Goal: Information Seeking & Learning: Learn about a topic

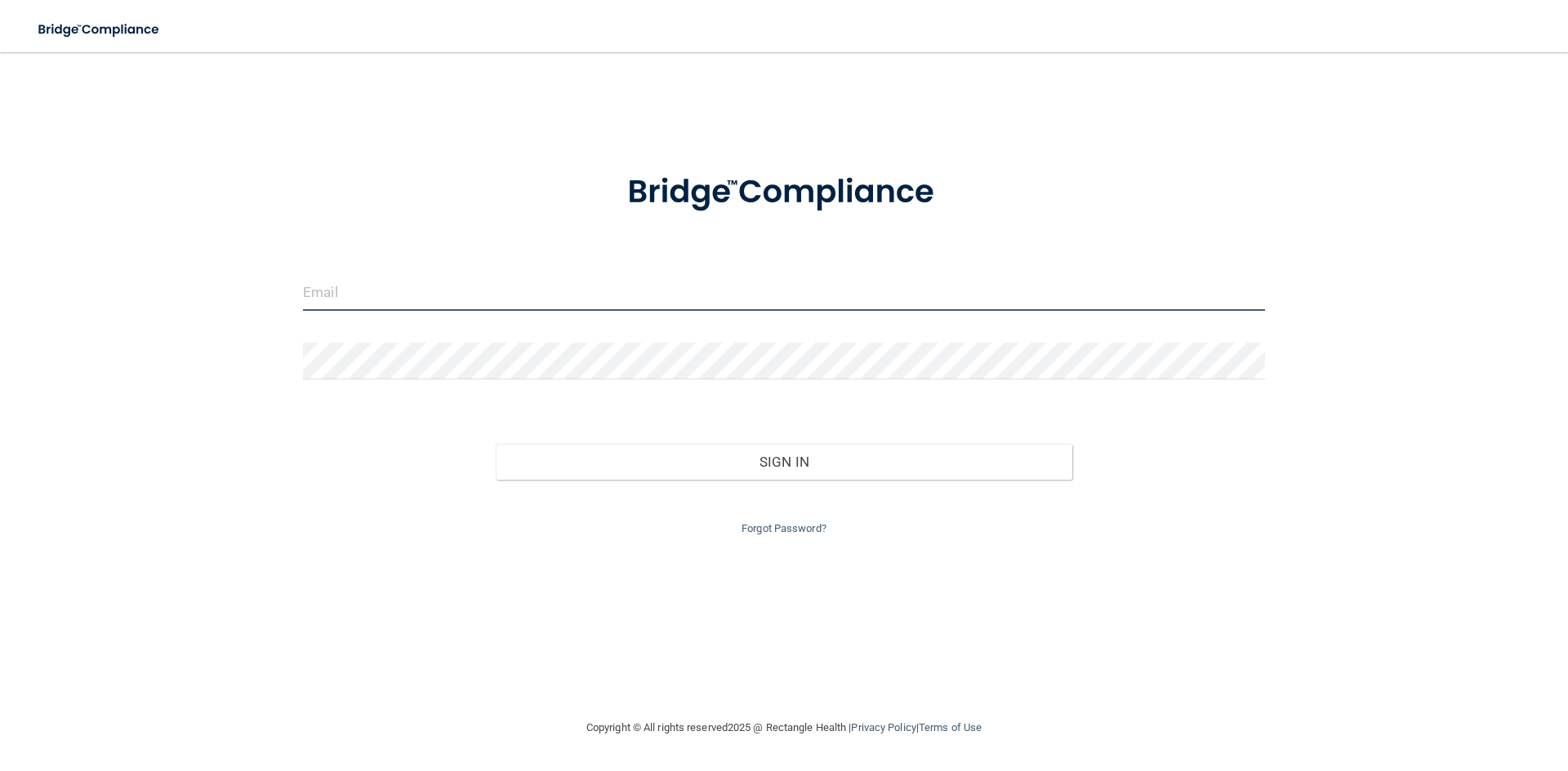
click at [707, 296] on input "email" at bounding box center [784, 293] width 962 height 37
type input "[PERSON_NAME][EMAIL_ADDRESS][PERSON_NAME][DOMAIN_NAME]"
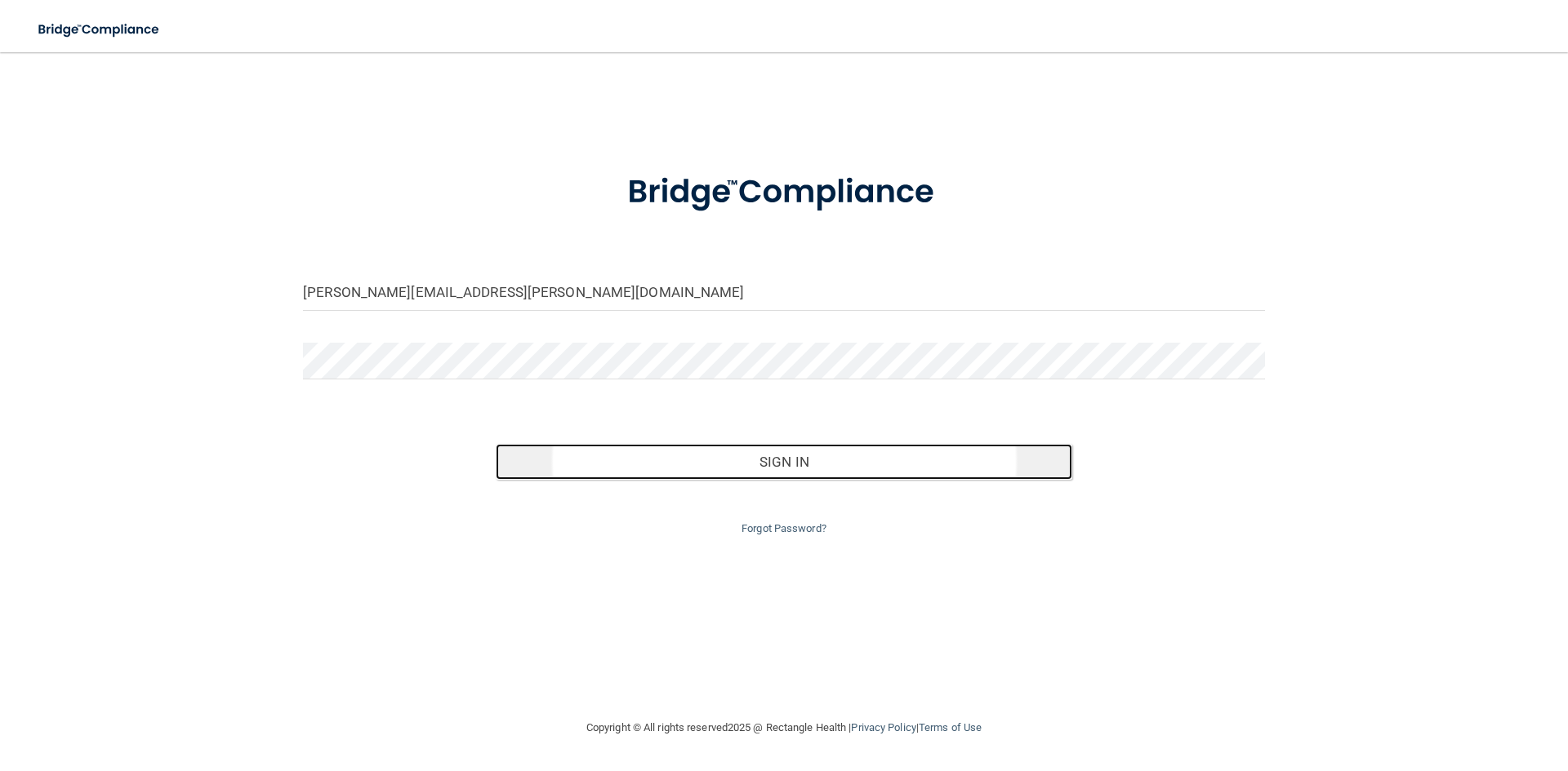
click at [796, 460] on button "Sign In" at bounding box center [784, 462] width 577 height 36
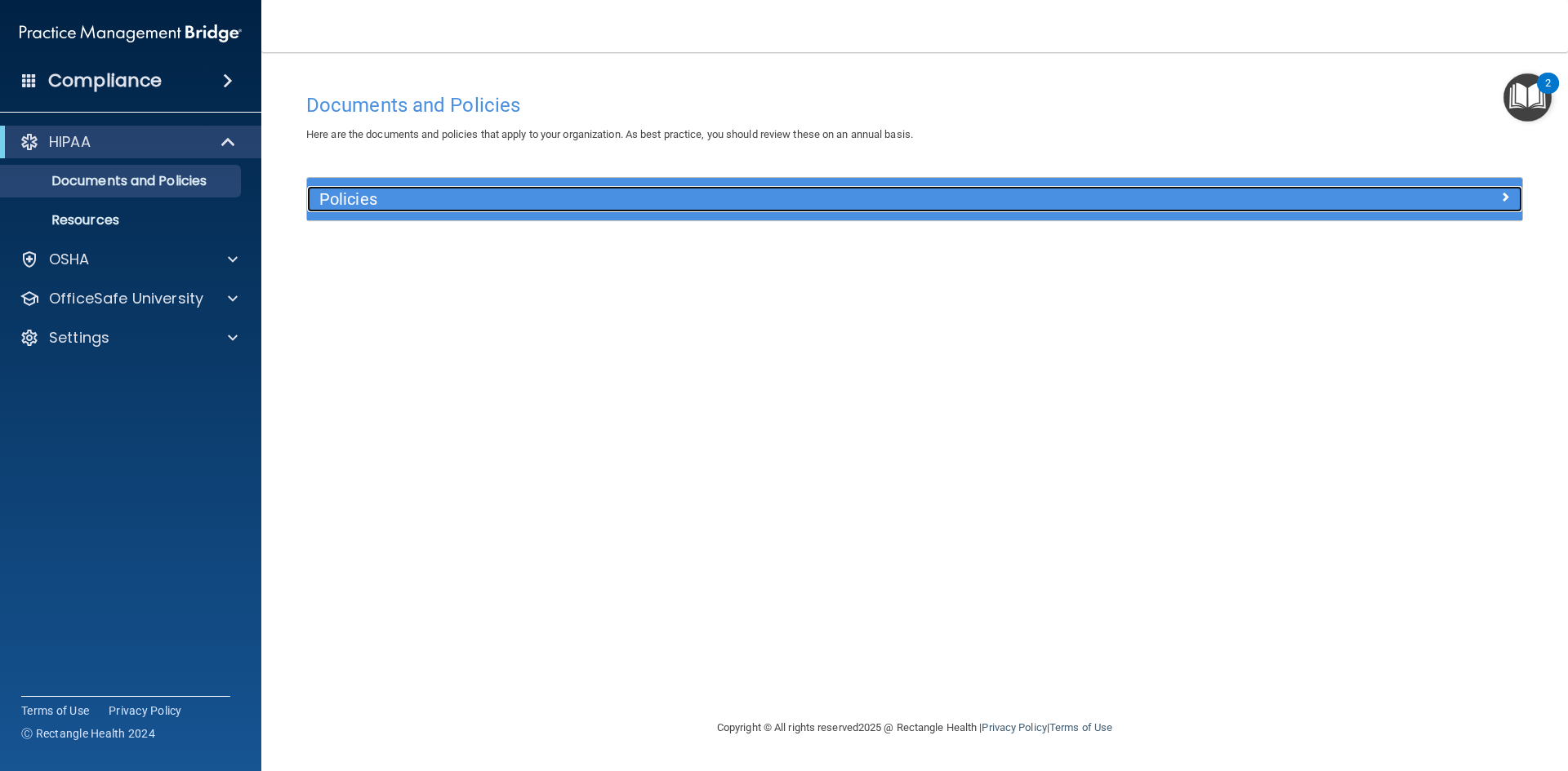
click at [1494, 195] on div at bounding box center [1370, 196] width 304 height 20
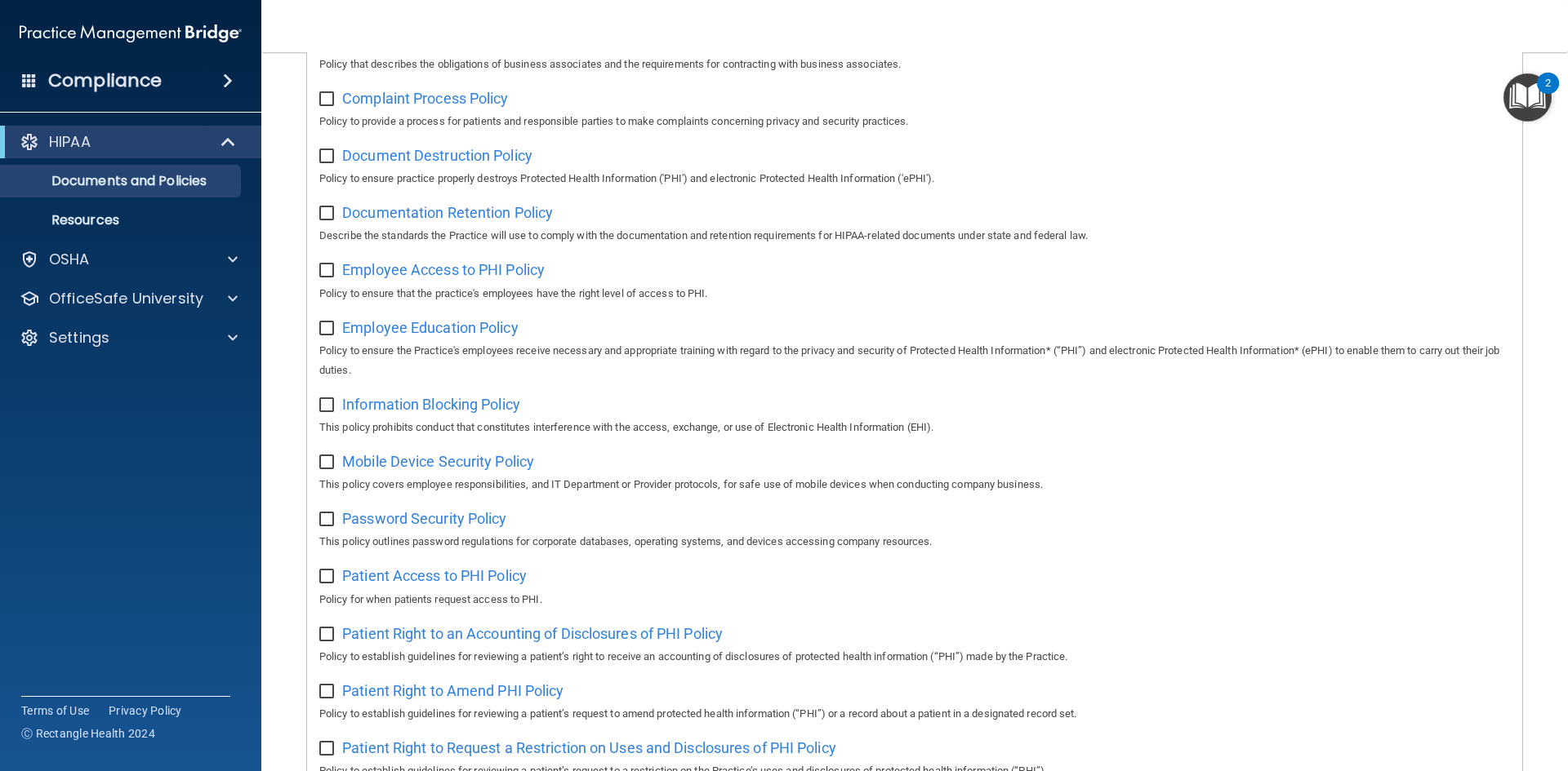
scroll to position [295, 0]
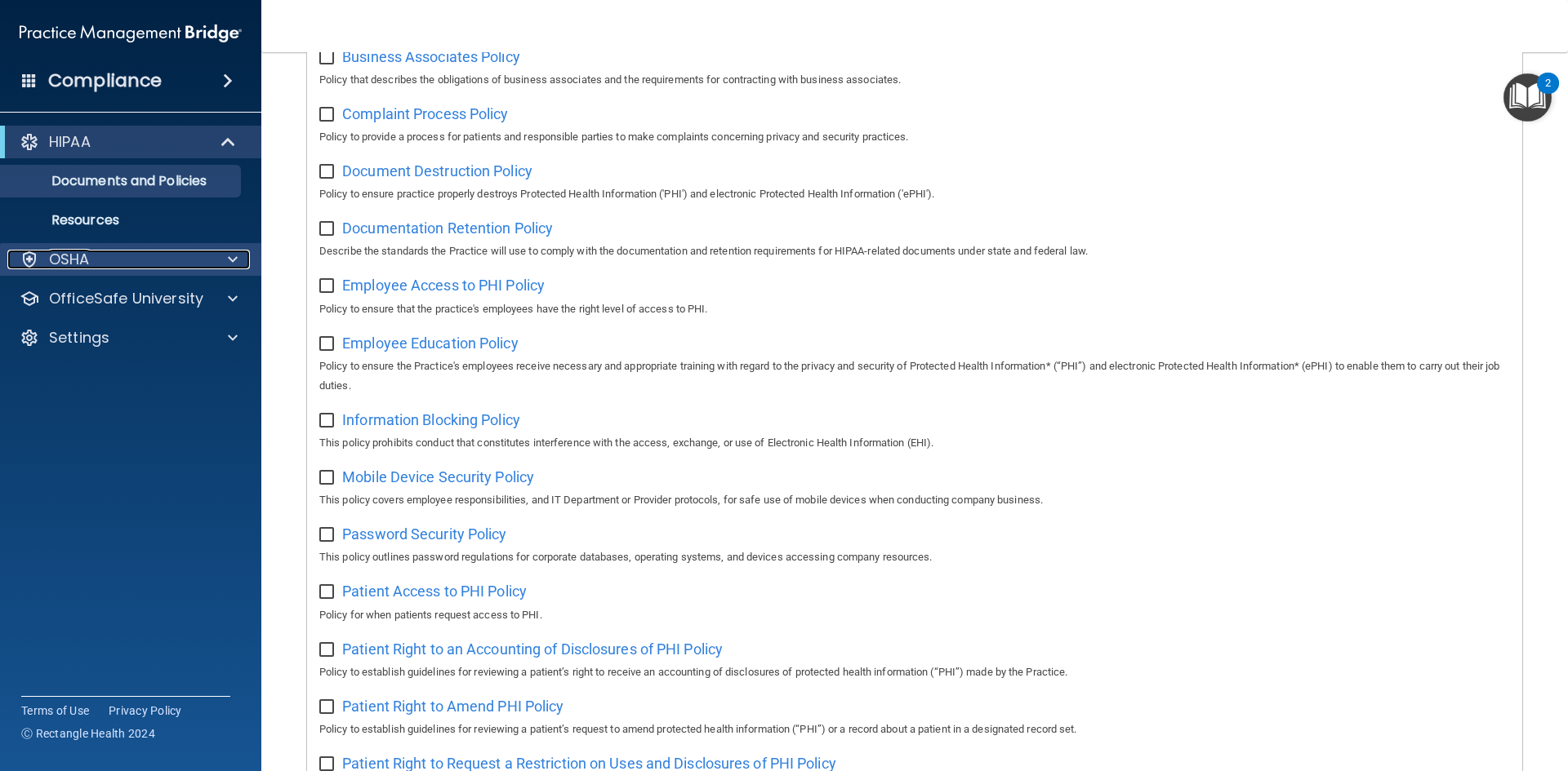
click at [230, 260] on span at bounding box center [232, 259] width 10 height 20
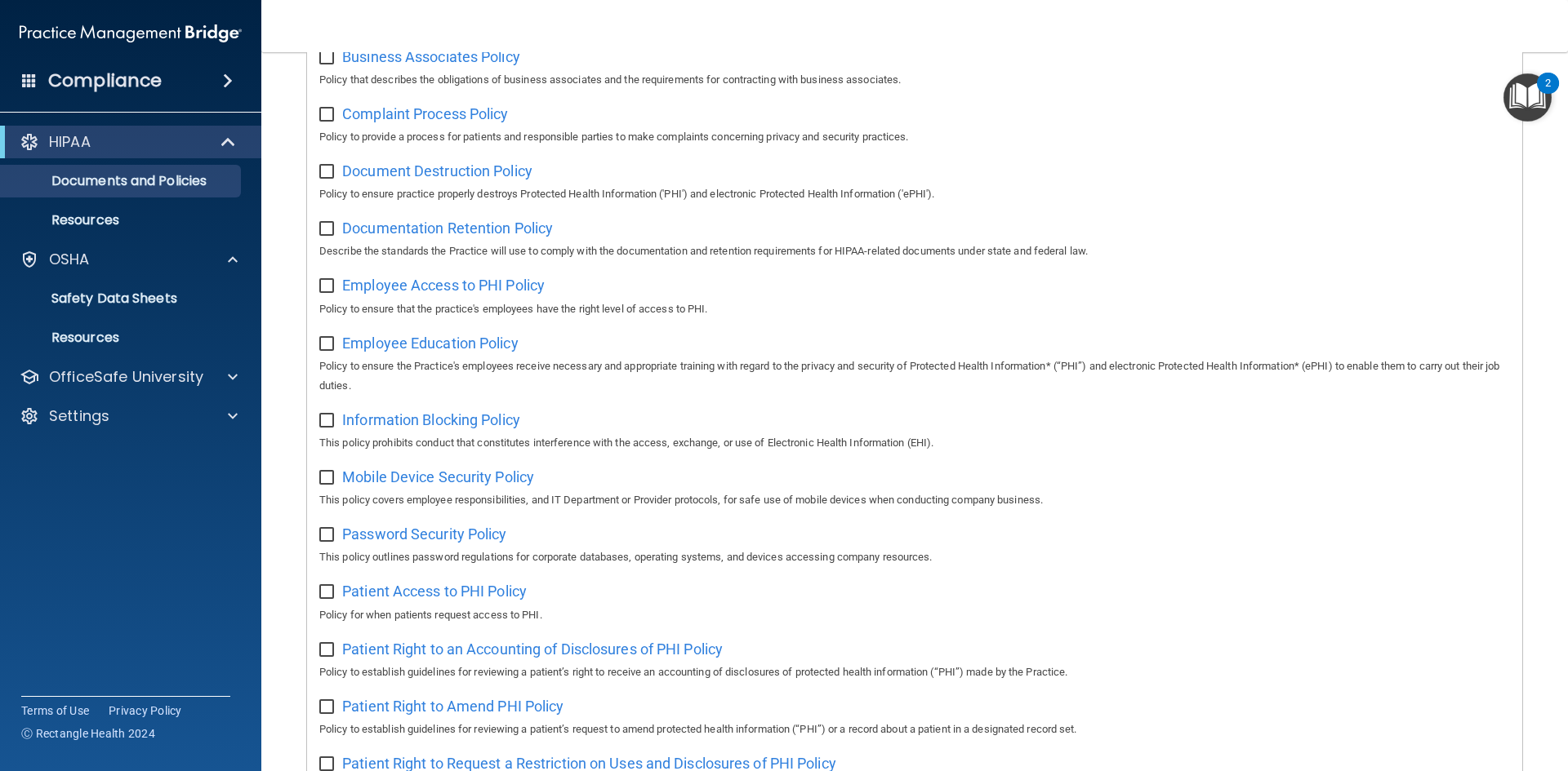
click at [227, 399] on div "HIPAA Documents and Policies Report an Incident Business Associates Emergency P…" at bounding box center [130, 282] width 262 height 327
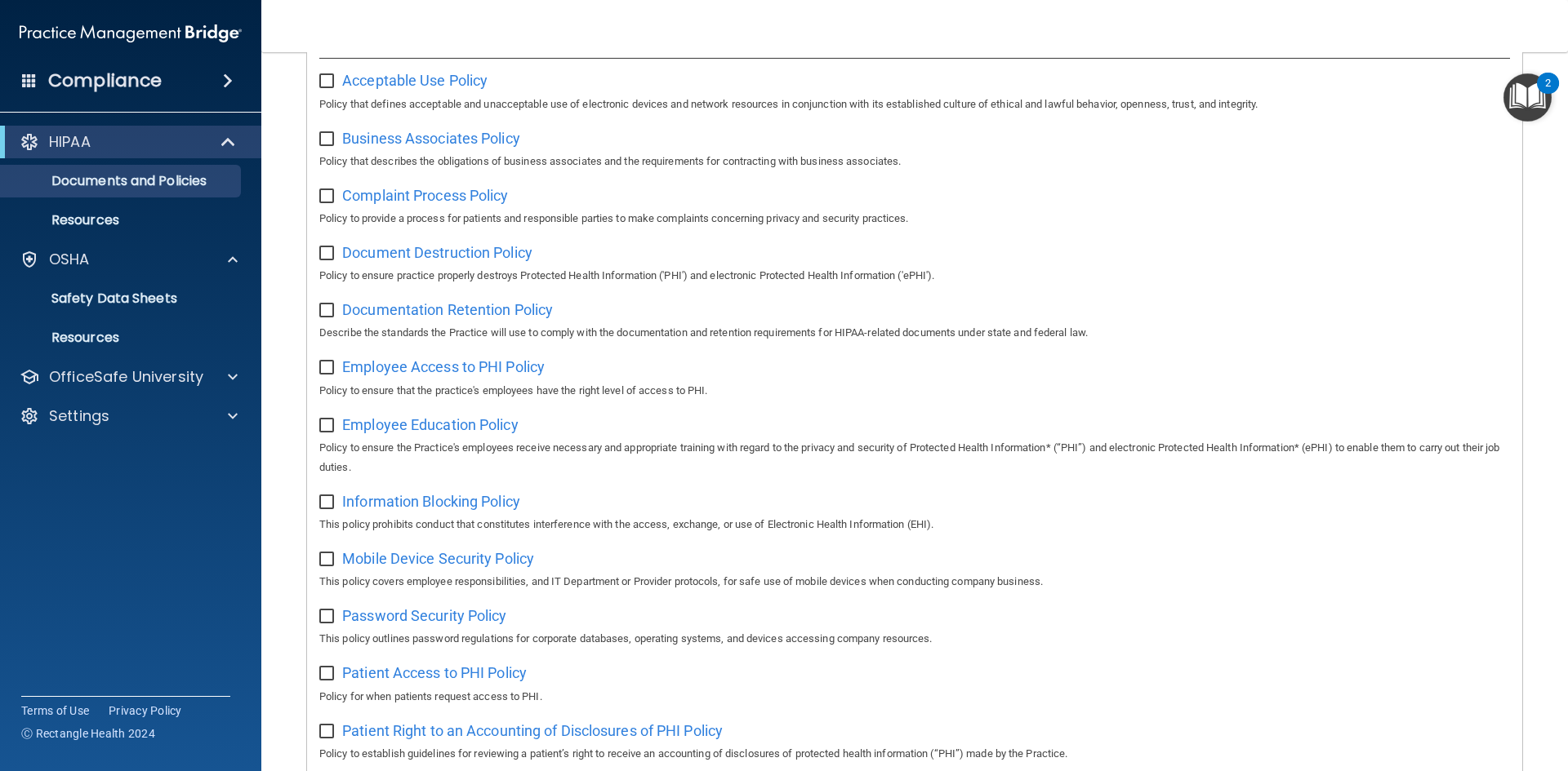
scroll to position [0, 0]
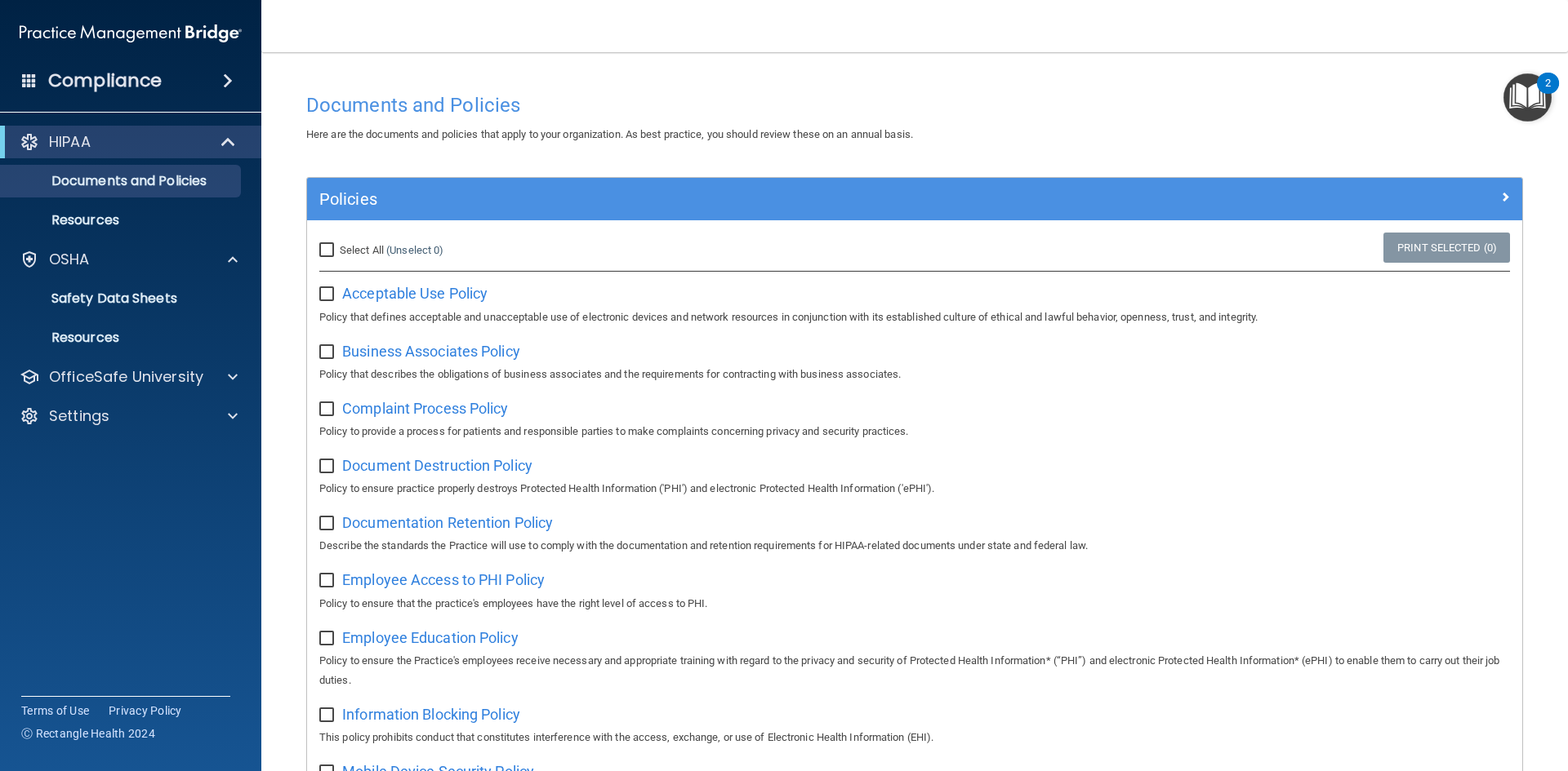
click at [1536, 111] on img "Open Resource Center, 2 new notifications" at bounding box center [1527, 97] width 48 height 48
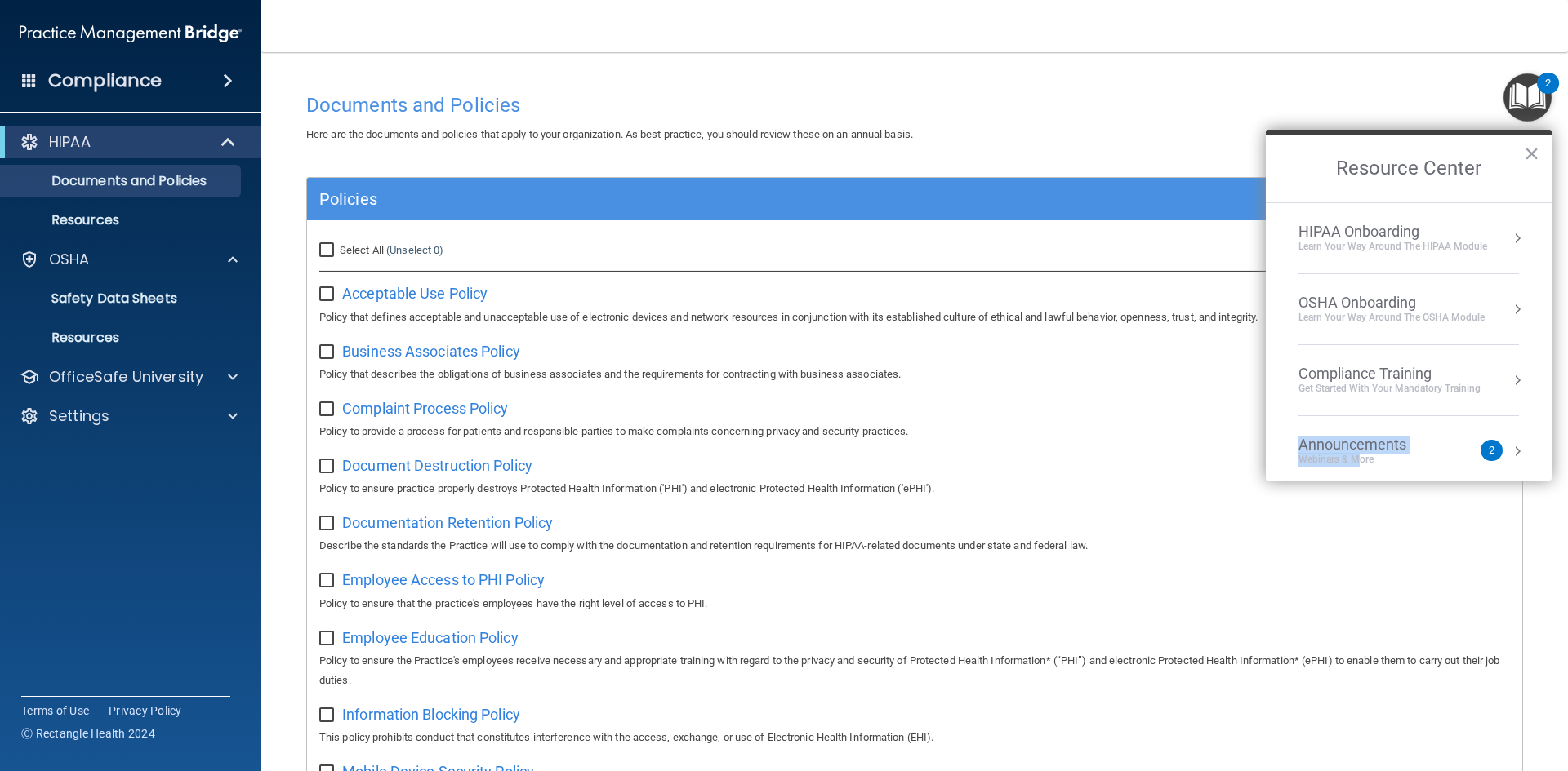
drag, startPoint x: 1358, startPoint y: 460, endPoint x: 1513, endPoint y: 373, distance: 177.7
click at [1513, 373] on ol "HIPAA Onboarding Learn Your Way around the HIPAA module OSHA Onboarding Learn y…" at bounding box center [1409, 342] width 286 height 278
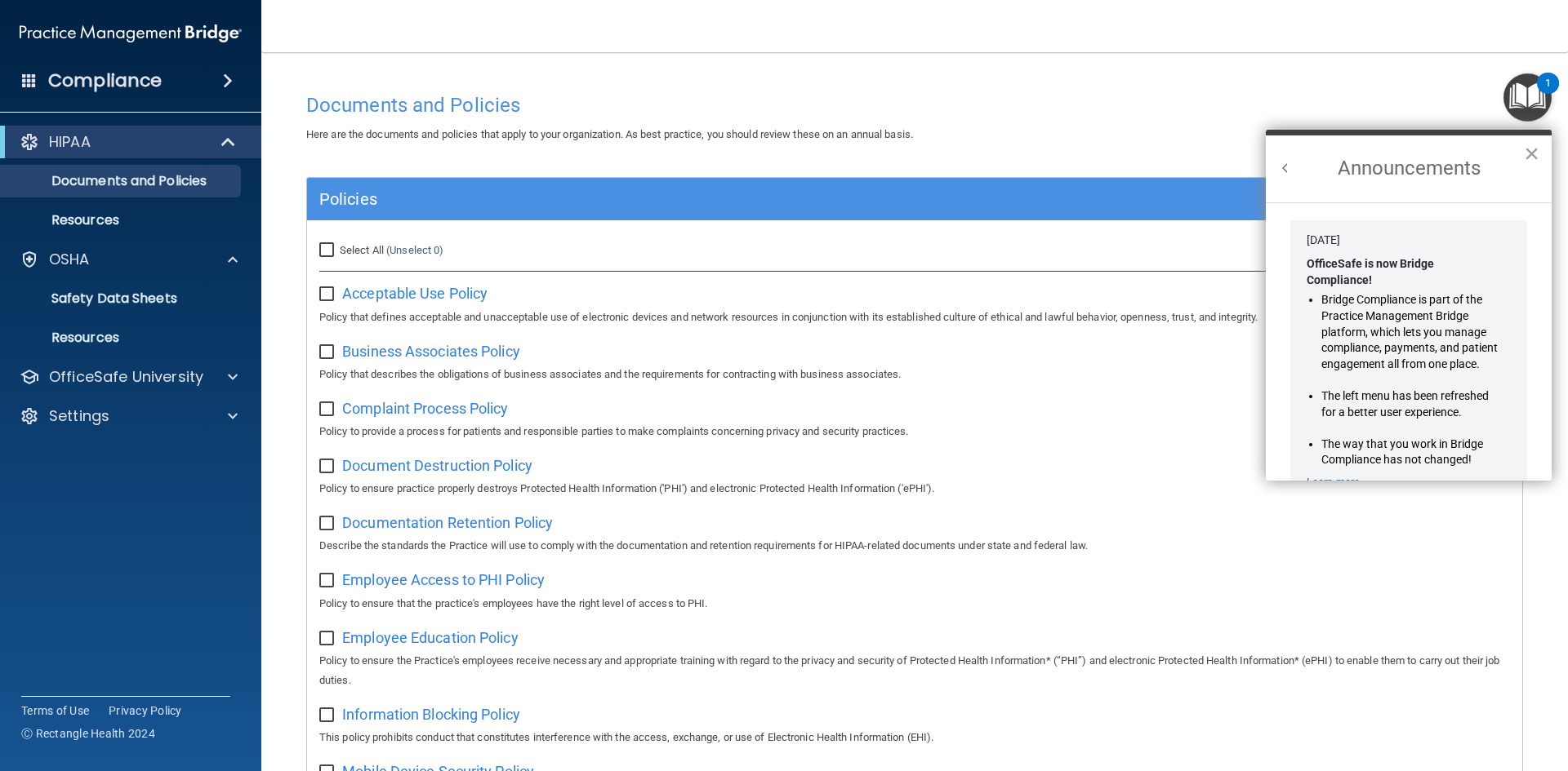
click at [1534, 161] on button "×" at bounding box center [1531, 154] width 16 height 26
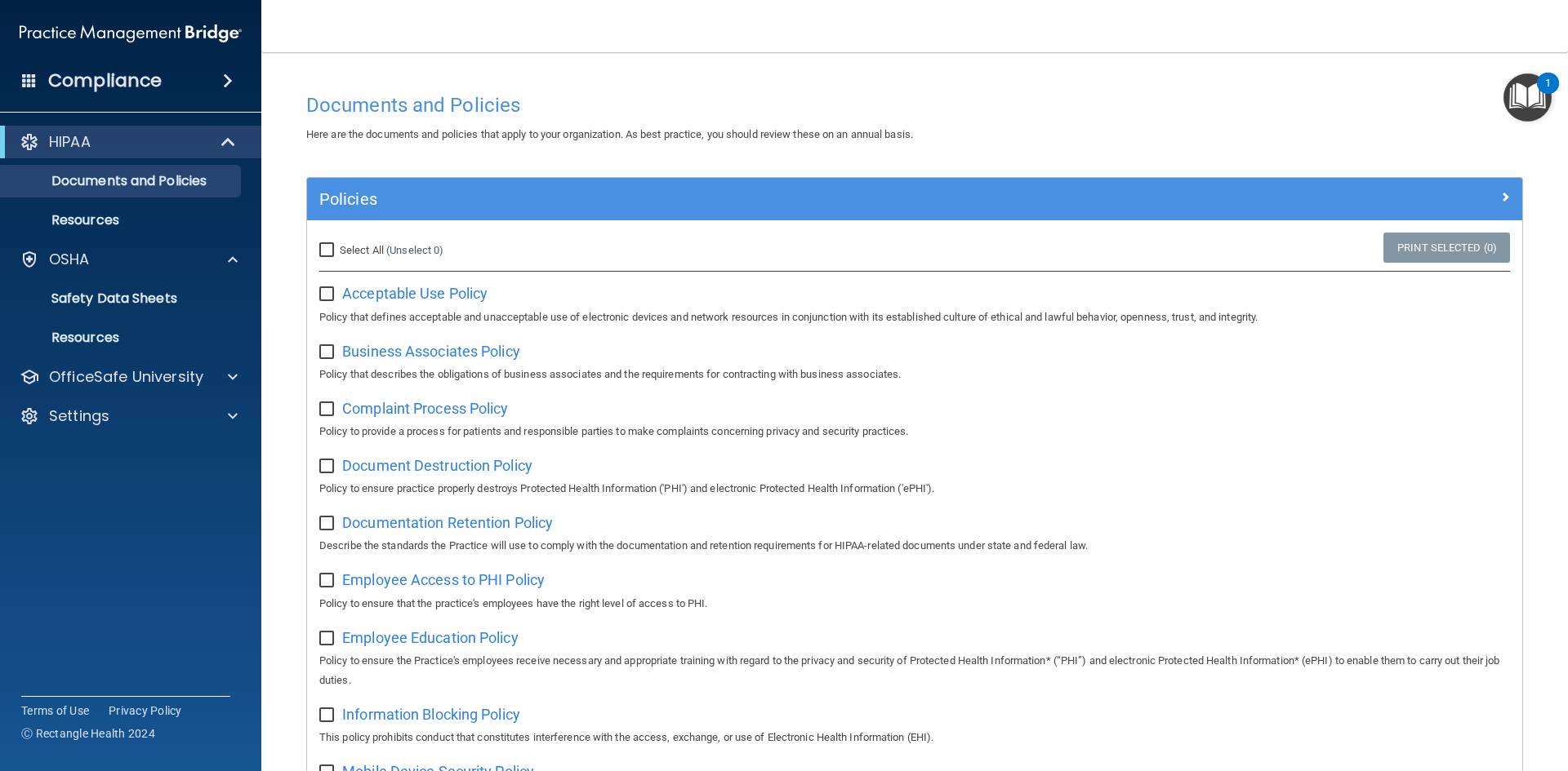
click at [1522, 109] on img "Open Resource Center, 1 new notification" at bounding box center [1527, 97] width 48 height 48
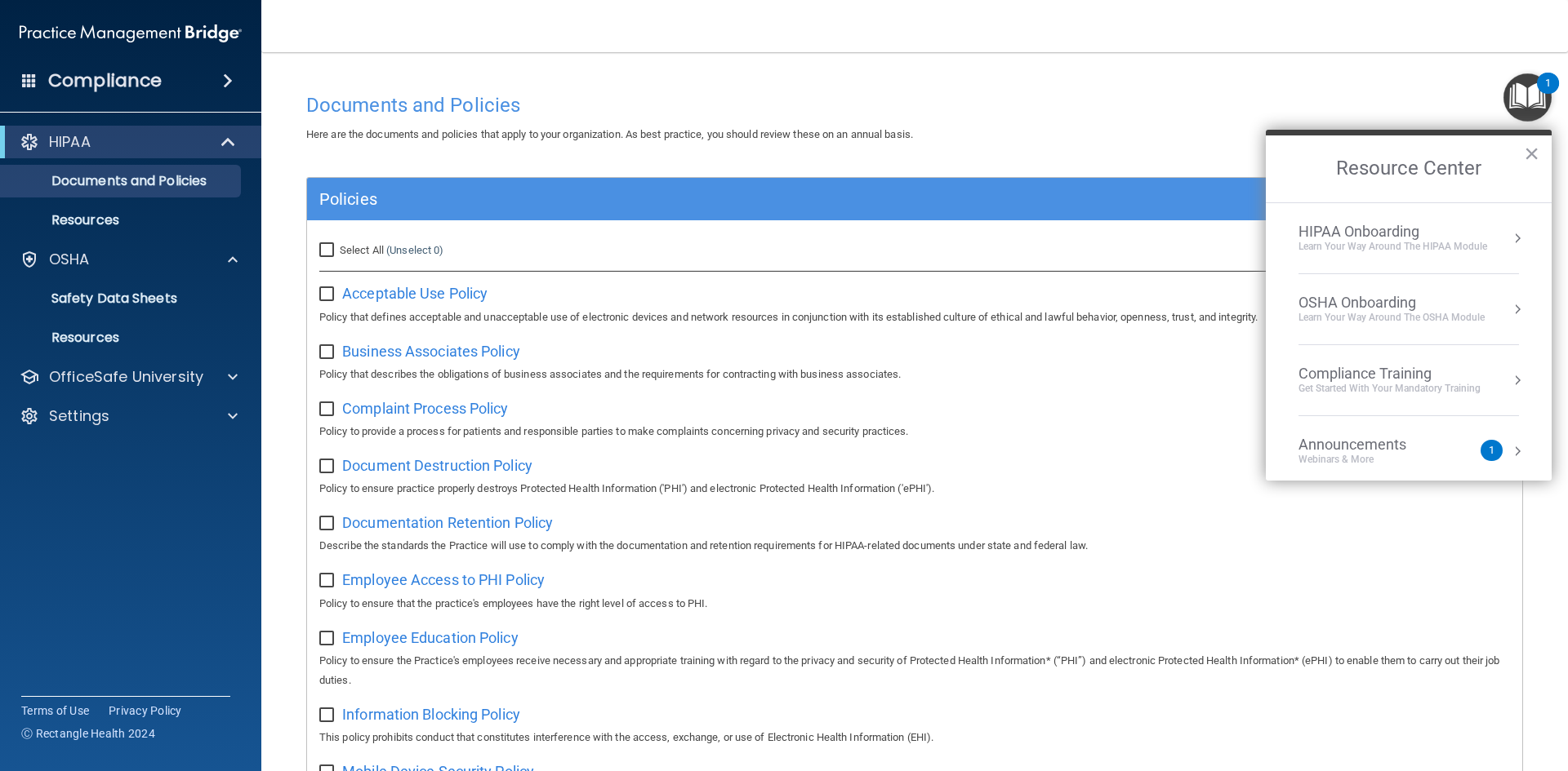
click at [1406, 448] on div "Announcements" at bounding box center [1369, 444] width 141 height 18
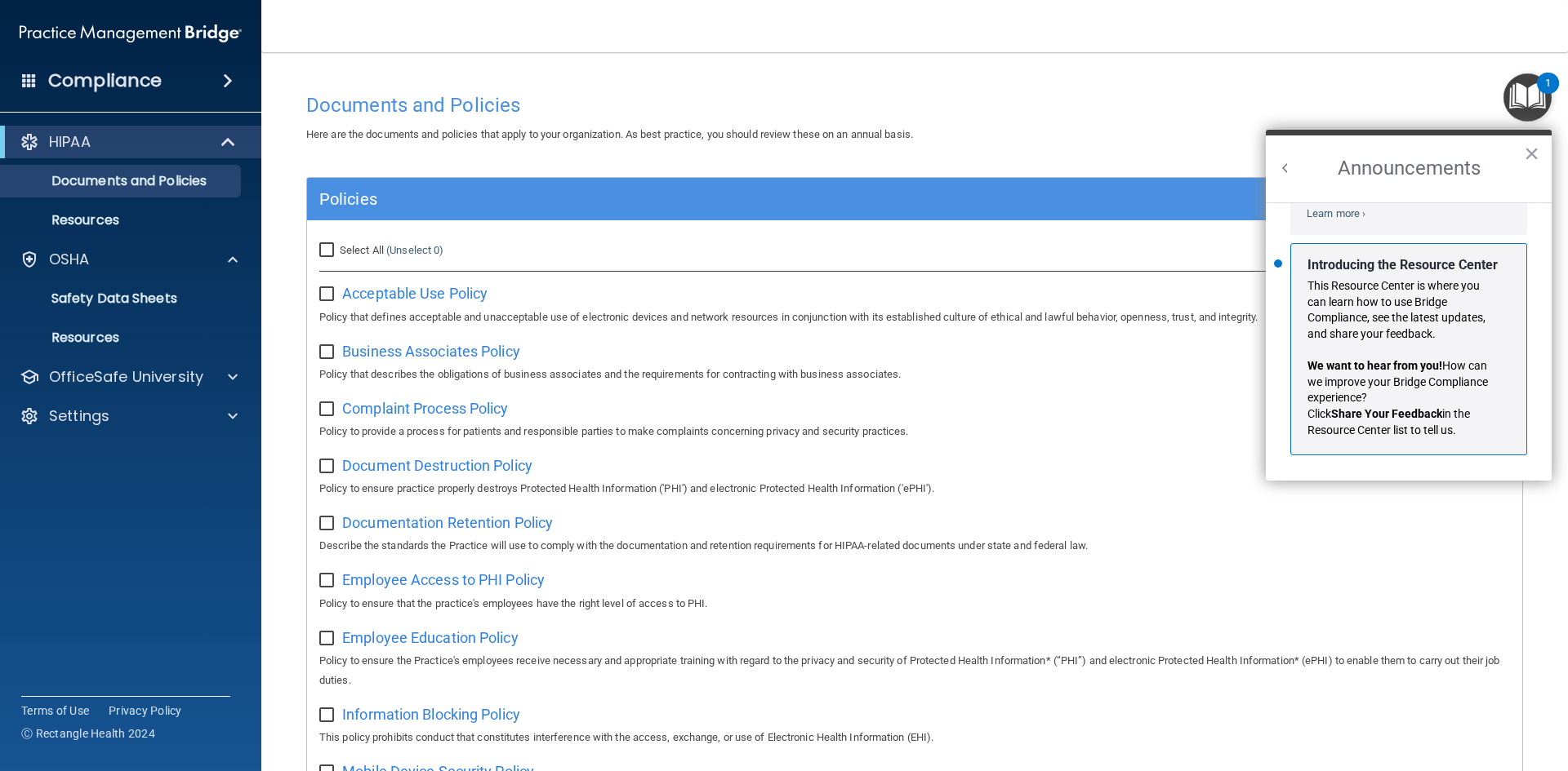
scroll to position [287, 0]
click at [1518, 103] on img "Open Resource Center" at bounding box center [1527, 97] width 48 height 48
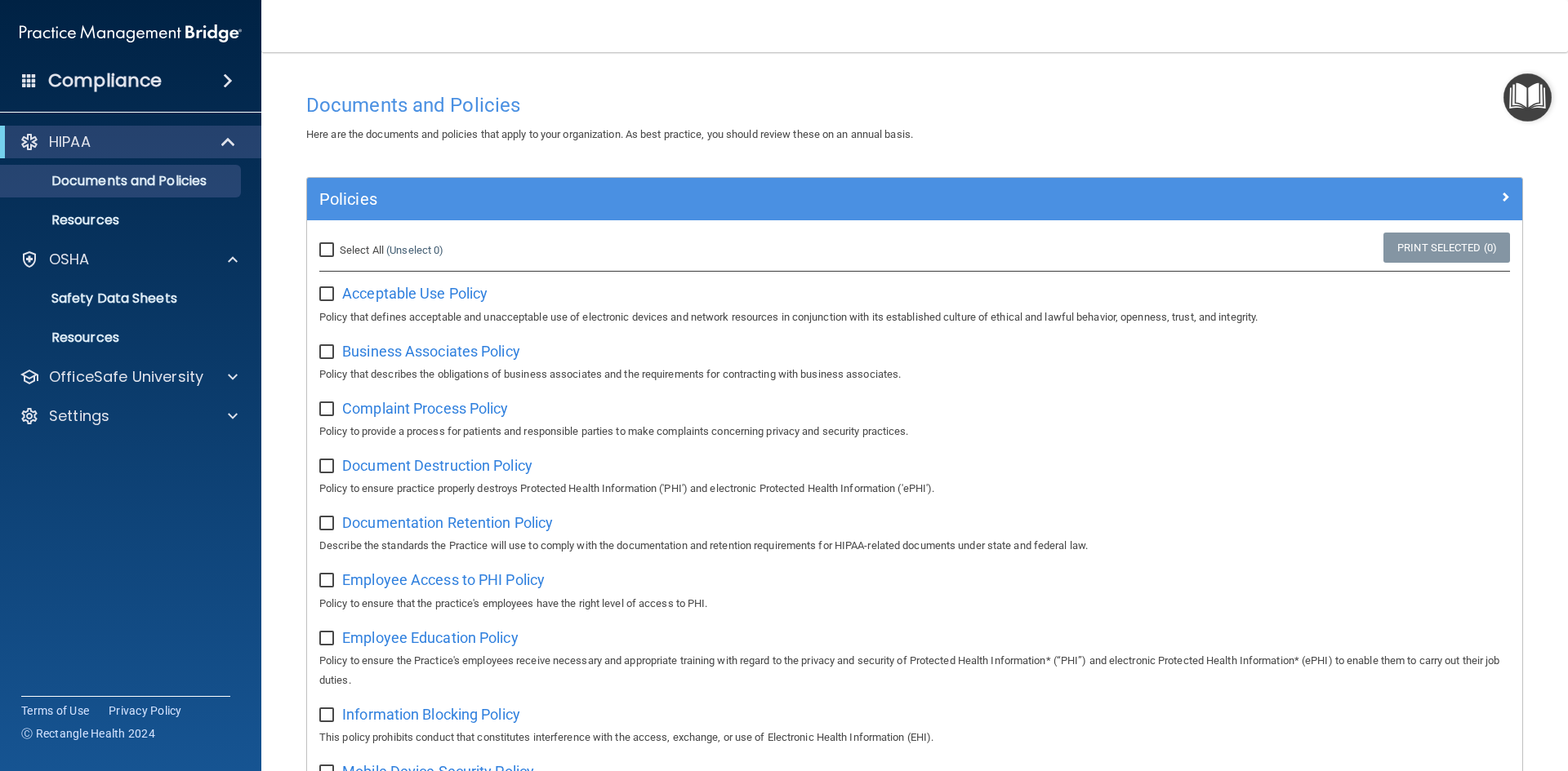
click at [1518, 103] on img "Open Resource Center" at bounding box center [1527, 97] width 48 height 48
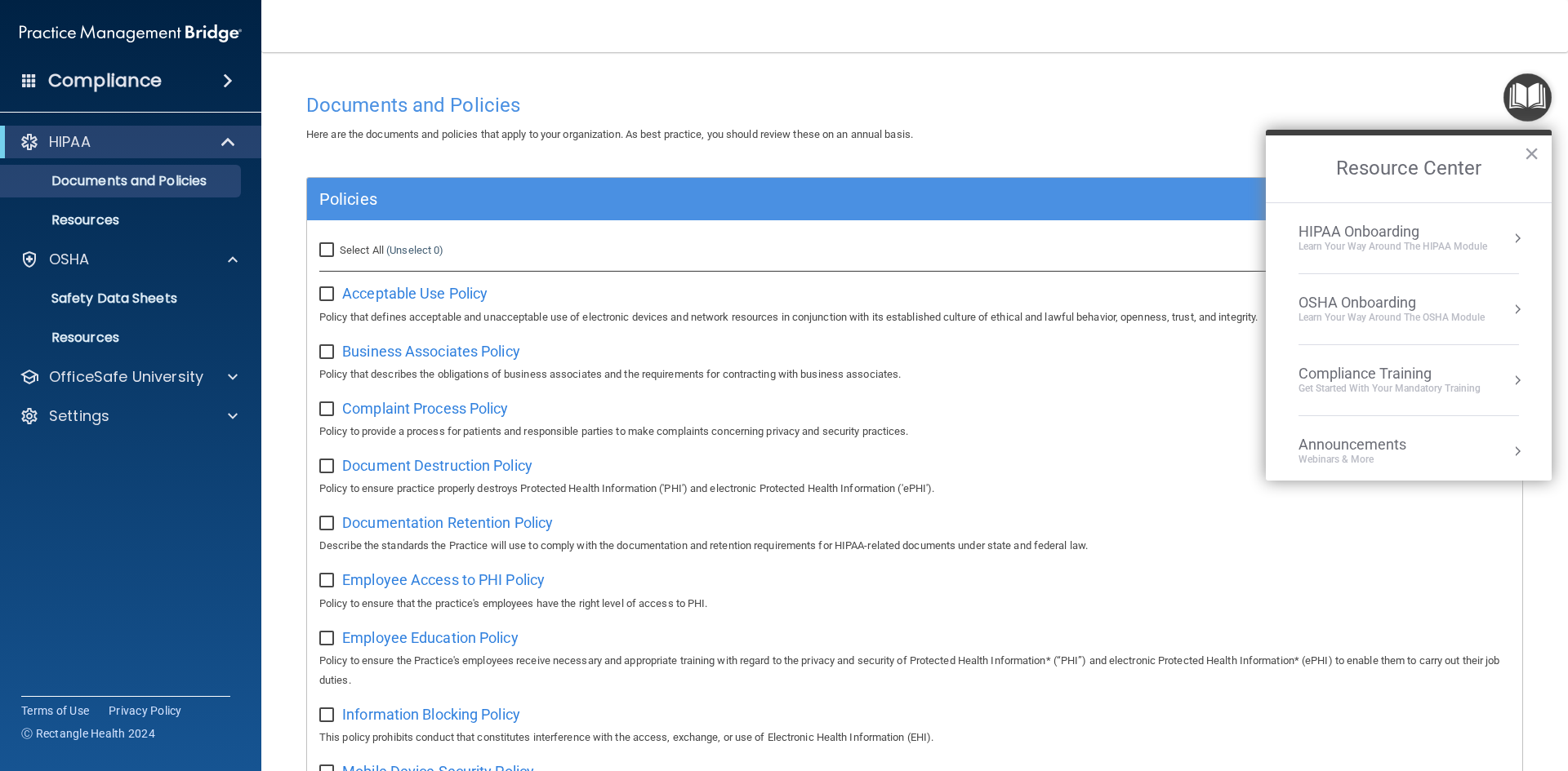
click at [1450, 243] on div "Learn Your Way around the HIPAA module" at bounding box center [1392, 247] width 189 height 14
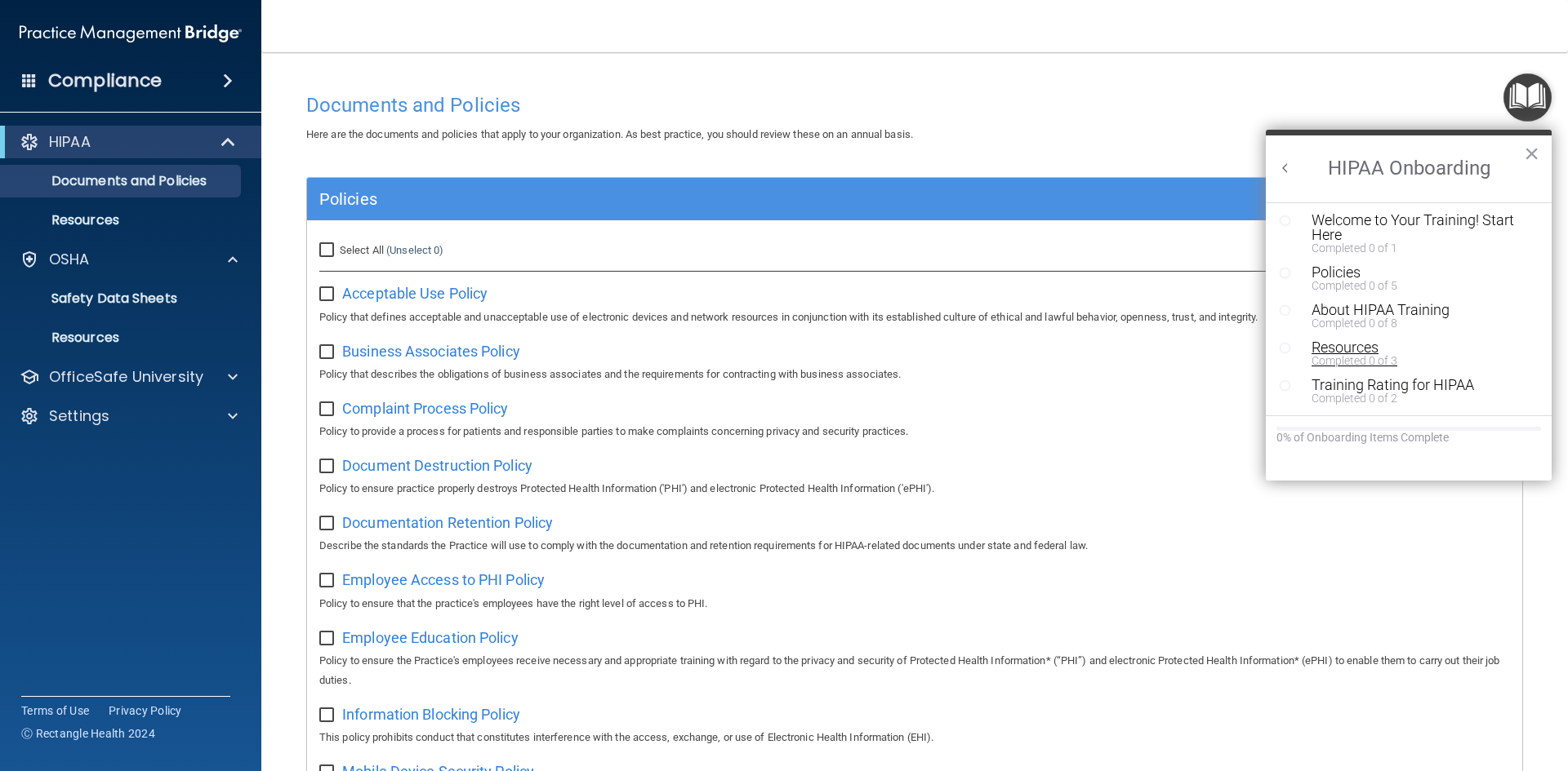
scroll to position [0, 0]
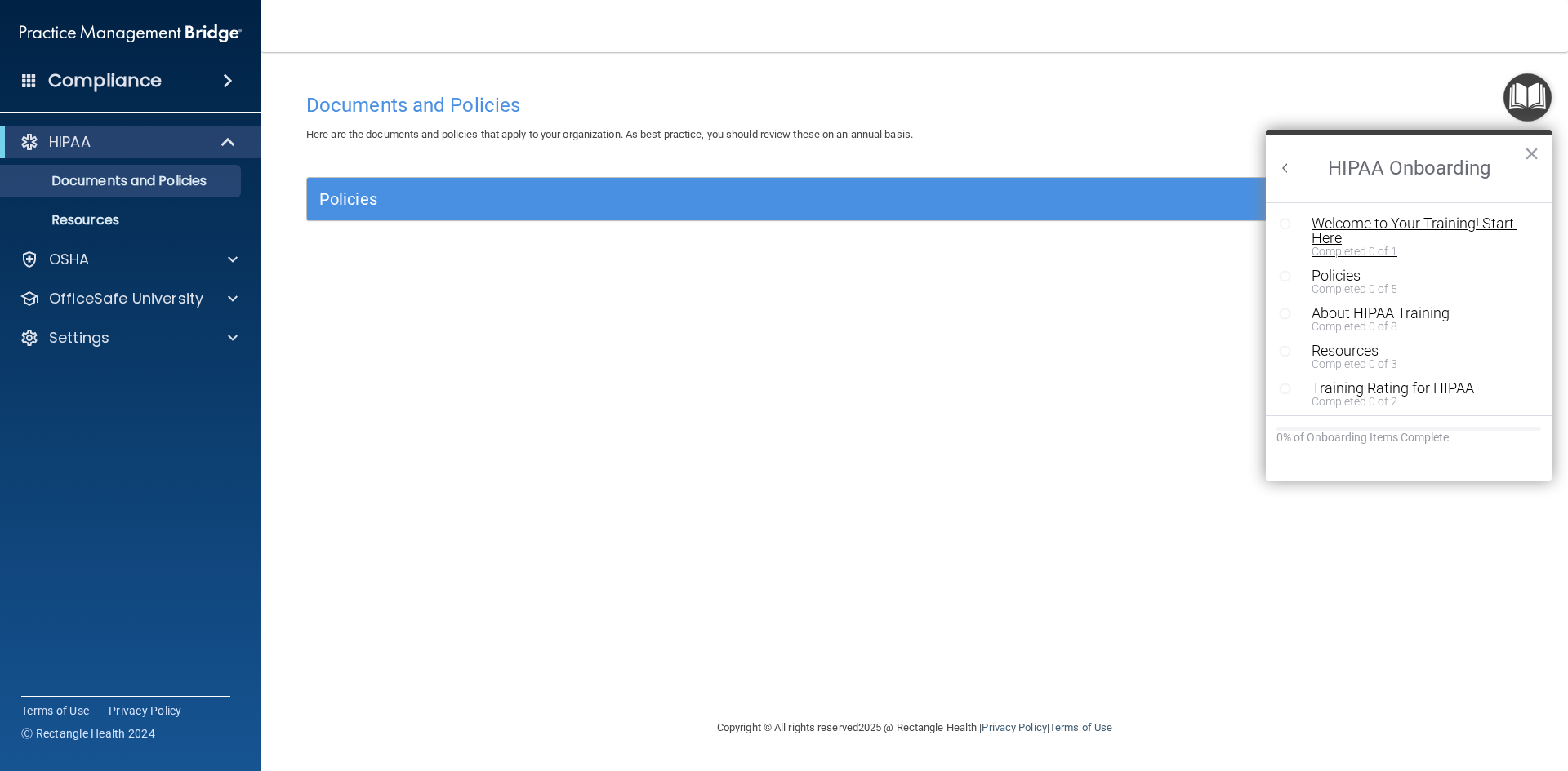
click at [1368, 224] on div "Welcome to Your Training! Start Here" at bounding box center [1415, 231] width 207 height 30
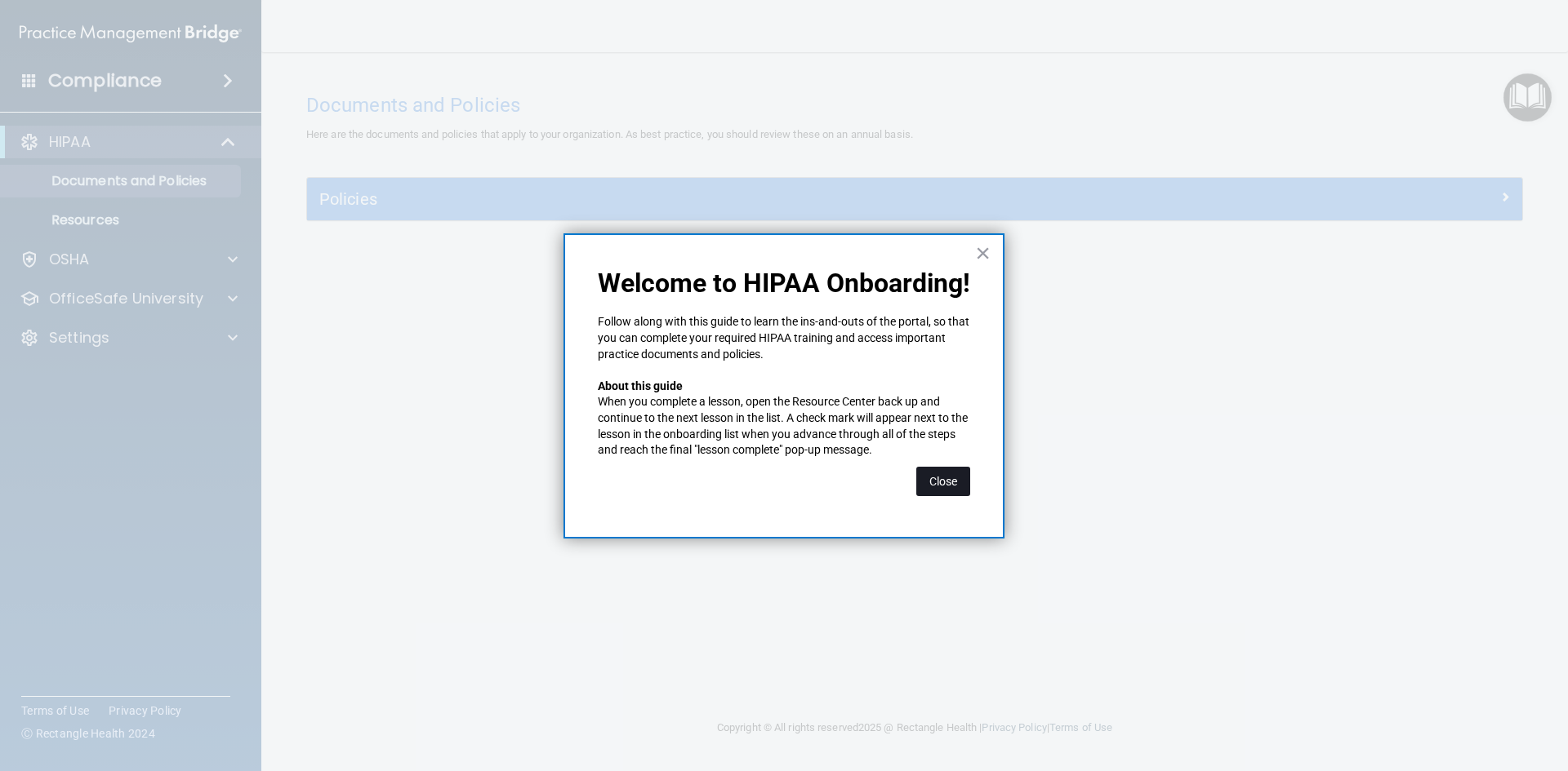
click at [937, 481] on button "Close" at bounding box center [944, 482] width 54 height 30
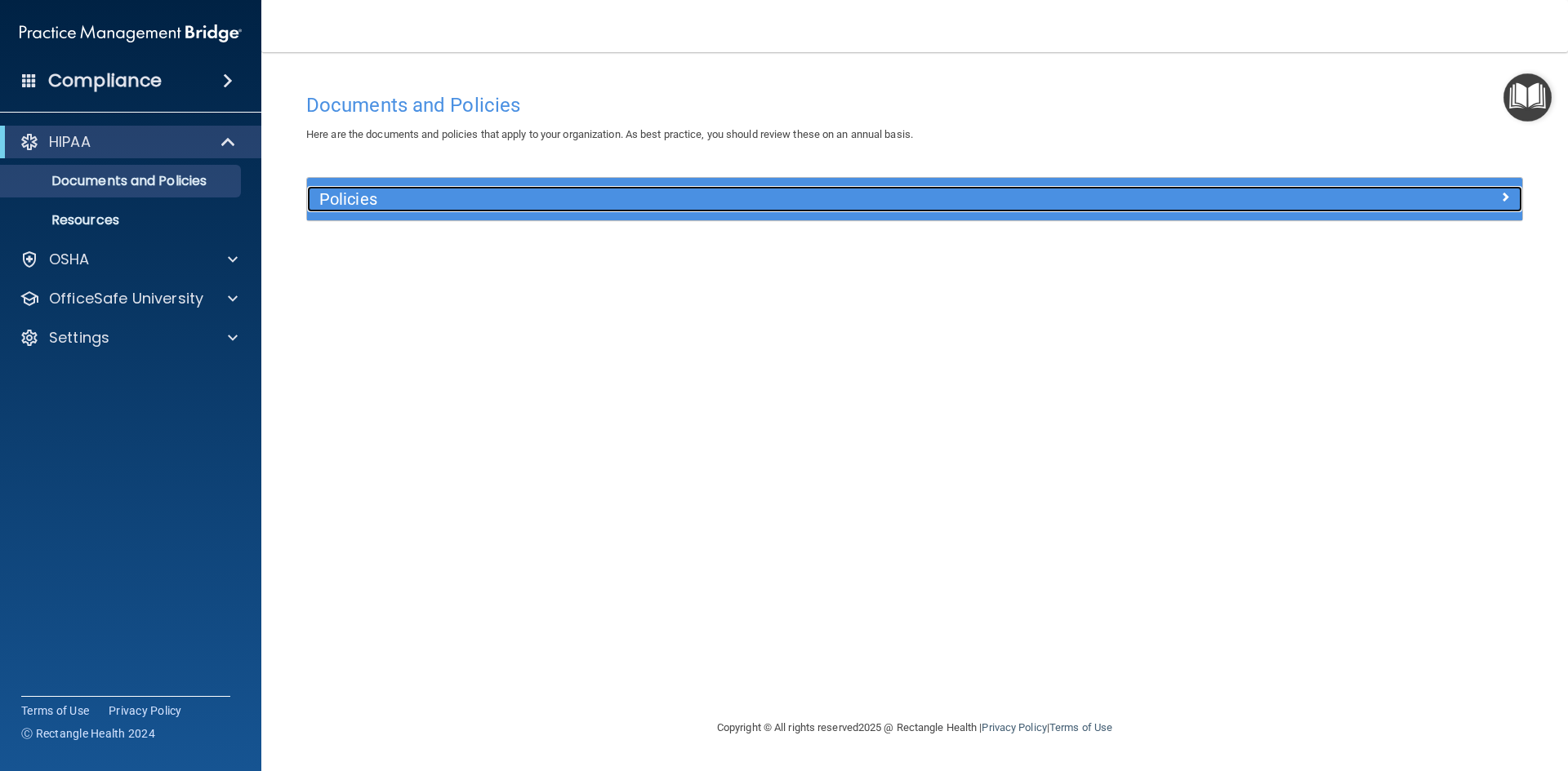
click at [1456, 203] on div at bounding box center [1370, 196] width 304 height 20
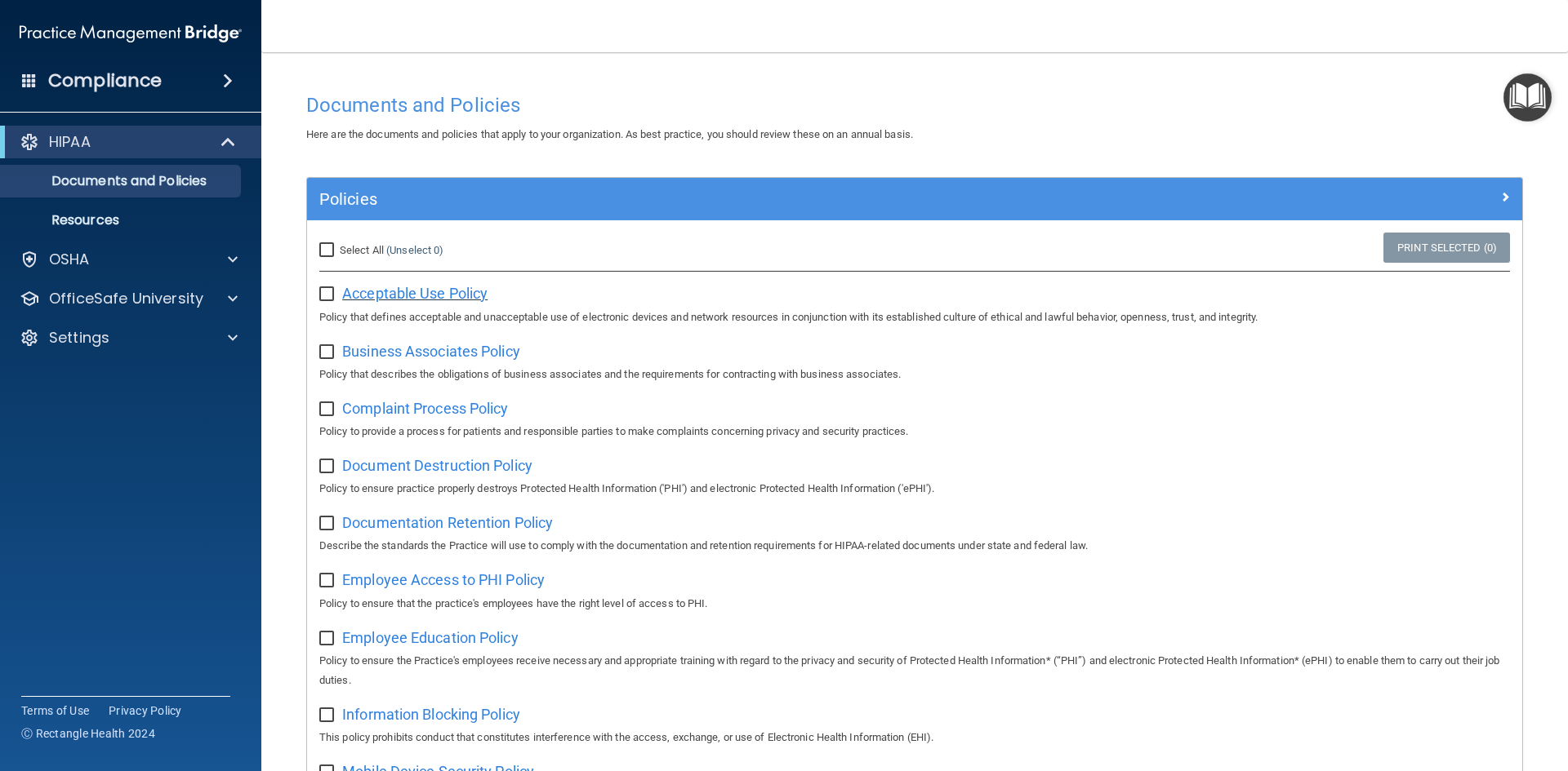
click at [465, 290] on span "Acceptable Use Policy" at bounding box center [414, 294] width 145 height 17
click at [330, 292] on input "checkbox" at bounding box center [329, 295] width 19 height 13
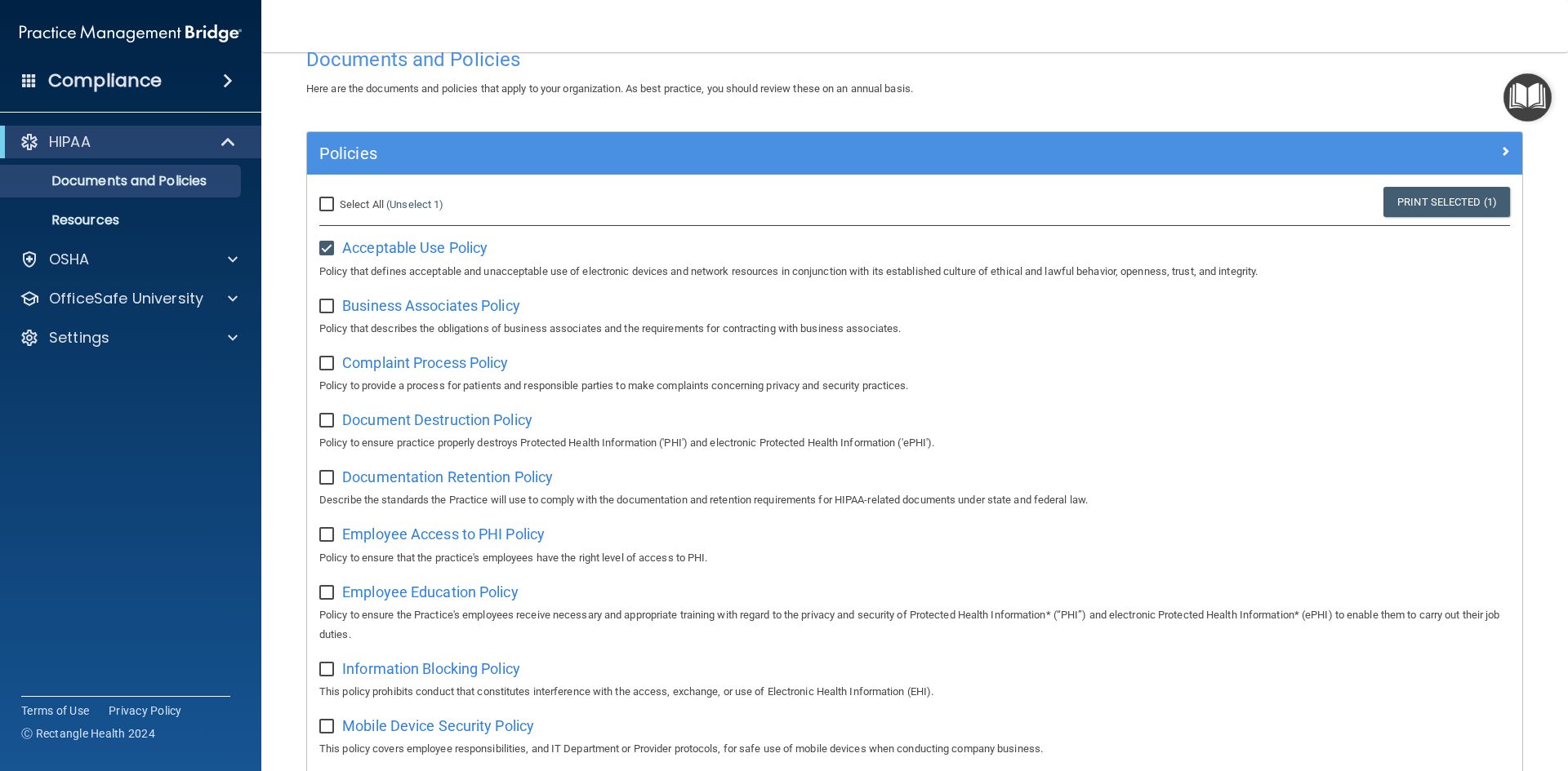
scroll to position [82, 0]
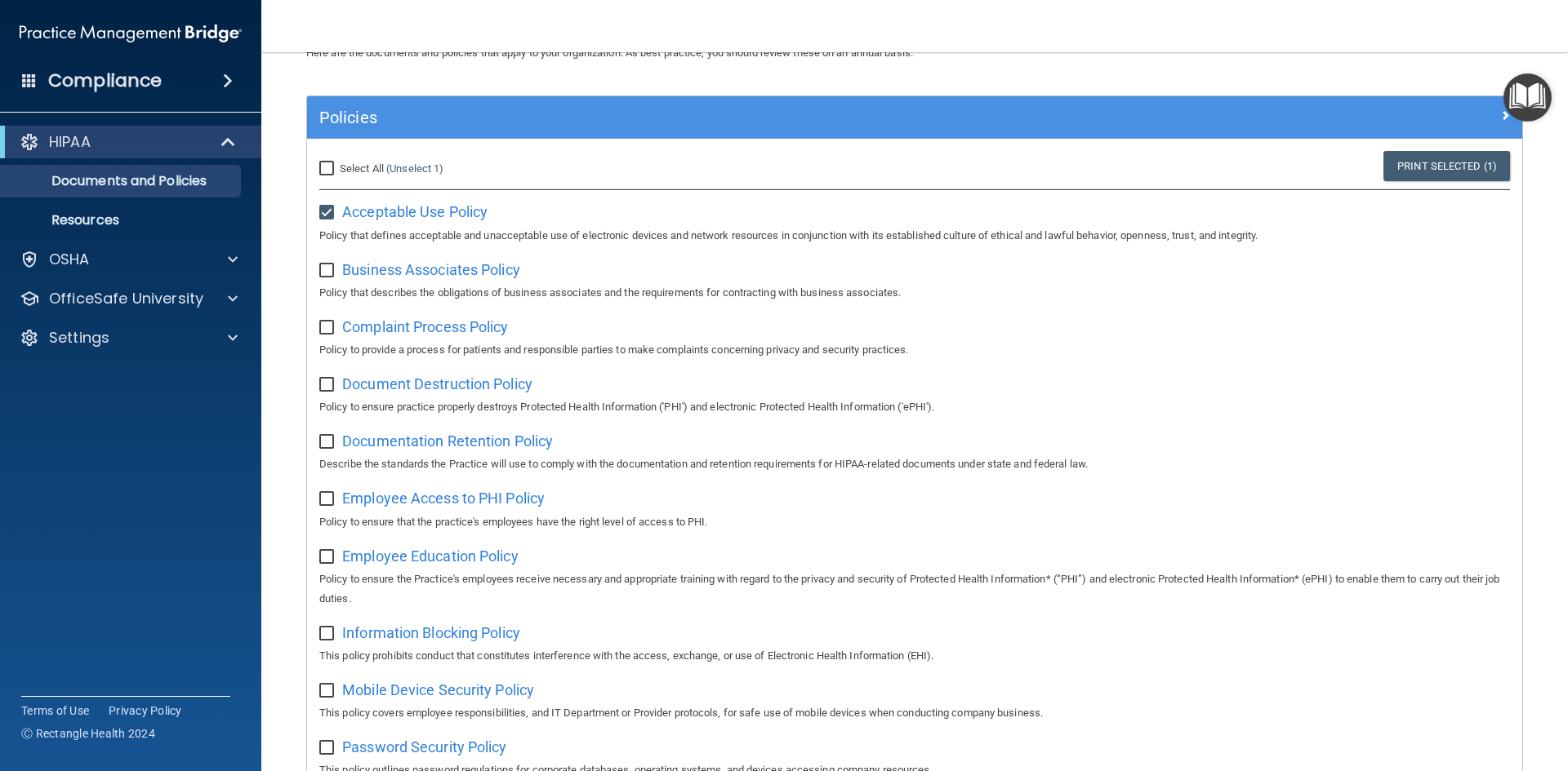
click at [450, 280] on div "Business Associates Policy Policy that describes the obligations of business as…" at bounding box center [914, 280] width 1191 height 47
click at [450, 273] on span "Business Associates Policy" at bounding box center [430, 270] width 178 height 17
click at [322, 220] on input "checkbox" at bounding box center [329, 213] width 19 height 13
checkbox input "false"
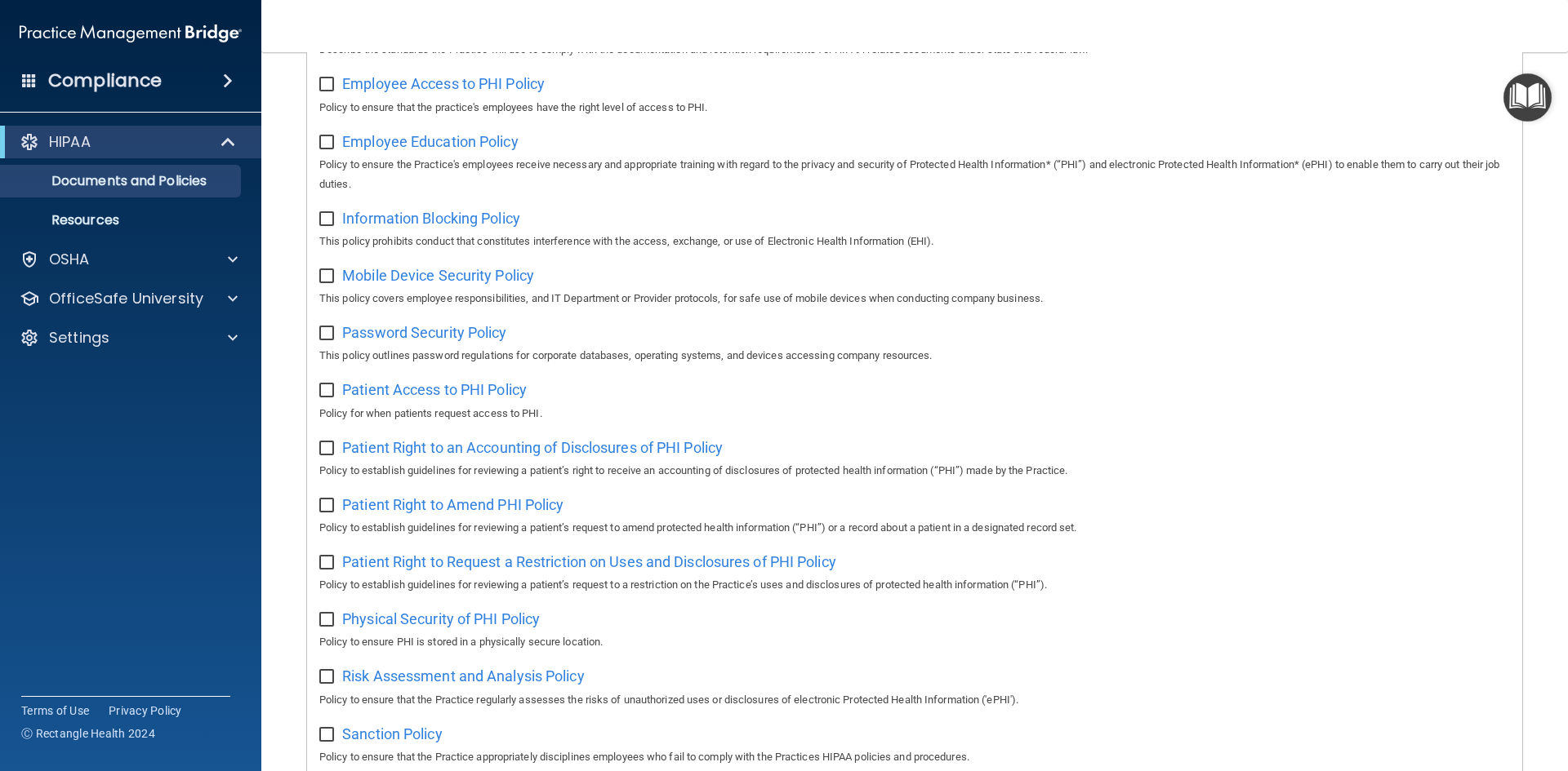
scroll to position [458, 0]
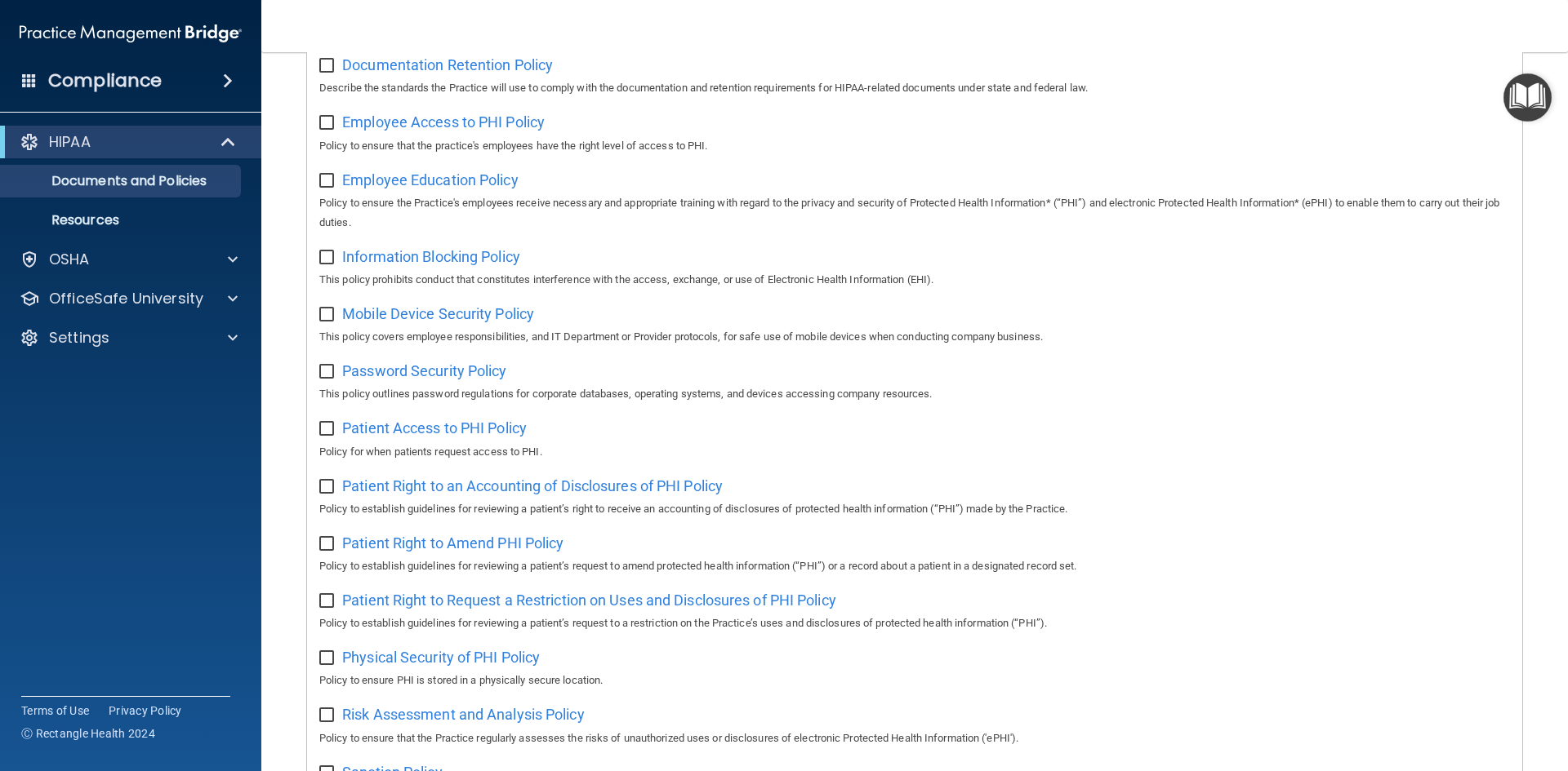
click at [1523, 99] on img "Open Resource Center" at bounding box center [1527, 97] width 48 height 48
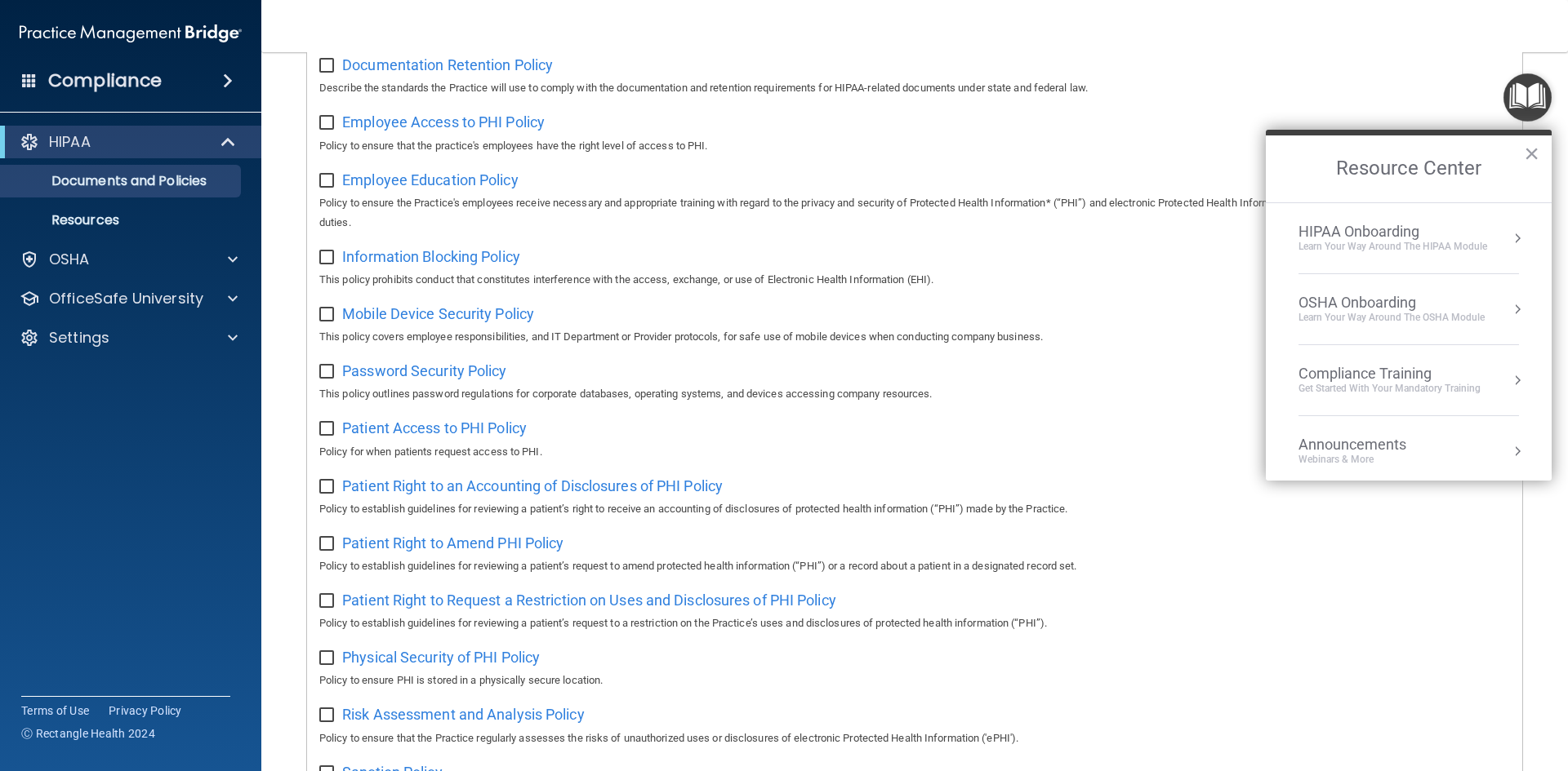
drag, startPoint x: 1499, startPoint y: 235, endPoint x: 1374, endPoint y: 391, distance: 199.9
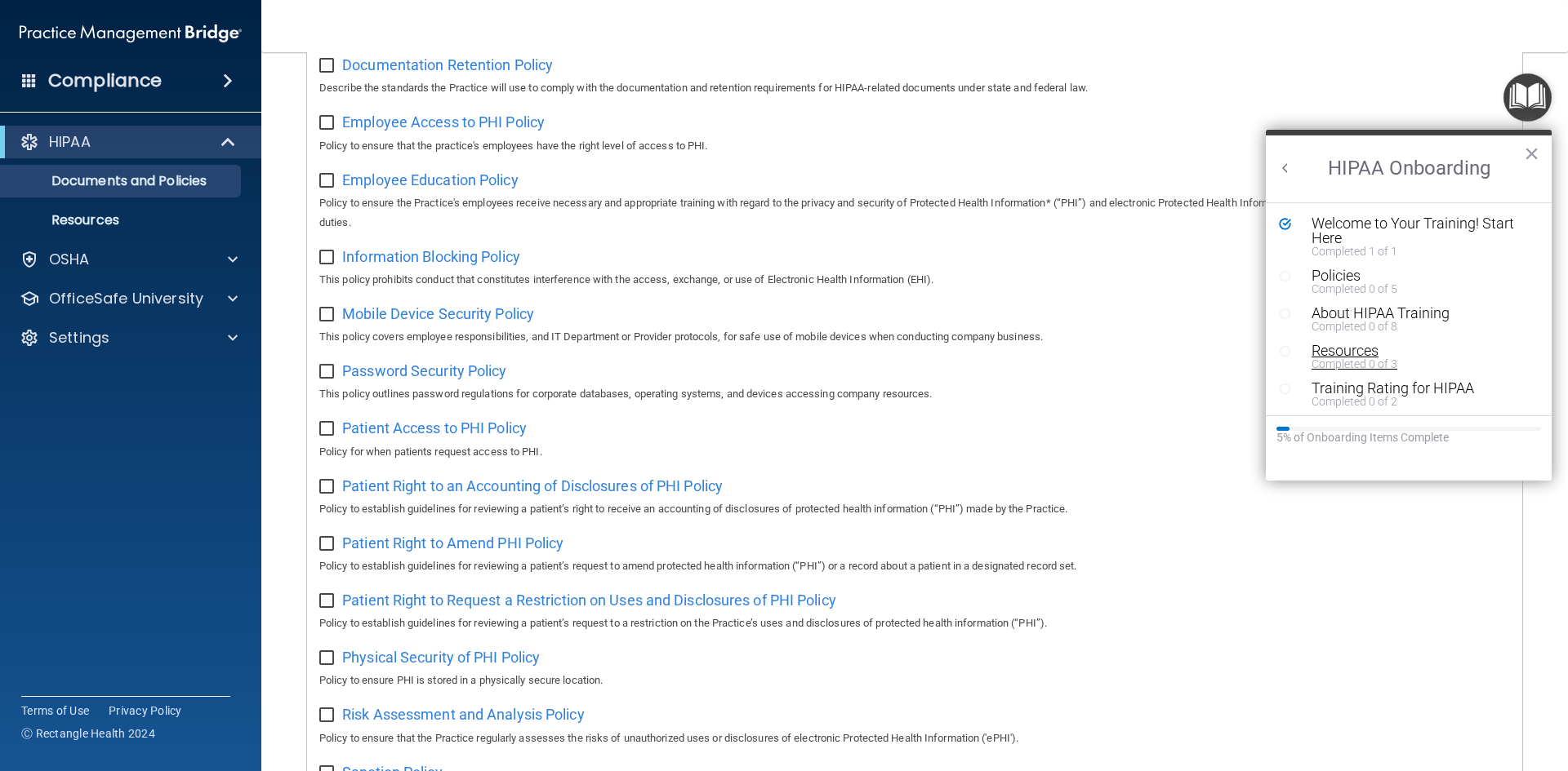
scroll to position [3, 0]
click at [1281, 163] on button "Back to Resource Center Home" at bounding box center [1285, 168] width 17 height 17
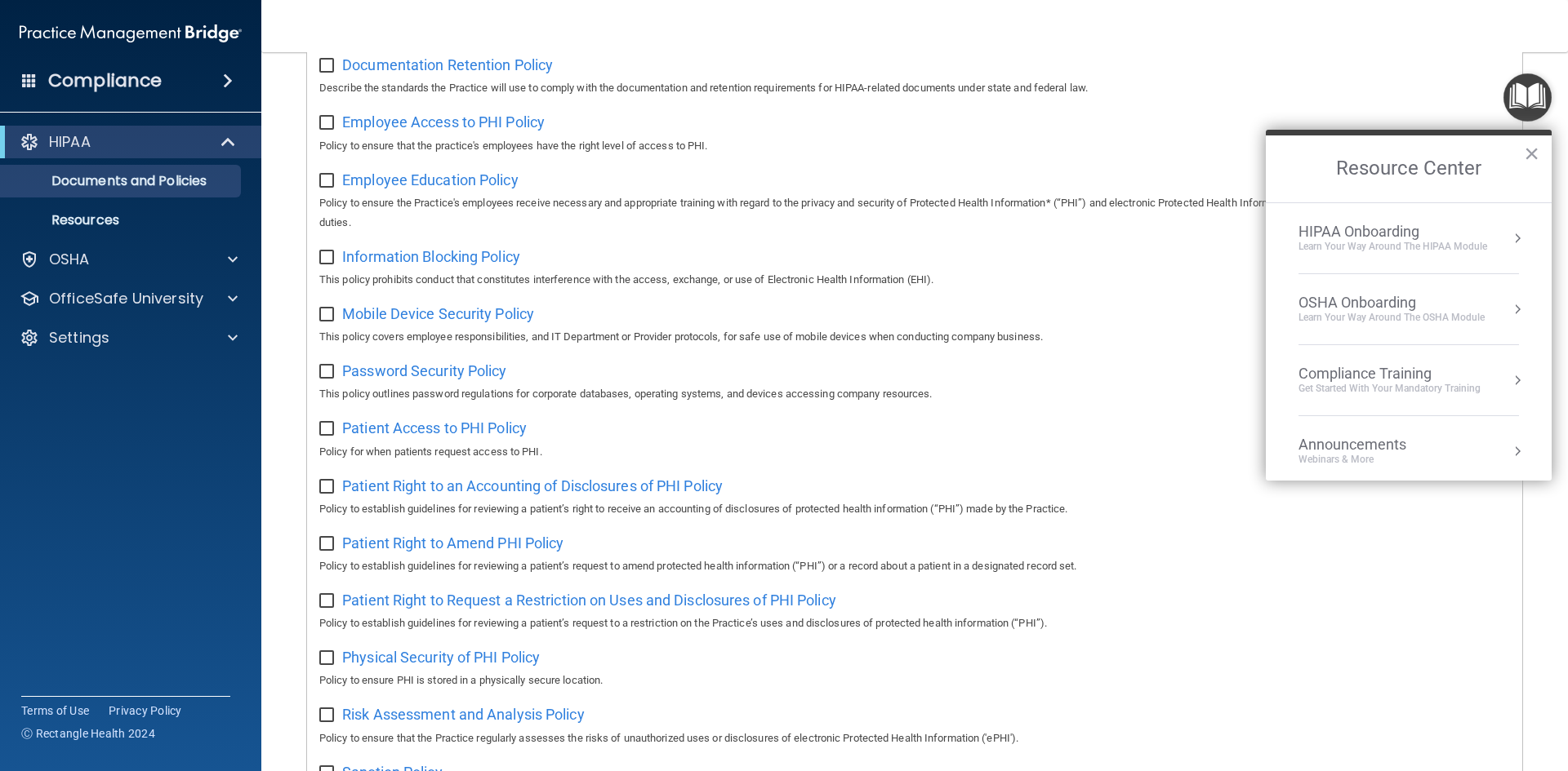
scroll to position [0, 0]
click at [1373, 233] on div "HIPAA Onboarding" at bounding box center [1392, 231] width 189 height 18
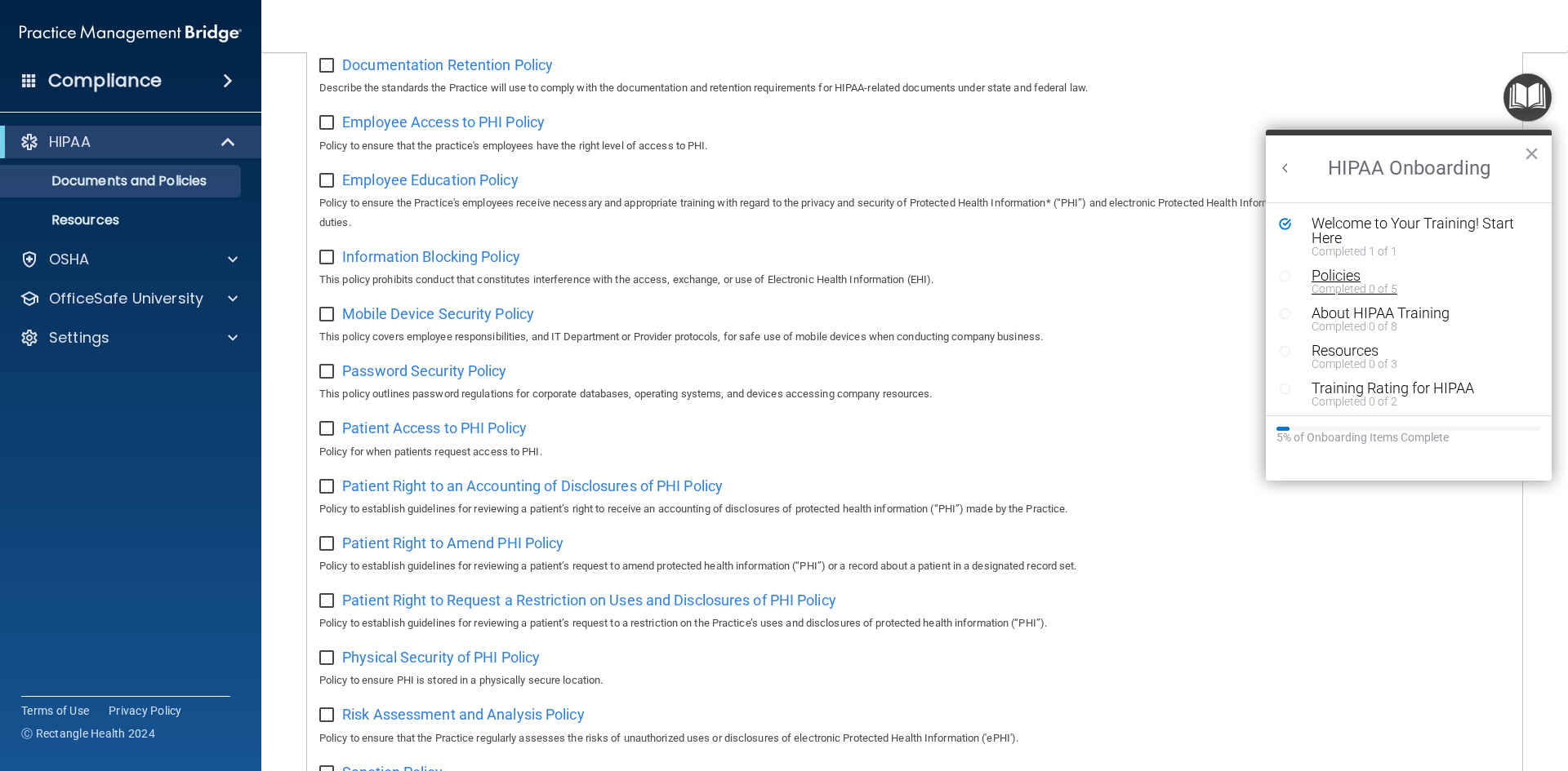
click at [1348, 275] on div "Policies" at bounding box center [1415, 276] width 207 height 15
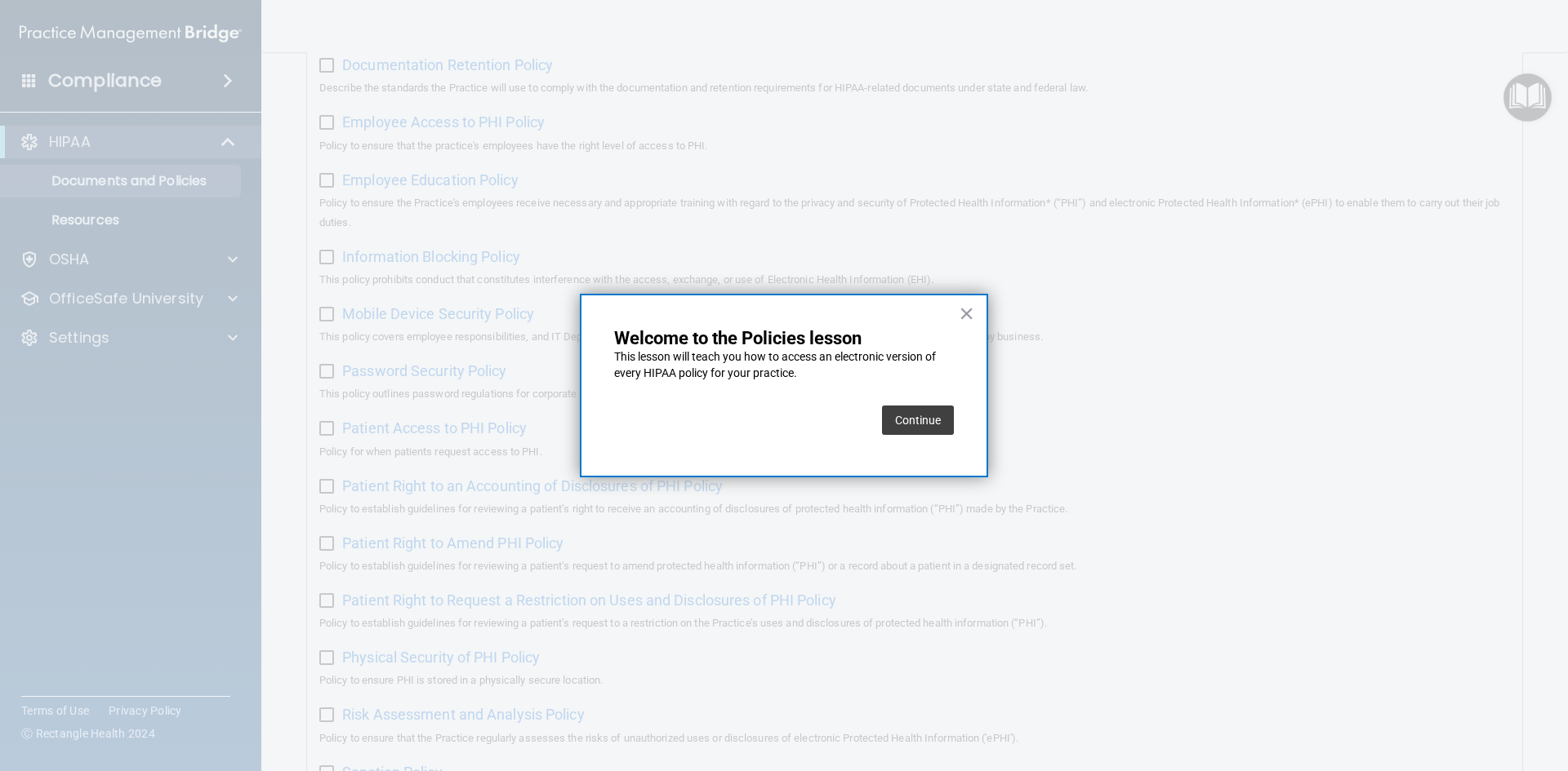
click at [908, 426] on button "Continue" at bounding box center [917, 421] width 72 height 30
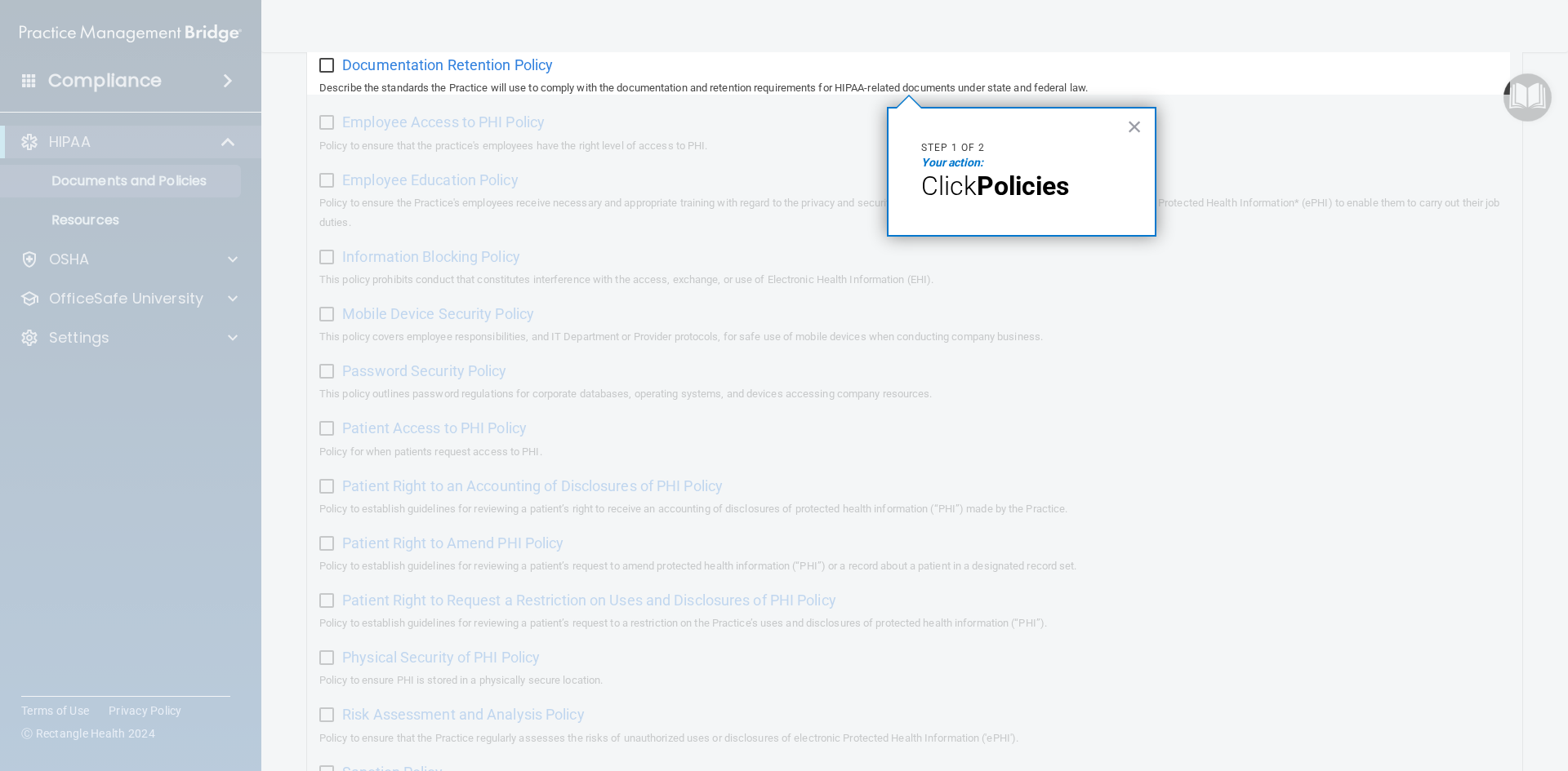
scroll to position [126, 0]
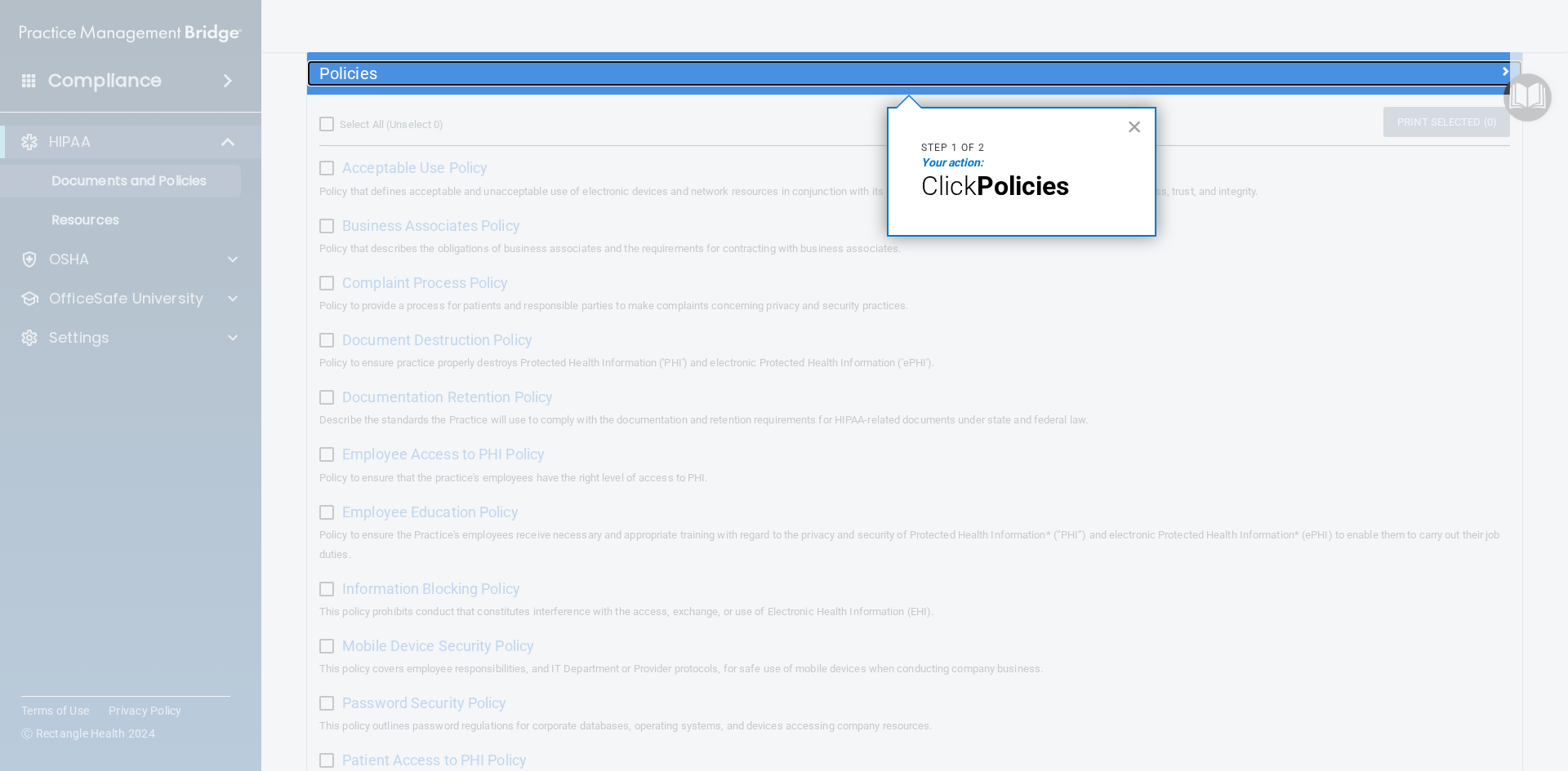
click at [999, 79] on h5 "Policies" at bounding box center [763, 73] width 887 height 18
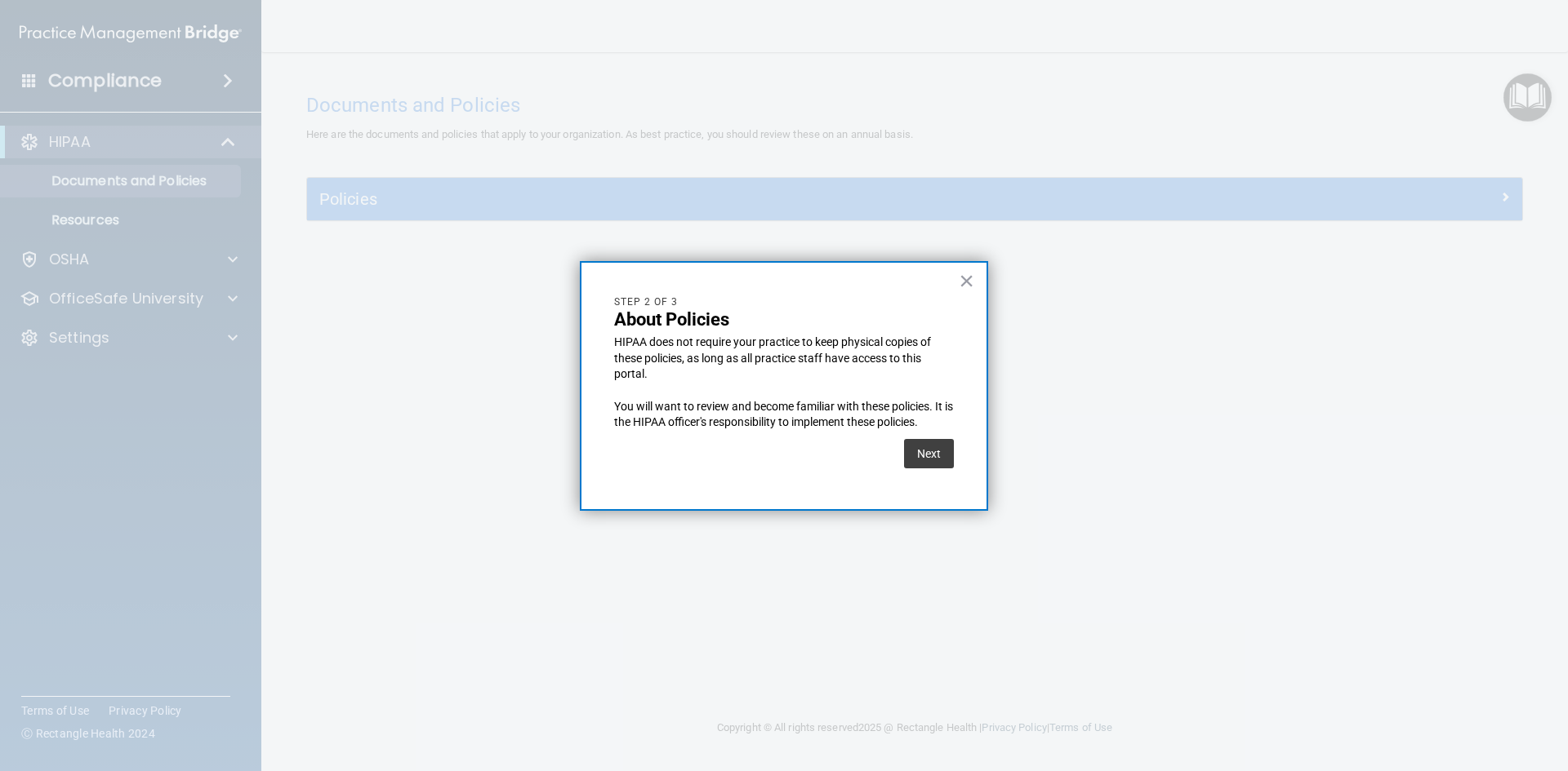
scroll to position [0, 0]
click at [921, 458] on button "Next" at bounding box center [929, 454] width 50 height 30
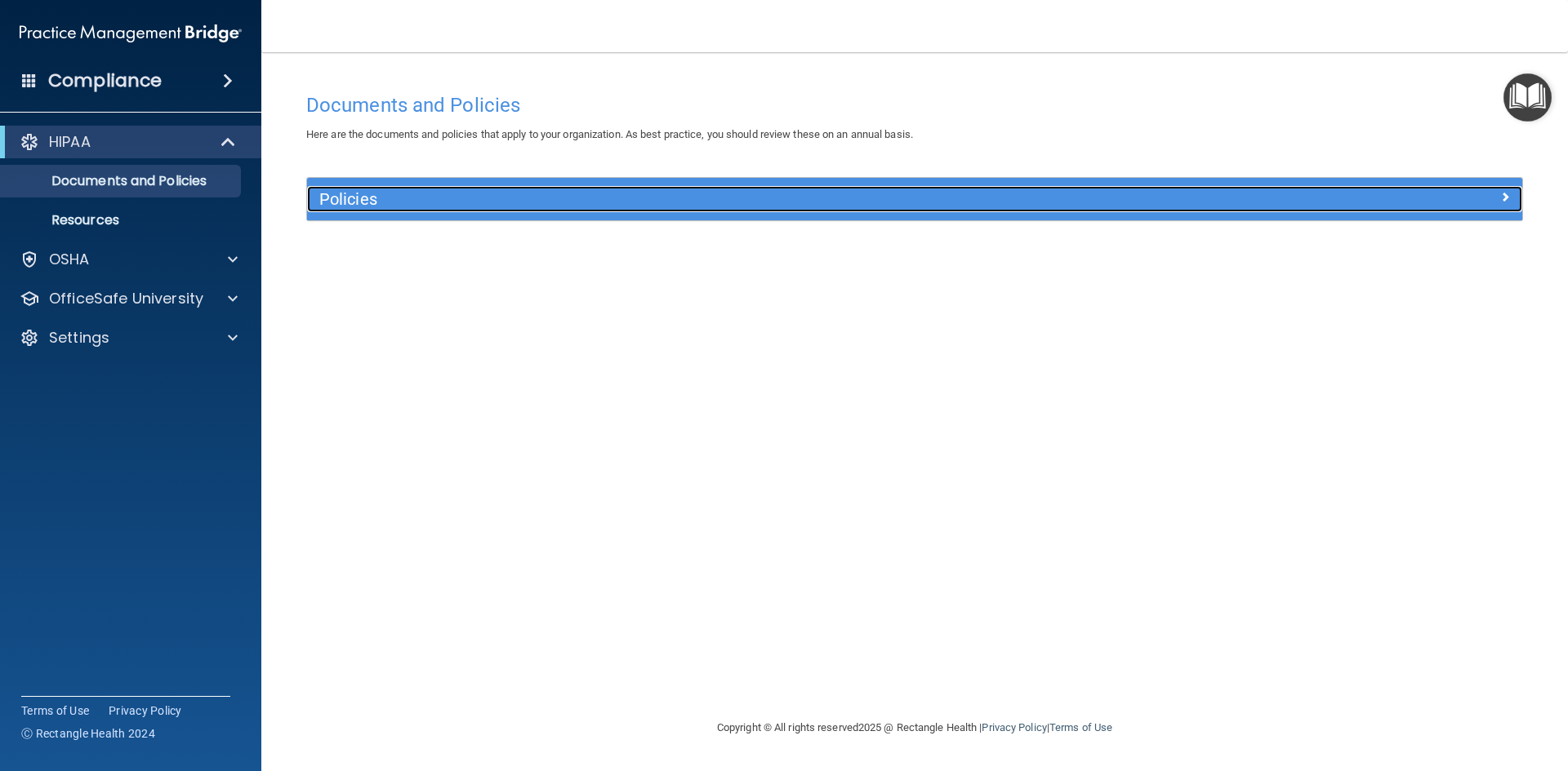
click at [947, 211] on div "Policies" at bounding box center [763, 199] width 911 height 26
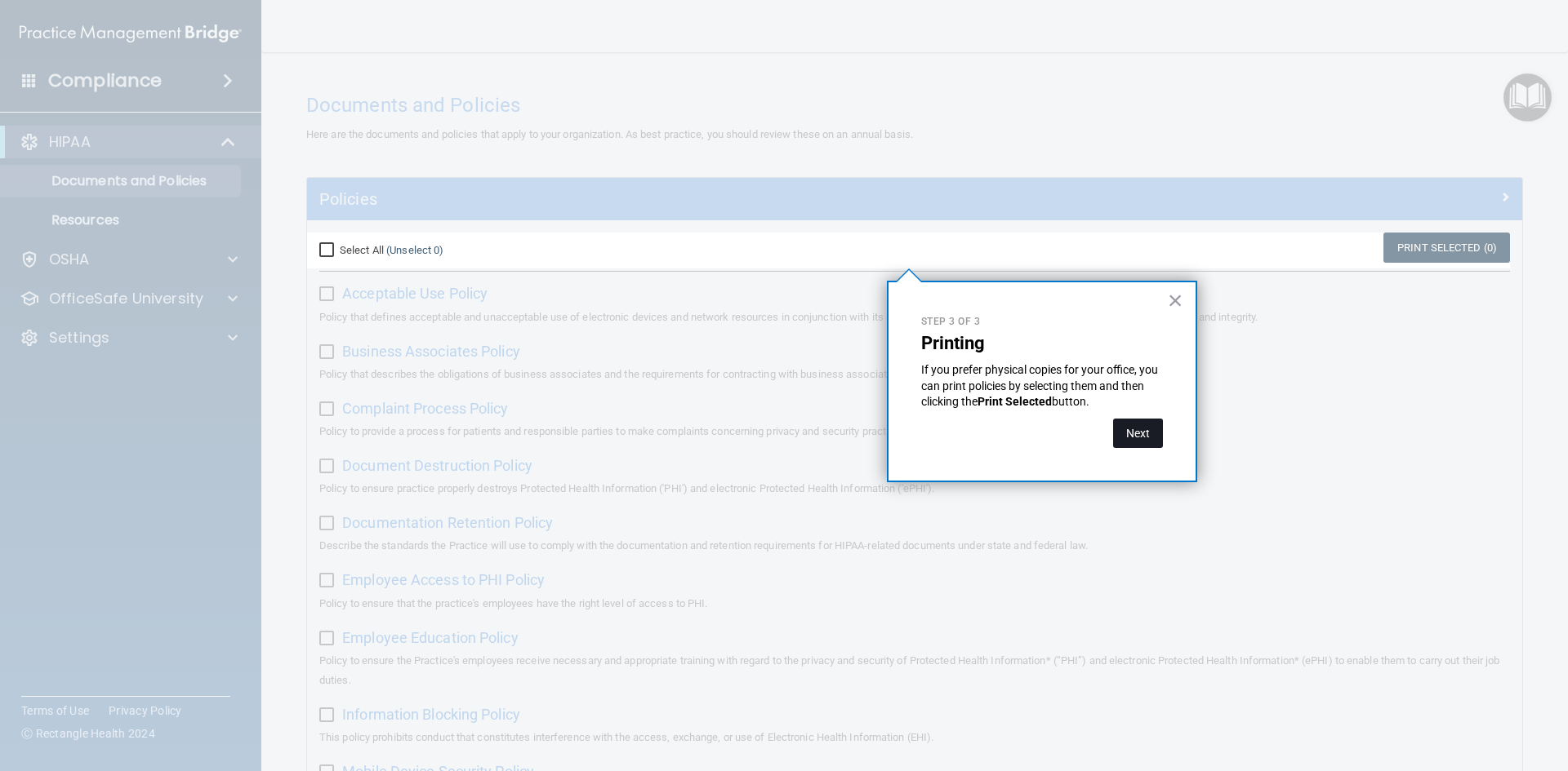
click at [1124, 427] on button "Next" at bounding box center [1138, 434] width 50 height 30
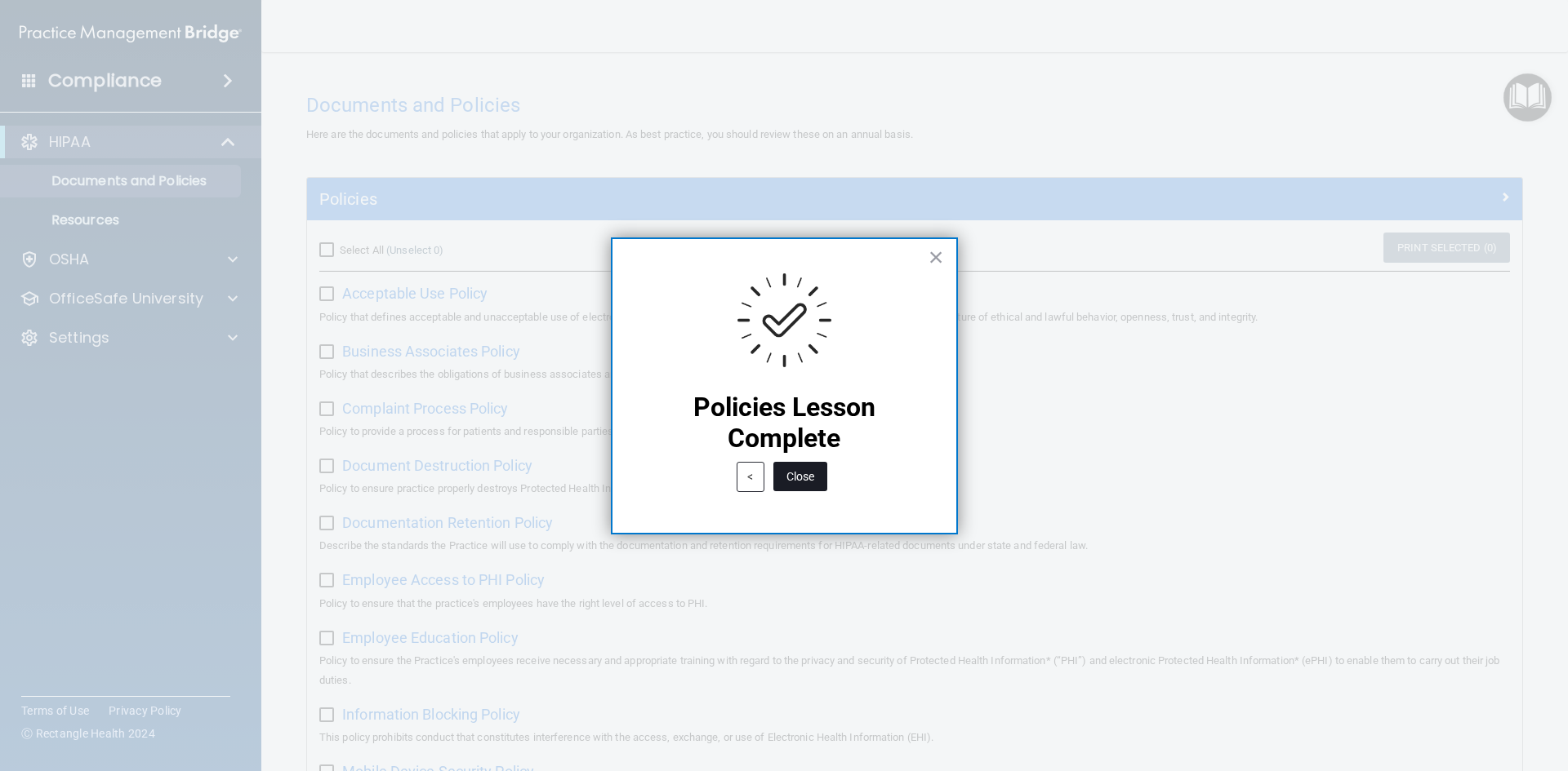
click at [811, 483] on button "Close" at bounding box center [800, 477] width 54 height 30
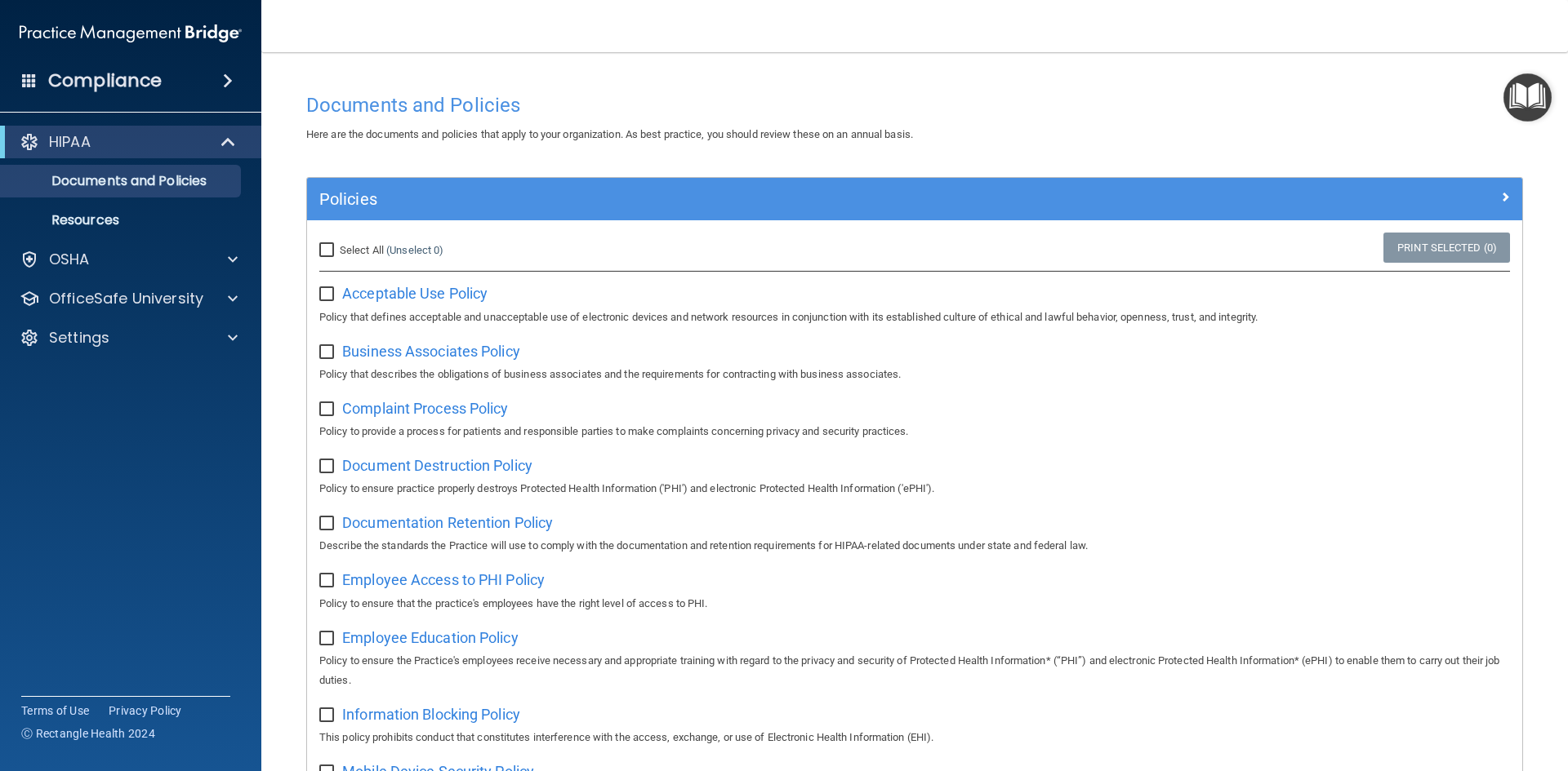
click at [1521, 108] on img "Open Resource Center" at bounding box center [1527, 97] width 48 height 48
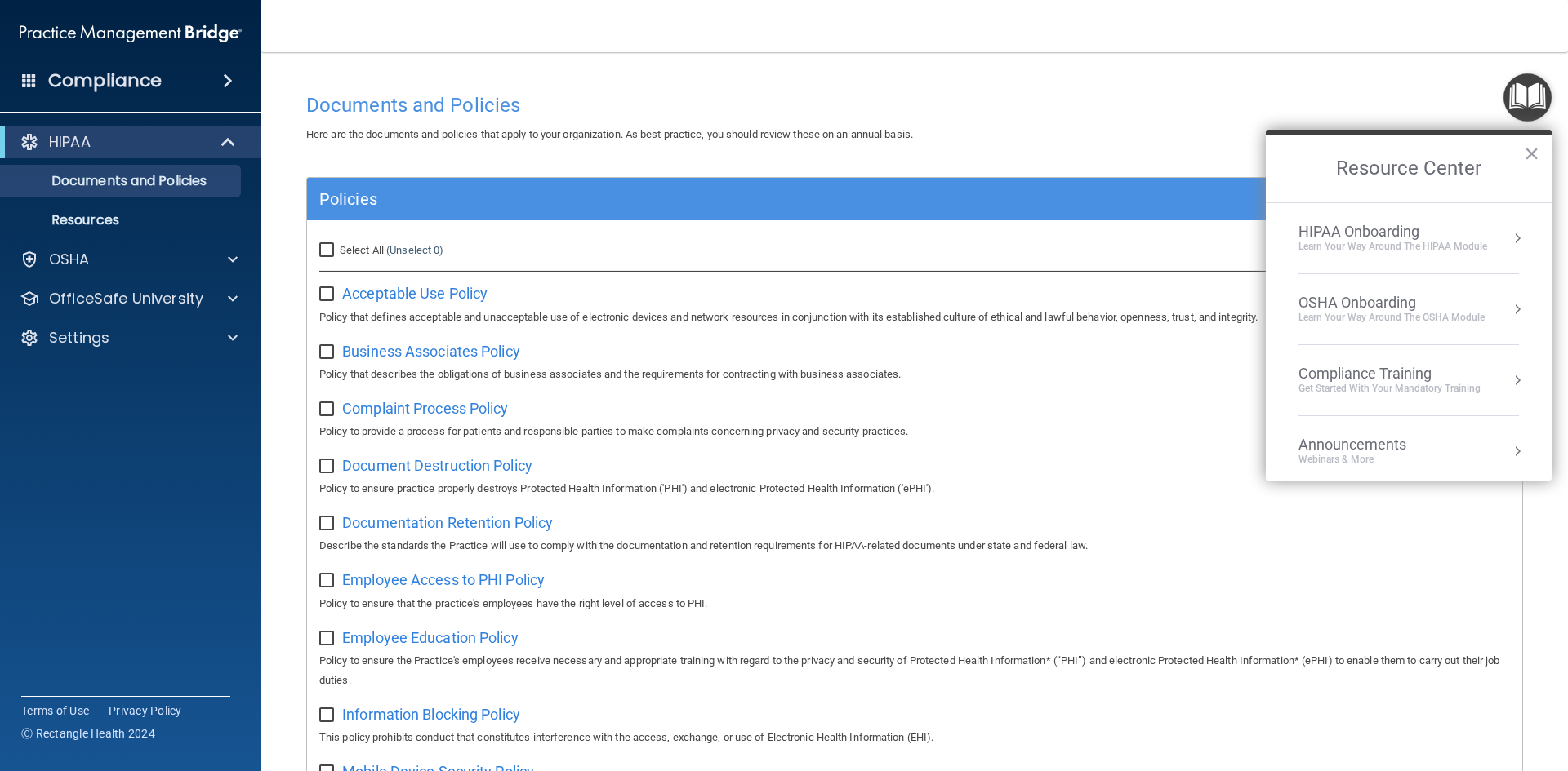
click at [1463, 233] on div "HIPAA Onboarding" at bounding box center [1392, 231] width 189 height 18
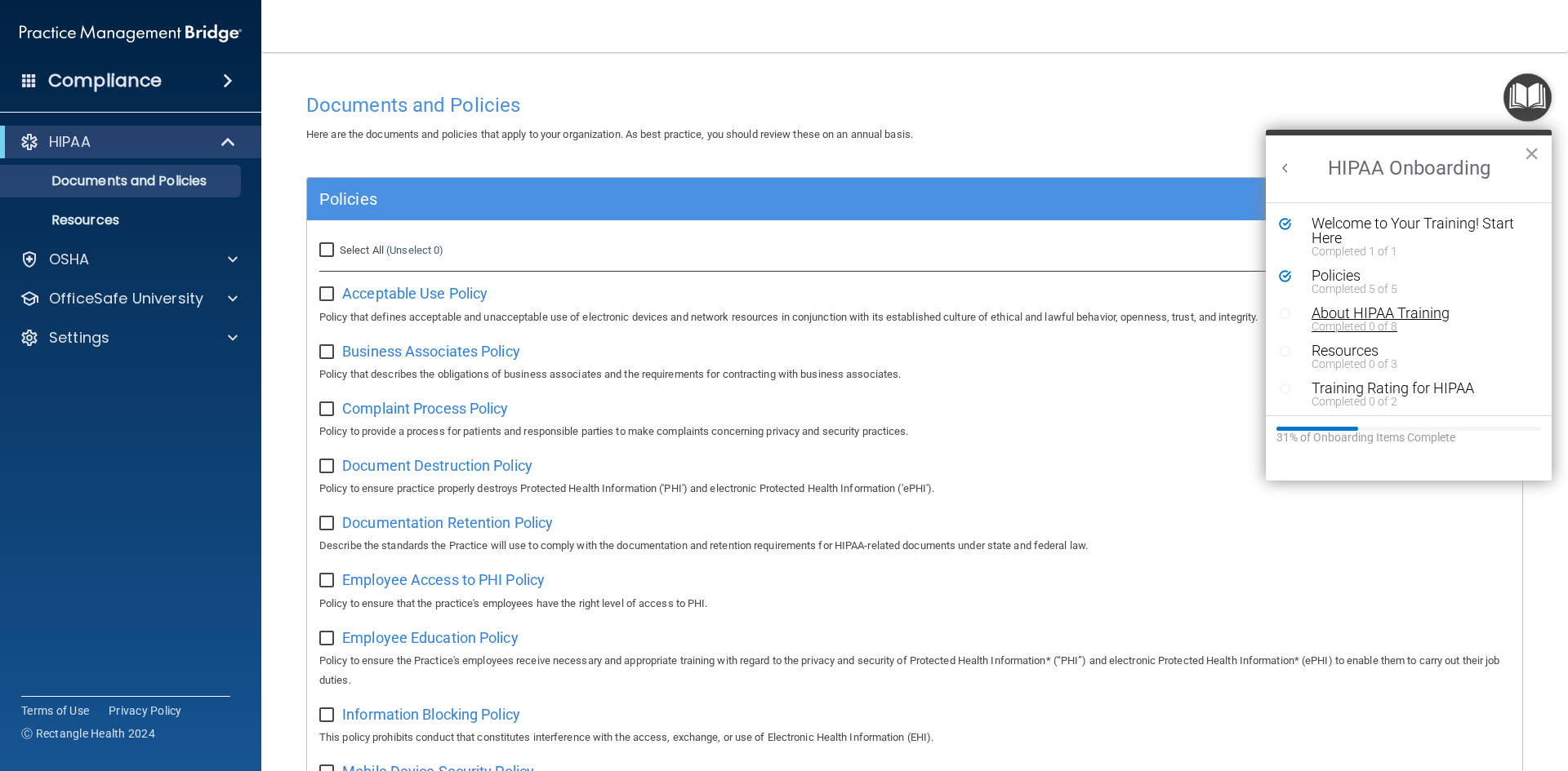
click at [1411, 314] on div "About HIPAA Training" at bounding box center [1415, 313] width 207 height 15
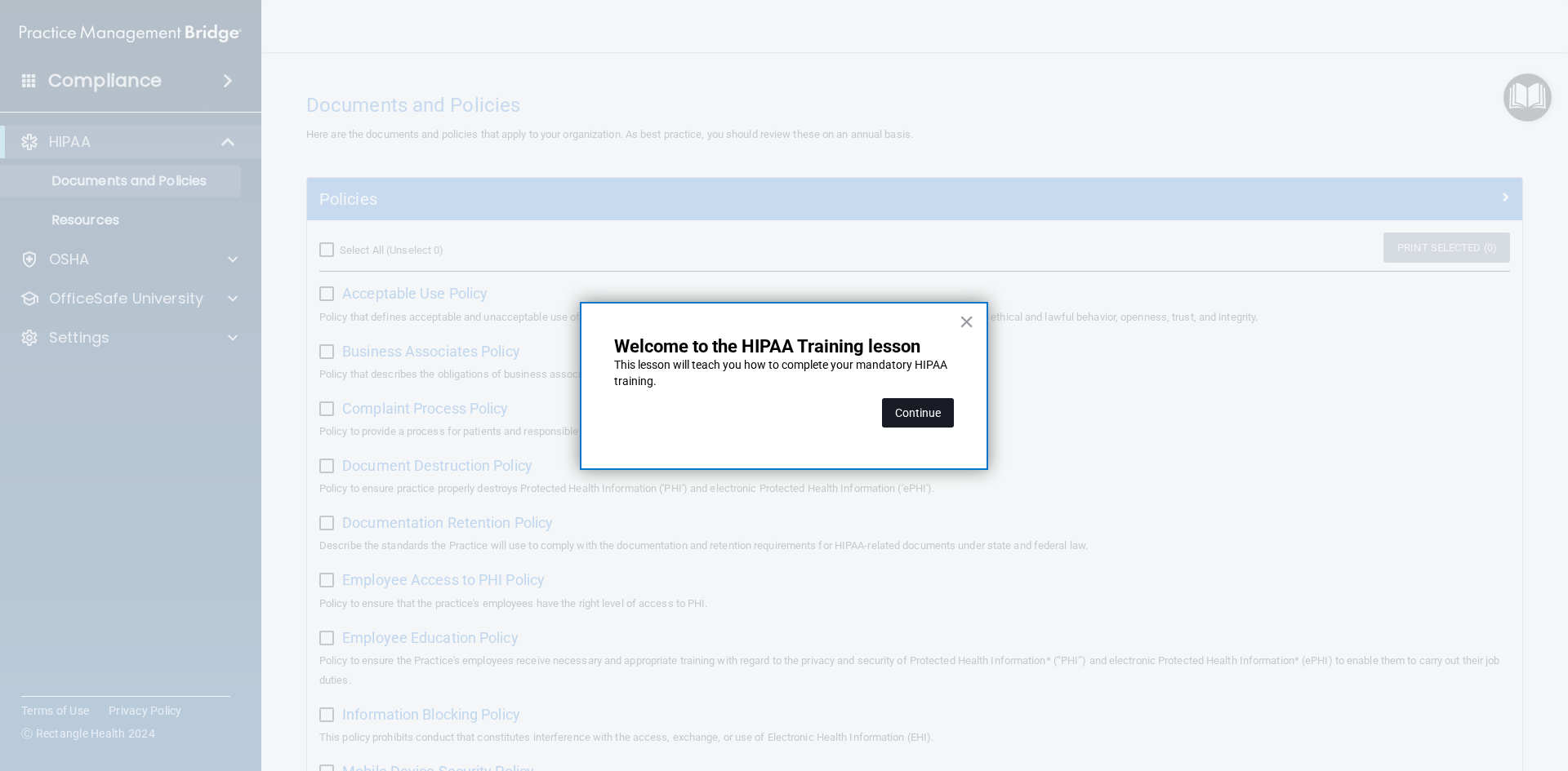
click at [914, 409] on button "Continue" at bounding box center [917, 413] width 72 height 30
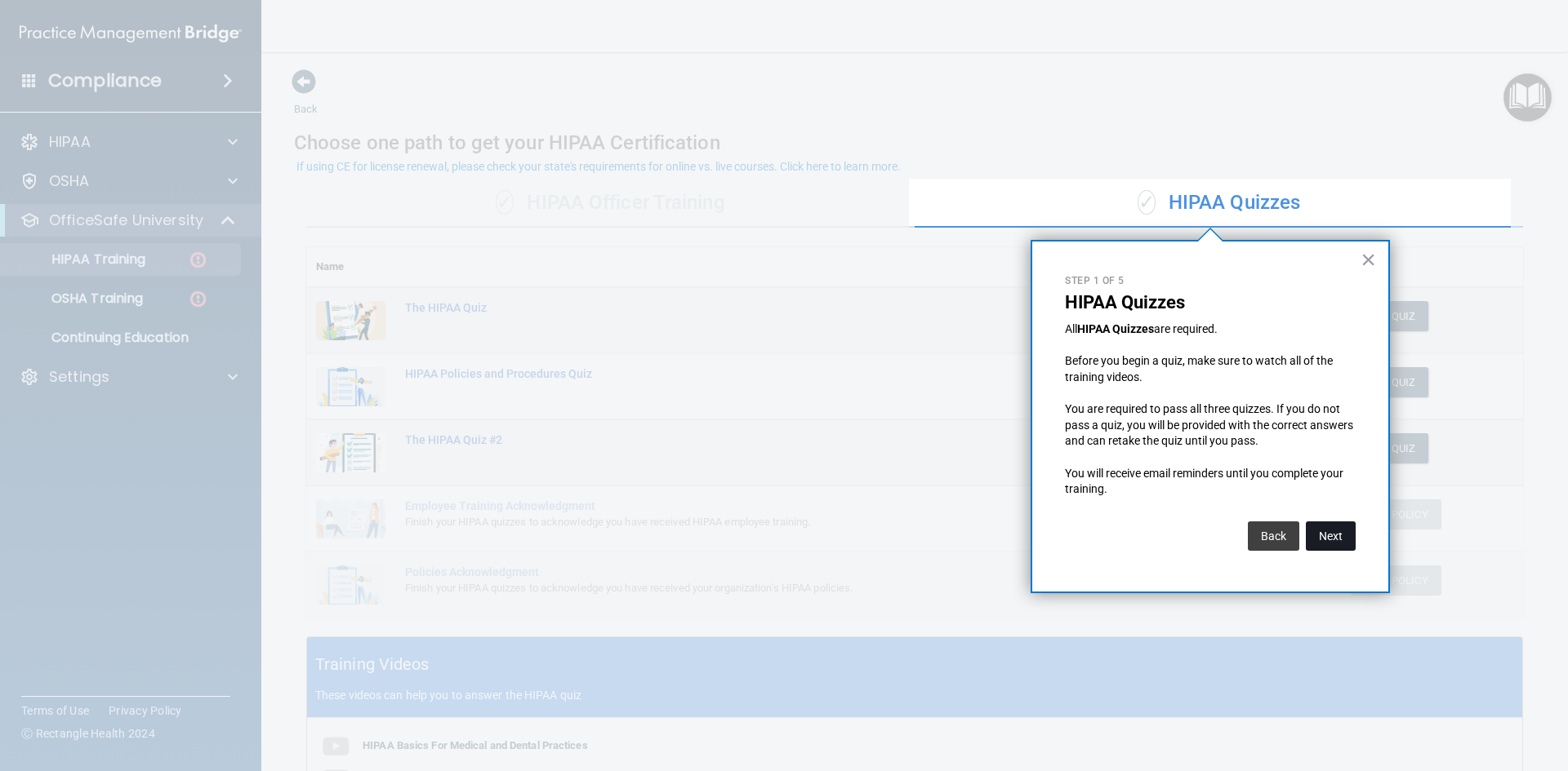
click at [1340, 540] on button "Next" at bounding box center [1331, 536] width 50 height 30
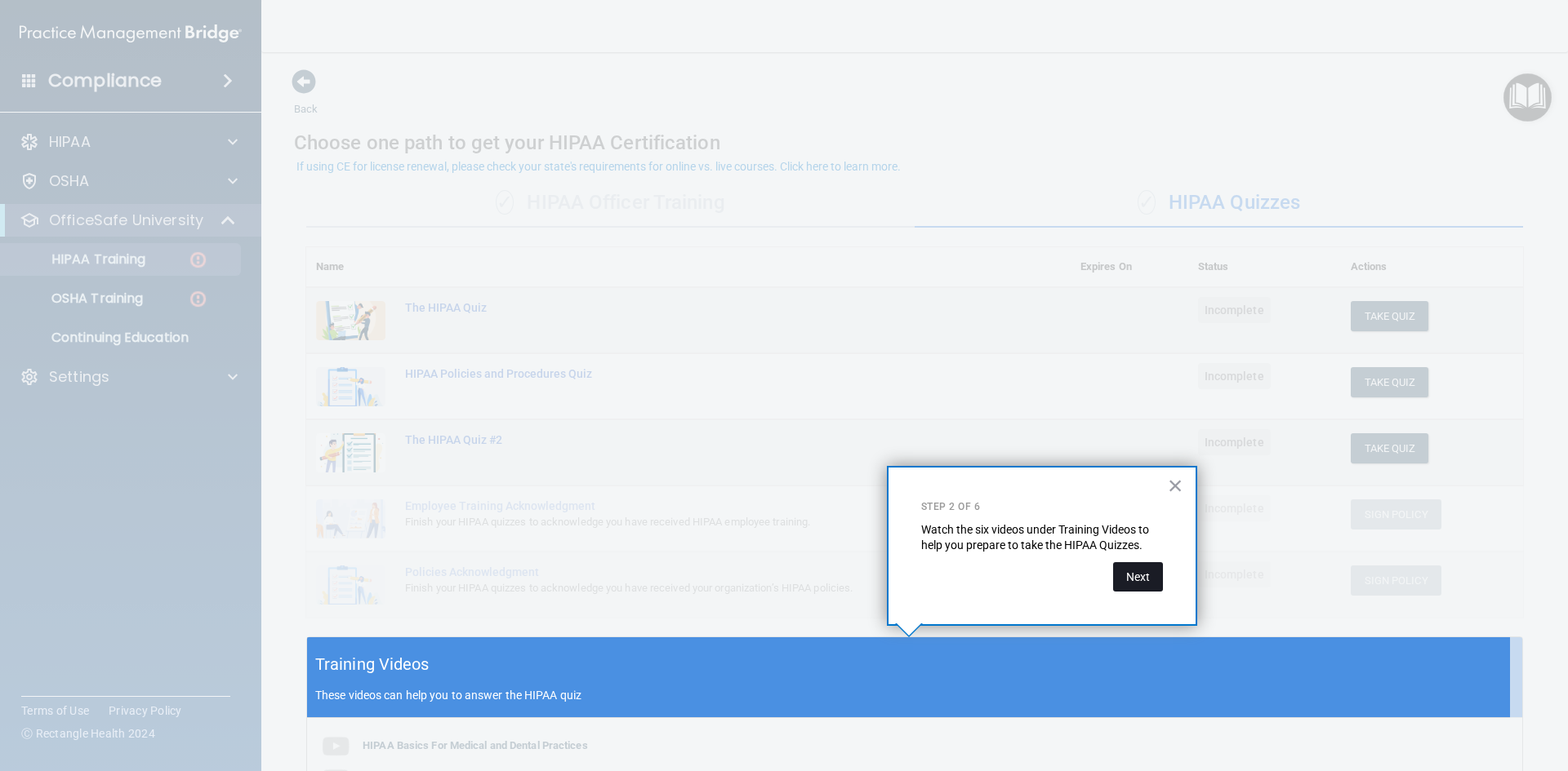
click at [1134, 578] on button "Next" at bounding box center [1138, 577] width 50 height 30
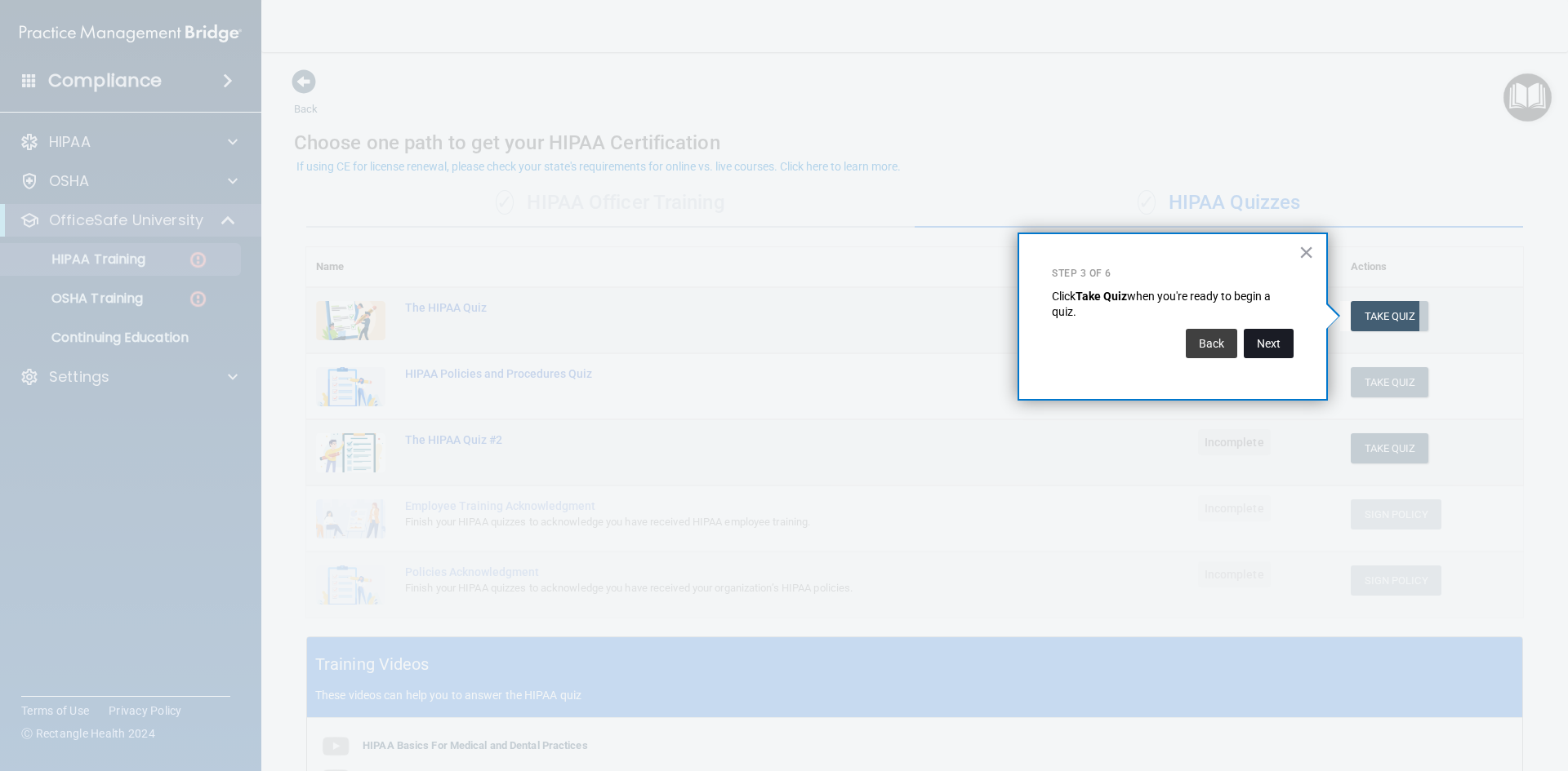
click at [1265, 350] on button "Next" at bounding box center [1268, 343] width 50 height 30
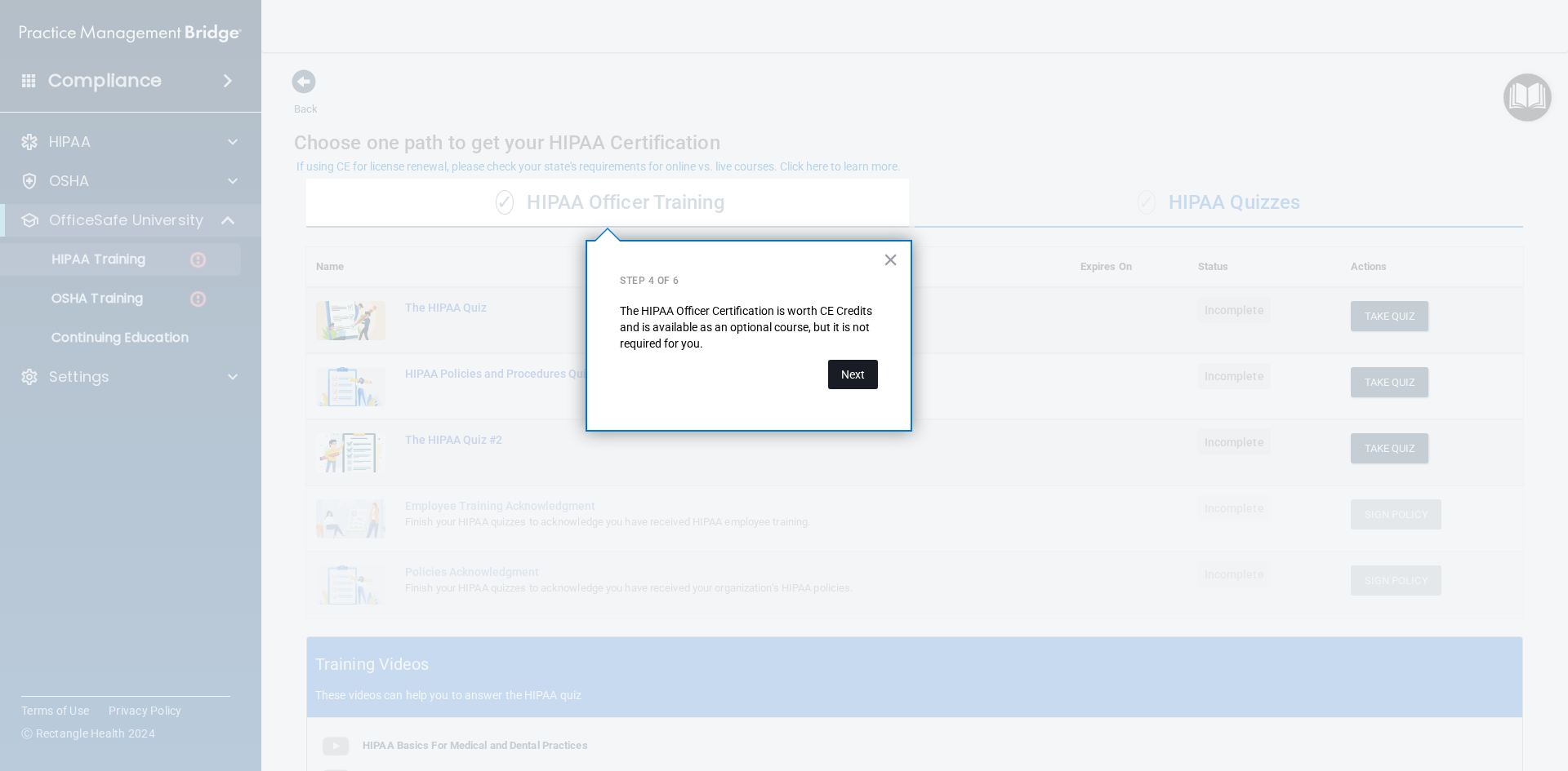
click at [864, 382] on button "Next" at bounding box center [852, 375] width 50 height 30
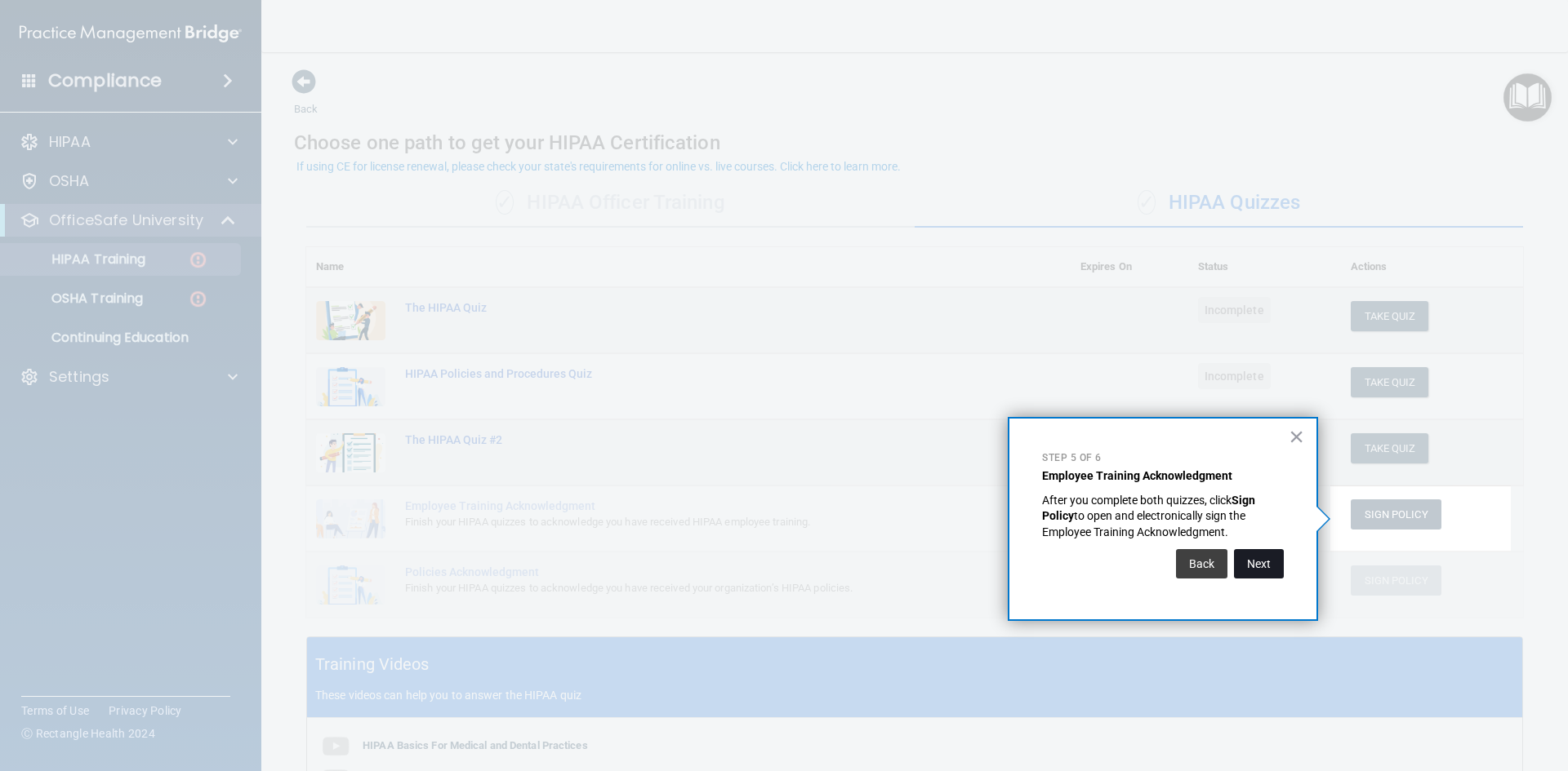
click at [1254, 563] on button "Next" at bounding box center [1258, 564] width 50 height 30
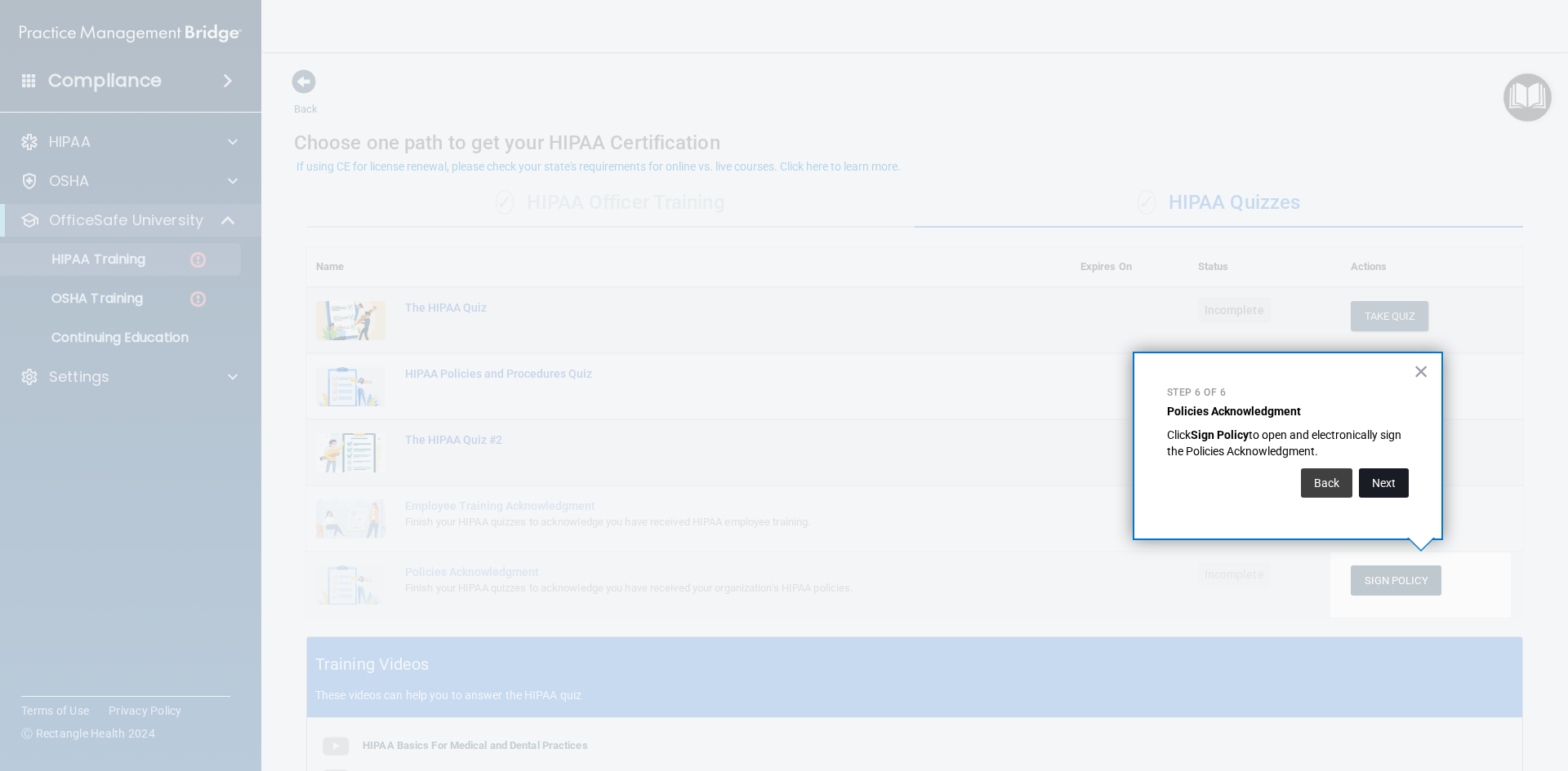
click at [1387, 486] on button "Next" at bounding box center [1384, 483] width 50 height 30
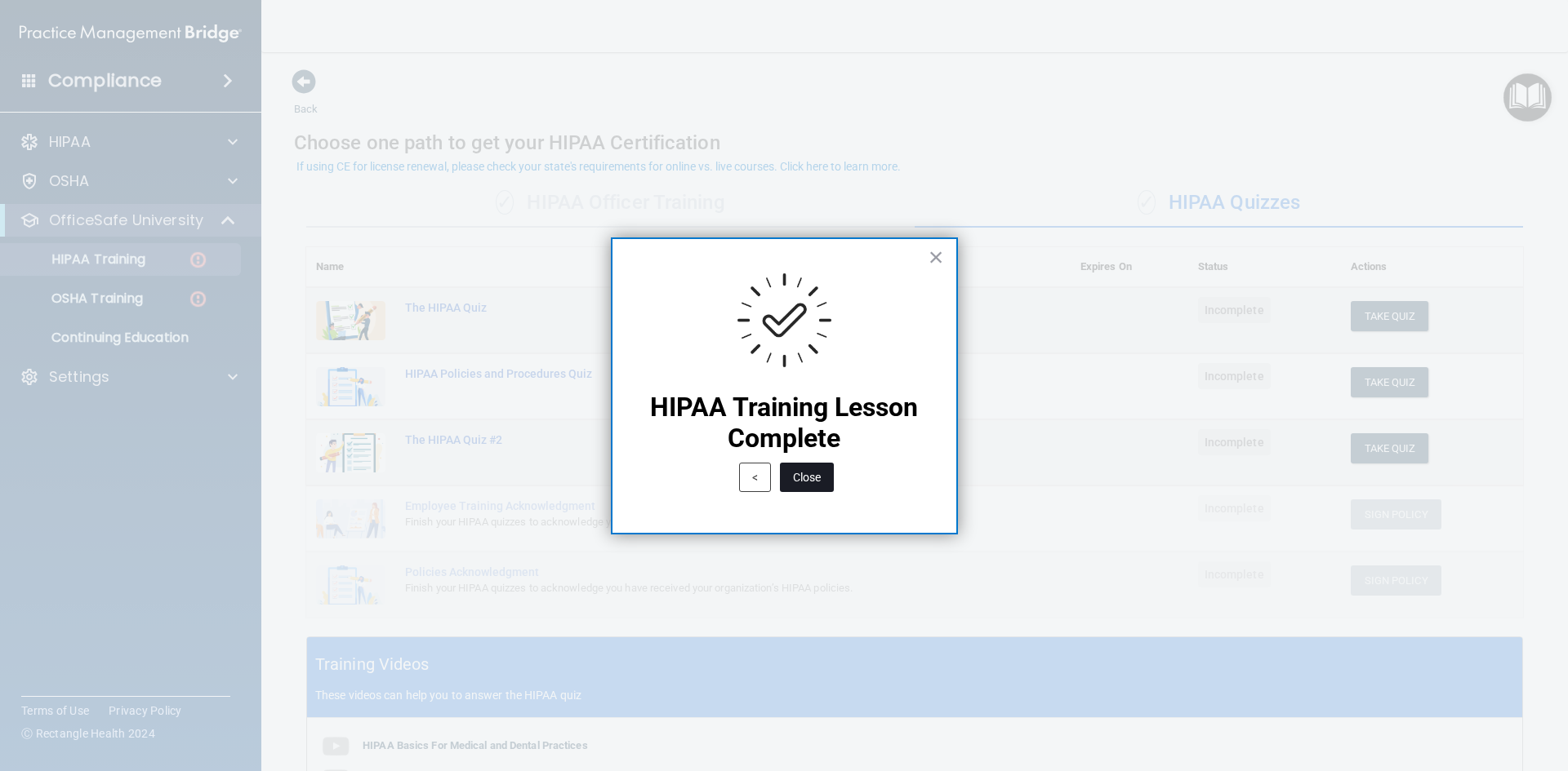
click at [821, 486] on button "Close" at bounding box center [807, 477] width 54 height 30
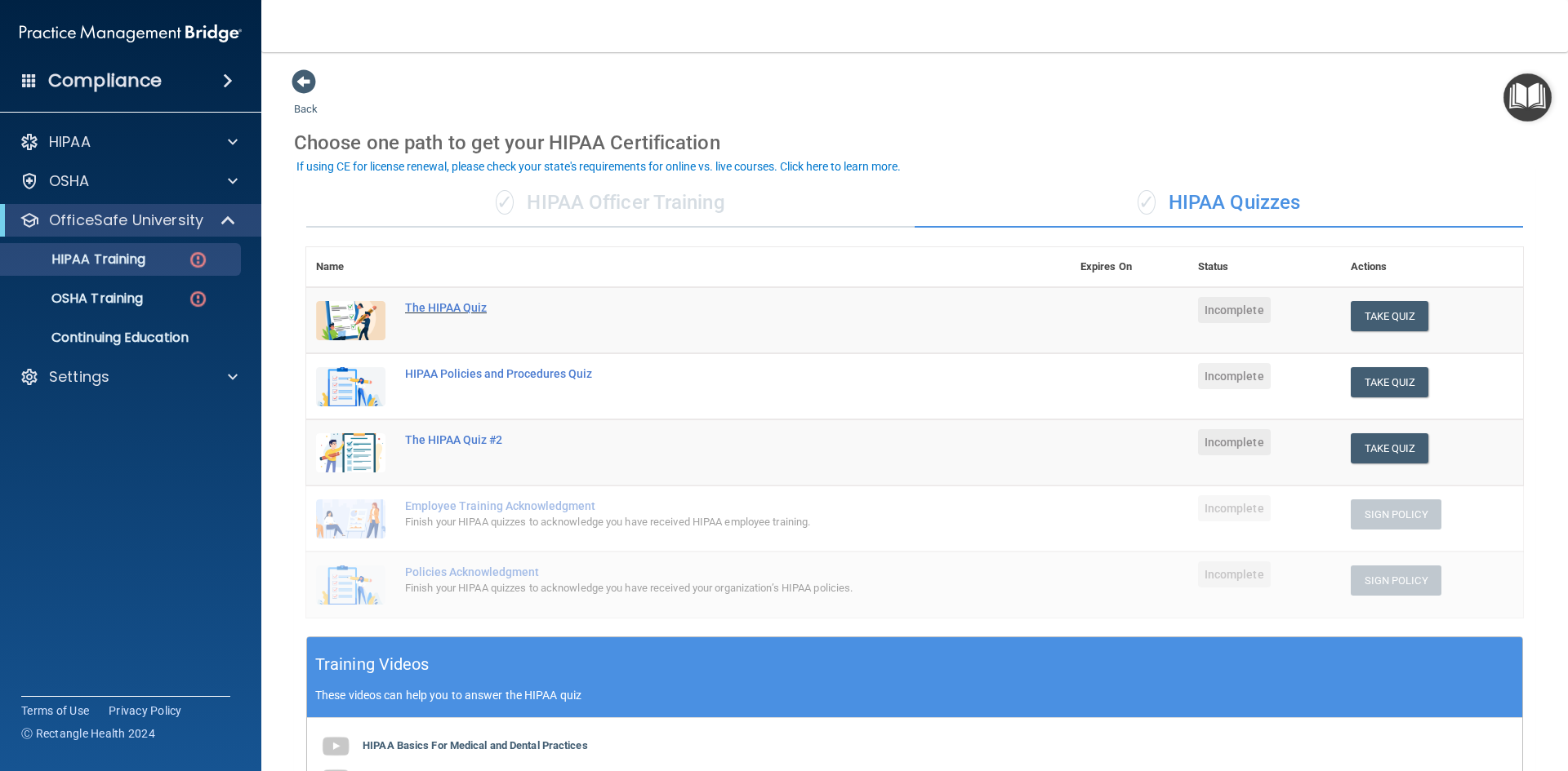
click at [424, 302] on div "The HIPAA Quiz" at bounding box center [697, 308] width 584 height 13
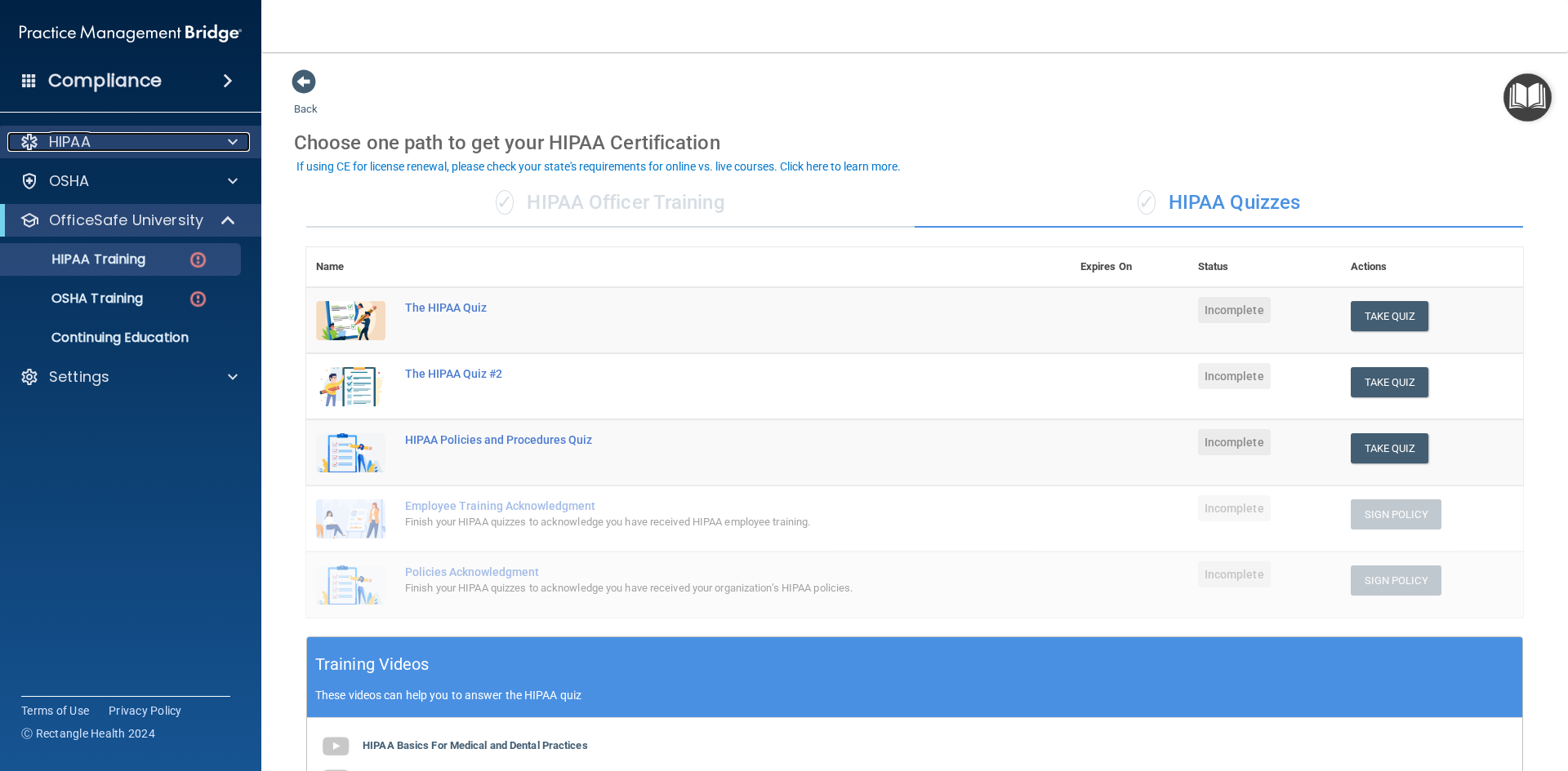
click at [147, 148] on div "HIPAA" at bounding box center [108, 142] width 203 height 20
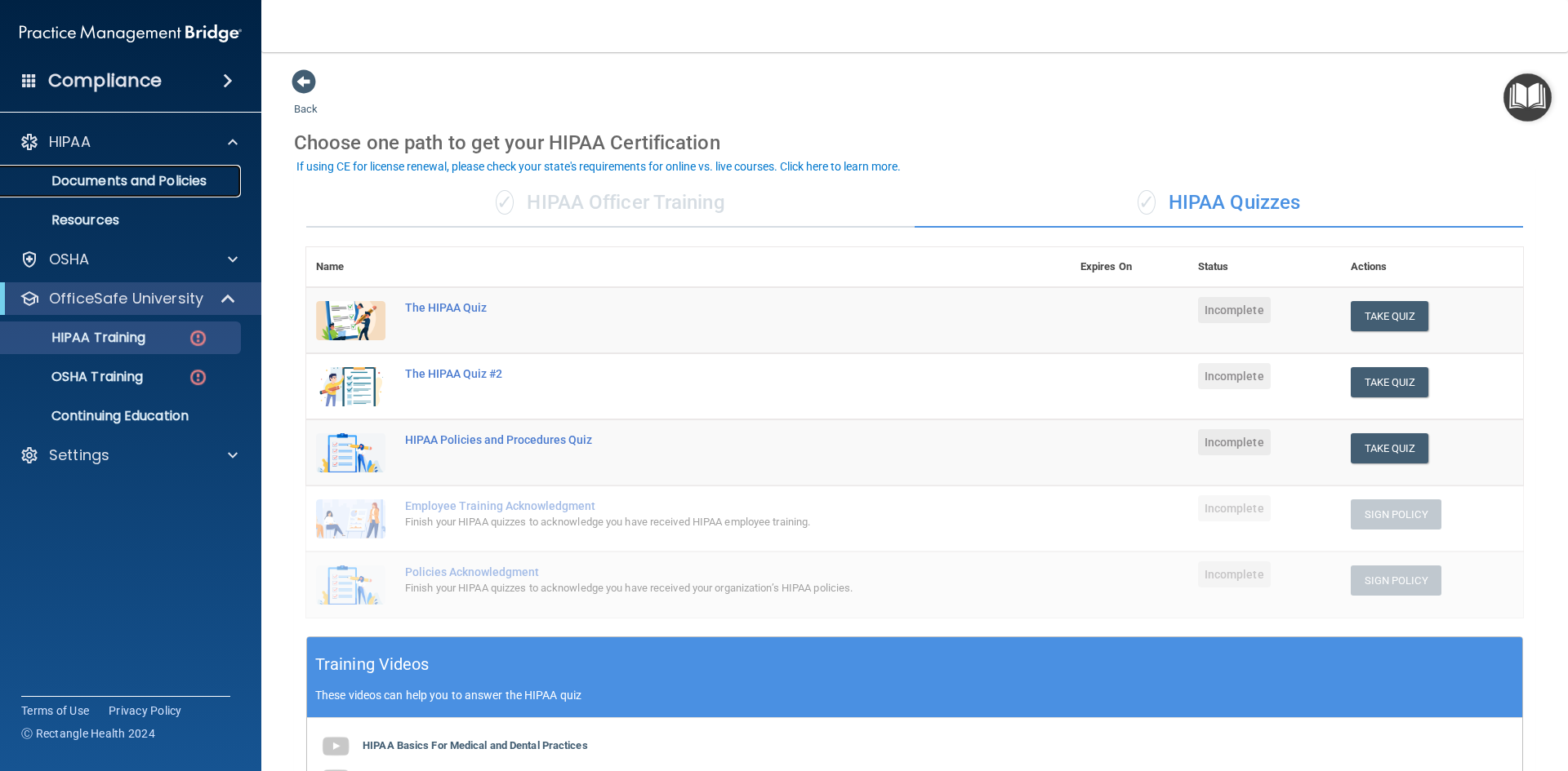
click at [144, 173] on p "Documents and Policies" at bounding box center [122, 181] width 223 height 17
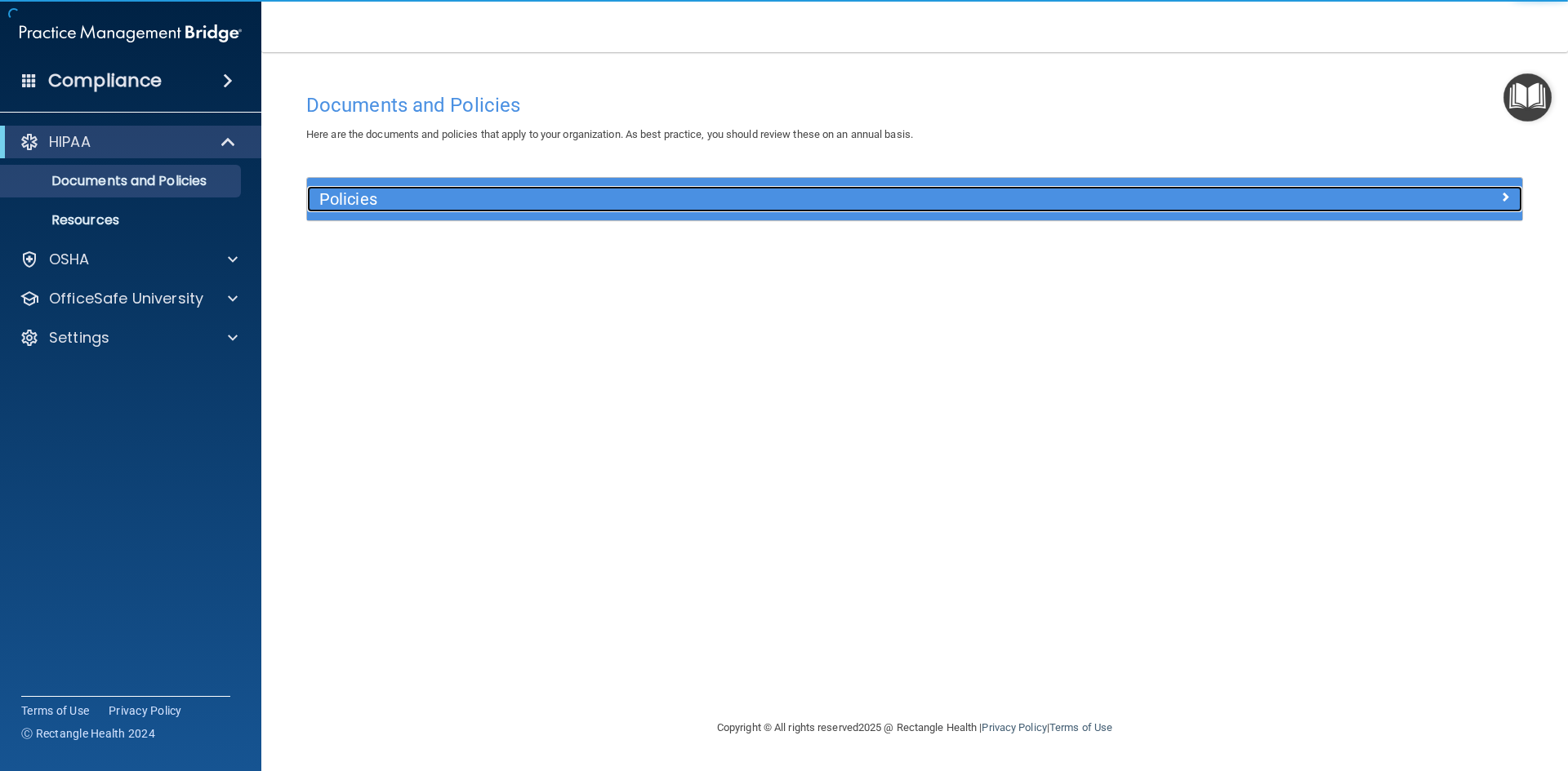
click at [551, 206] on h5 "Policies" at bounding box center [763, 199] width 887 height 18
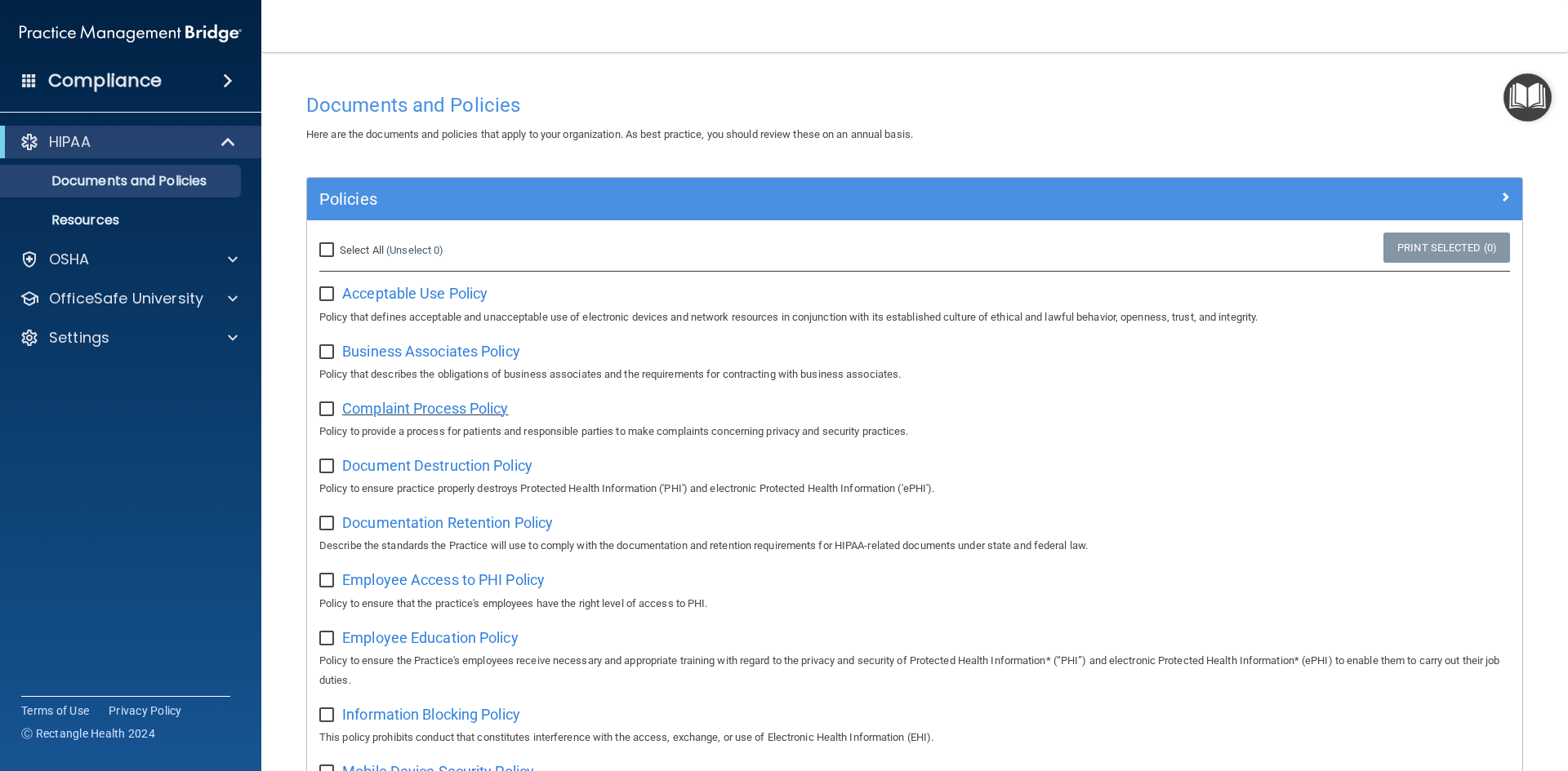
click at [476, 415] on span "Complaint Process Policy" at bounding box center [424, 409] width 166 height 17
click at [185, 232] on link "Resources" at bounding box center [112, 221] width 257 height 33
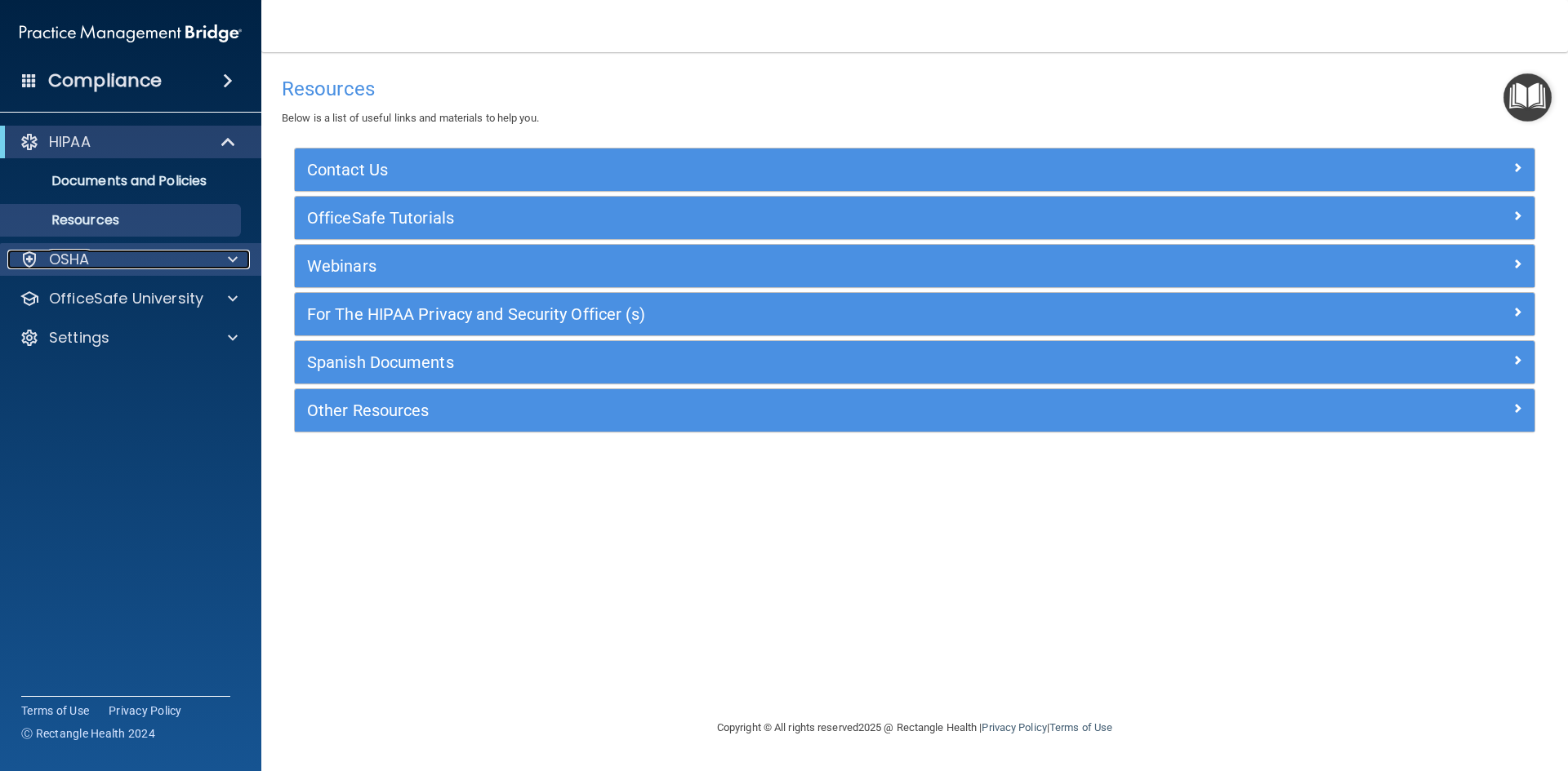
click at [177, 250] on div "OSHA" at bounding box center [108, 259] width 203 height 20
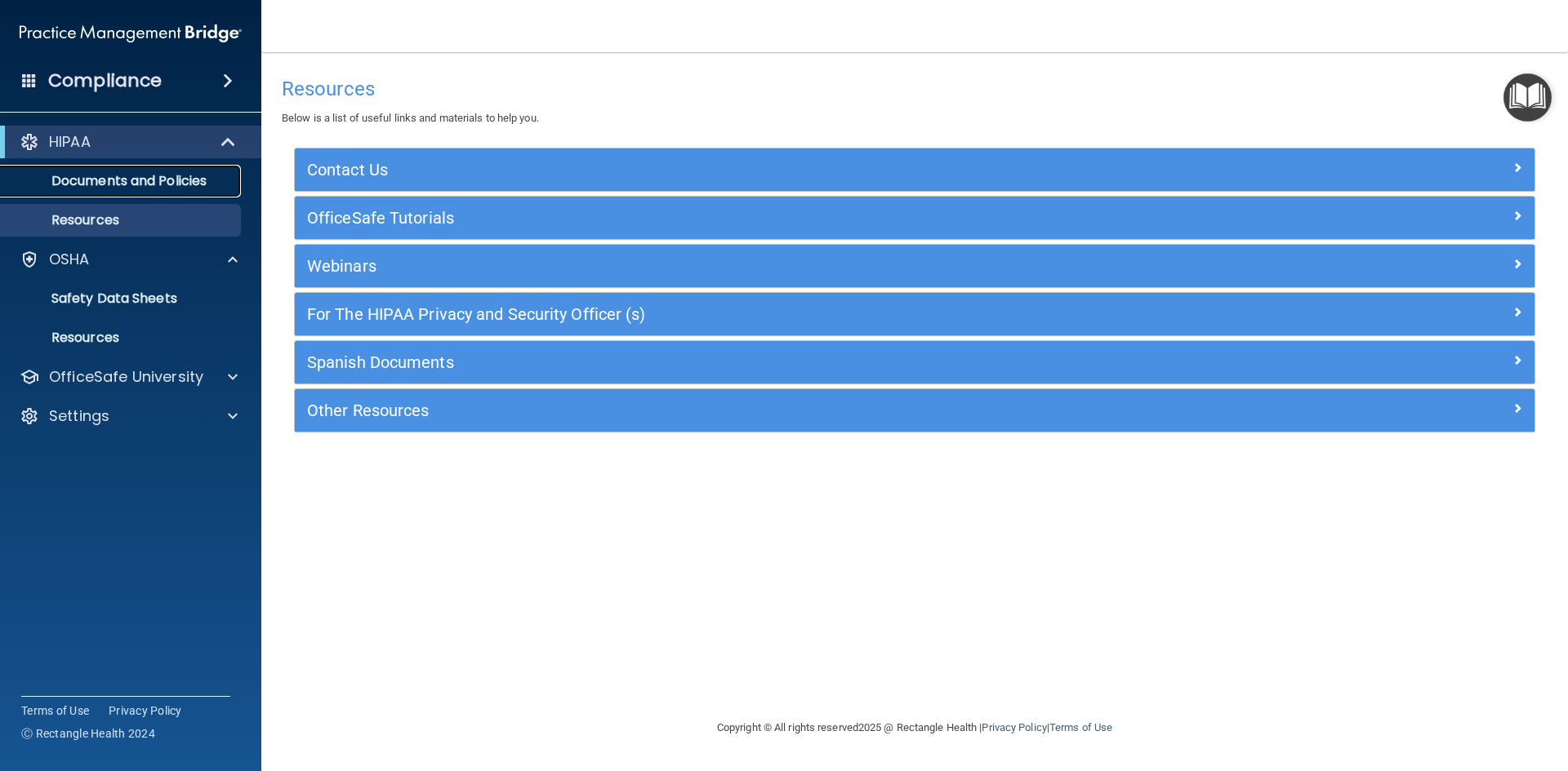
click at [179, 183] on p "Documents and Policies" at bounding box center [122, 181] width 223 height 17
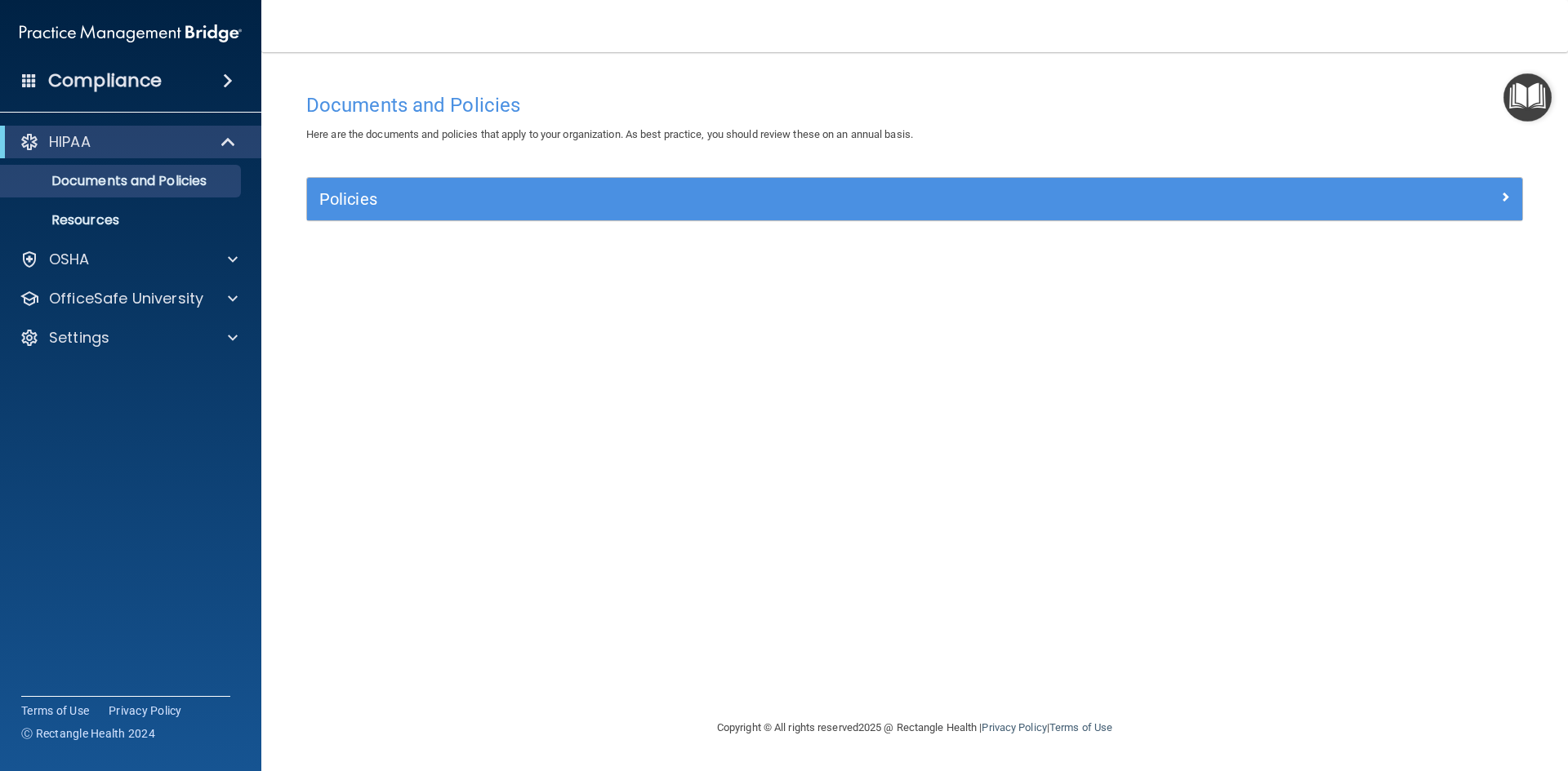
click at [1530, 111] on img "Open Resource Center" at bounding box center [1527, 97] width 48 height 48
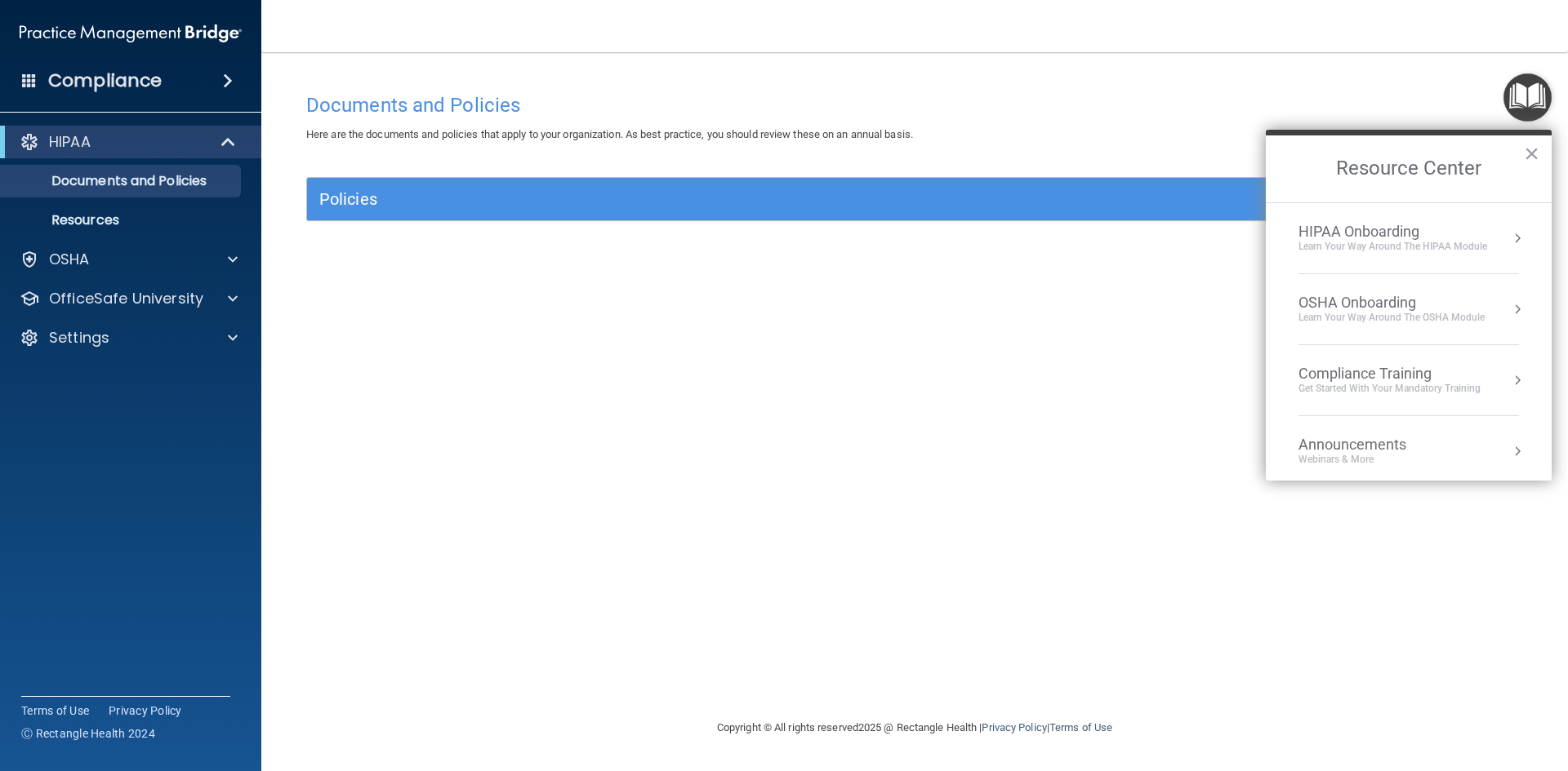
click at [1364, 223] on div "HIPAA Onboarding" at bounding box center [1392, 231] width 189 height 18
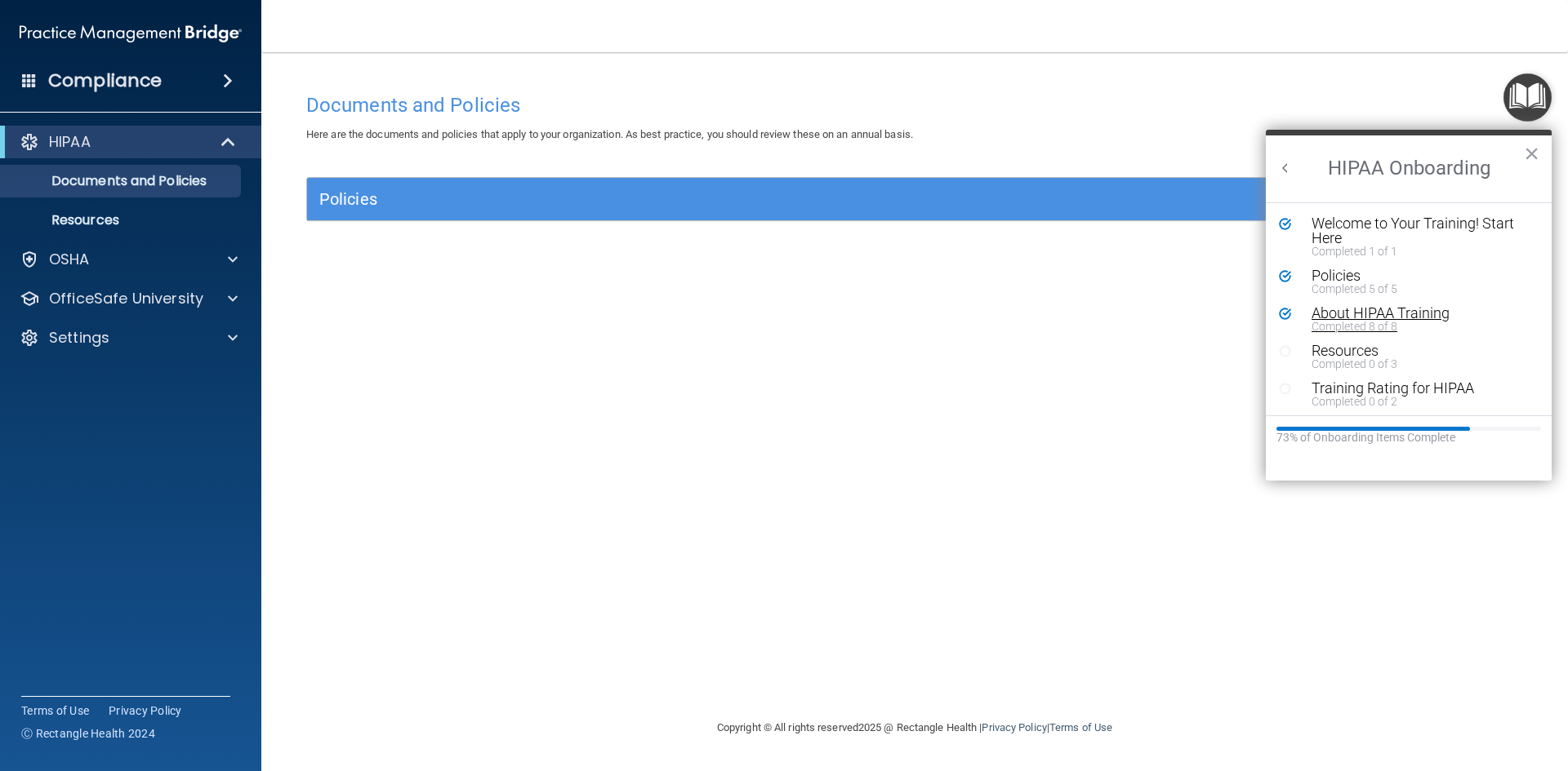
scroll to position [3, 0]
click at [1343, 307] on div "About HIPAA Training" at bounding box center [1415, 309] width 207 height 15
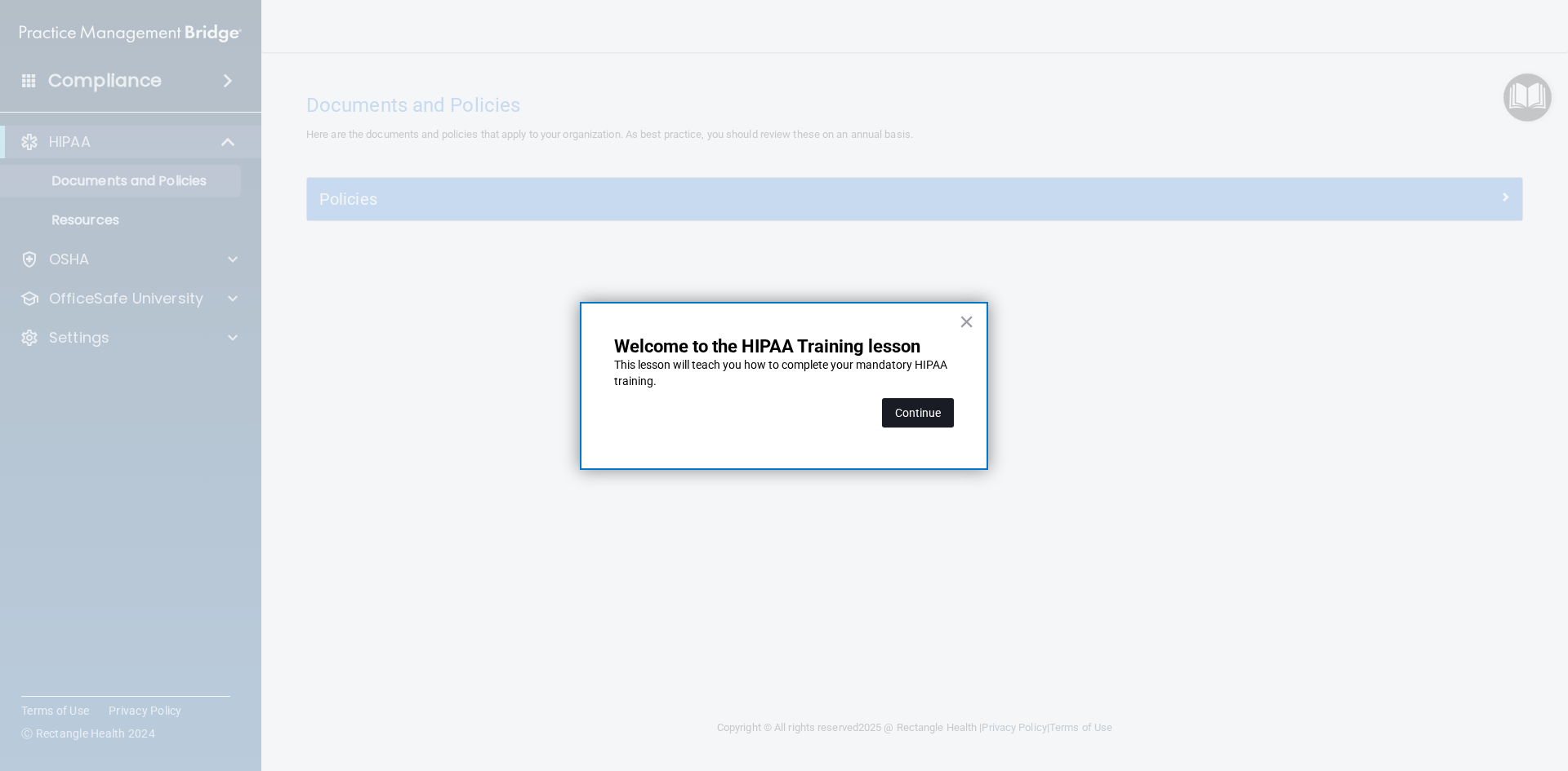
click at [902, 413] on button "Continue" at bounding box center [917, 413] width 72 height 30
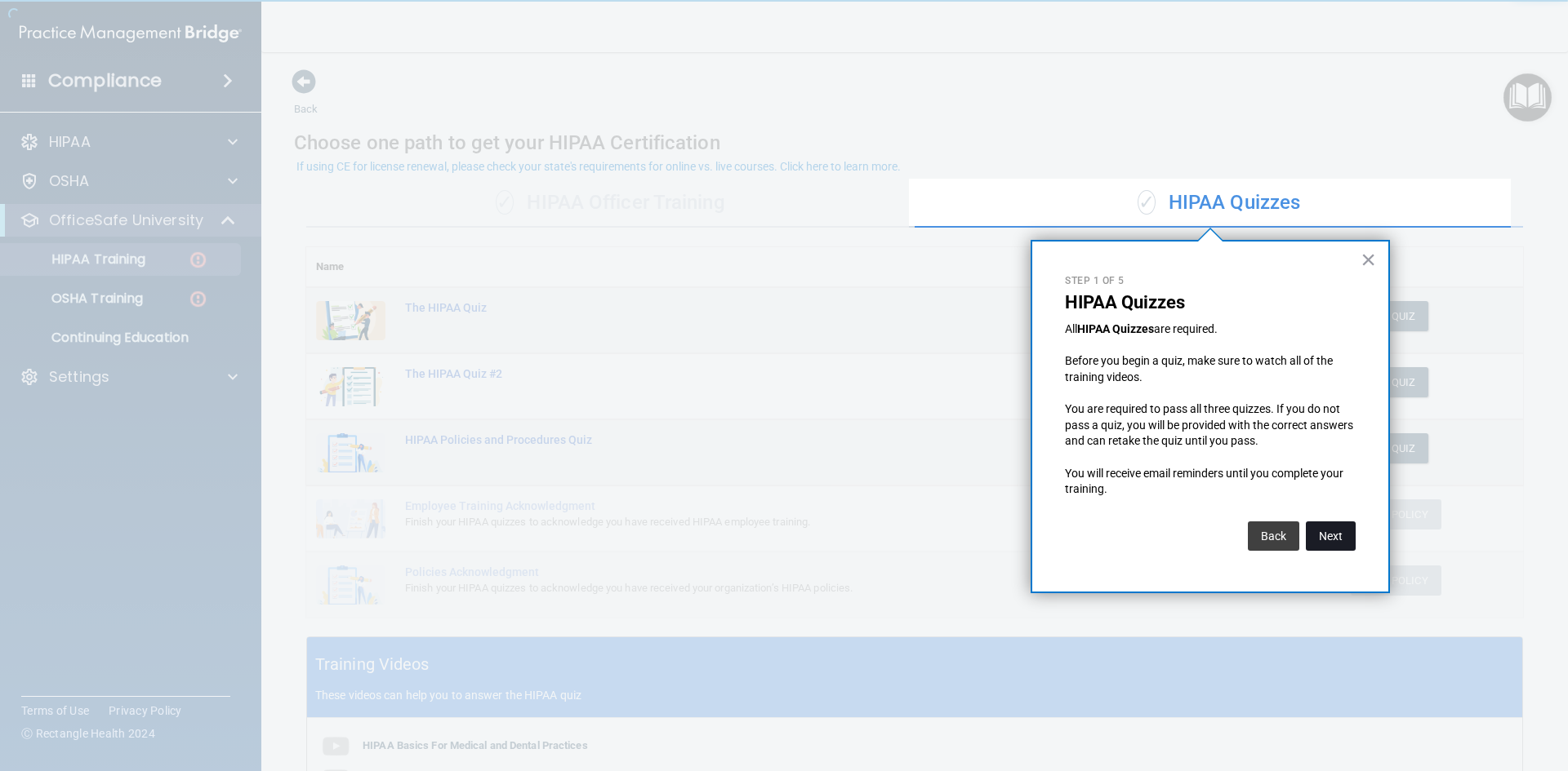
click at [1330, 534] on button "Next" at bounding box center [1331, 536] width 50 height 30
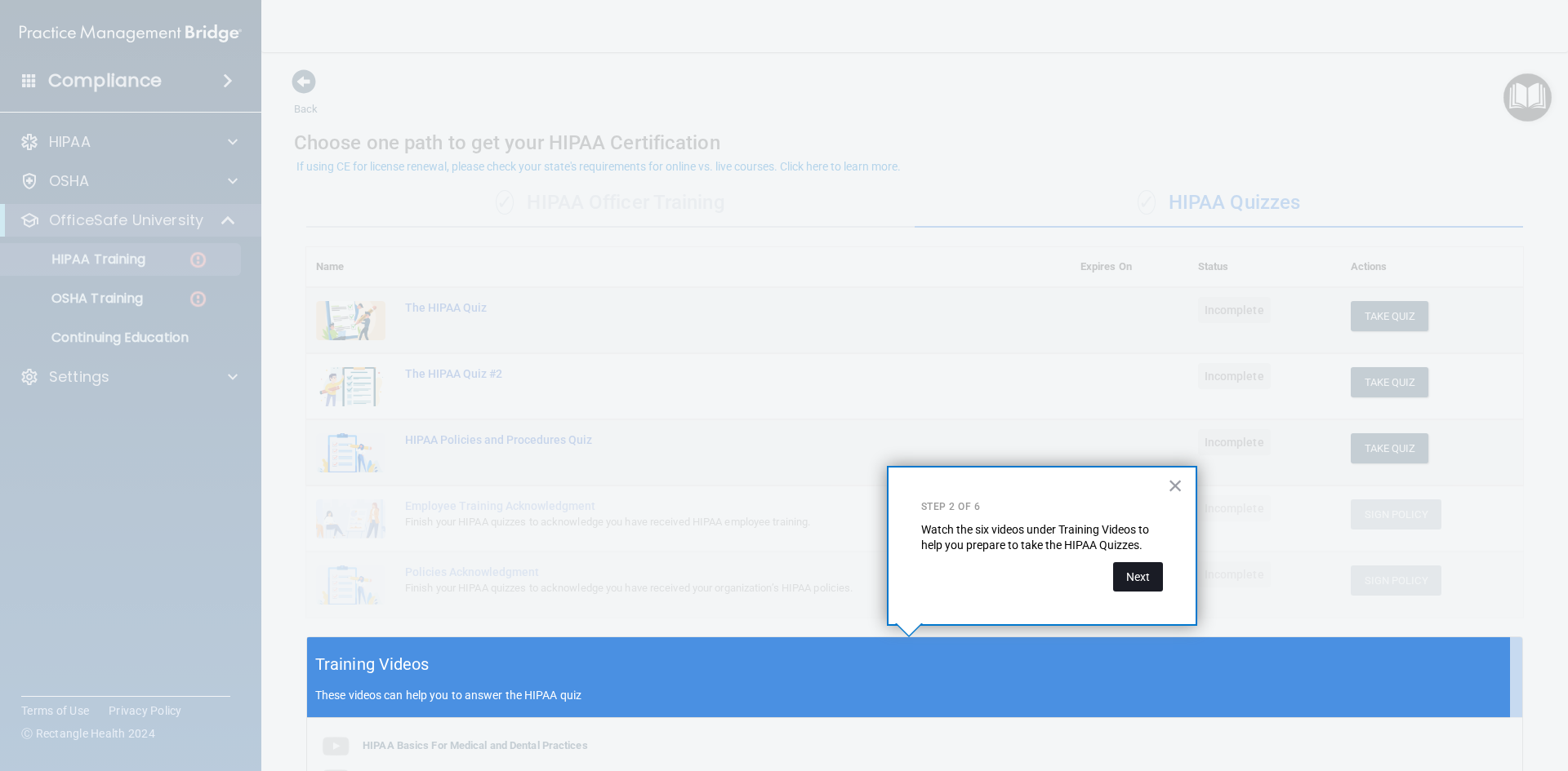
click at [1135, 577] on button "Next" at bounding box center [1138, 577] width 50 height 30
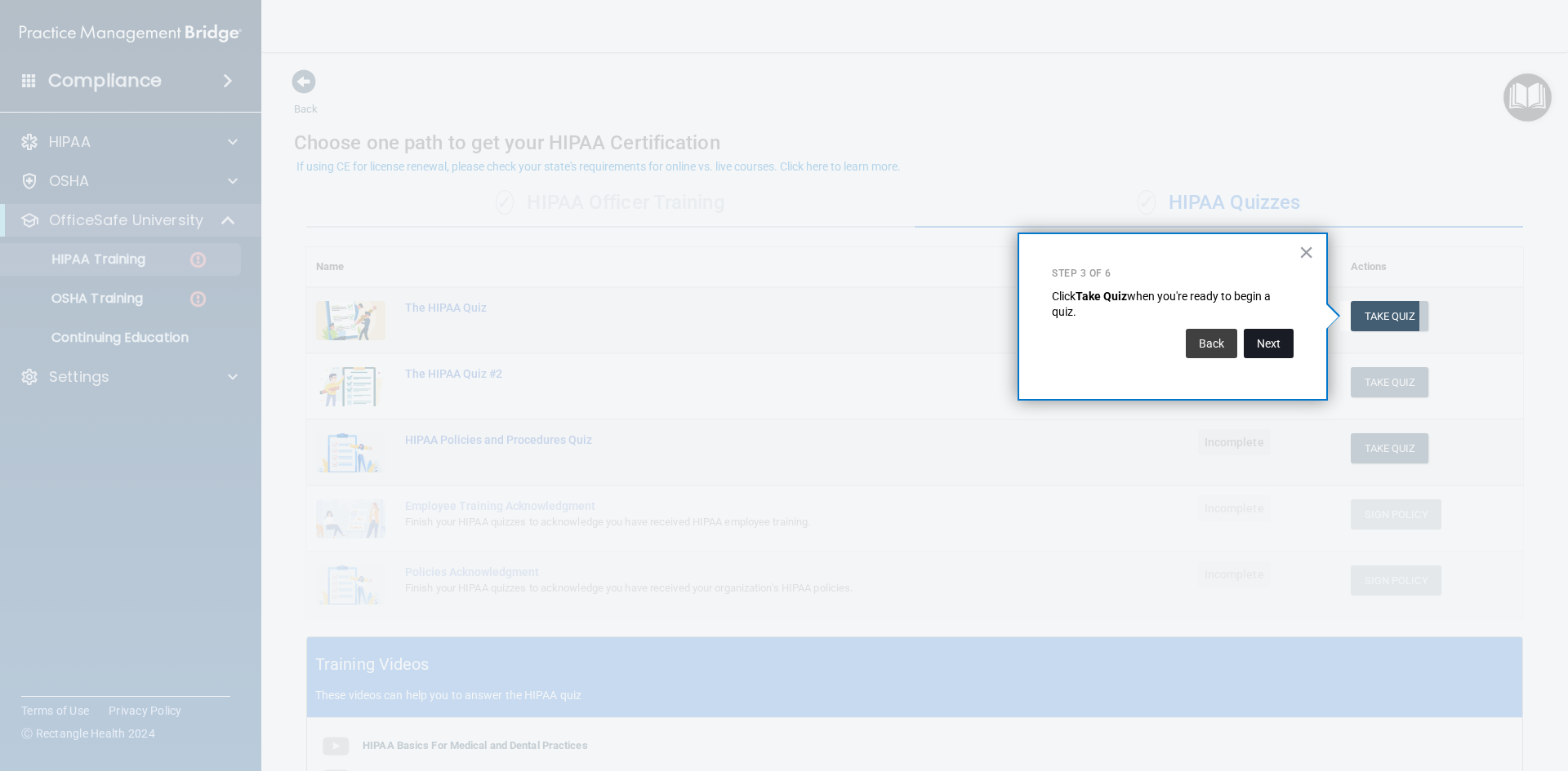
click at [1266, 342] on button "Next" at bounding box center [1268, 343] width 50 height 30
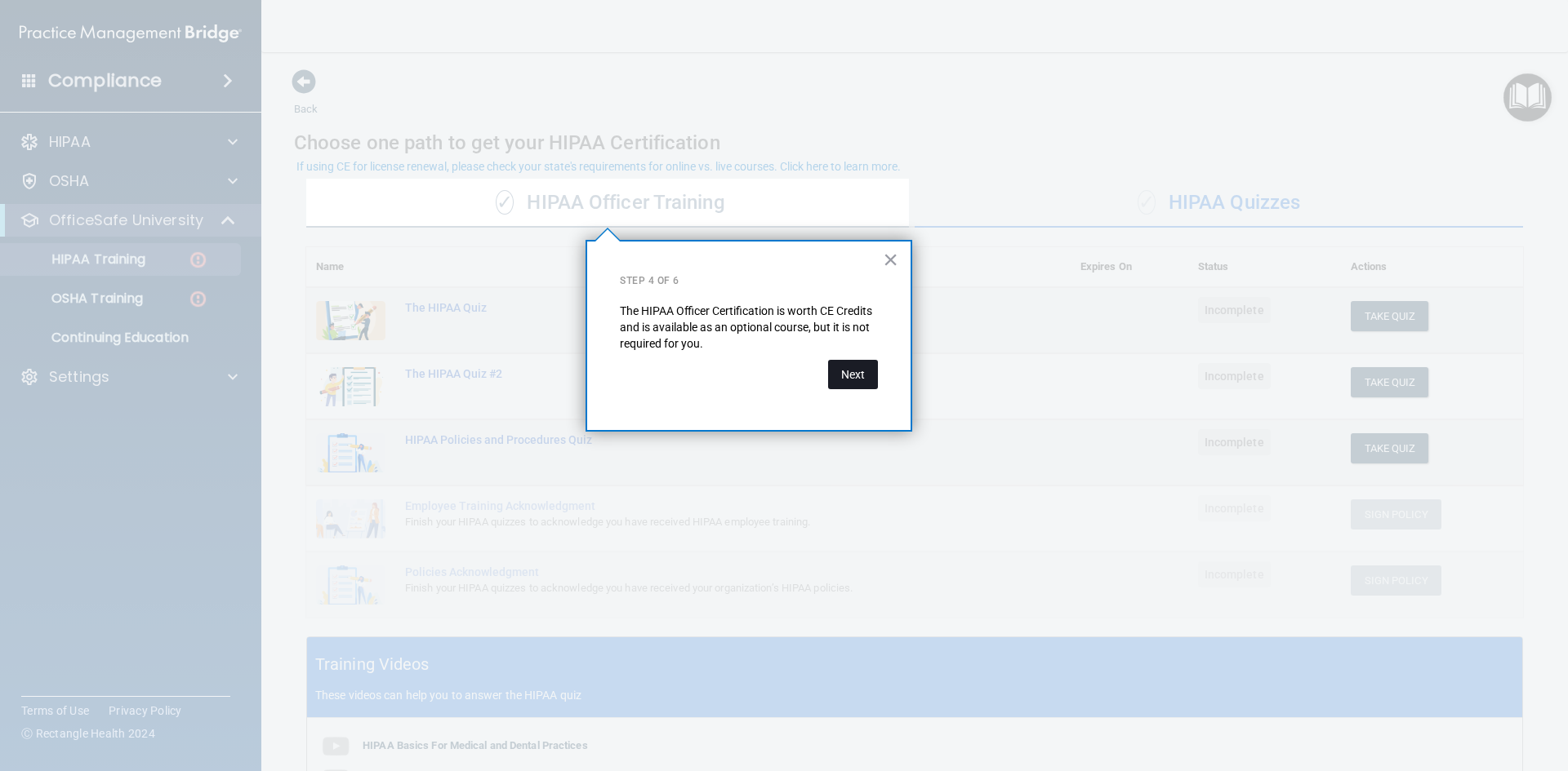
click at [858, 375] on button "Next" at bounding box center [852, 375] width 50 height 30
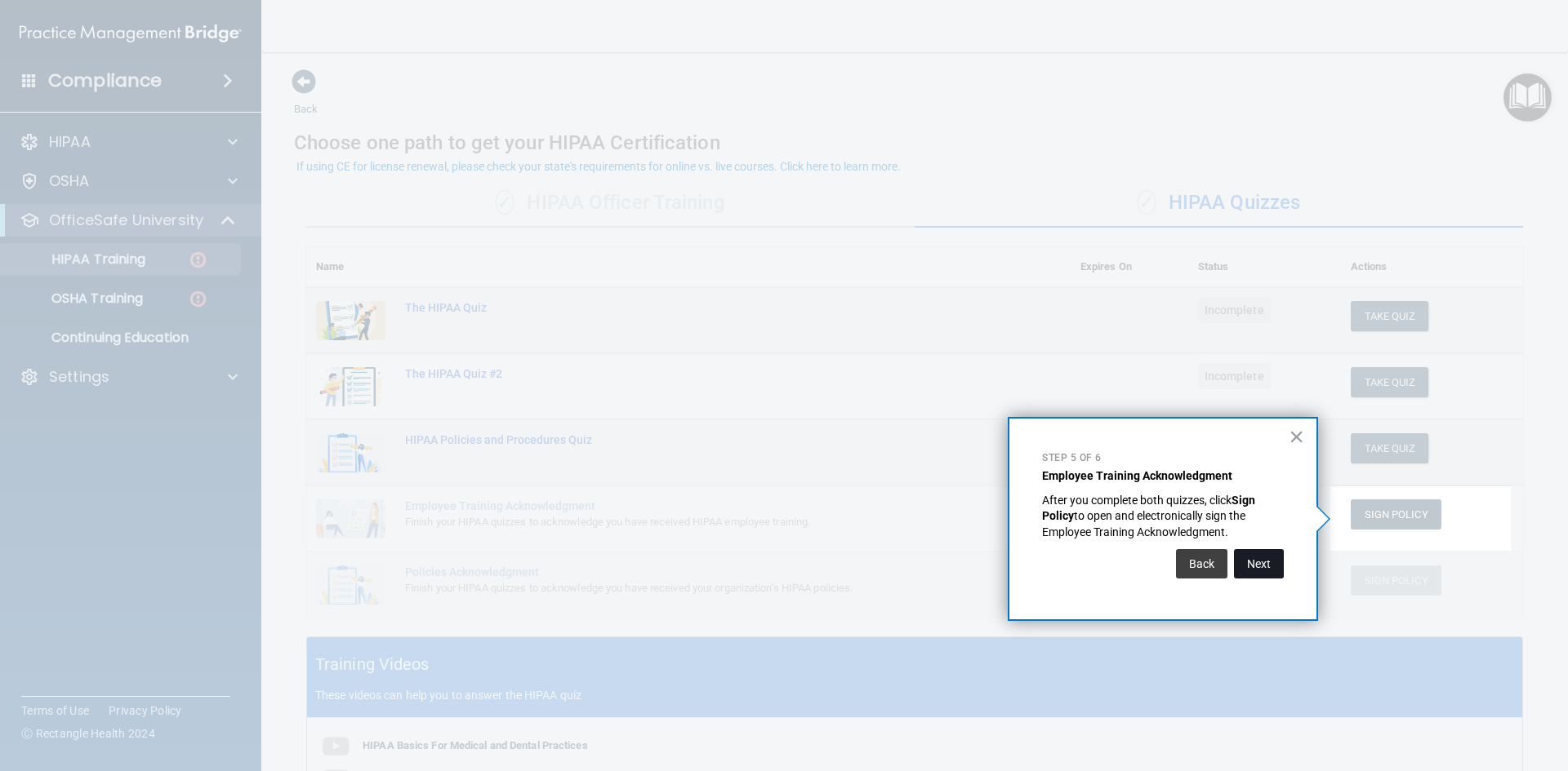
click at [1254, 559] on button "Next" at bounding box center [1258, 564] width 50 height 30
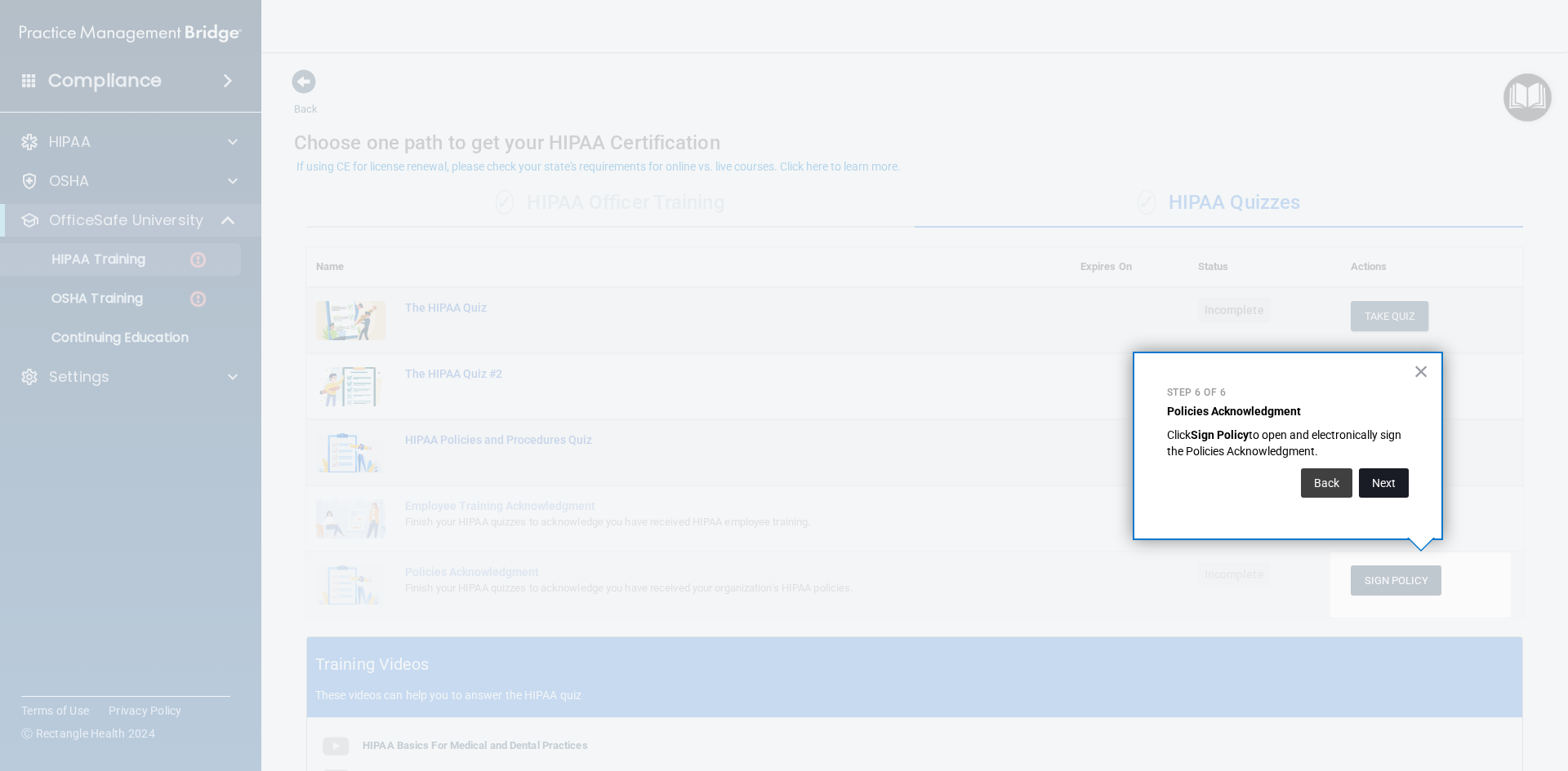
click at [1388, 484] on button "Next" at bounding box center [1384, 483] width 50 height 30
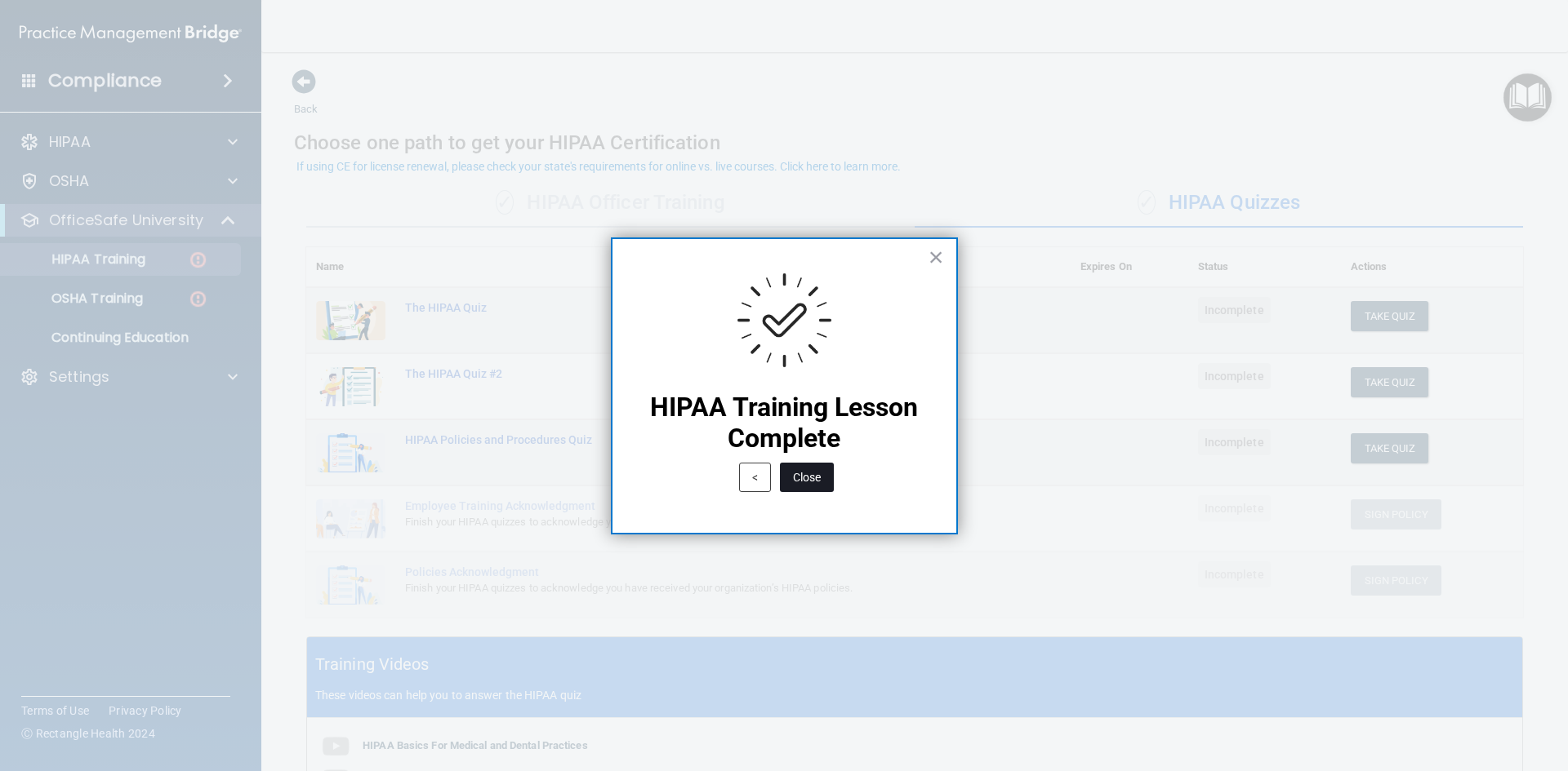
click at [828, 484] on button "Close" at bounding box center [807, 477] width 54 height 30
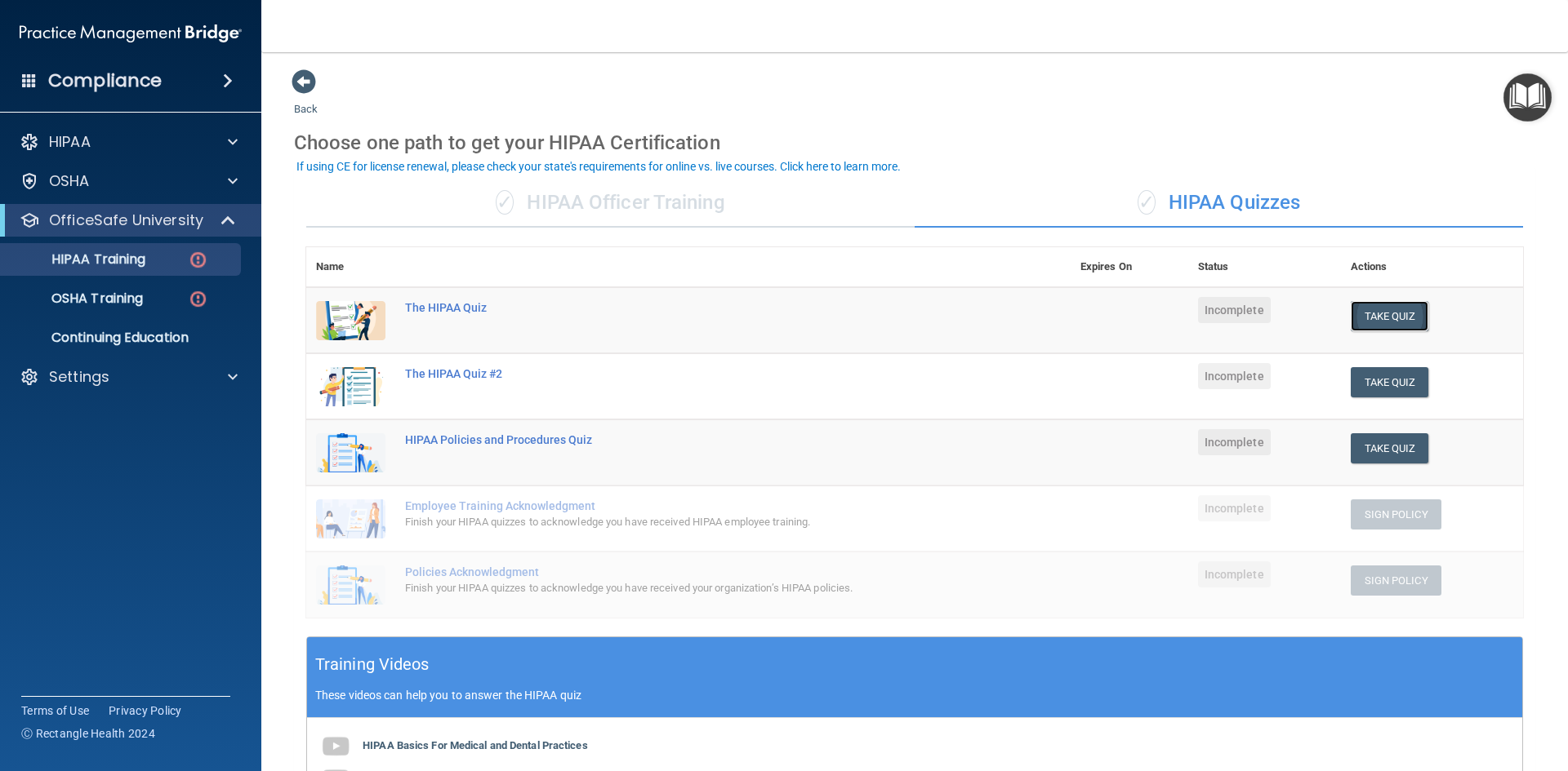
click at [1377, 316] on button "Take Quiz" at bounding box center [1390, 316] width 78 height 30
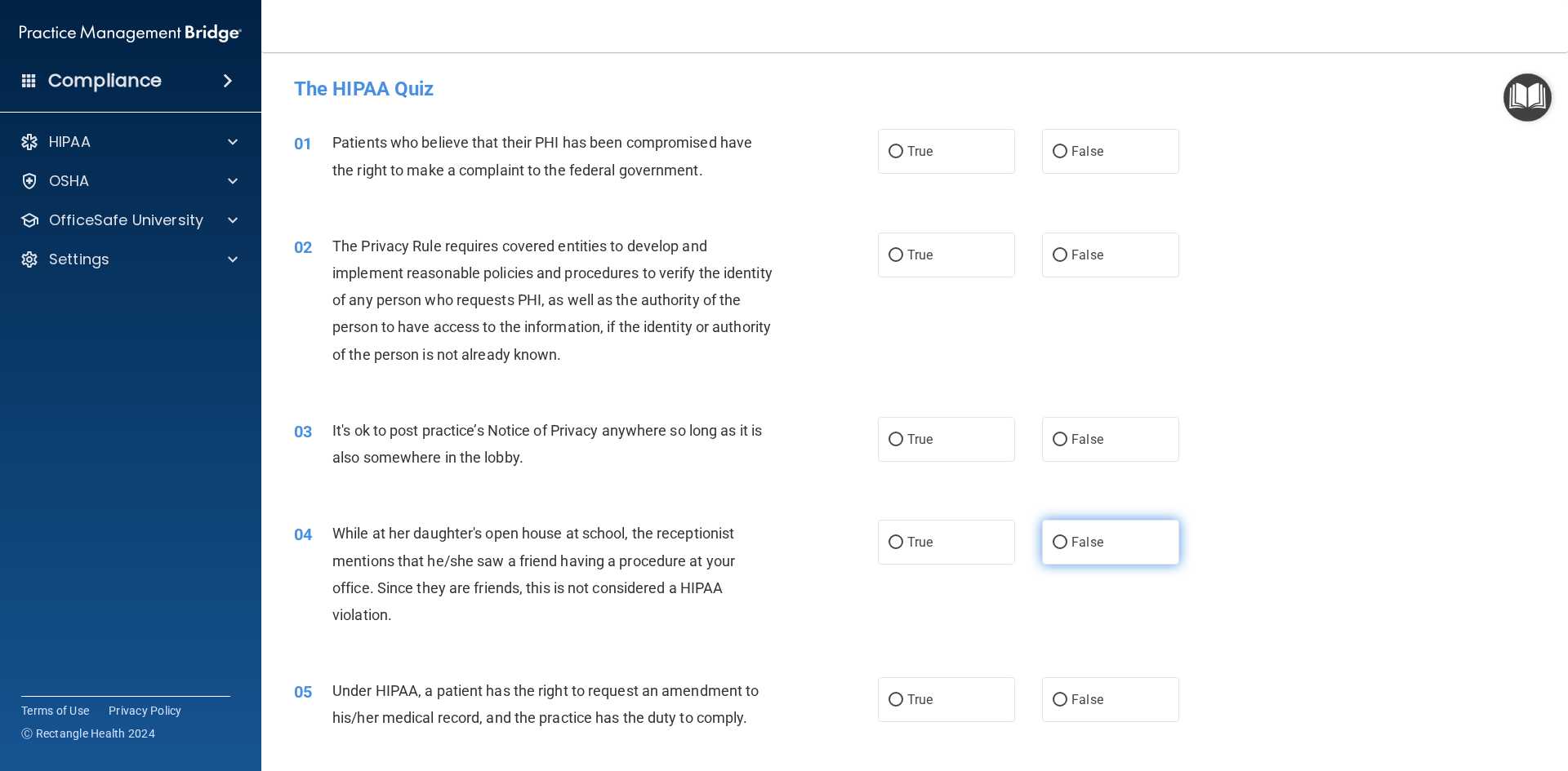
click at [1042, 542] on label "False" at bounding box center [1111, 542] width 137 height 45
click at [1053, 542] on input "False" at bounding box center [1060, 543] width 15 height 12
radio input "true"
click at [1042, 435] on label "False" at bounding box center [1111, 440] width 137 height 45
click at [1053, 435] on input "False" at bounding box center [1060, 441] width 15 height 12
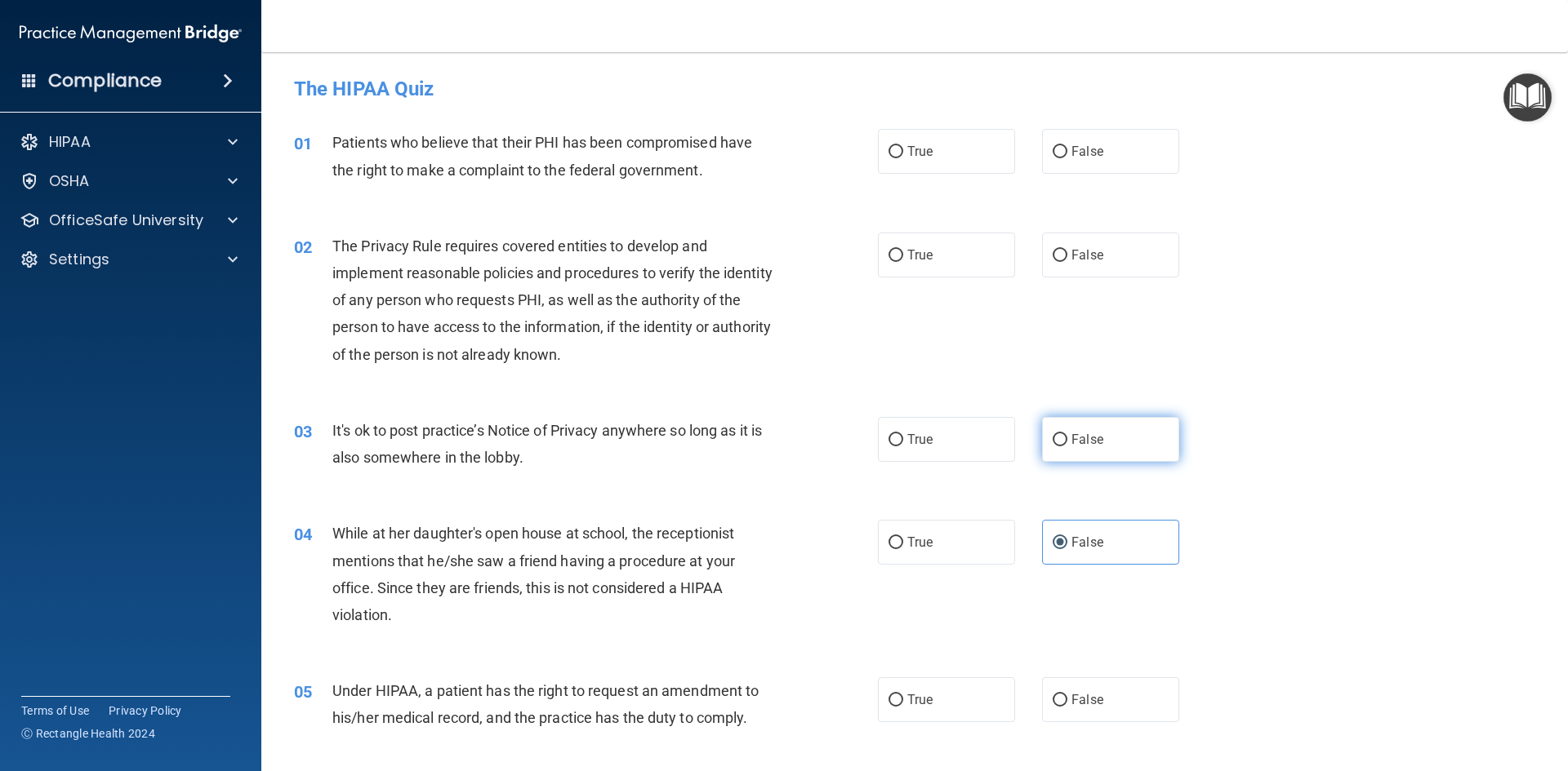
radio input "true"
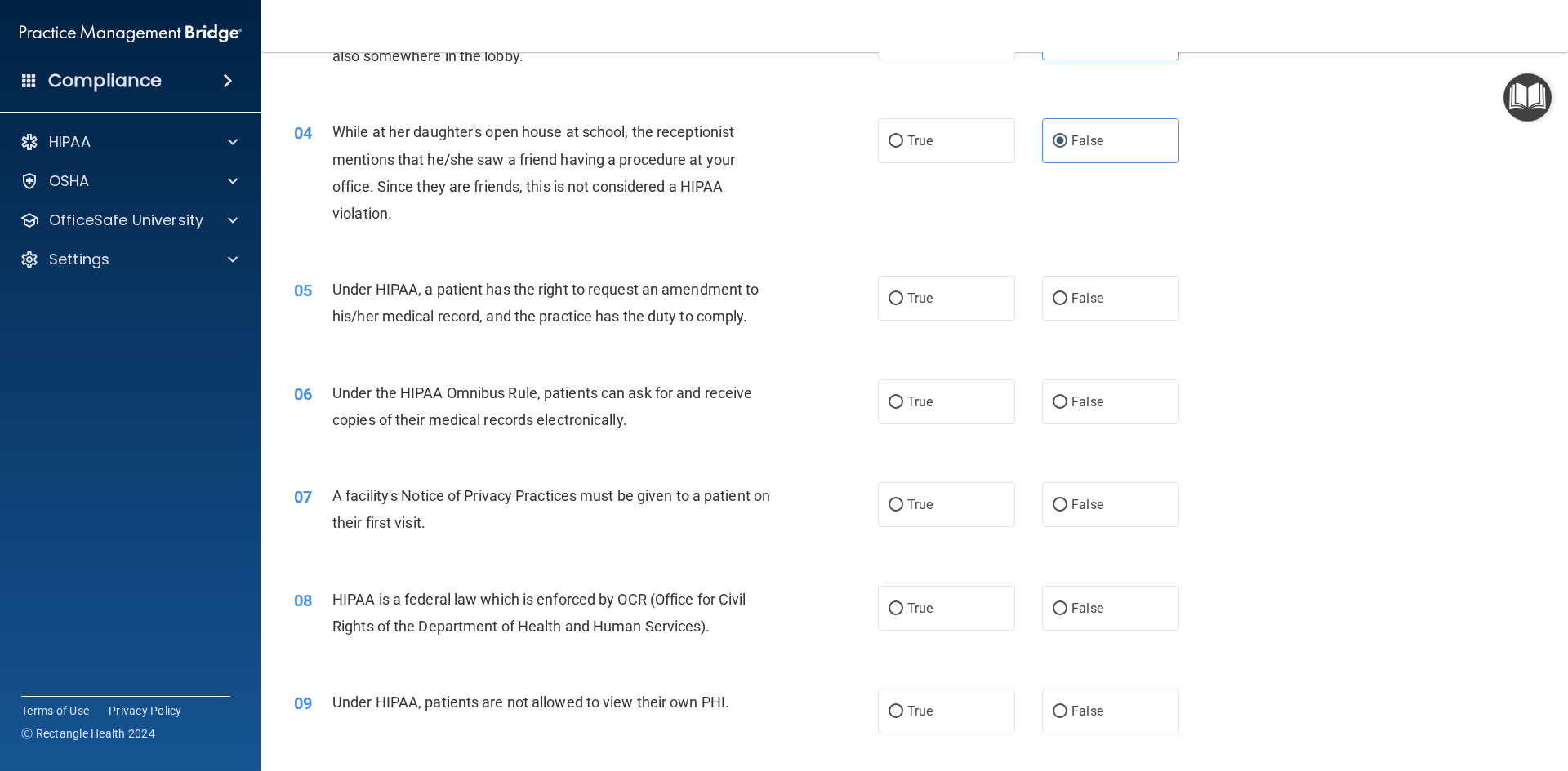
scroll to position [409, 0]
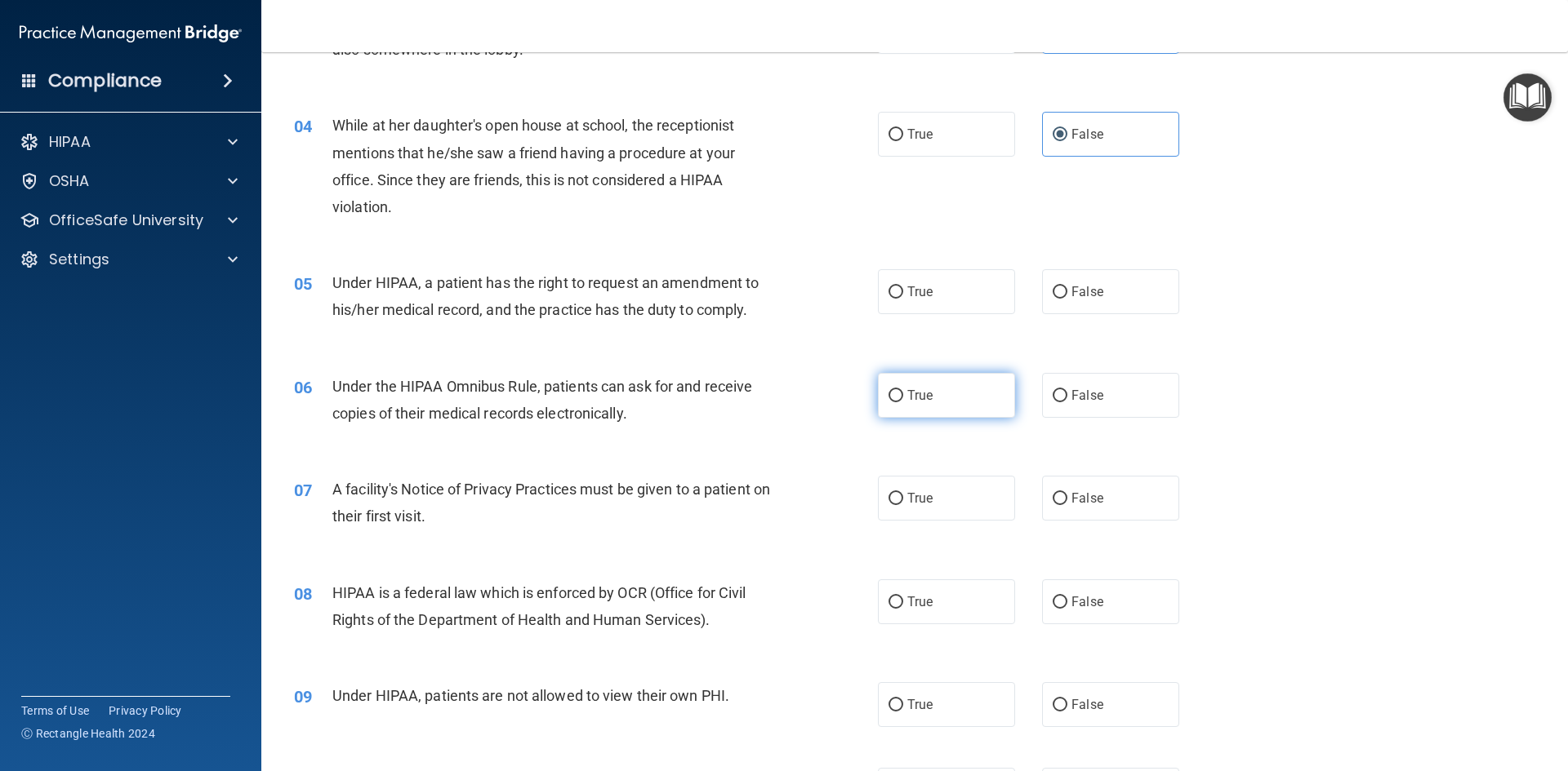
click at [880, 395] on label "True" at bounding box center [947, 395] width 137 height 45
click at [889, 395] on input "True" at bounding box center [896, 396] width 15 height 12
radio input "true"
click at [917, 487] on label "True" at bounding box center [947, 499] width 137 height 45
click at [904, 493] on input "True" at bounding box center [896, 499] width 15 height 12
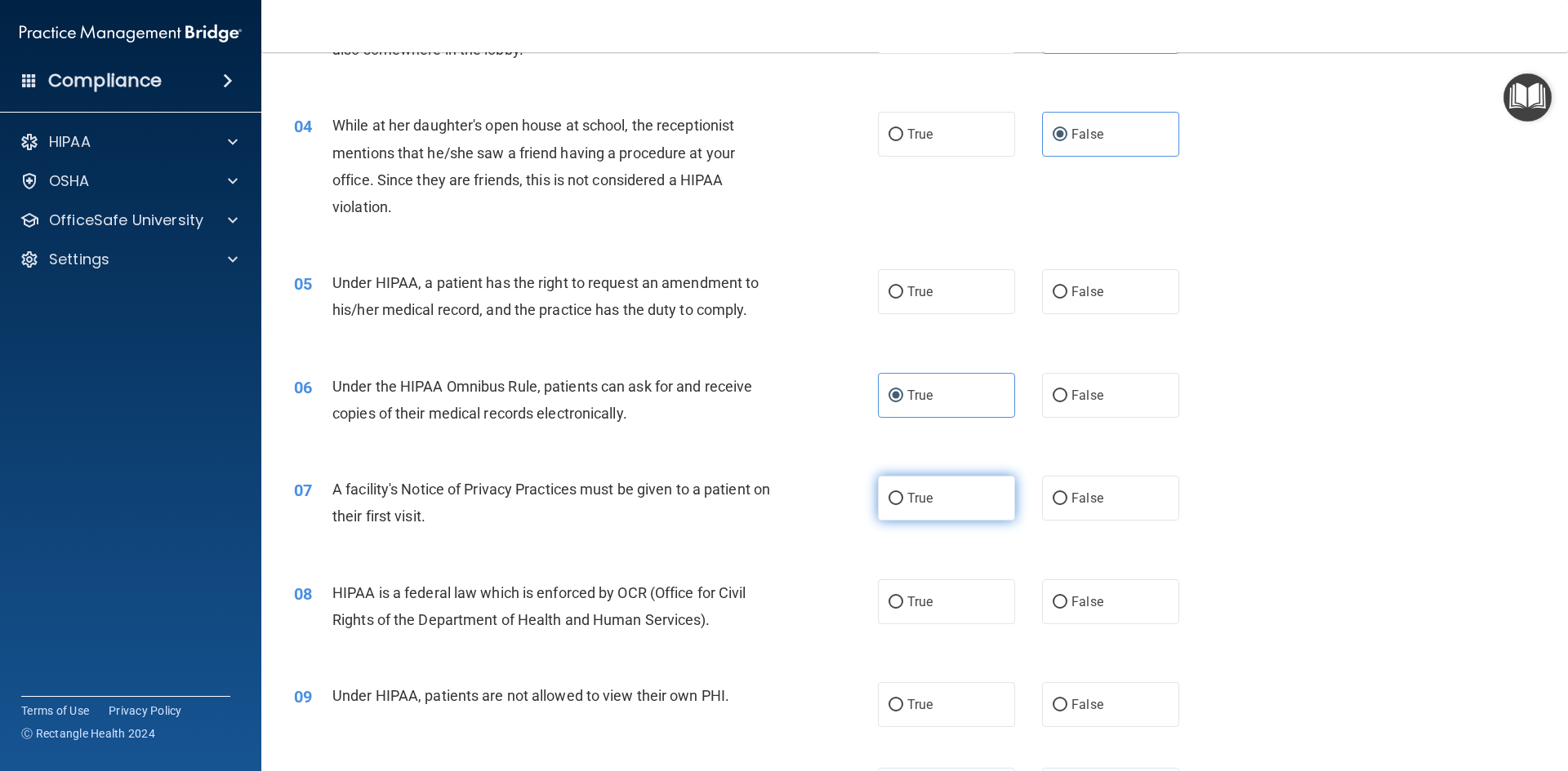
radio input "true"
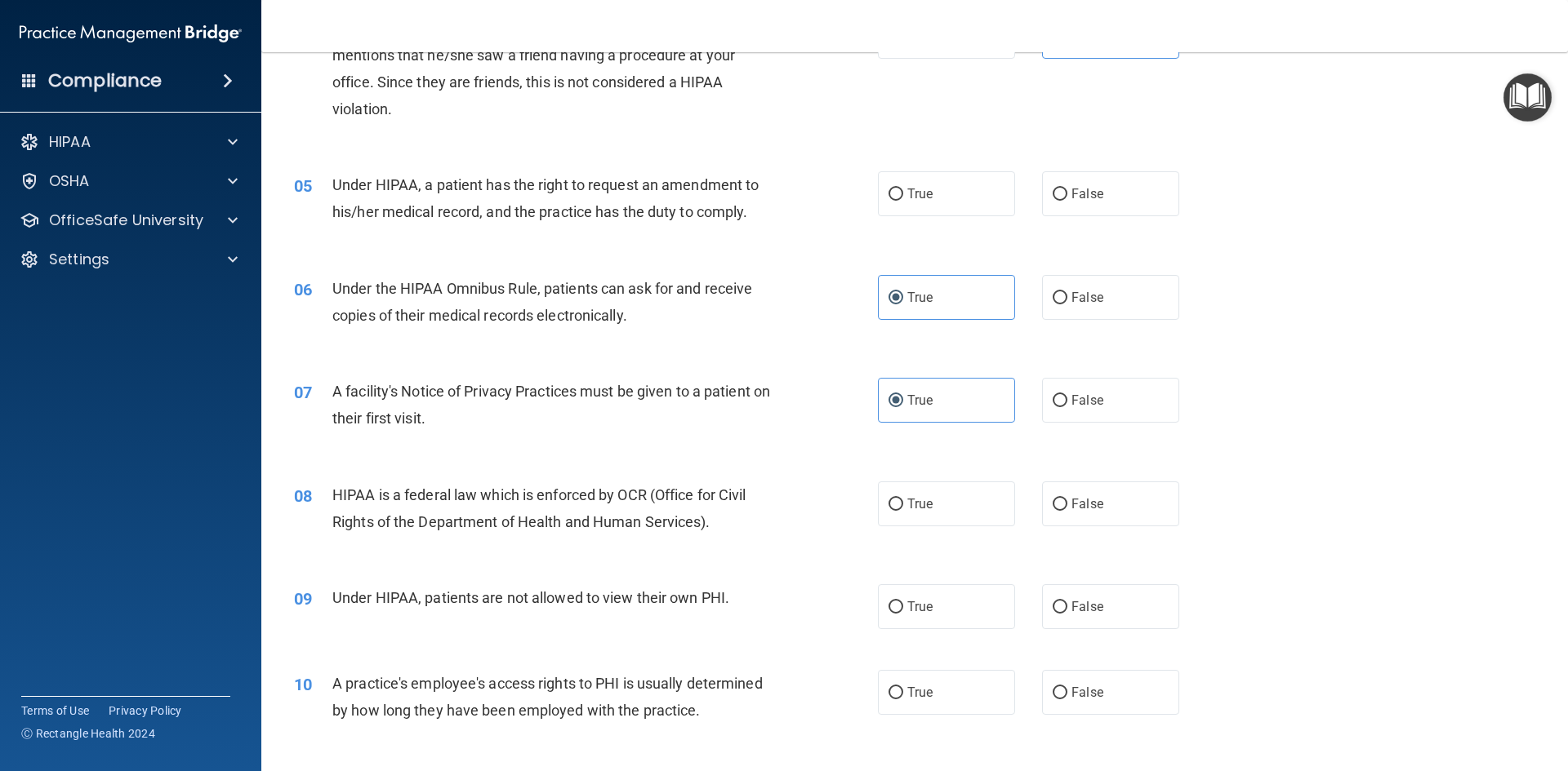
scroll to position [571, 0]
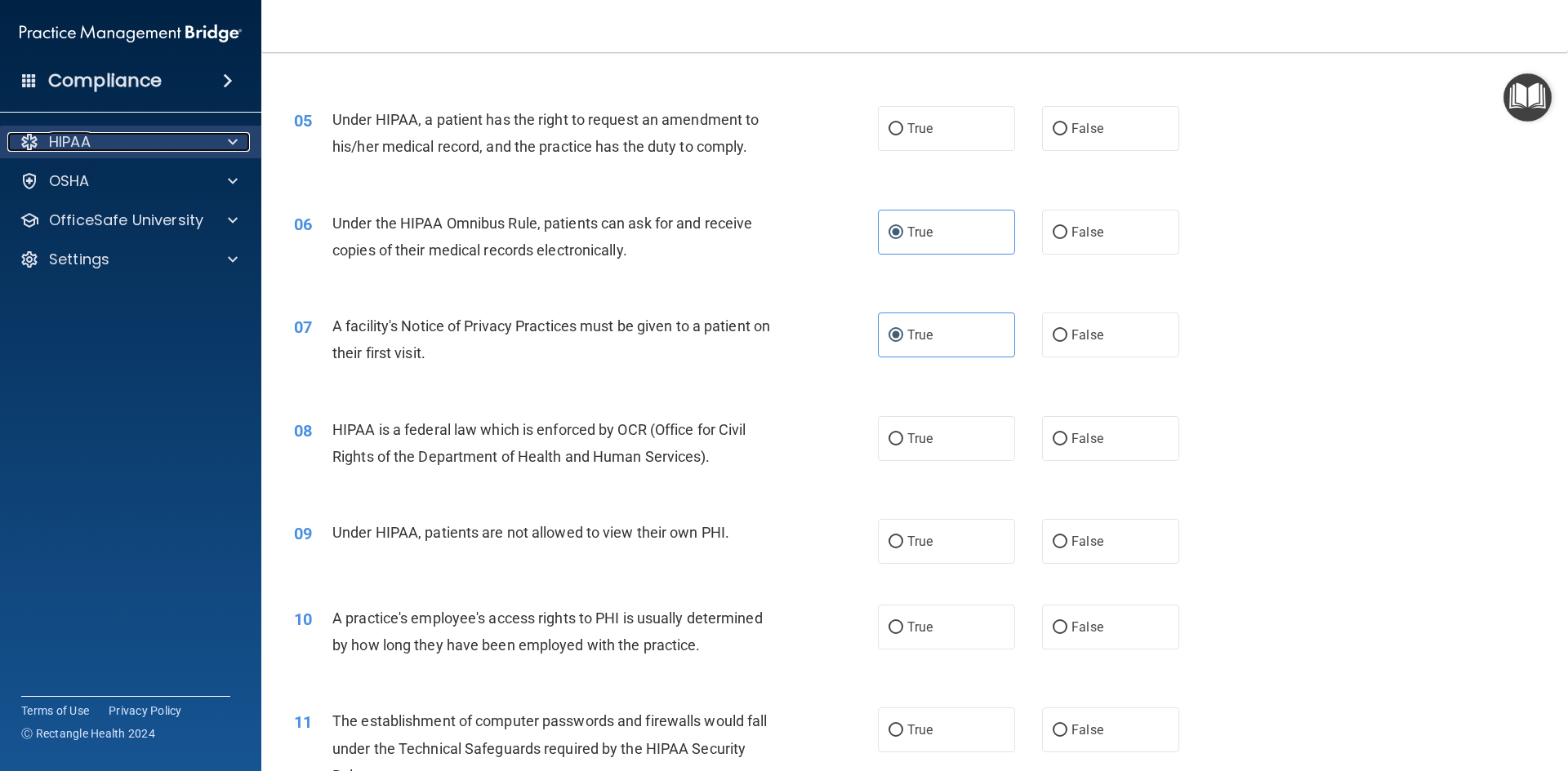
click at [229, 144] on span at bounding box center [232, 142] width 10 height 20
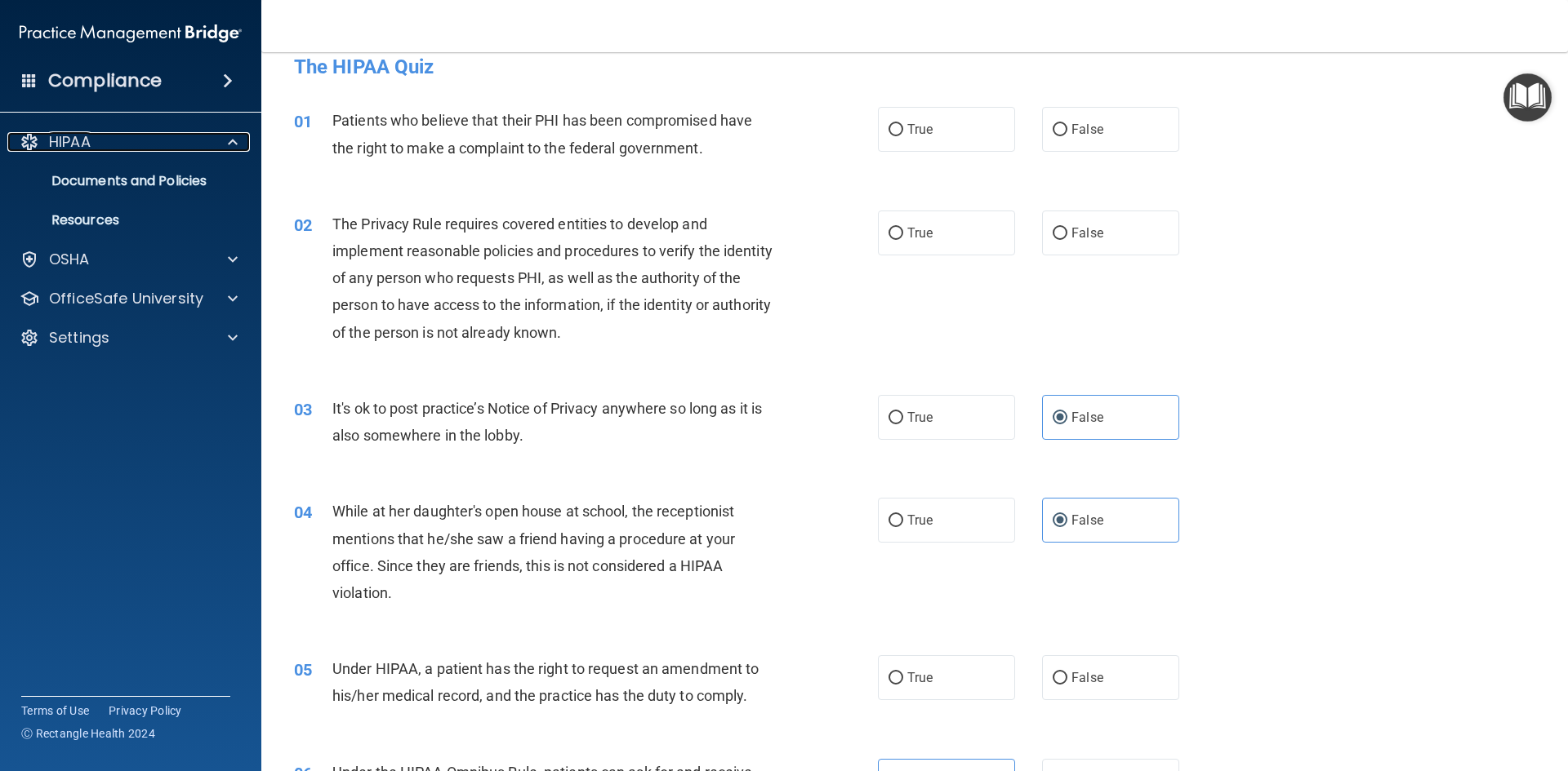
scroll to position [0, 0]
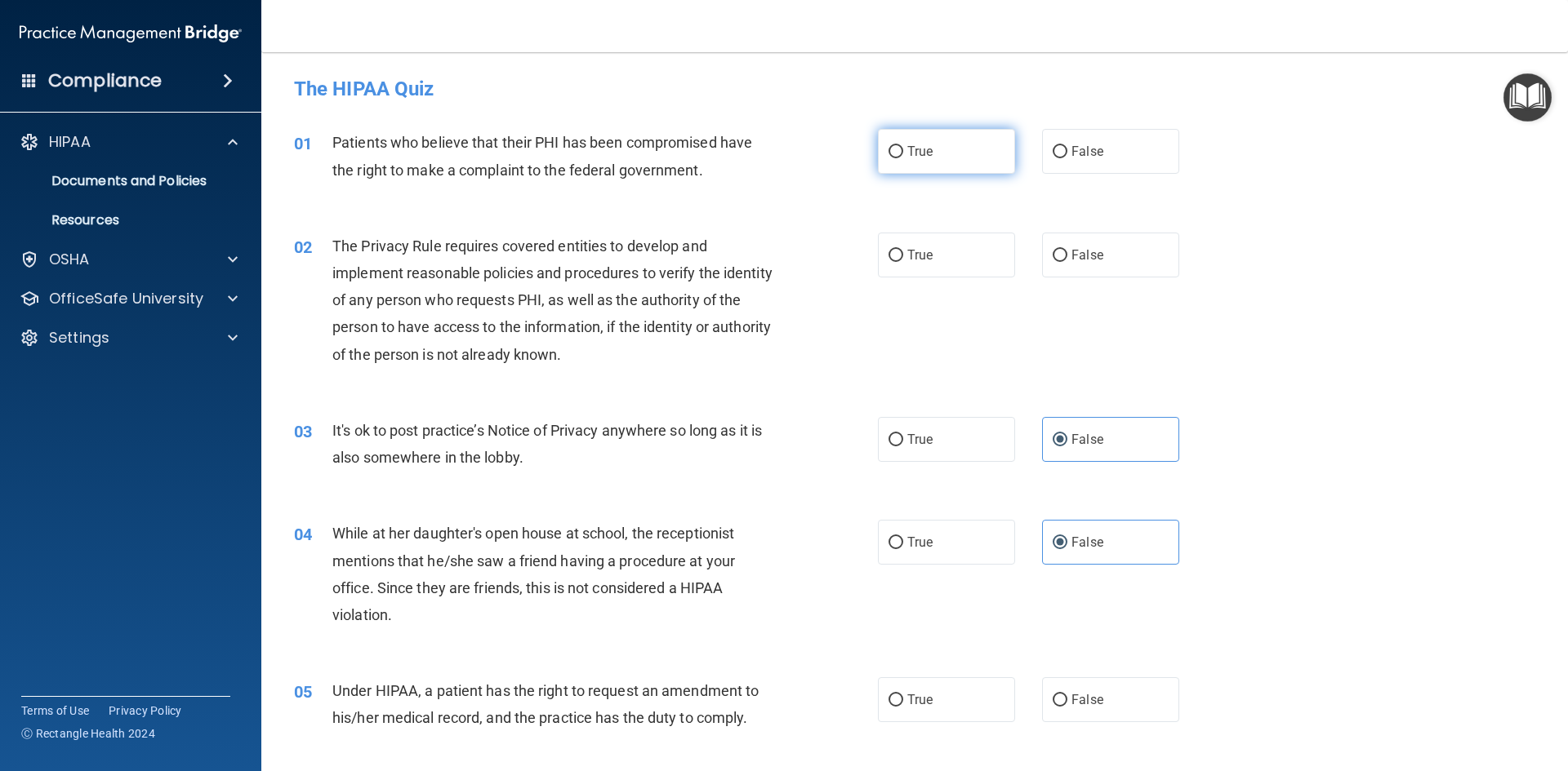
click at [912, 150] on span "True" at bounding box center [919, 151] width 25 height 16
click at [904, 150] on input "True" at bounding box center [896, 152] width 15 height 12
radio input "true"
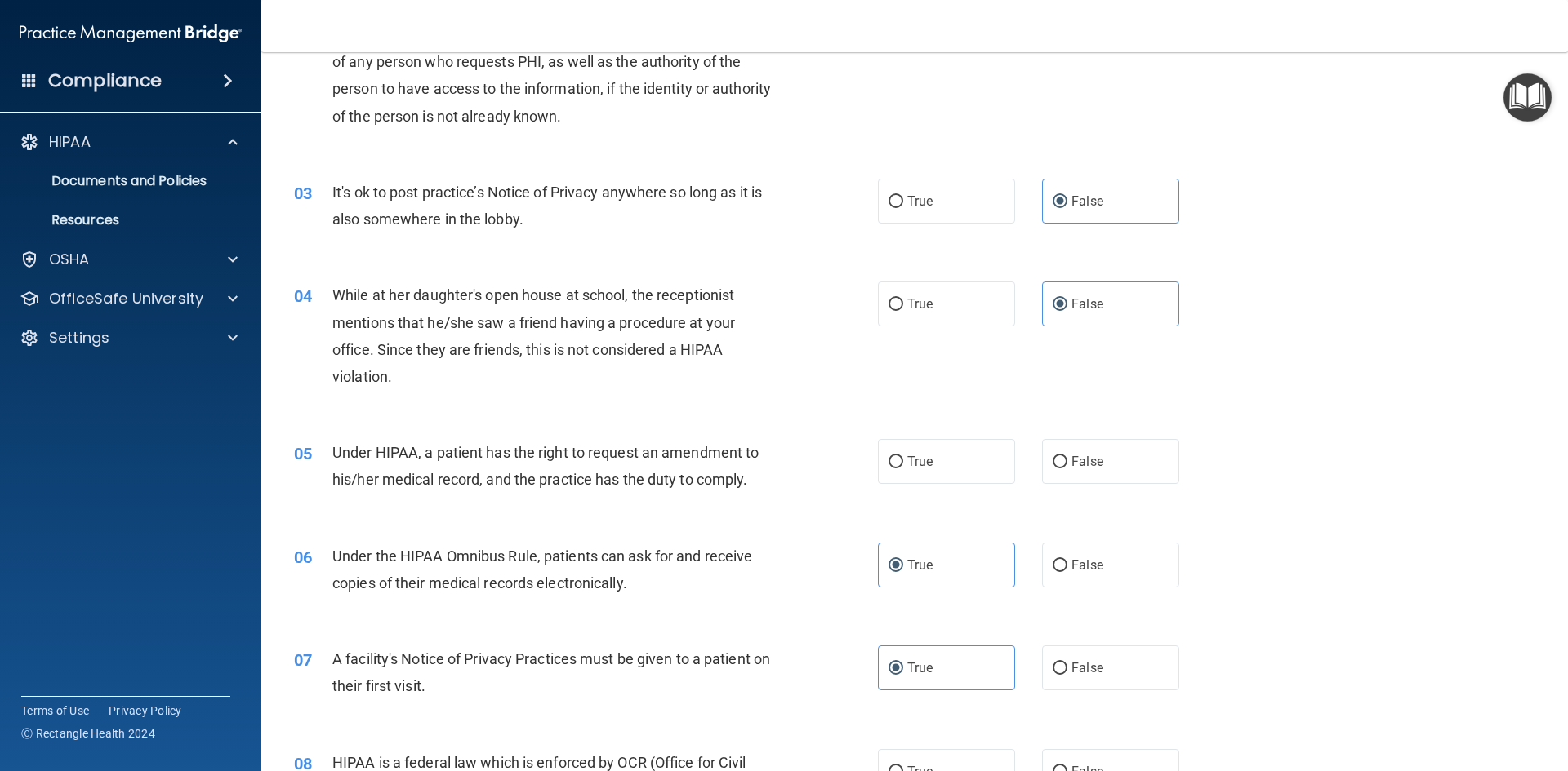
scroll to position [245, 0]
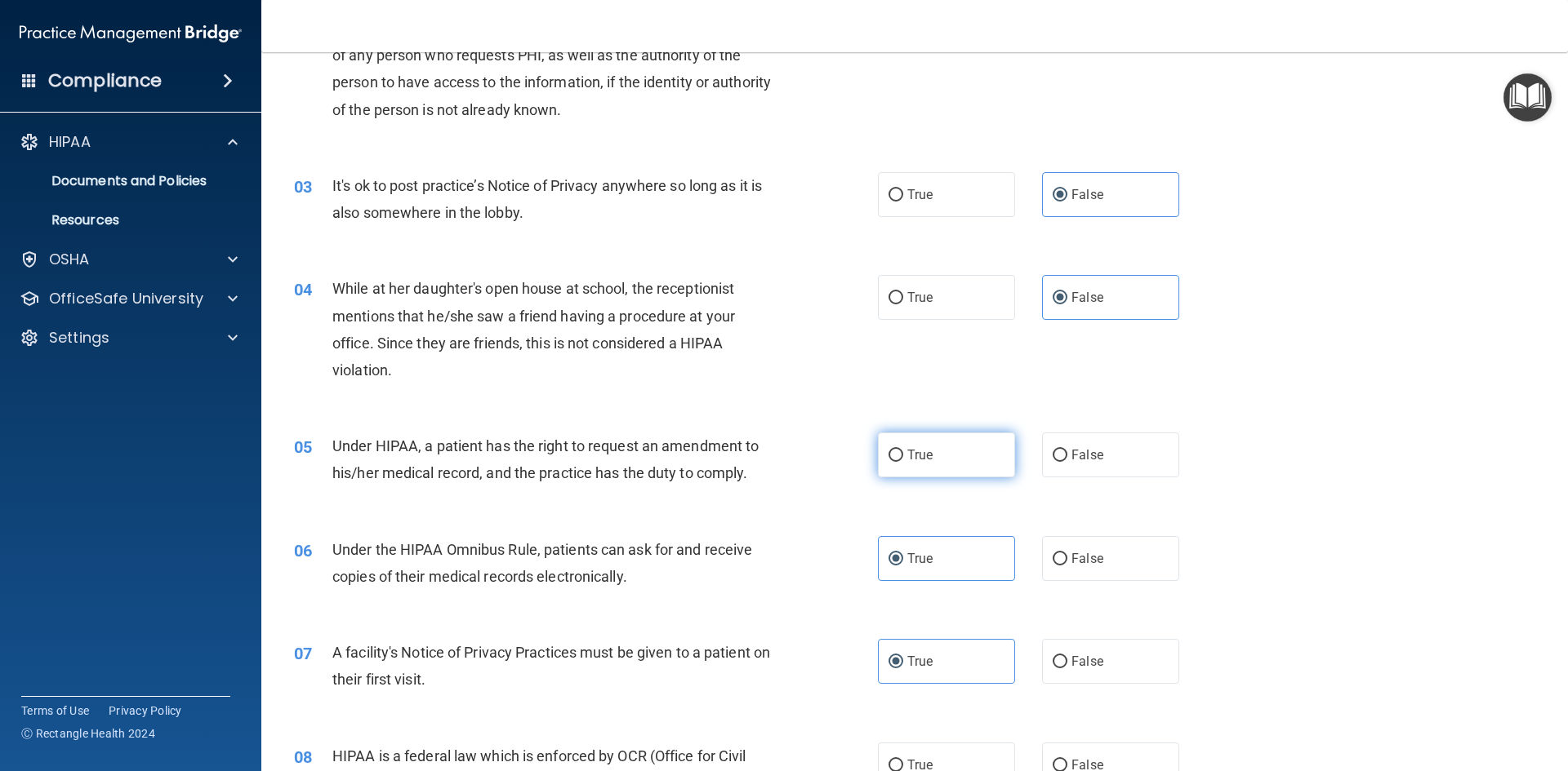
click at [907, 450] on span "True" at bounding box center [919, 455] width 25 height 16
click at [902, 450] on input "True" at bounding box center [896, 455] width 15 height 12
radio input "true"
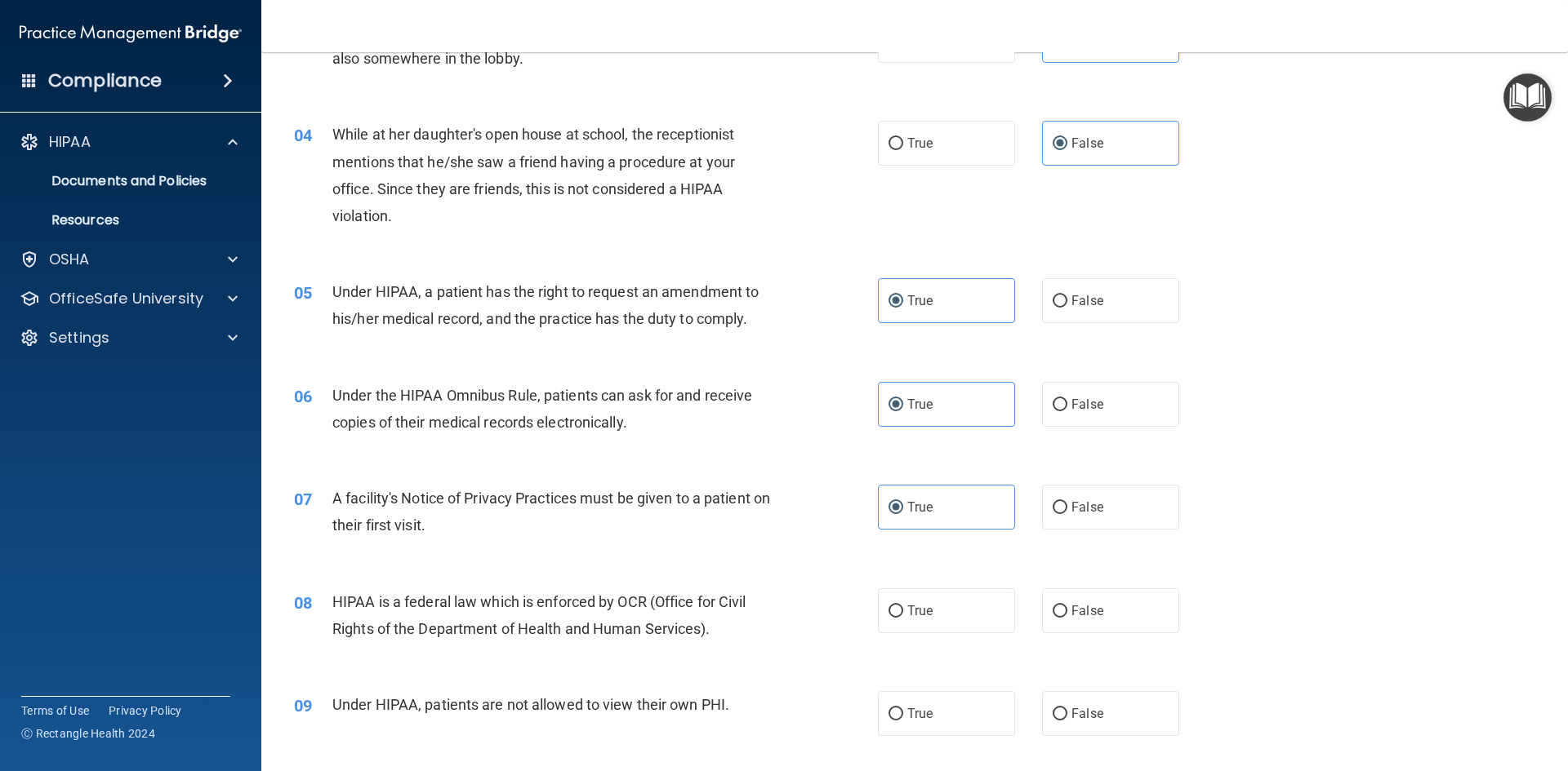
scroll to position [409, 0]
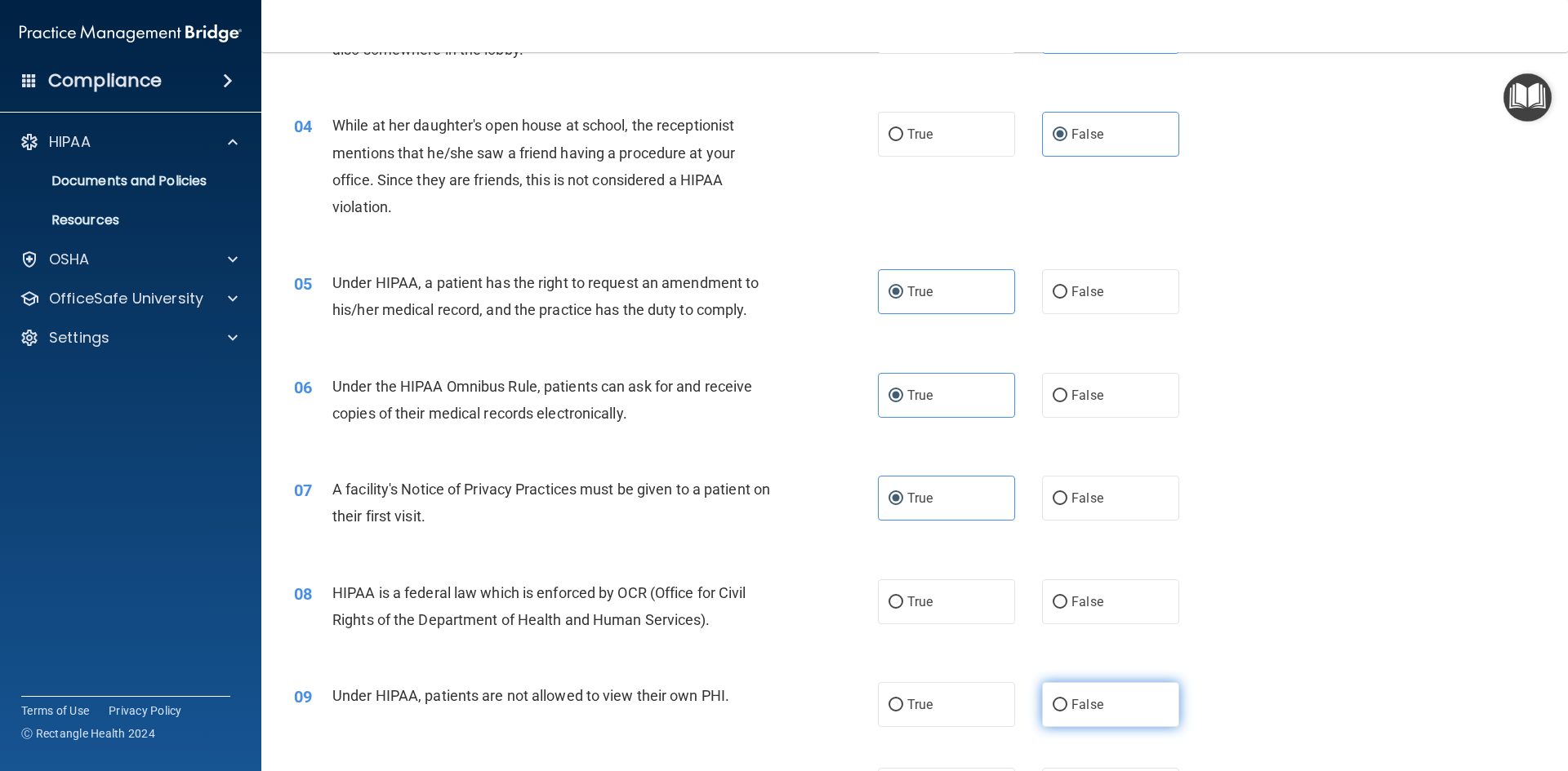
click at [1060, 706] on label "False" at bounding box center [1111, 705] width 137 height 45
click at [1060, 706] on input "False" at bounding box center [1060, 706] width 15 height 12
radio input "true"
click at [939, 701] on label "True" at bounding box center [947, 705] width 137 height 45
click at [904, 701] on input "True" at bounding box center [896, 706] width 15 height 12
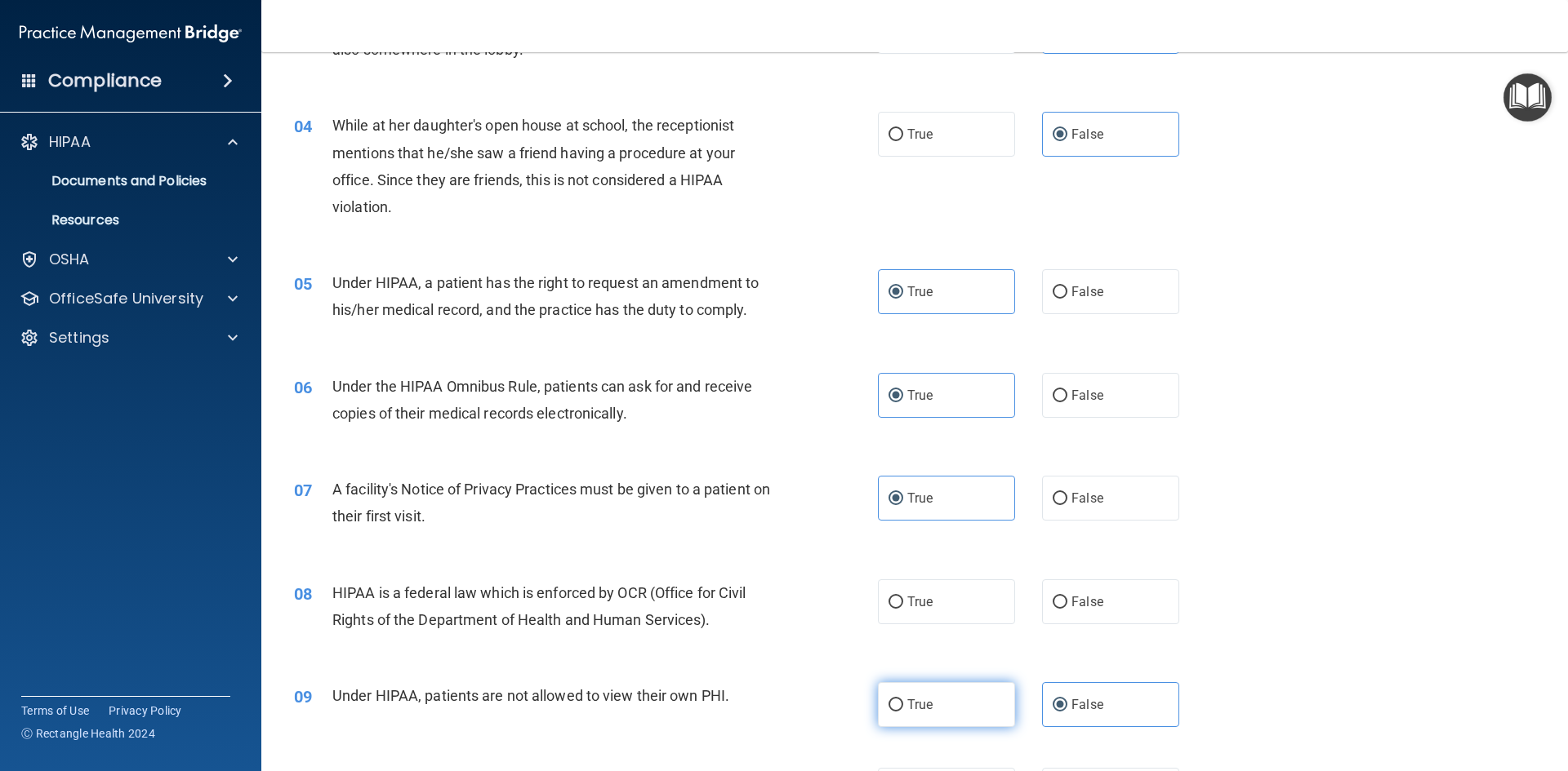
radio input "true"
radio input "false"
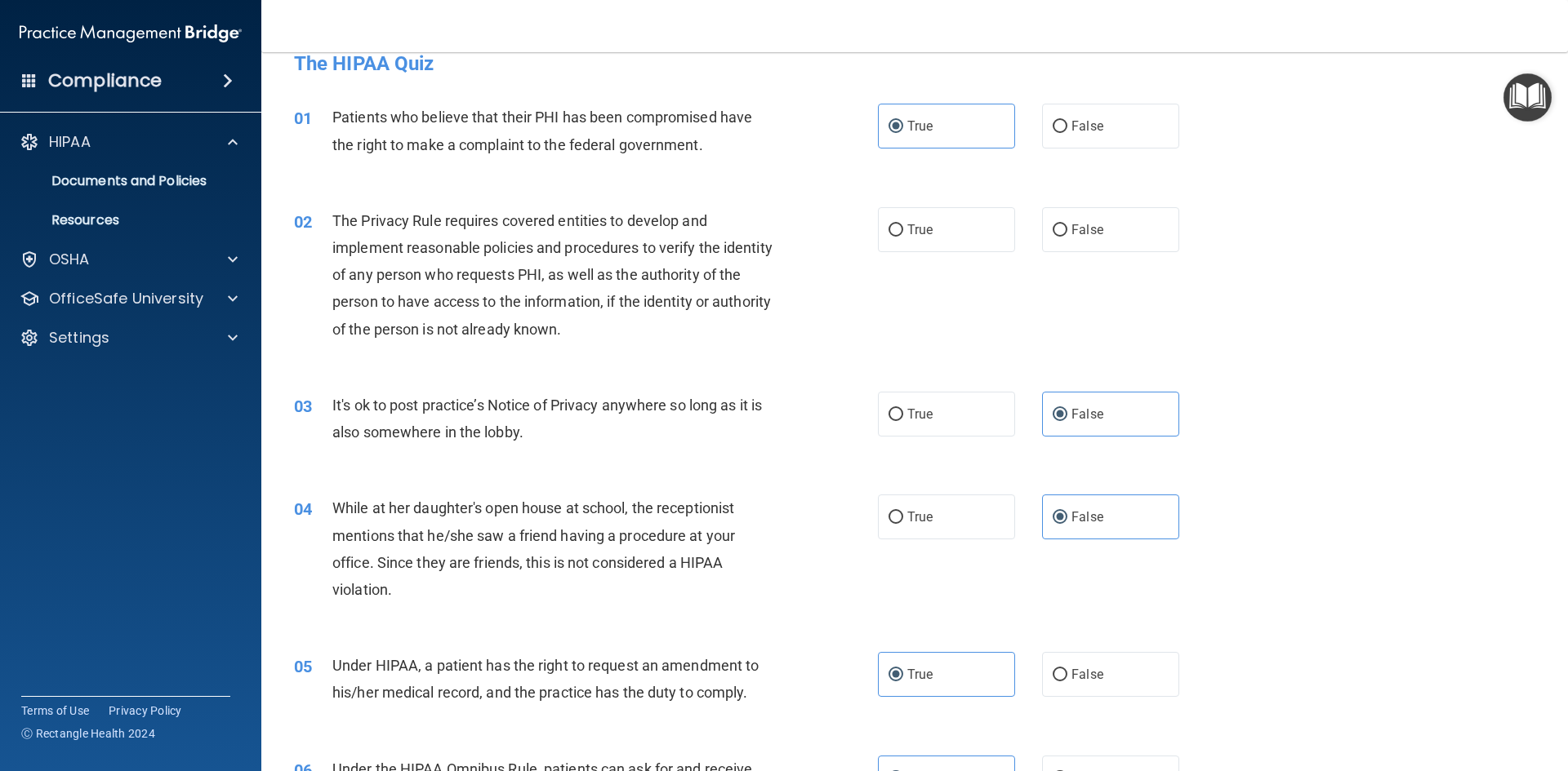
scroll to position [0, 0]
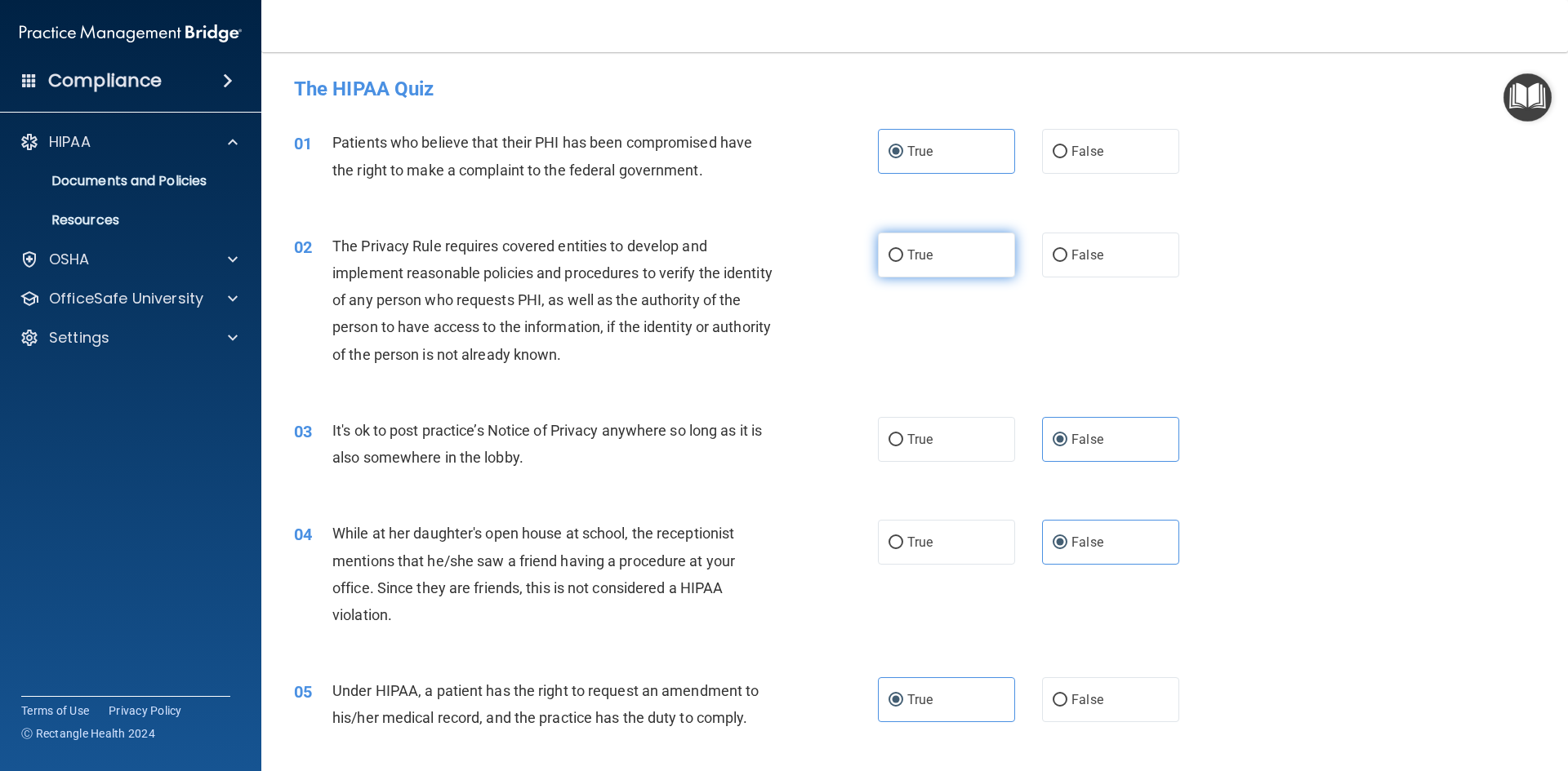
click at [926, 257] on span "True" at bounding box center [919, 256] width 25 height 16
click at [904, 257] on input "True" at bounding box center [896, 256] width 15 height 12
radio input "true"
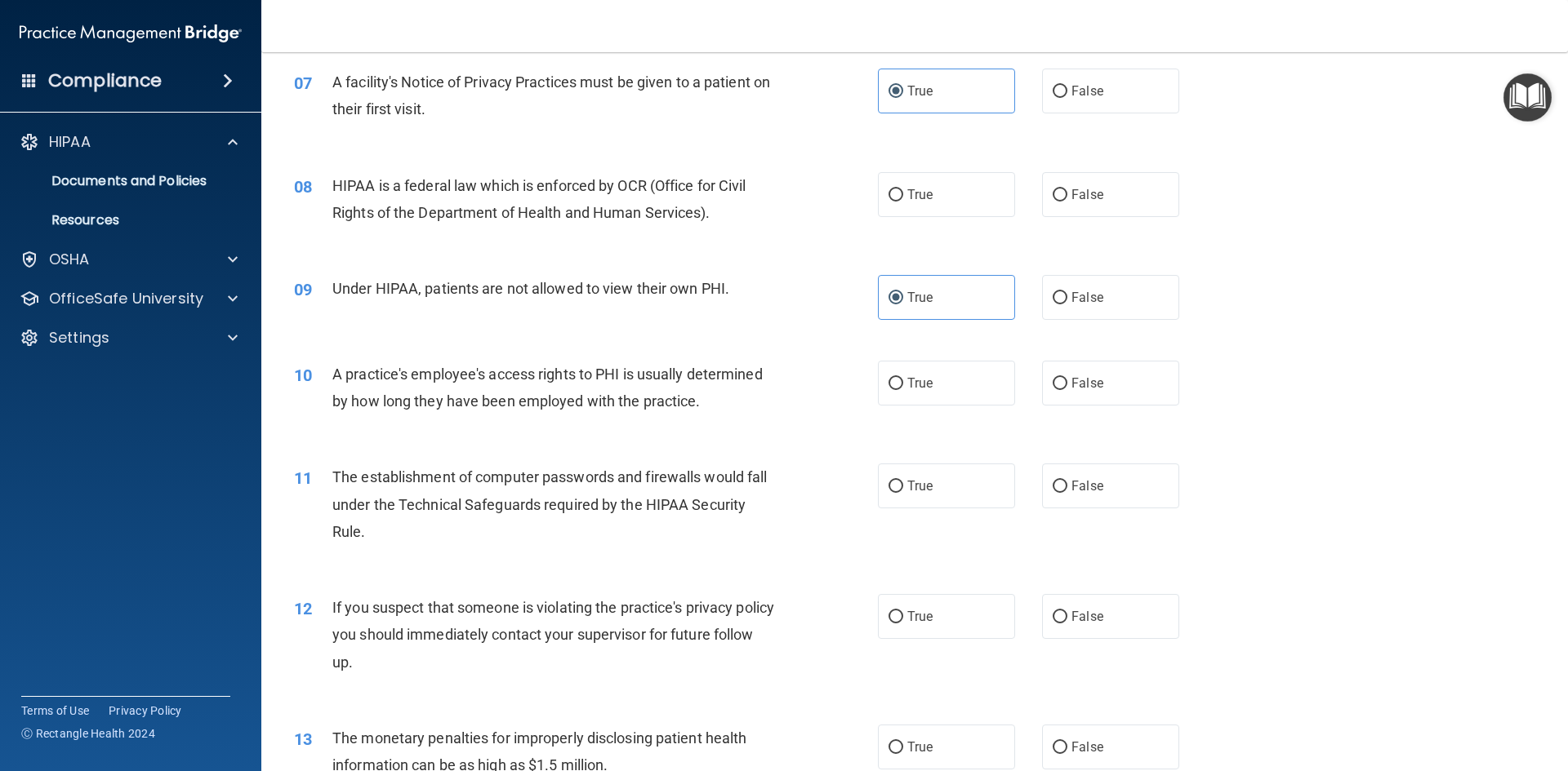
scroll to position [816, 0]
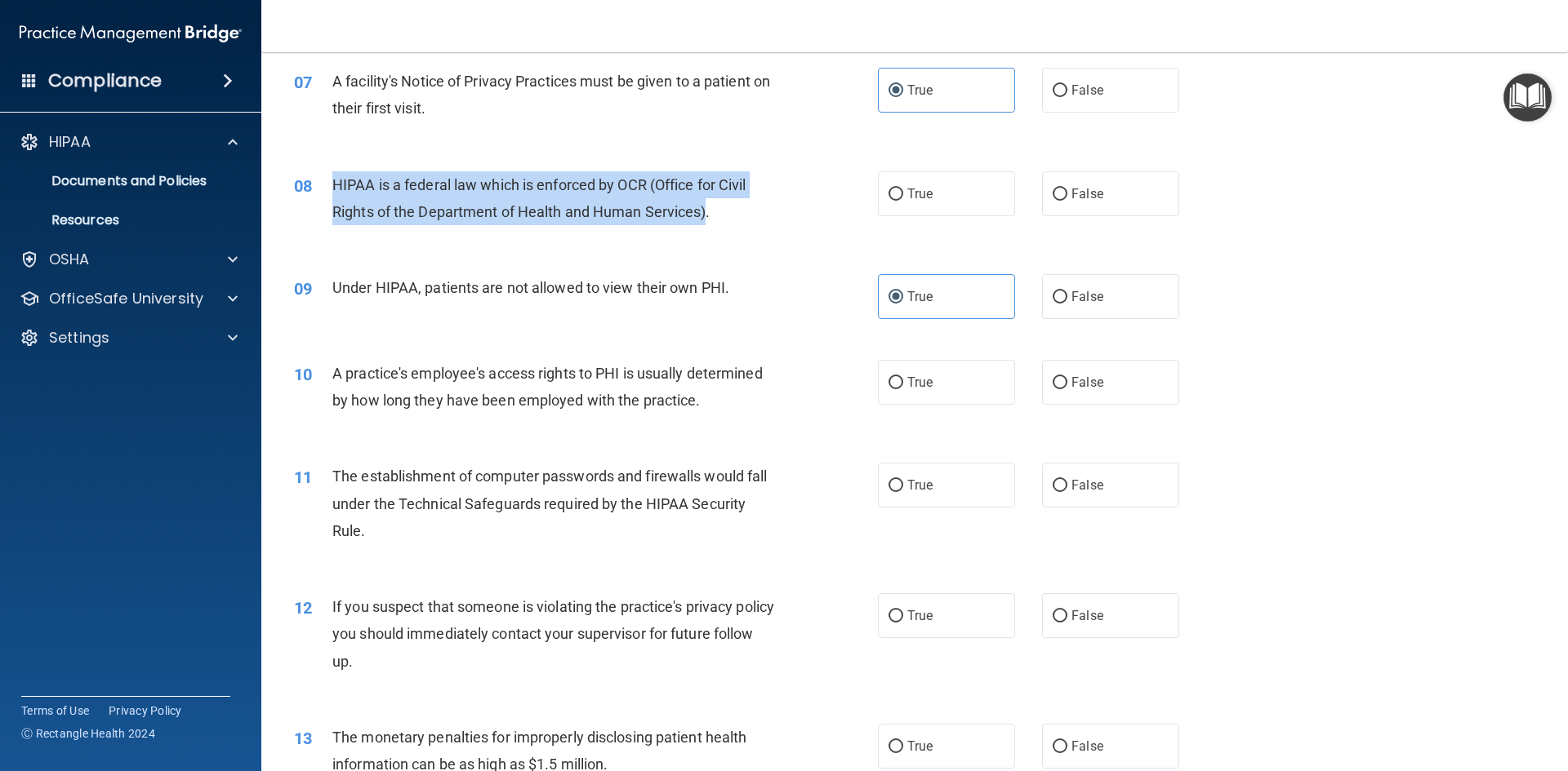
drag, startPoint x: 335, startPoint y: 187, endPoint x: 706, endPoint y: 207, distance: 371.5
click at [706, 207] on span "HIPAA is a federal law which is enforced by OCR (Office for Civil Rights of the…" at bounding box center [539, 198] width 414 height 44
copy span "HIPAA is a federal law which is enforced by OCR (Office for Civil Rights of the…"
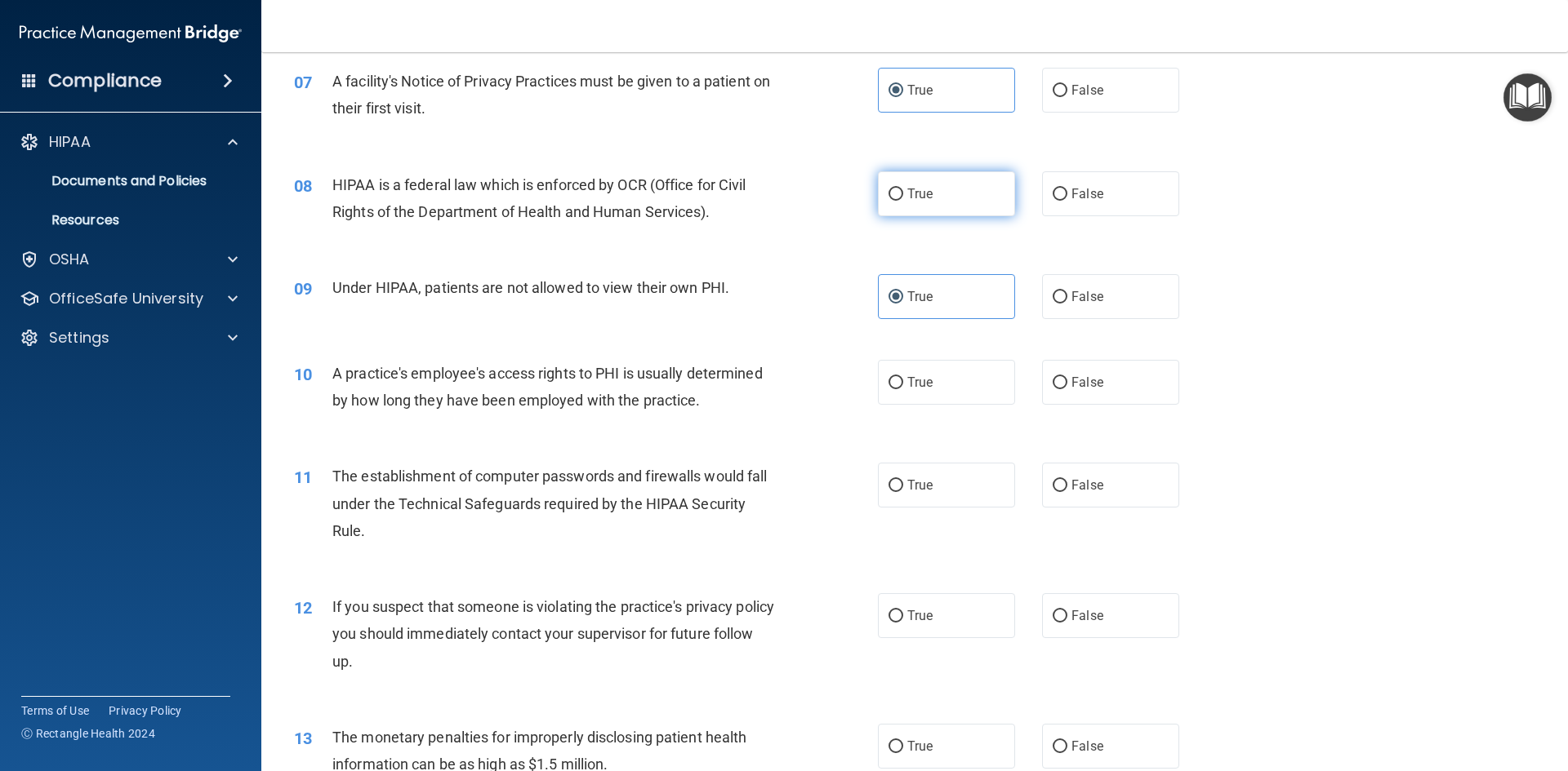
click at [939, 196] on label "True" at bounding box center [947, 194] width 137 height 45
click at [904, 196] on input "True" at bounding box center [896, 195] width 15 height 12
radio input "true"
click at [1364, 376] on div "10 A practice's employee's access rights to PHI is usually determined by how lo…" at bounding box center [915, 391] width 1266 height 103
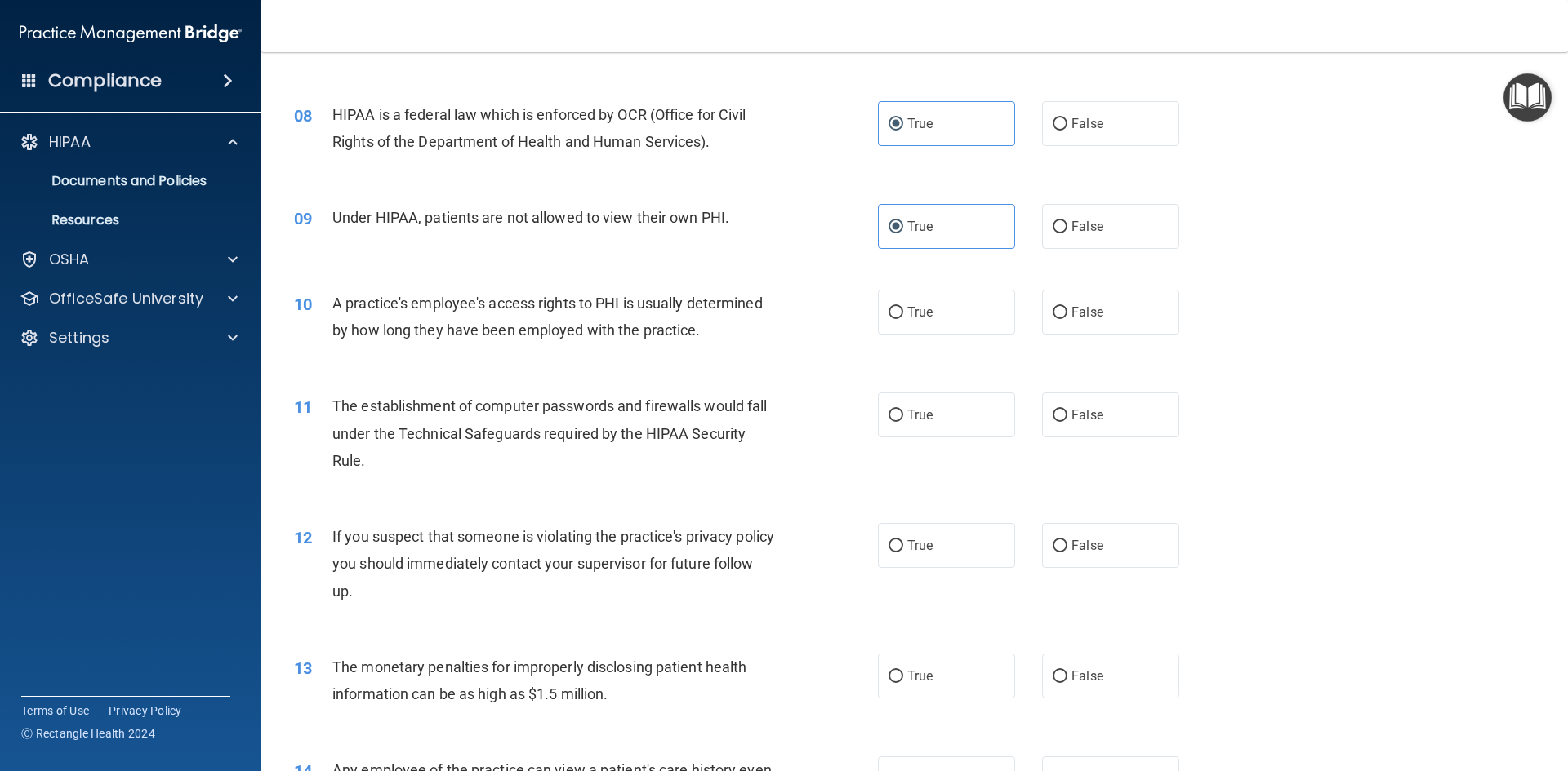
scroll to position [898, 0]
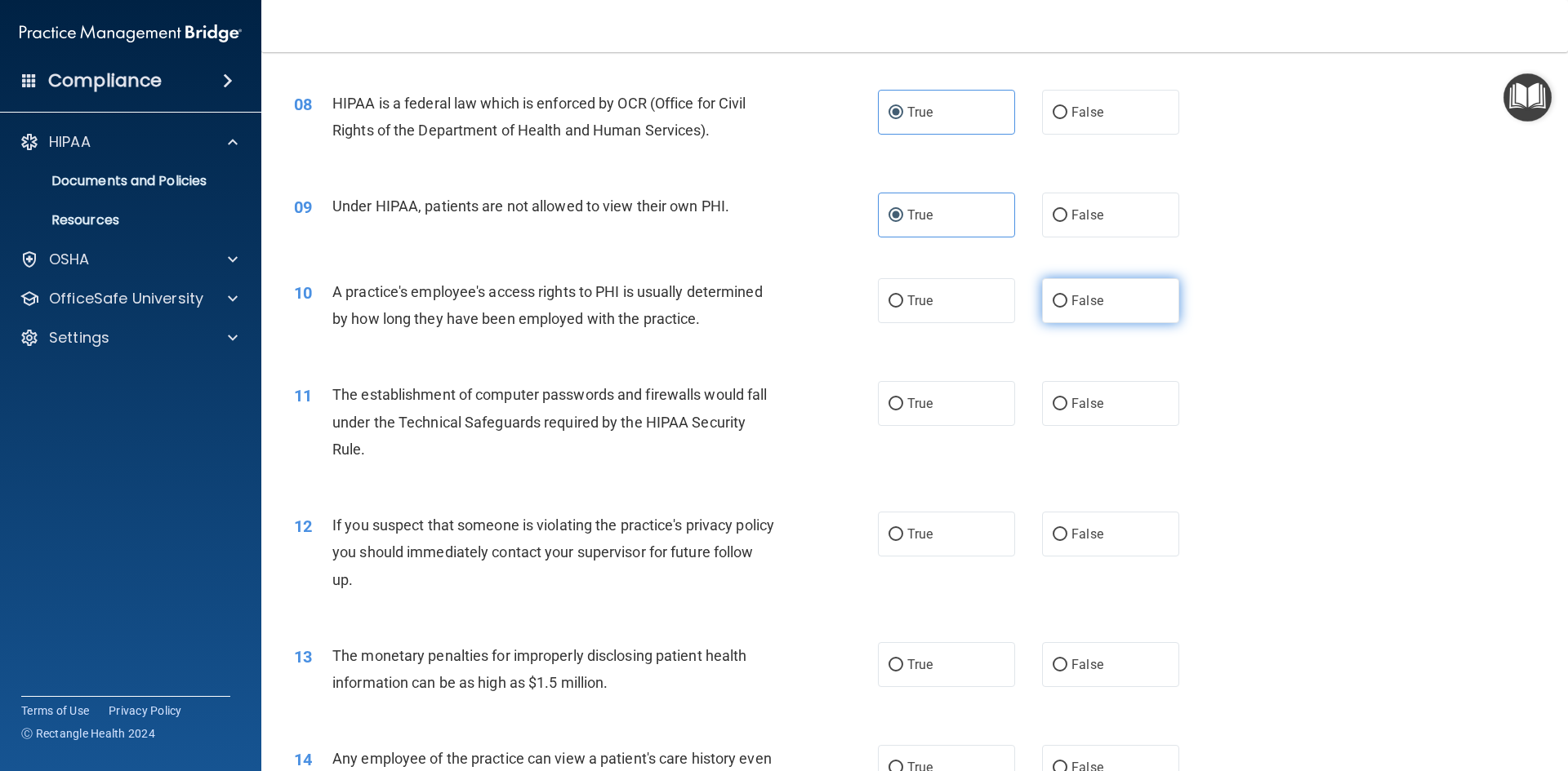
click at [1086, 313] on label "False" at bounding box center [1111, 301] width 137 height 45
click at [1067, 308] on input "False" at bounding box center [1060, 302] width 15 height 12
radio input "true"
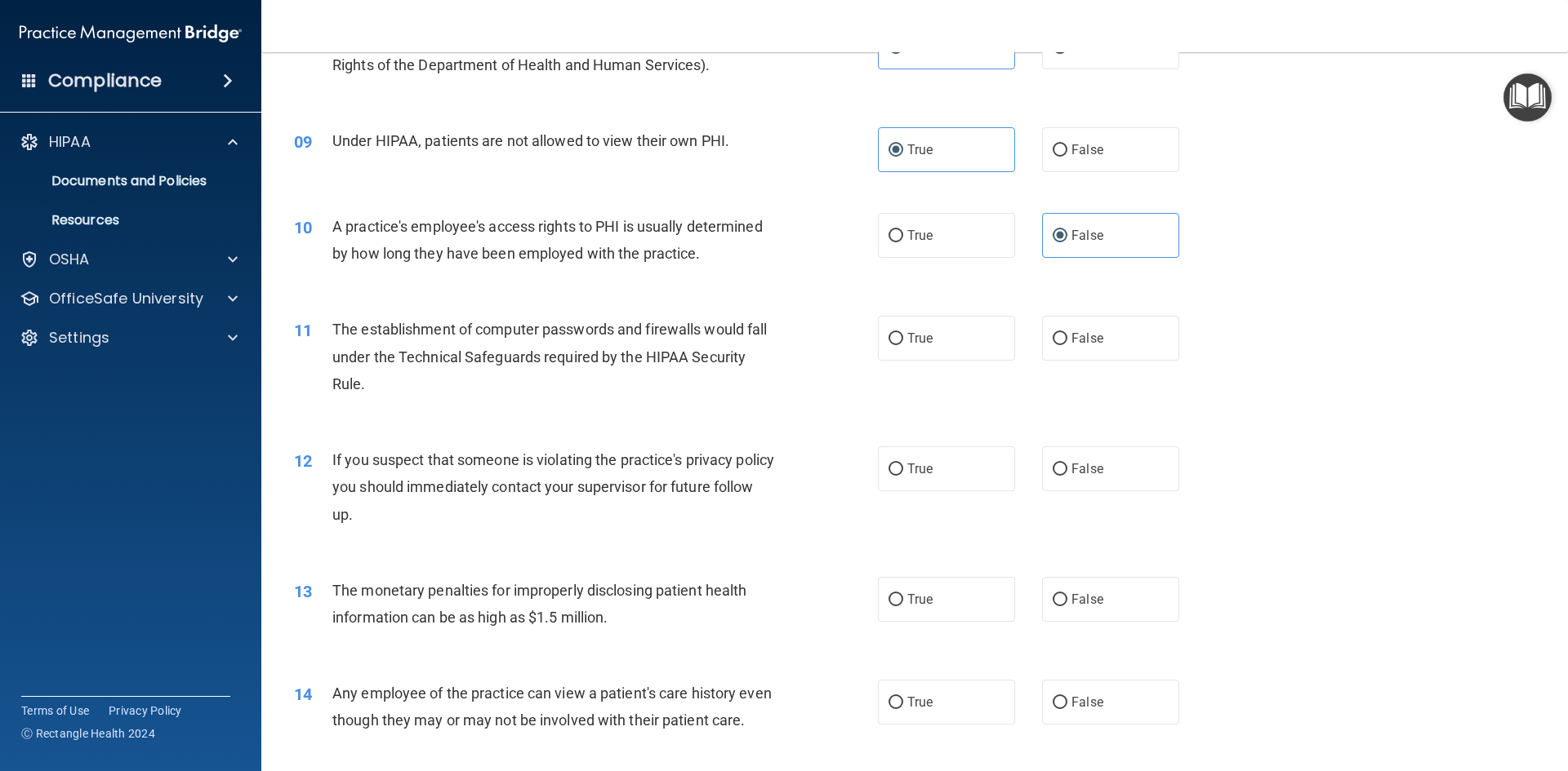
scroll to position [1061, 0]
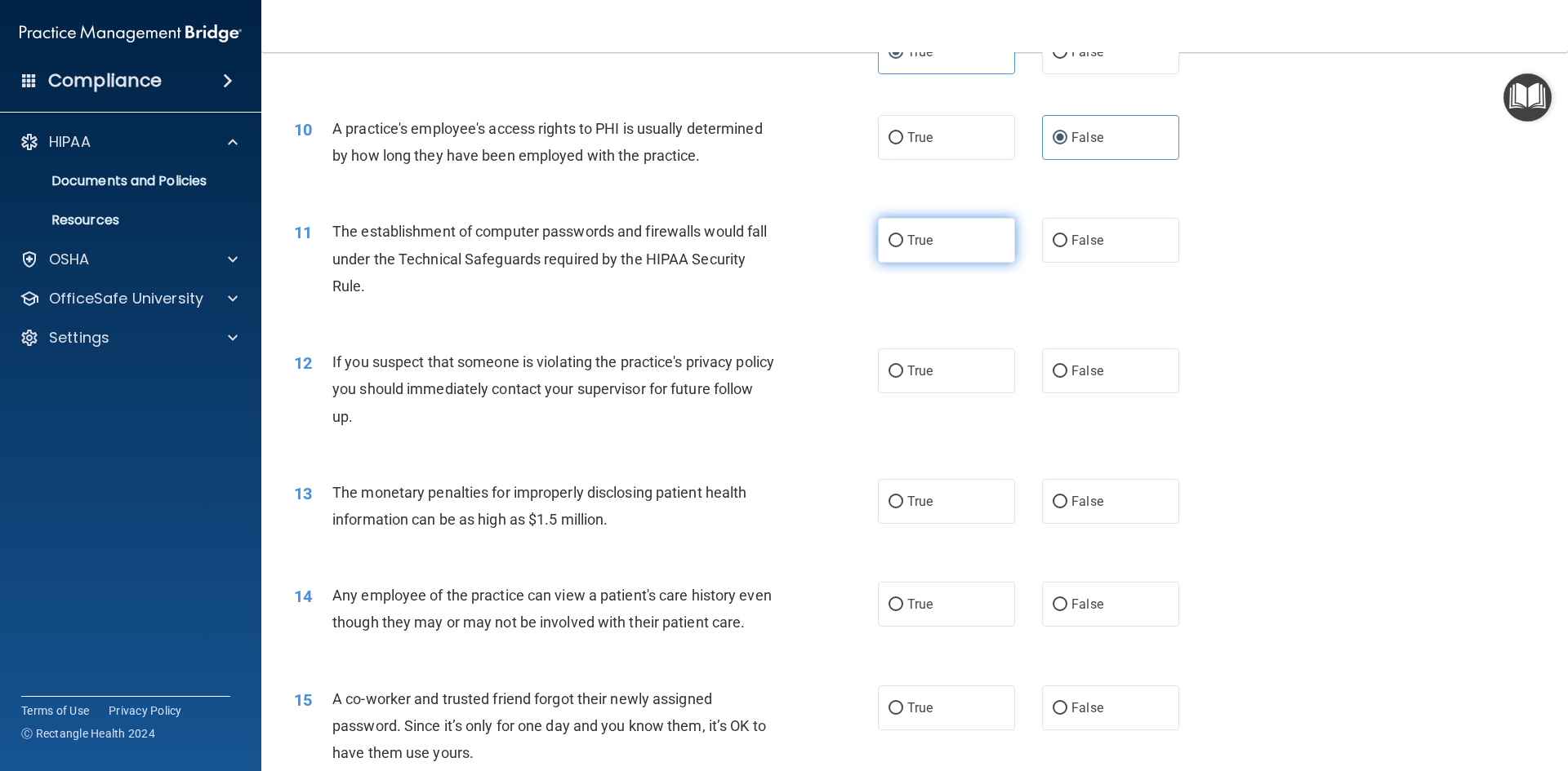
click at [973, 261] on label "True" at bounding box center [947, 241] width 137 height 45
click at [904, 248] on input "True" at bounding box center [896, 241] width 15 height 12
radio input "true"
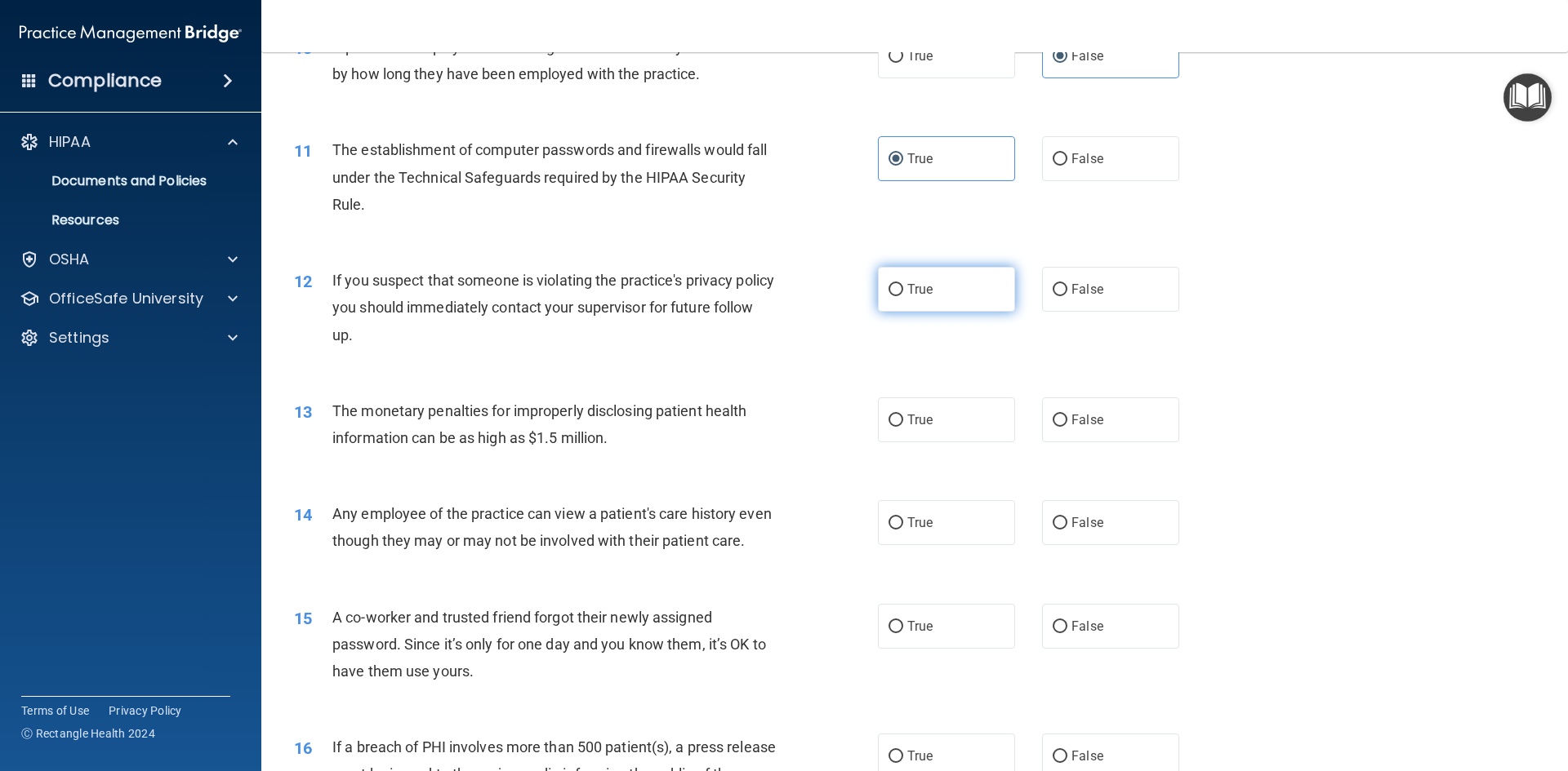
click at [915, 294] on span "True" at bounding box center [919, 289] width 25 height 16
click at [904, 294] on input "True" at bounding box center [896, 290] width 15 height 12
radio input "true"
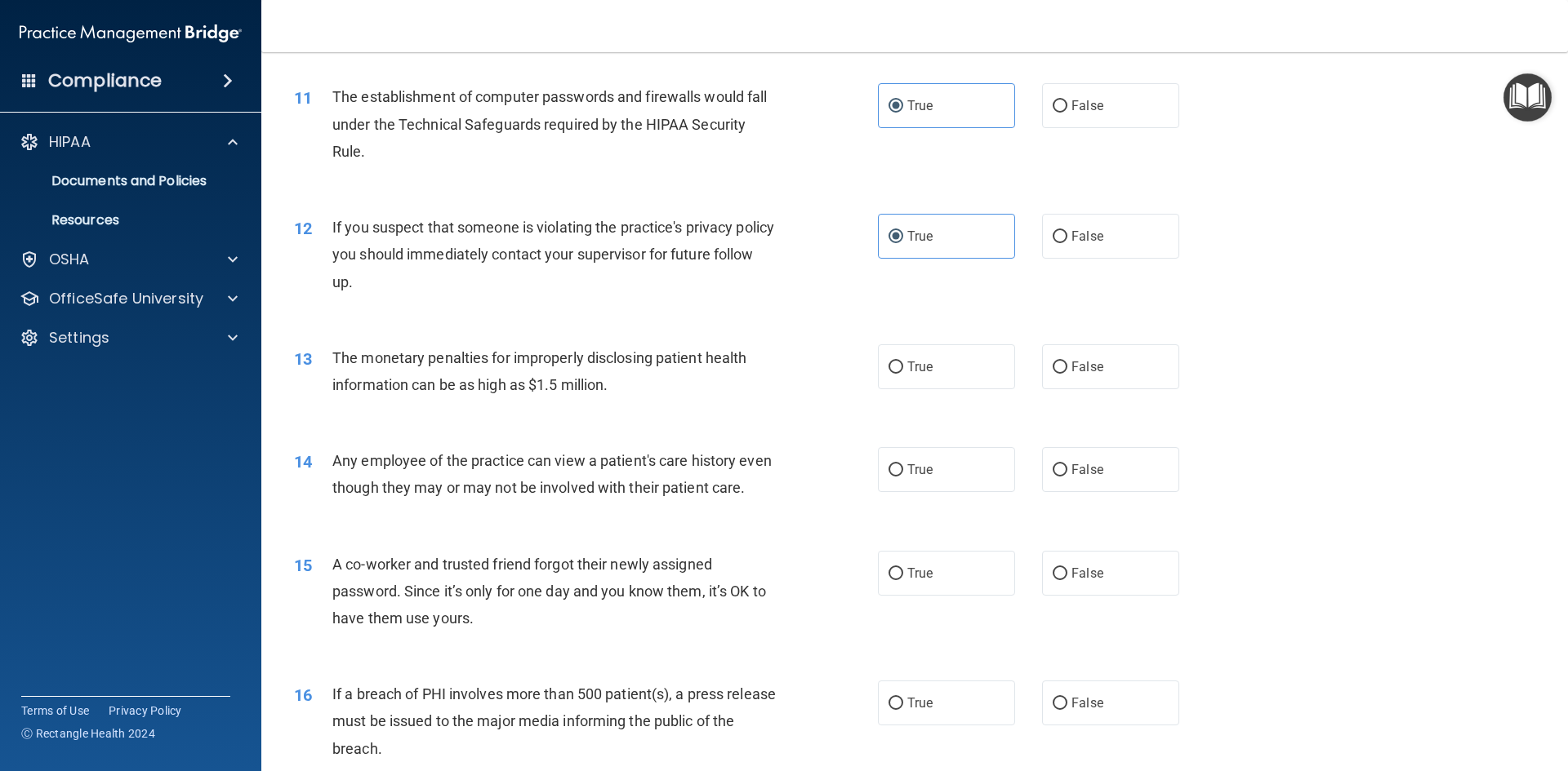
scroll to position [1225, 0]
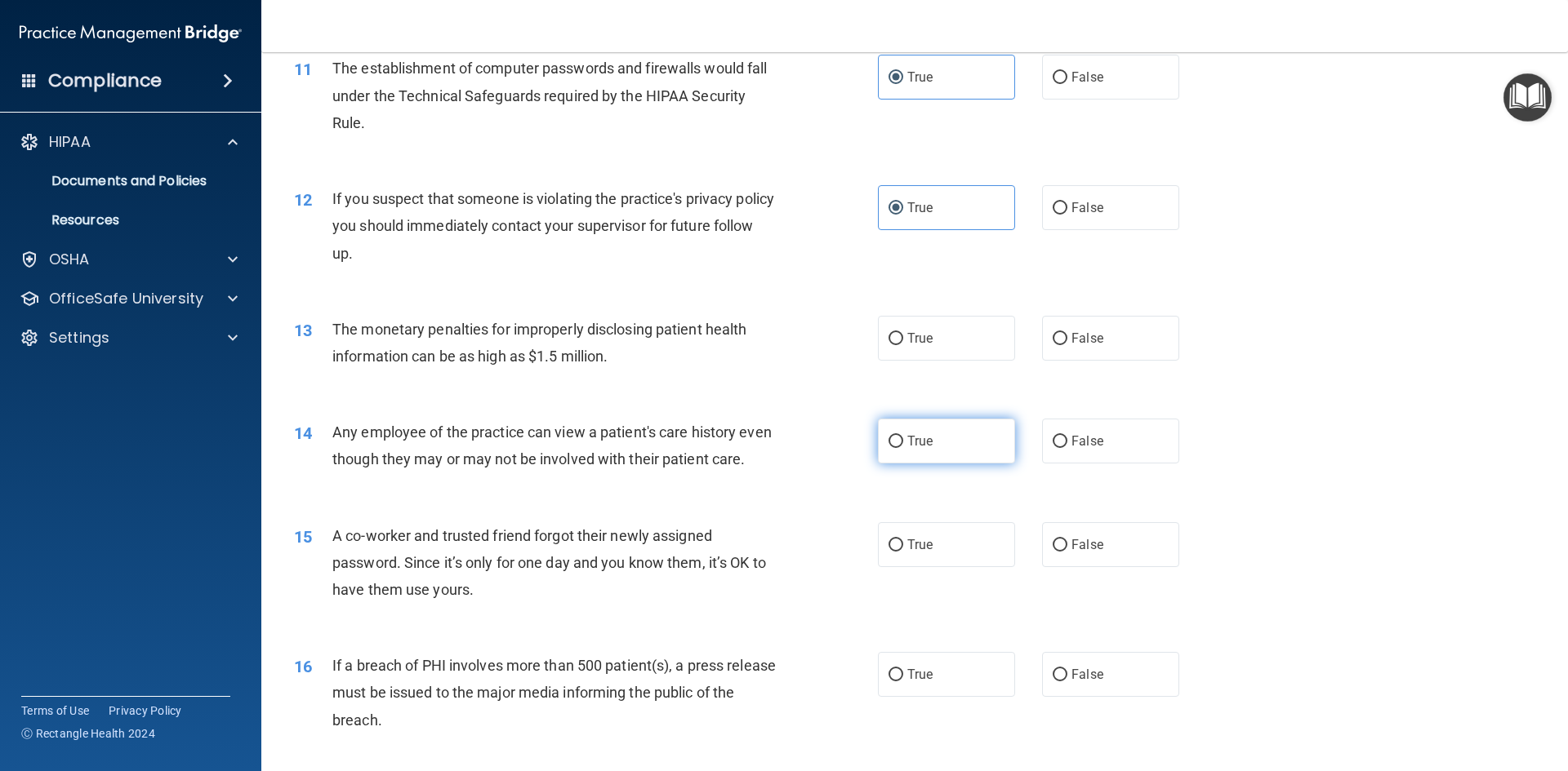
click at [1003, 447] on label "True" at bounding box center [947, 442] width 137 height 45
click at [904, 447] on input "True" at bounding box center [896, 442] width 15 height 12
radio input "true"
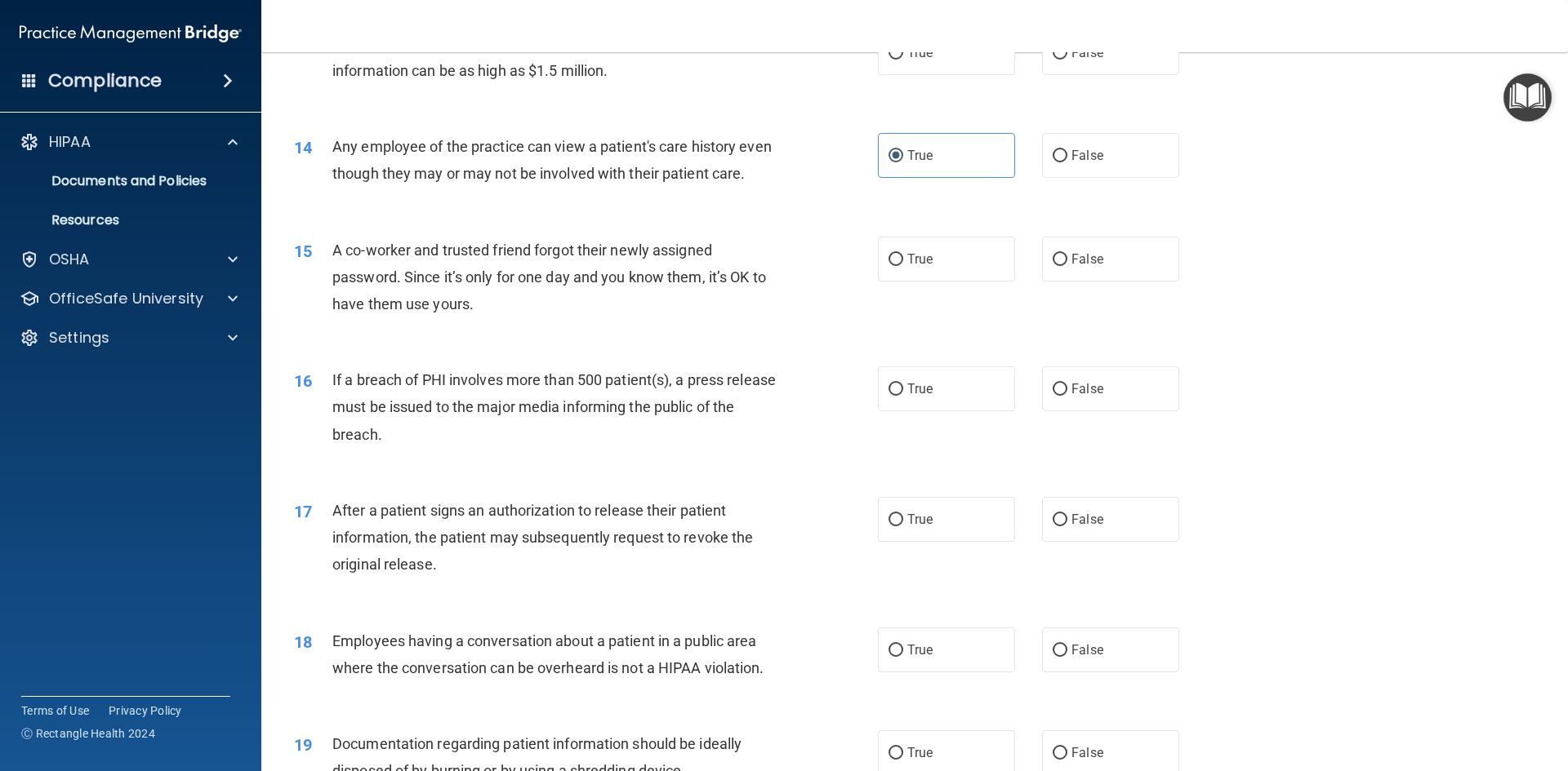
scroll to position [1551, 0]
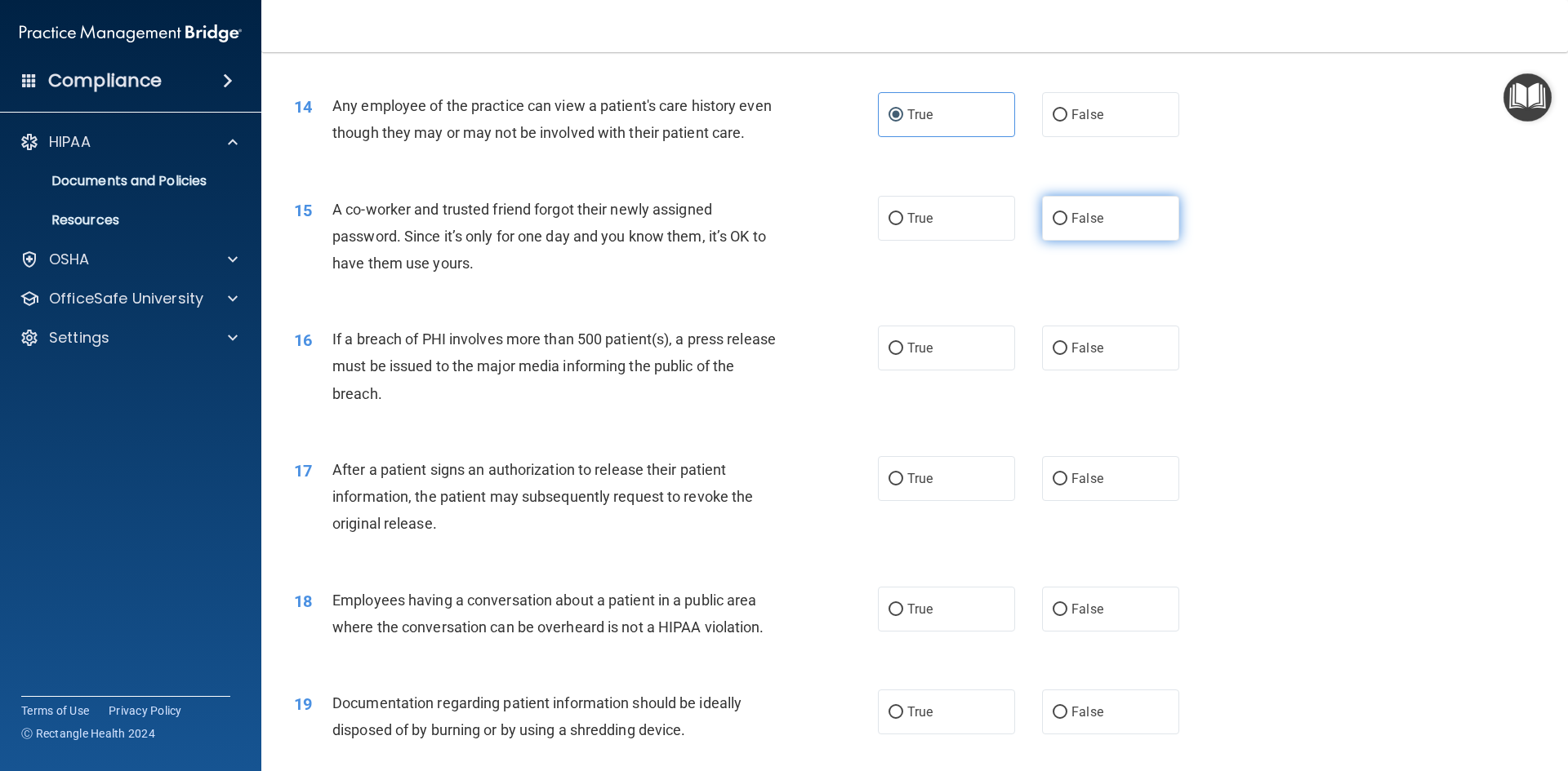
click at [1053, 225] on input "False" at bounding box center [1060, 219] width 15 height 12
radio input "true"
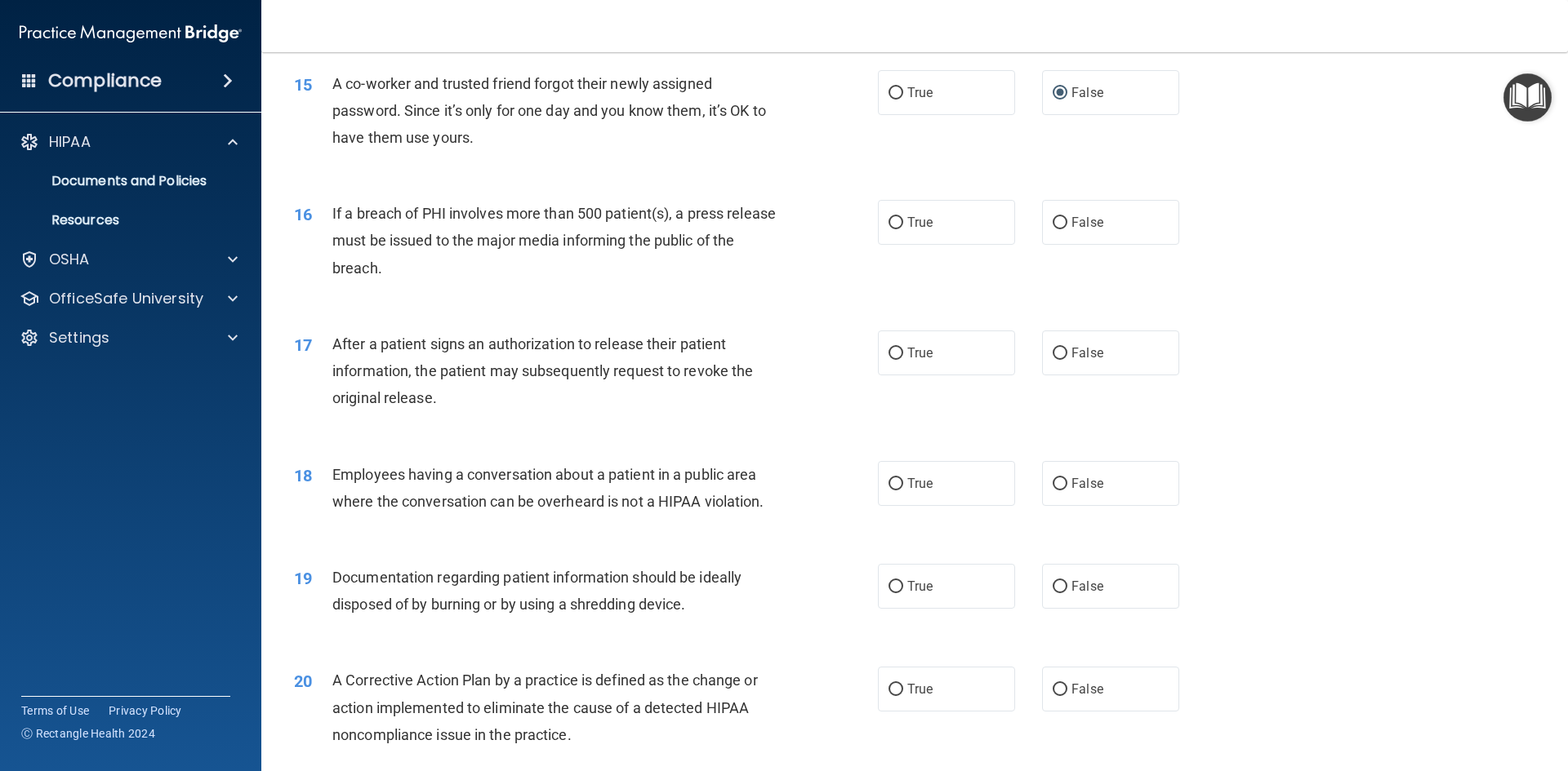
scroll to position [1714, 0]
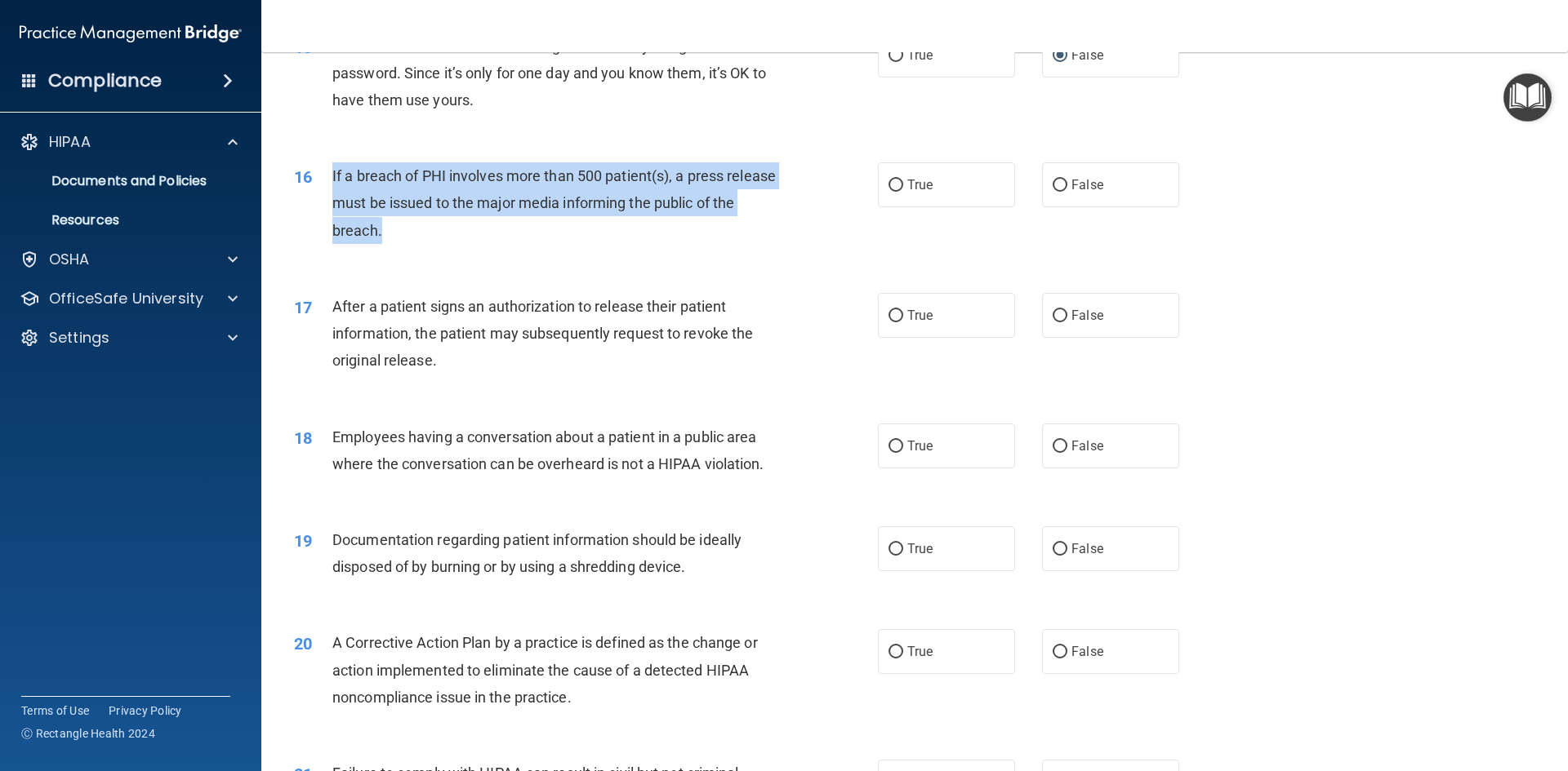
drag, startPoint x: 330, startPoint y: 200, endPoint x: 411, endPoint y: 255, distance: 97.9
click at [411, 252] on div "16 If a breach of PHI involves more than 500 patient(s), a press release must b…" at bounding box center [586, 207] width 633 height 90
copy div "If a breach of PHI involves more than 500 patient(s), a press release must be i…"
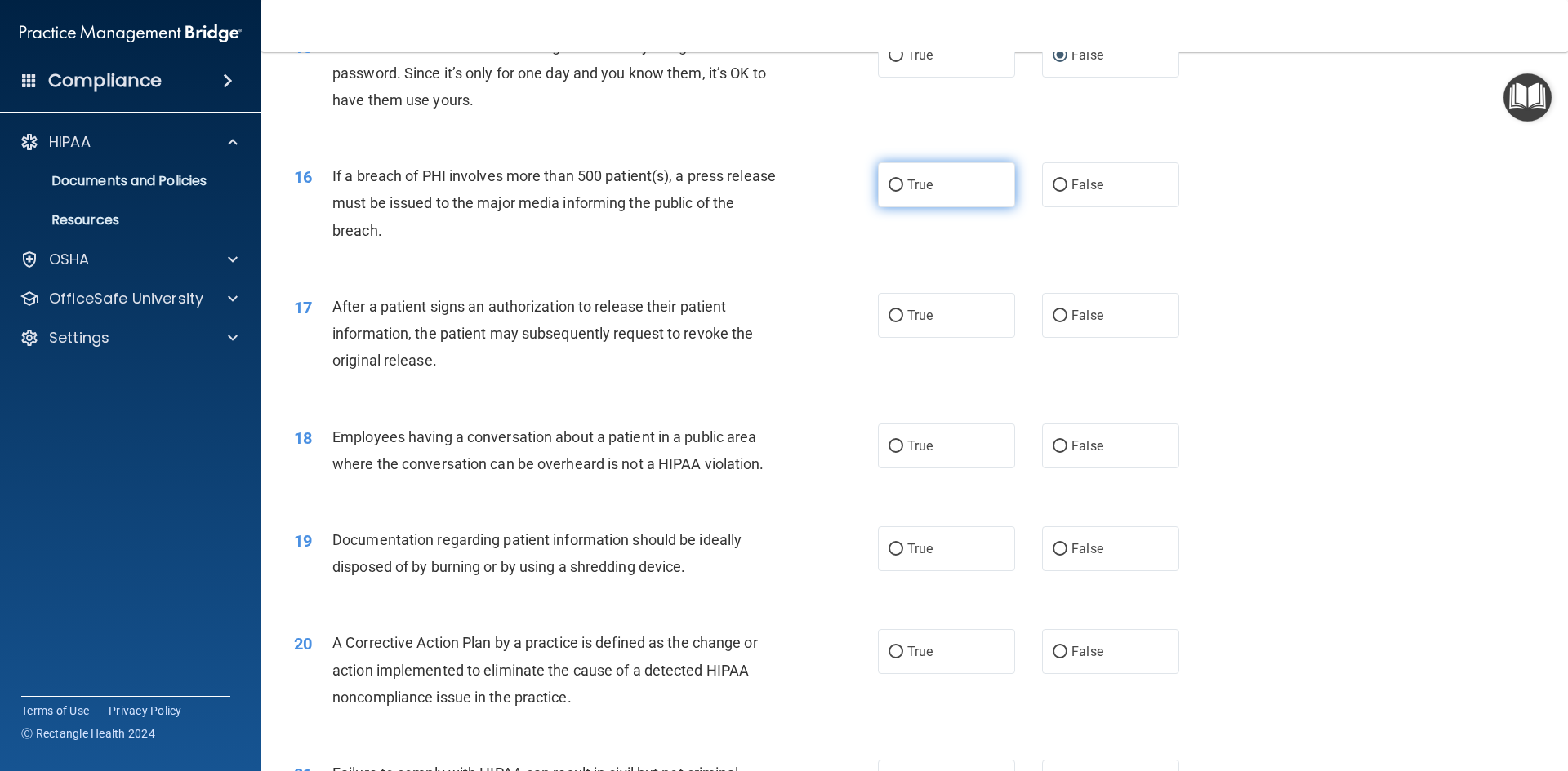
click at [884, 200] on label "True" at bounding box center [947, 185] width 137 height 45
click at [889, 192] on input "True" at bounding box center [896, 186] width 15 height 12
radio input "true"
click at [830, 251] on div "16 If a breach of PHI involves more than 500 patient(s), a press release must b…" at bounding box center [586, 207] width 633 height 90
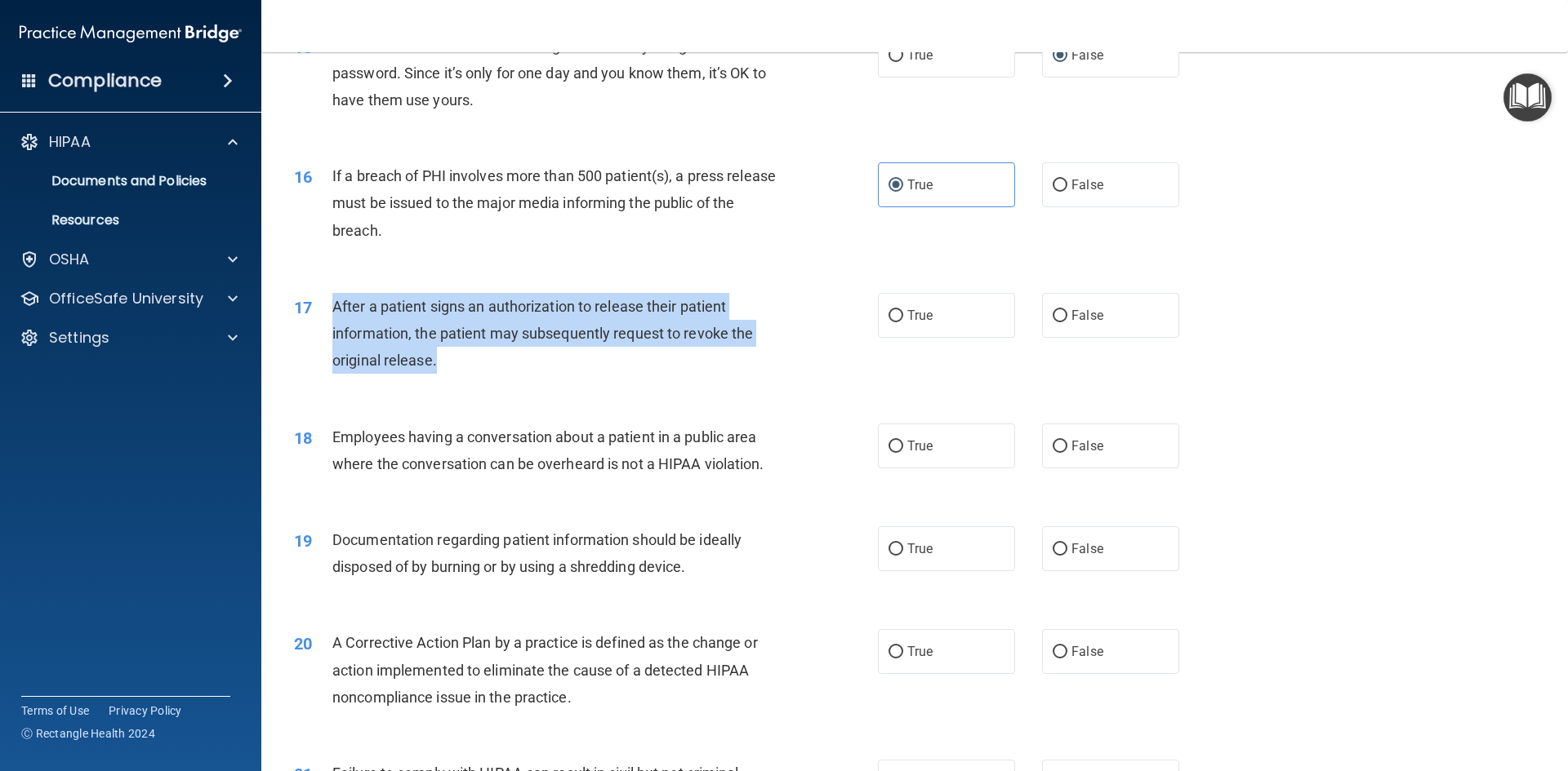
drag, startPoint x: 477, startPoint y: 392, endPoint x: 333, endPoint y: 328, distance: 157.6
click at [333, 328] on div "After a patient signs an authorization to release their patient information, th…" at bounding box center [560, 334] width 457 height 82
copy span "After a patient signs an authorization to release their patient information, th…"
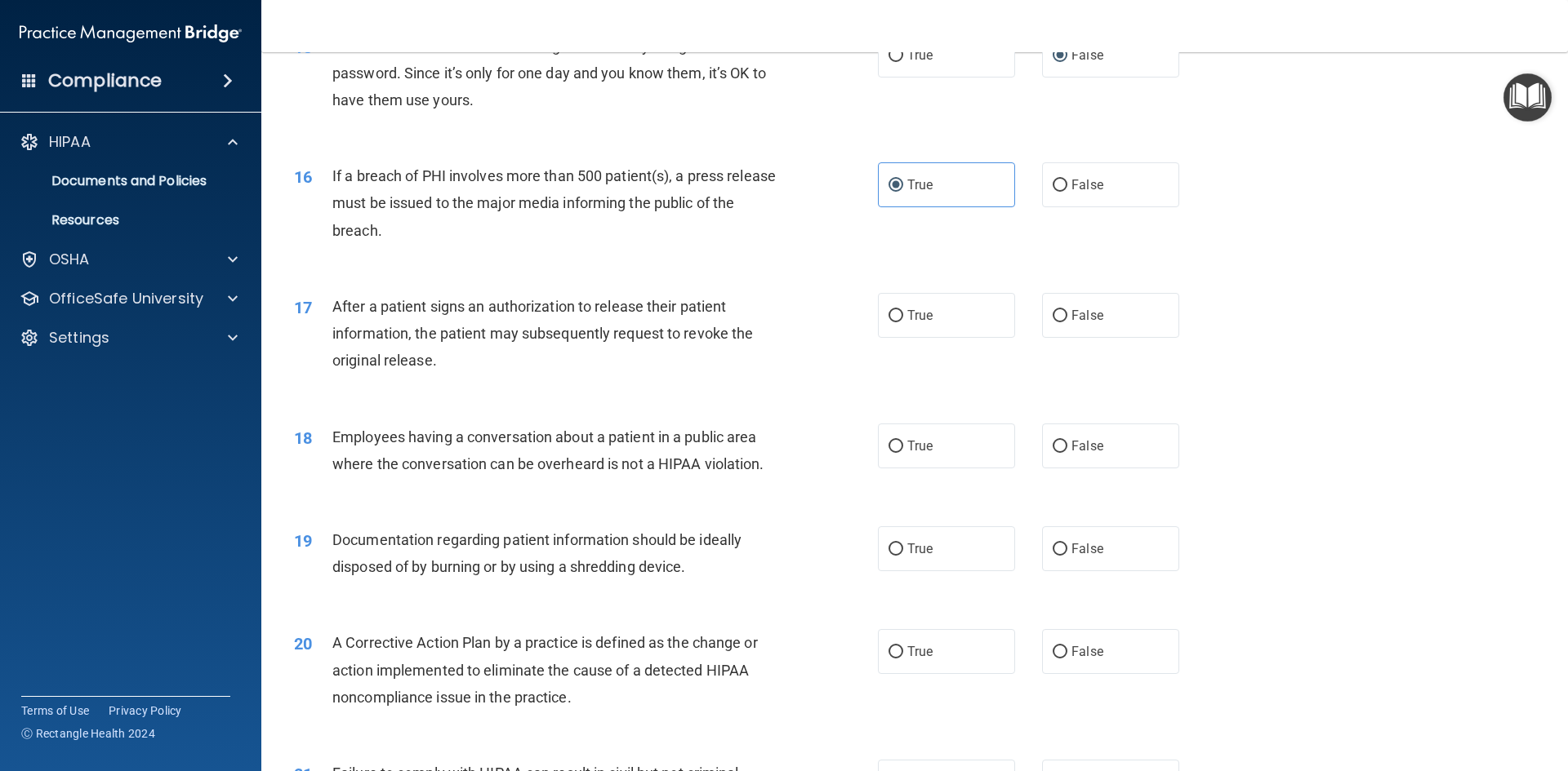
click at [706, 403] on div "17 After a patient signs an authorization to release their patient information,…" at bounding box center [915, 338] width 1266 height 130
click at [896, 322] on input "True" at bounding box center [896, 316] width 15 height 12
radio input "true"
click at [1078, 454] on span "False" at bounding box center [1087, 446] width 32 height 16
click at [1067, 453] on input "False" at bounding box center [1060, 447] width 15 height 12
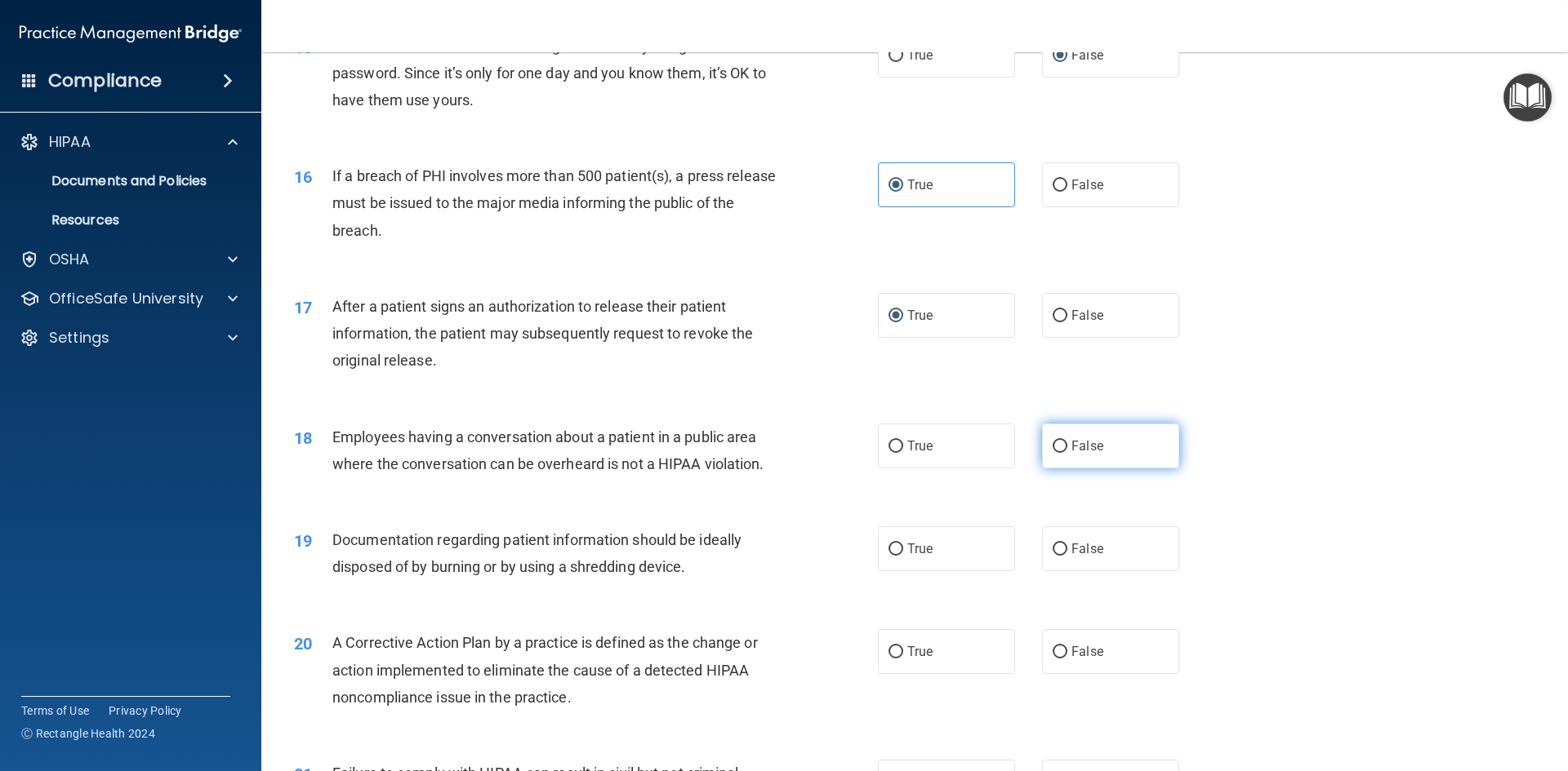
radio input "true"
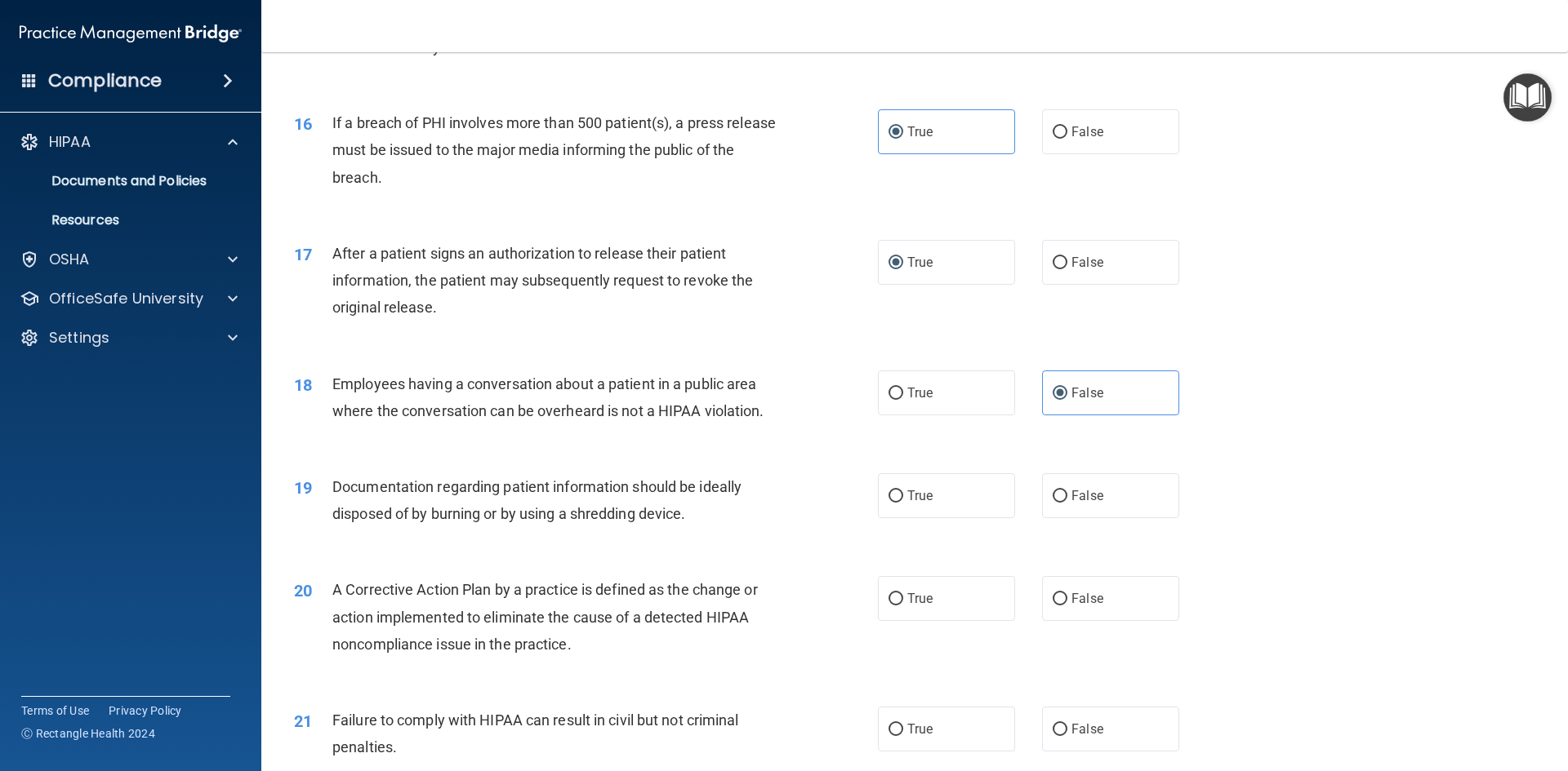
scroll to position [1796, 0]
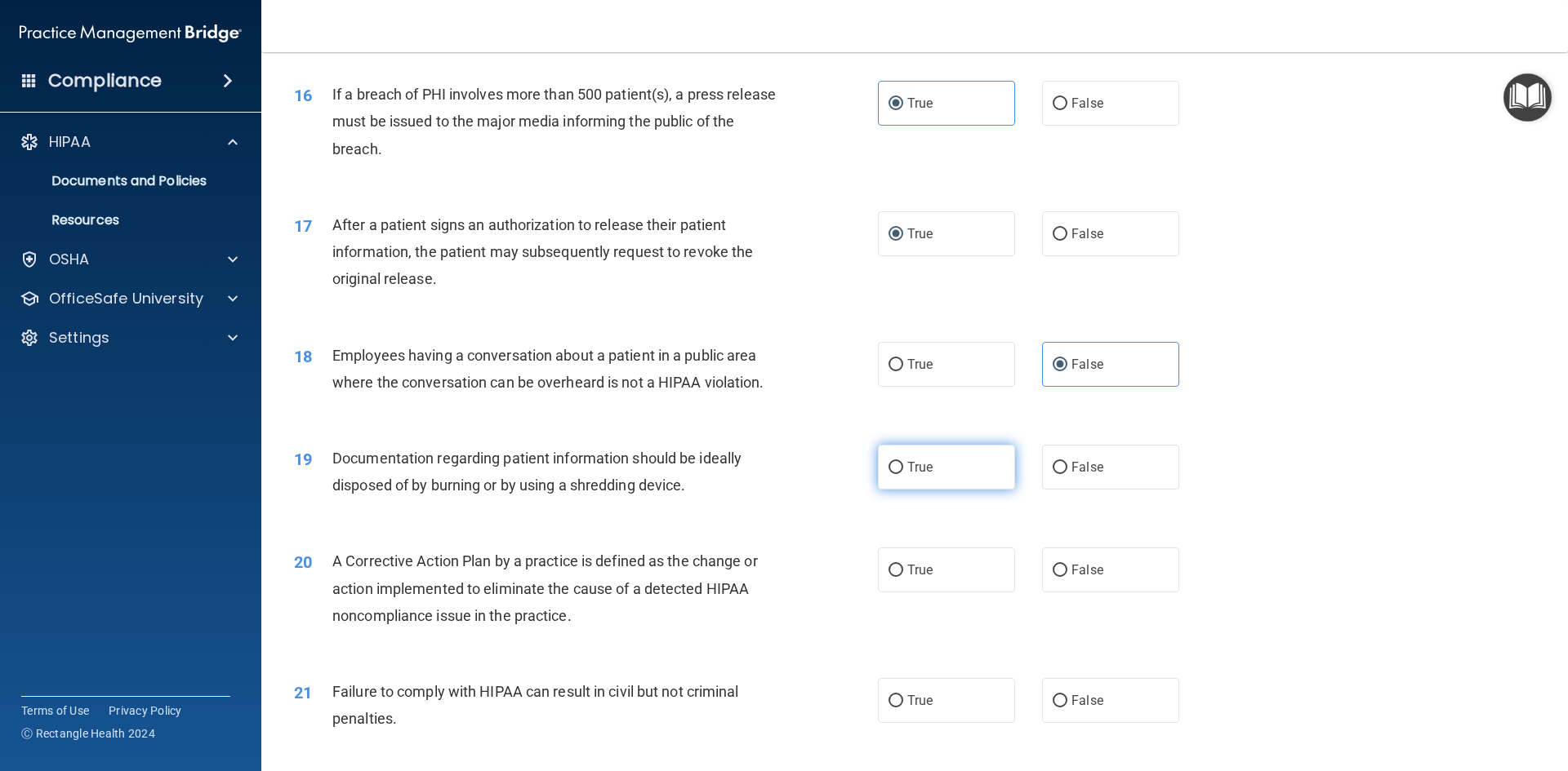
click at [912, 489] on label "True" at bounding box center [947, 468] width 137 height 45
click at [904, 475] on input "True" at bounding box center [896, 469] width 15 height 12
radio input "true"
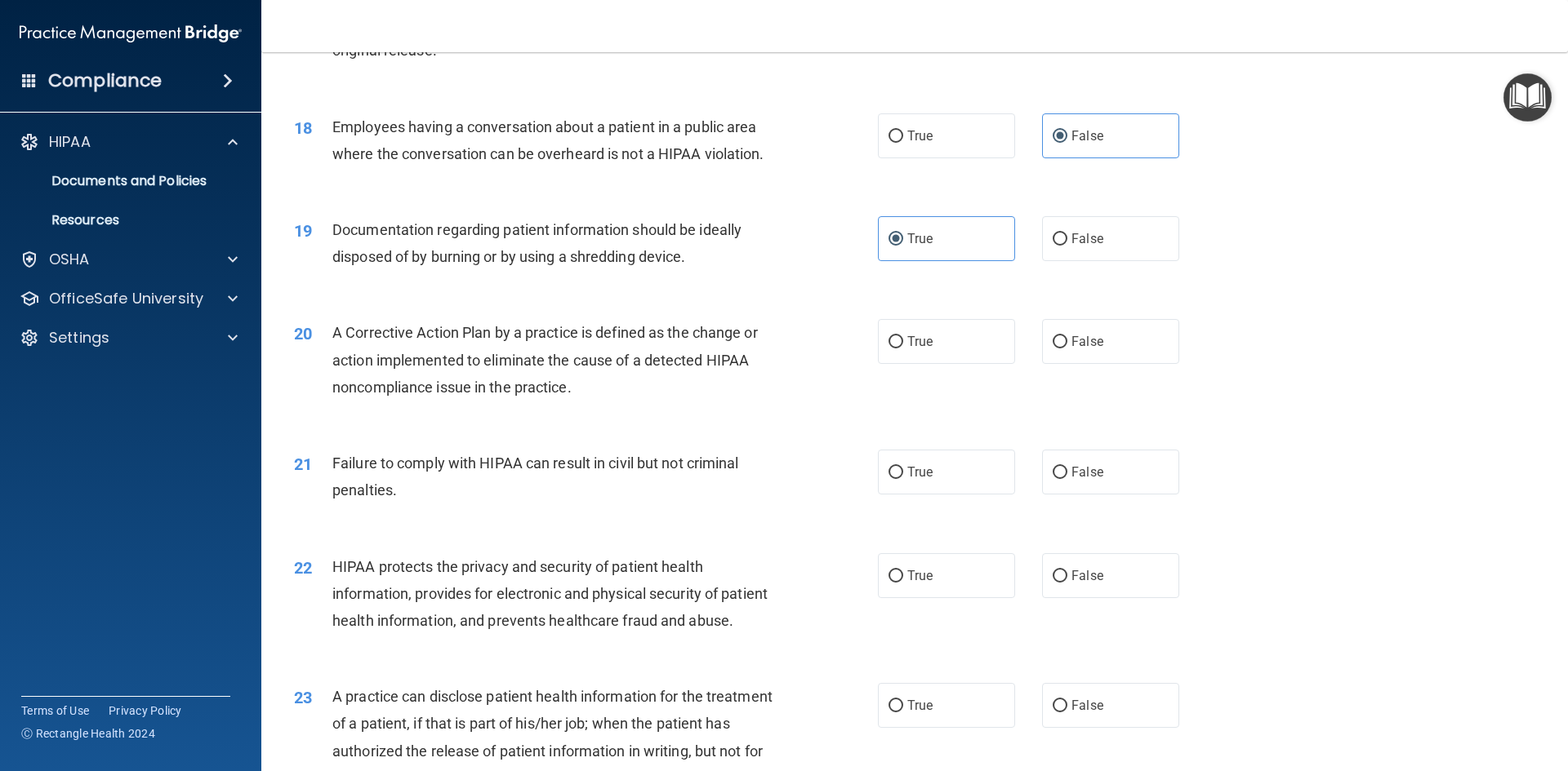
scroll to position [2041, 0]
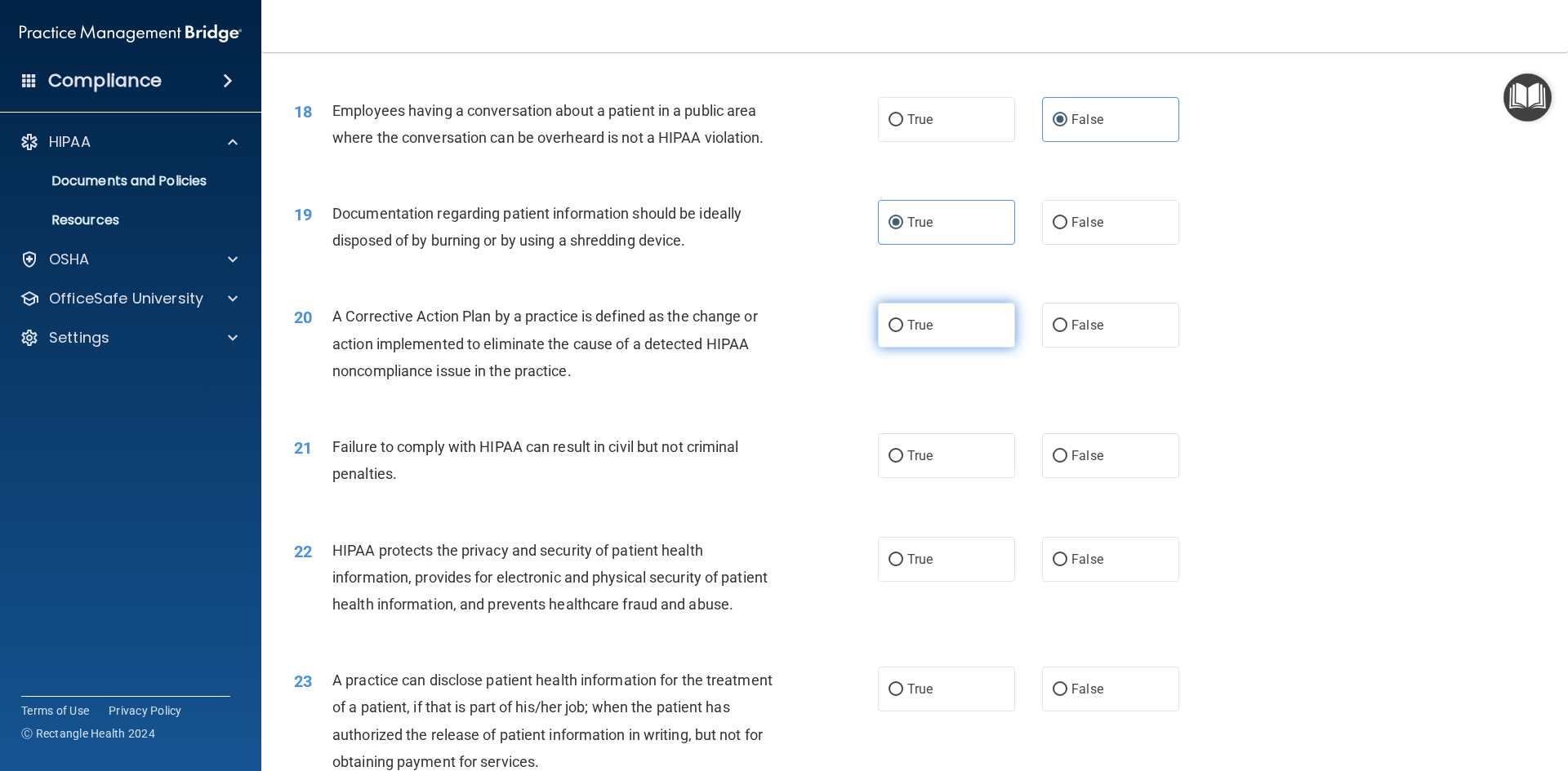
click at [916, 333] on span "True" at bounding box center [919, 325] width 25 height 16
click at [904, 332] on input "True" at bounding box center [896, 326] width 15 height 12
radio input "true"
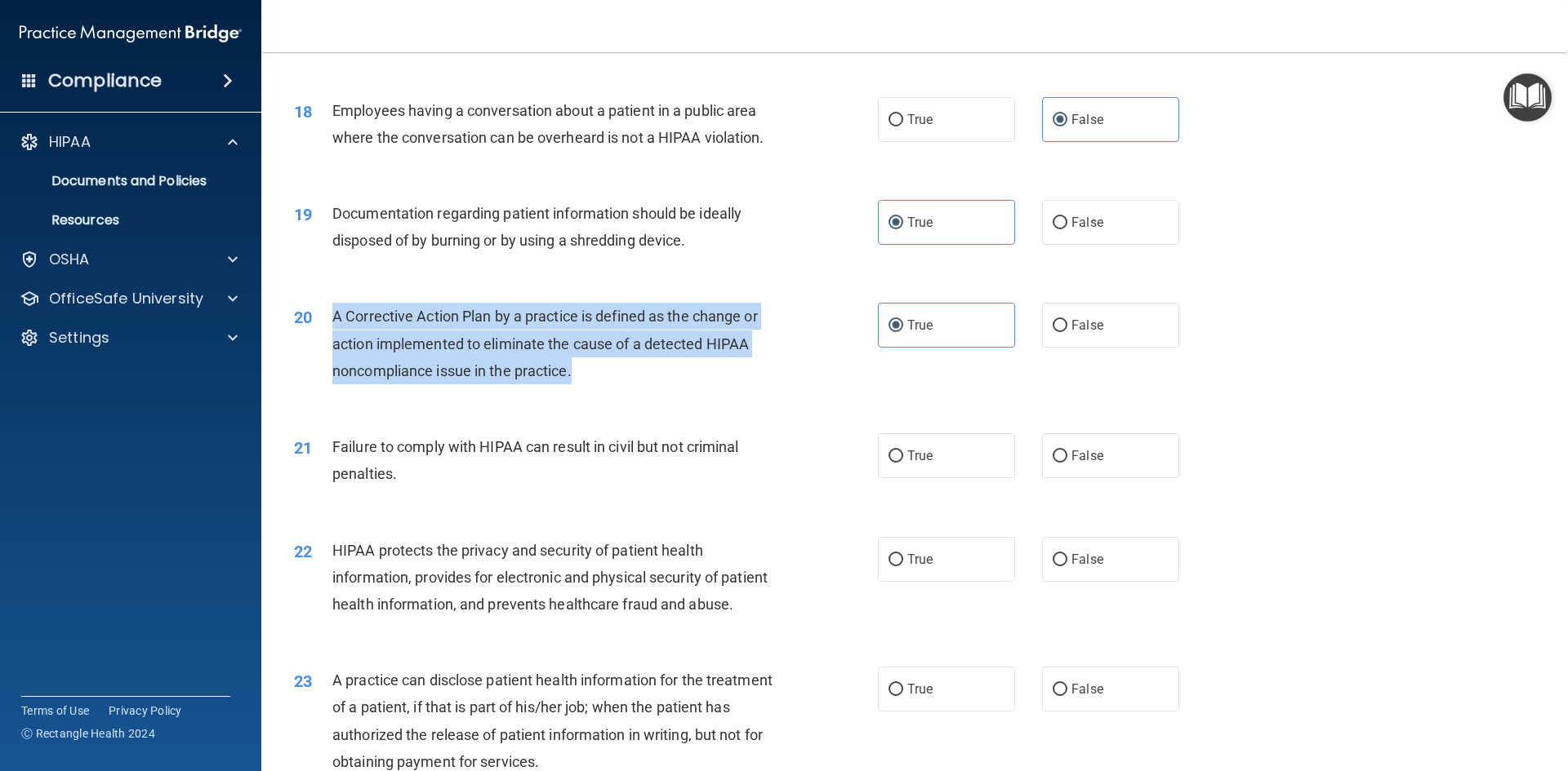
drag, startPoint x: 583, startPoint y: 406, endPoint x: 329, endPoint y: 339, distance: 262.7
click at [329, 339] on div "20 A Corrective Action Plan by a practice is defined as the change or action im…" at bounding box center [586, 347] width 633 height 90
copy div "A Corrective Action Plan by a practice is defined as the change or action imple…"
click at [711, 384] on div "A Corrective Action Plan by a practice is defined as the change or action imple…" at bounding box center [560, 343] width 457 height 82
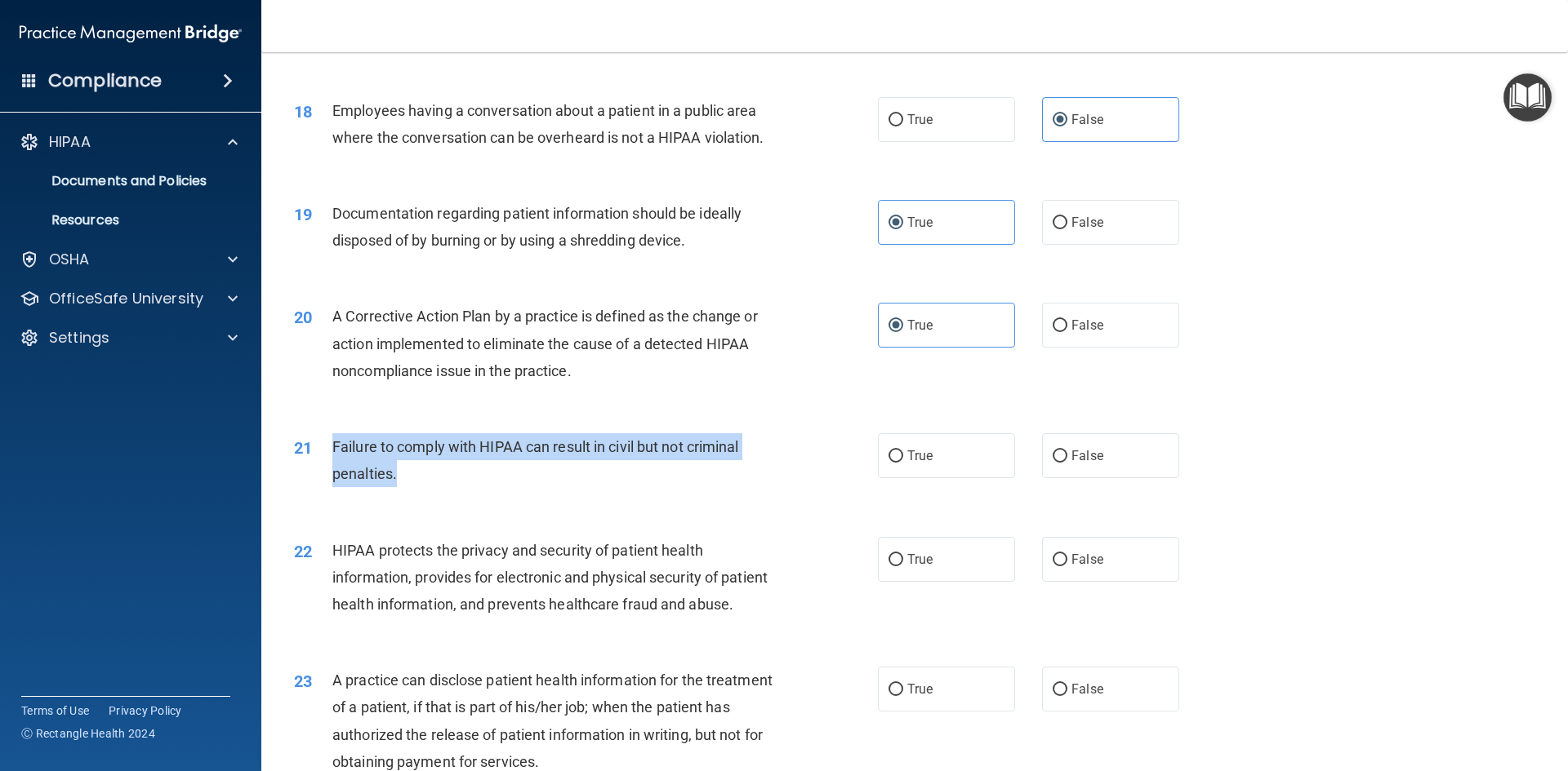
drag, startPoint x: 417, startPoint y: 509, endPoint x: 330, endPoint y: 480, distance: 91.7
click at [330, 480] on div "21 Failure to comply with HIPAA can result in civil but not criminal penalties." at bounding box center [586, 464] width 633 height 62
copy div "Failure to comply with HIPAA can result in civil but not criminal penalties."
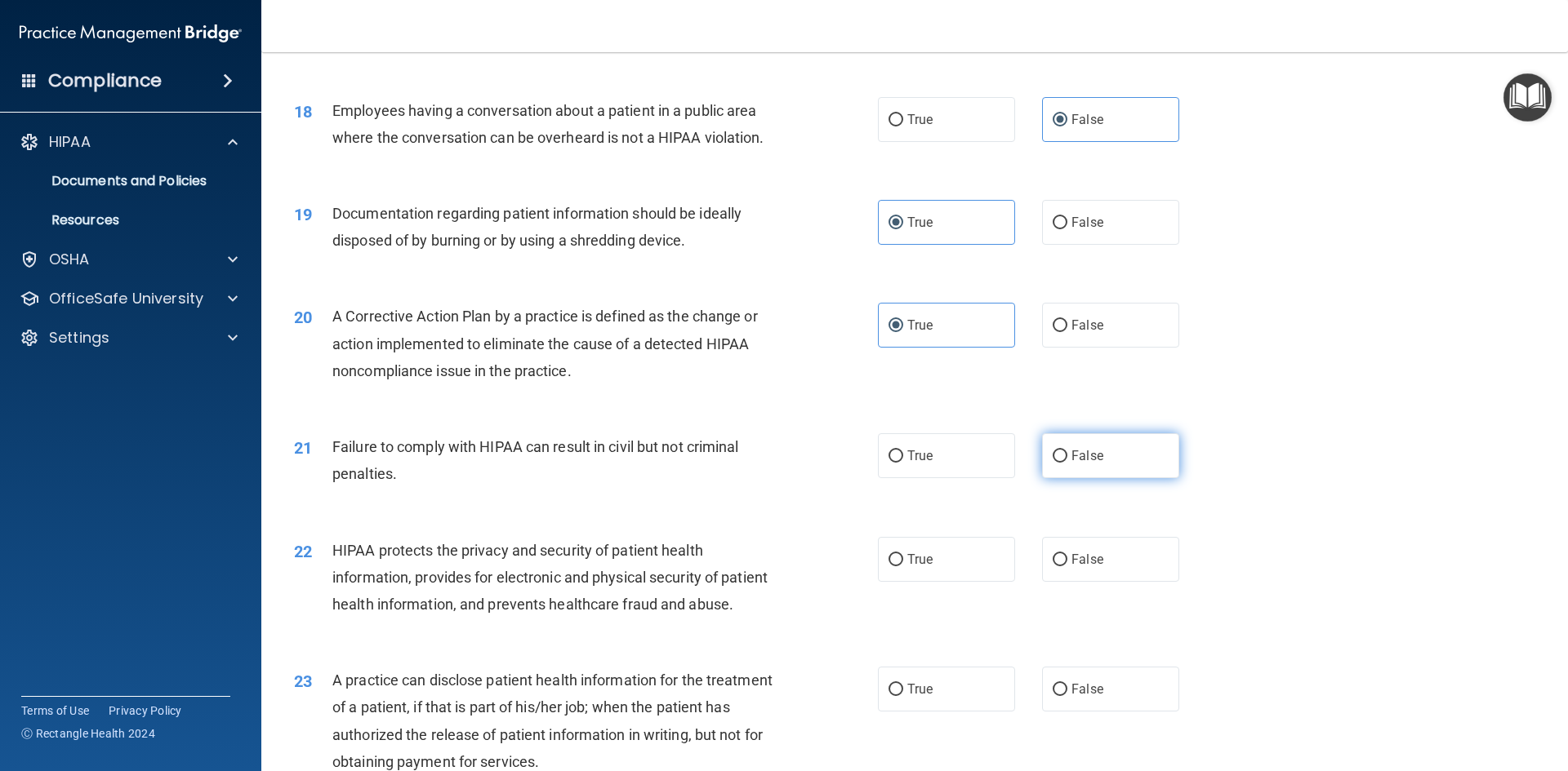
click at [1042, 478] on label "False" at bounding box center [1111, 456] width 137 height 45
click at [1053, 462] on input "False" at bounding box center [1060, 456] width 15 height 12
radio input "true"
click at [804, 495] on div "21 Failure to comply with HIPAA can result in civil but not criminal penalties." at bounding box center [586, 464] width 633 height 62
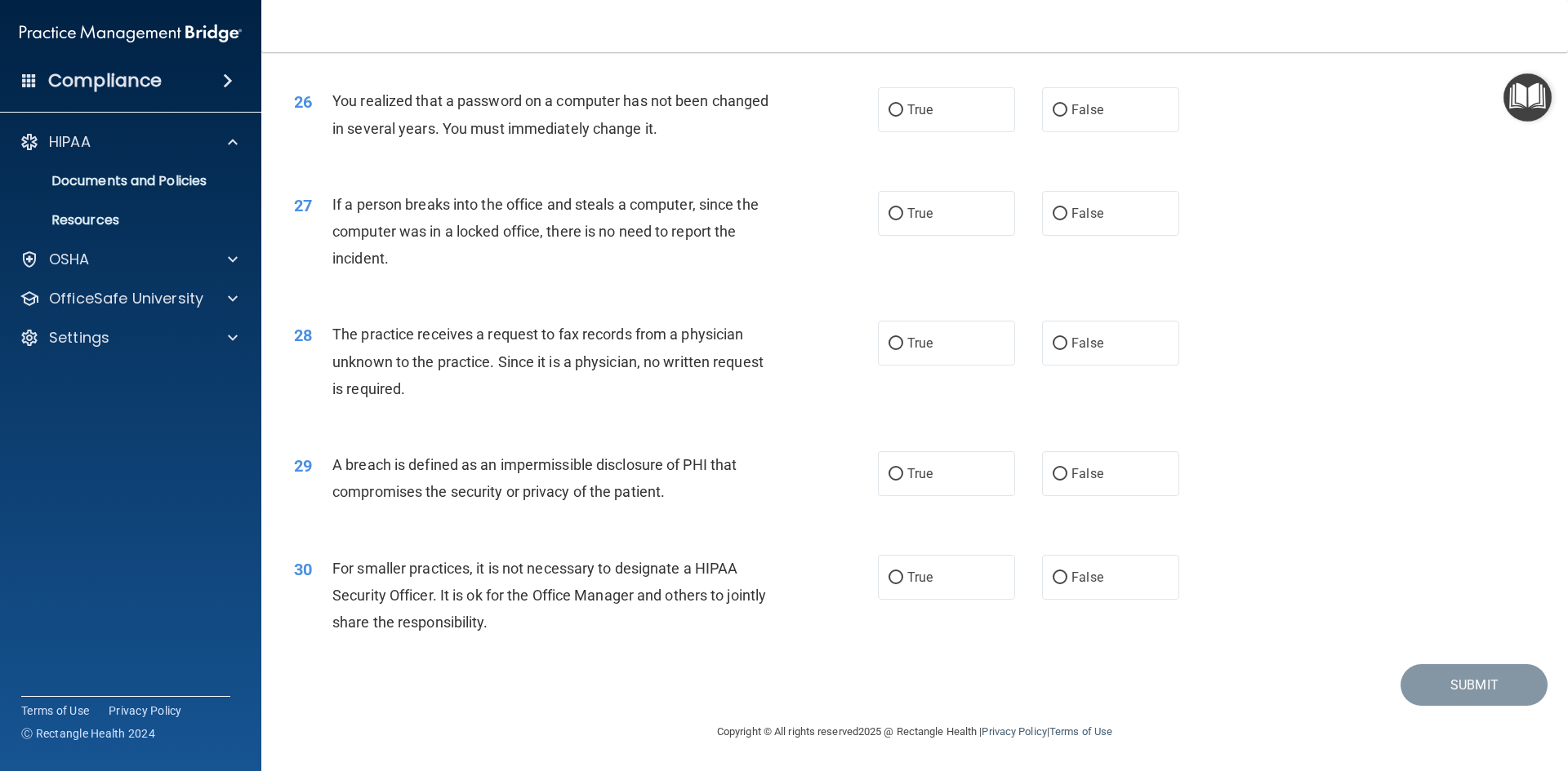
scroll to position [3092, 0]
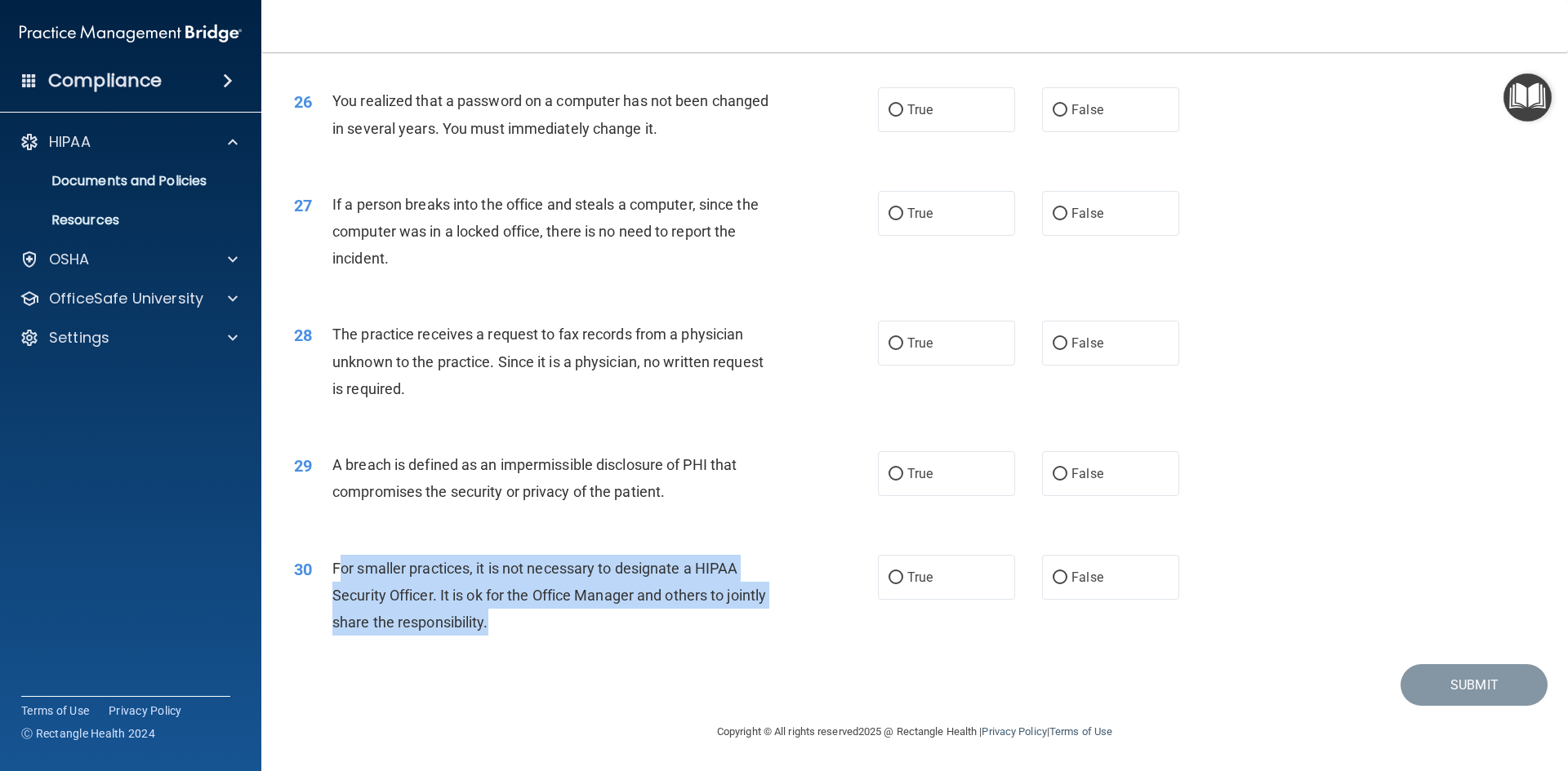
drag, startPoint x: 487, startPoint y: 598, endPoint x: 344, endPoint y: 565, distance: 146.8
click at [344, 565] on div "For smaller practices, it is not necessary to designate a HIPAA Security Office…" at bounding box center [560, 596] width 457 height 82
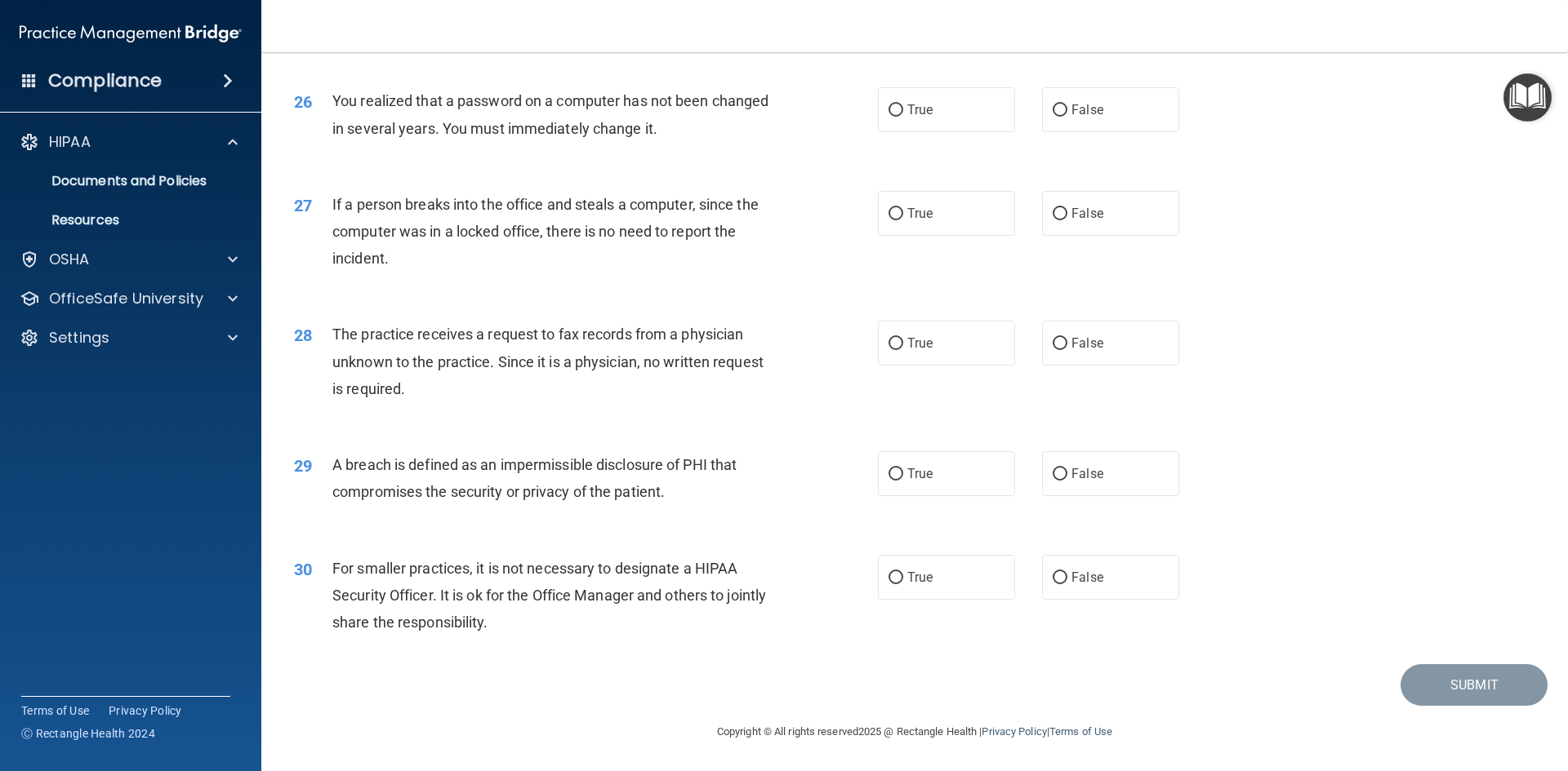
click at [468, 517] on div "29 A breach is defined as an impermissible disclosure of PHI that compromises t…" at bounding box center [915, 482] width 1266 height 103
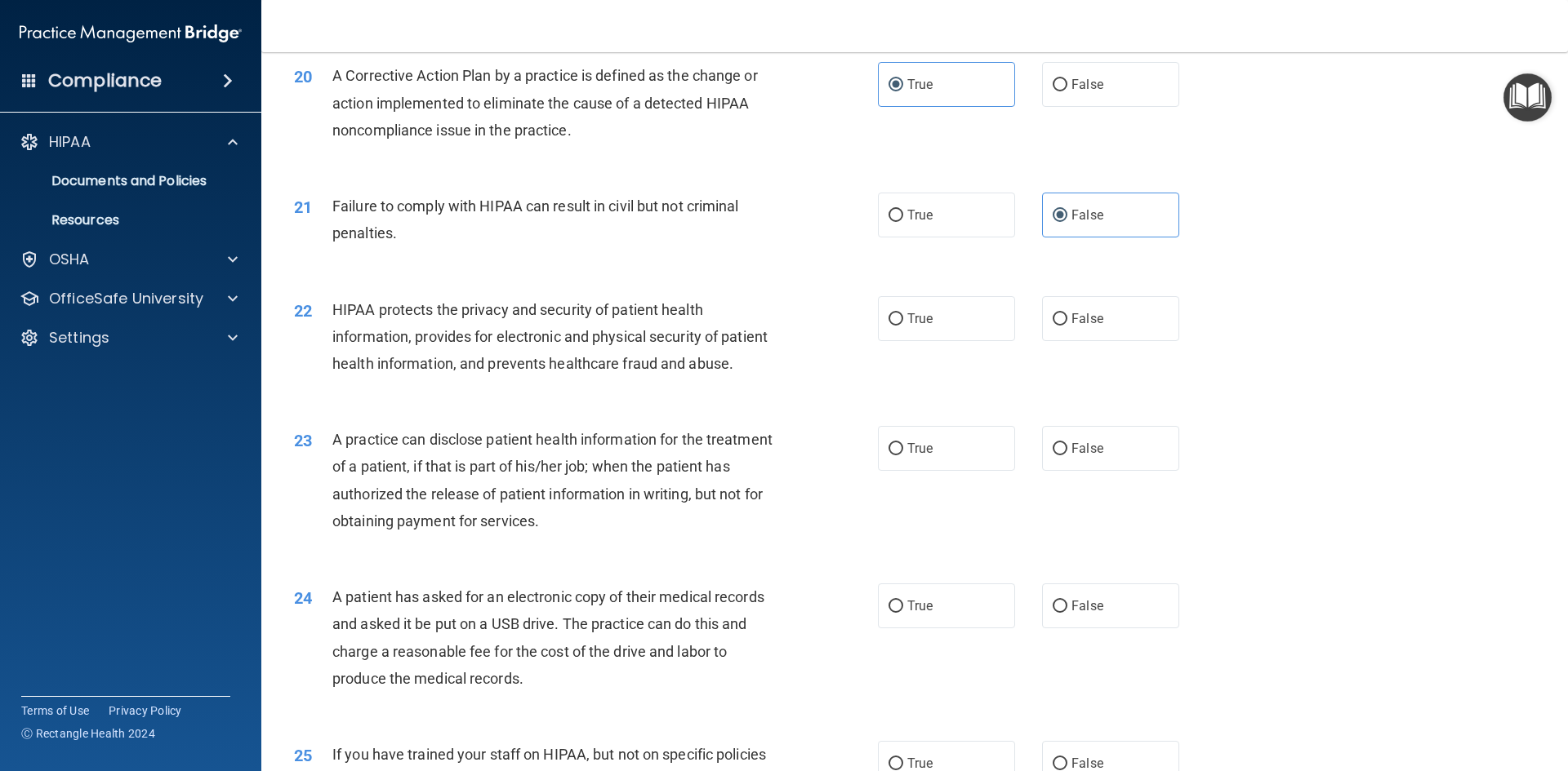
scroll to position [2194, 0]
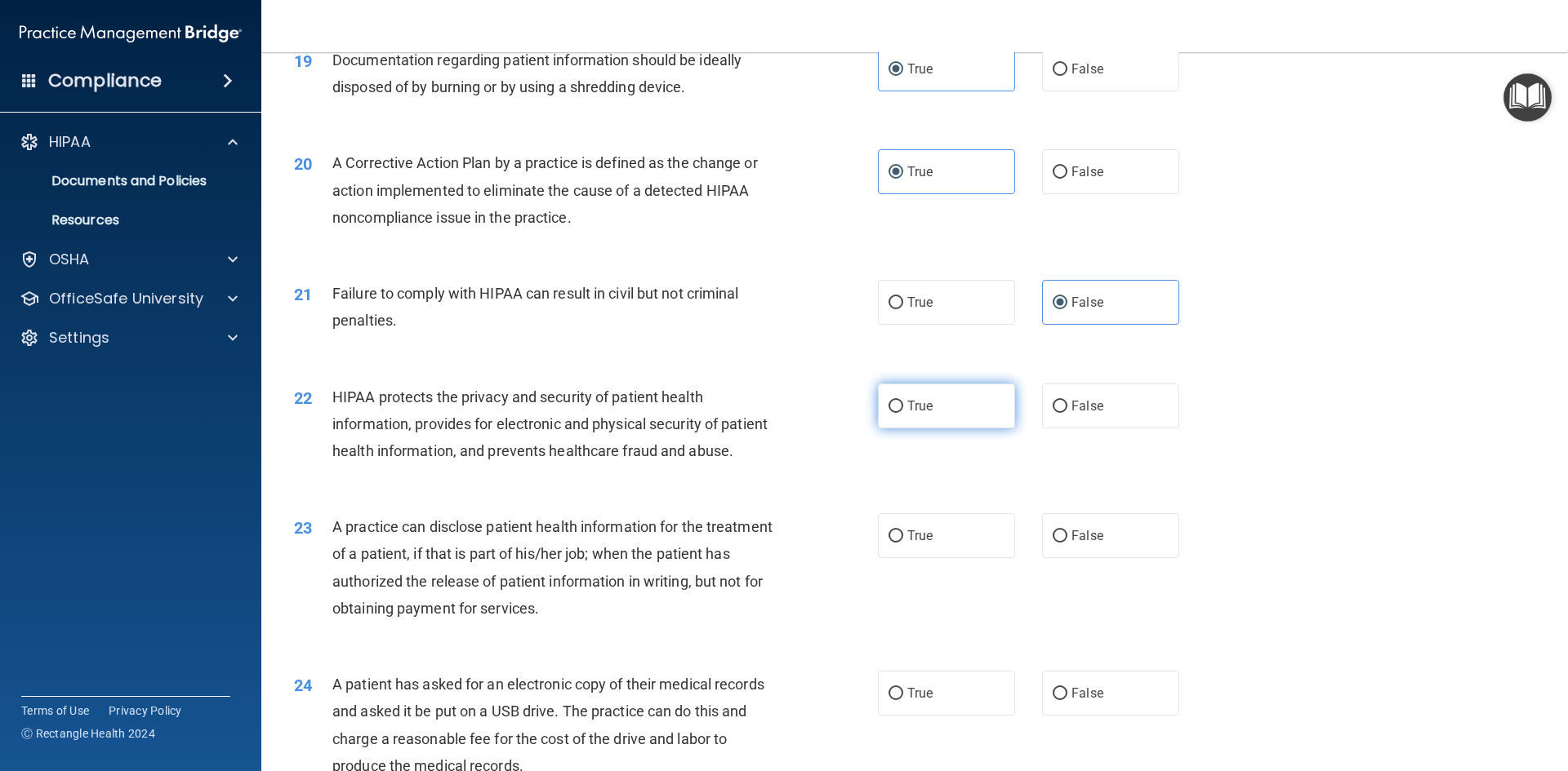
click at [937, 429] on label "True" at bounding box center [947, 406] width 137 height 45
click at [904, 413] on input "True" at bounding box center [896, 407] width 15 height 12
radio input "true"
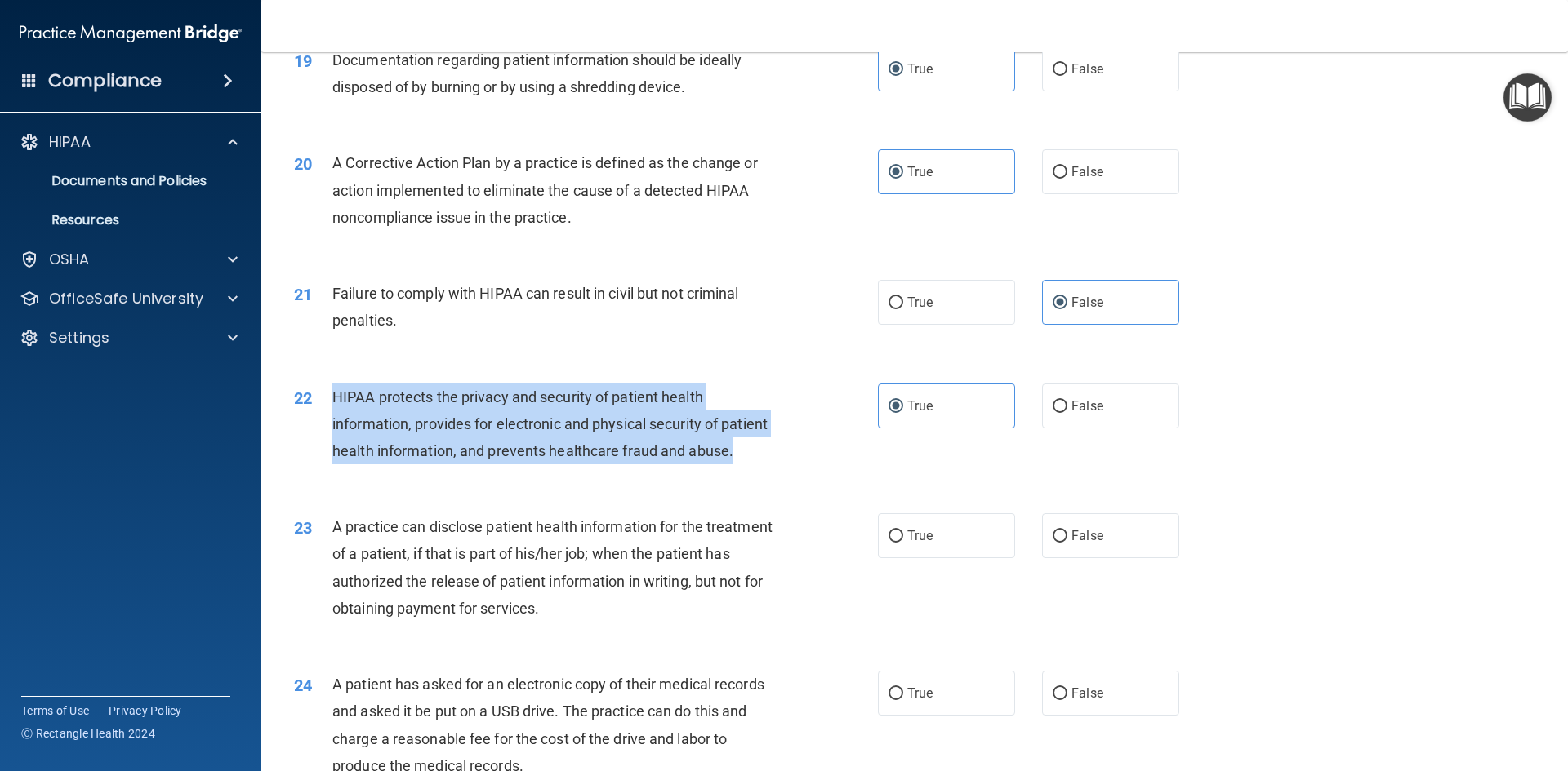
drag, startPoint x: 386, startPoint y: 503, endPoint x: 329, endPoint y: 420, distance: 100.7
click at [329, 420] on div "22 HIPAA protects the privacy and security of patient health information, provi…" at bounding box center [586, 428] width 633 height 90
copy div "HIPAA protects the privacy and security of patient health information, provides…"
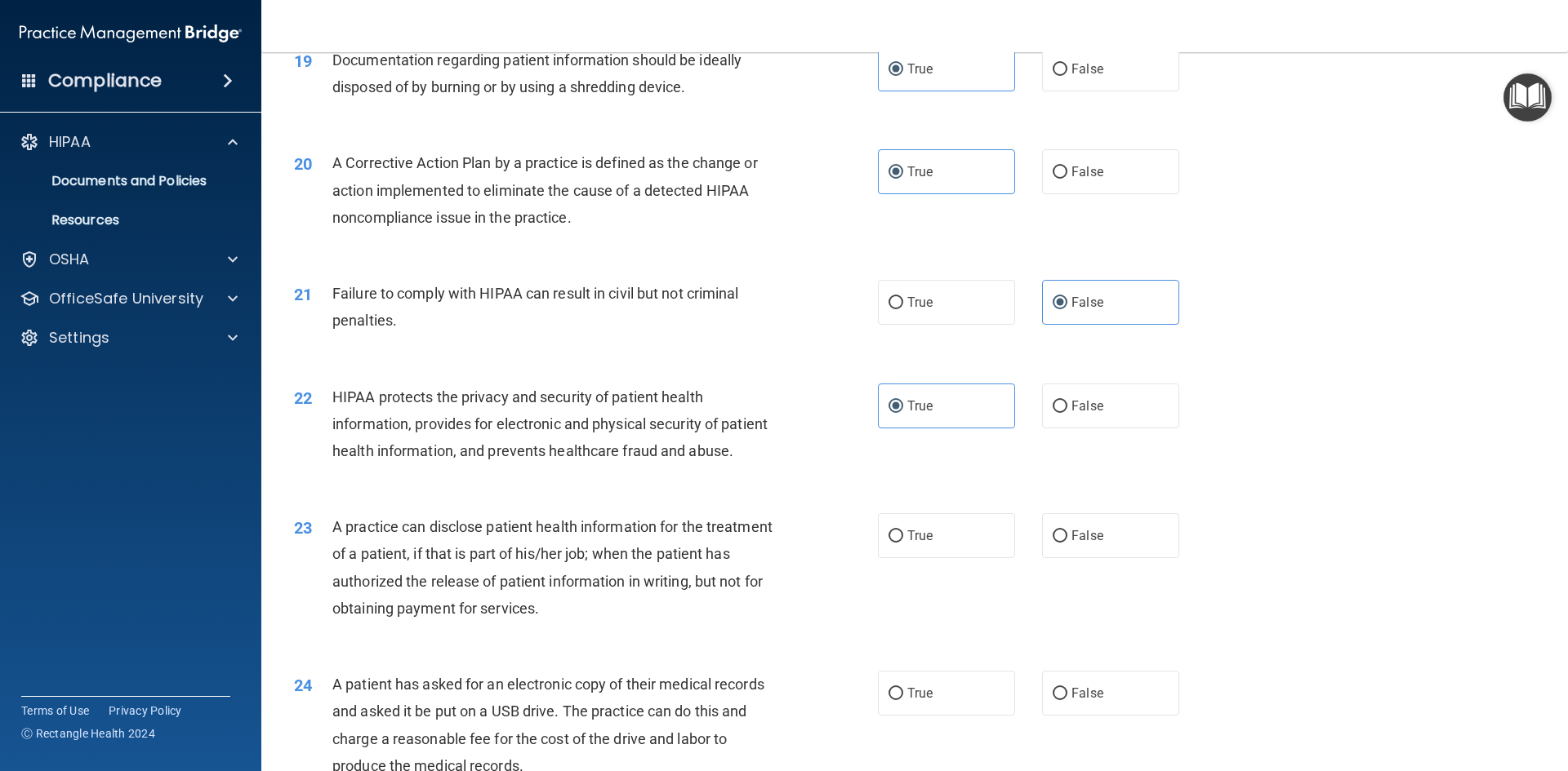
click at [544, 494] on div "22 HIPAA protects the privacy and security of patient health information, provi…" at bounding box center [915, 429] width 1266 height 130
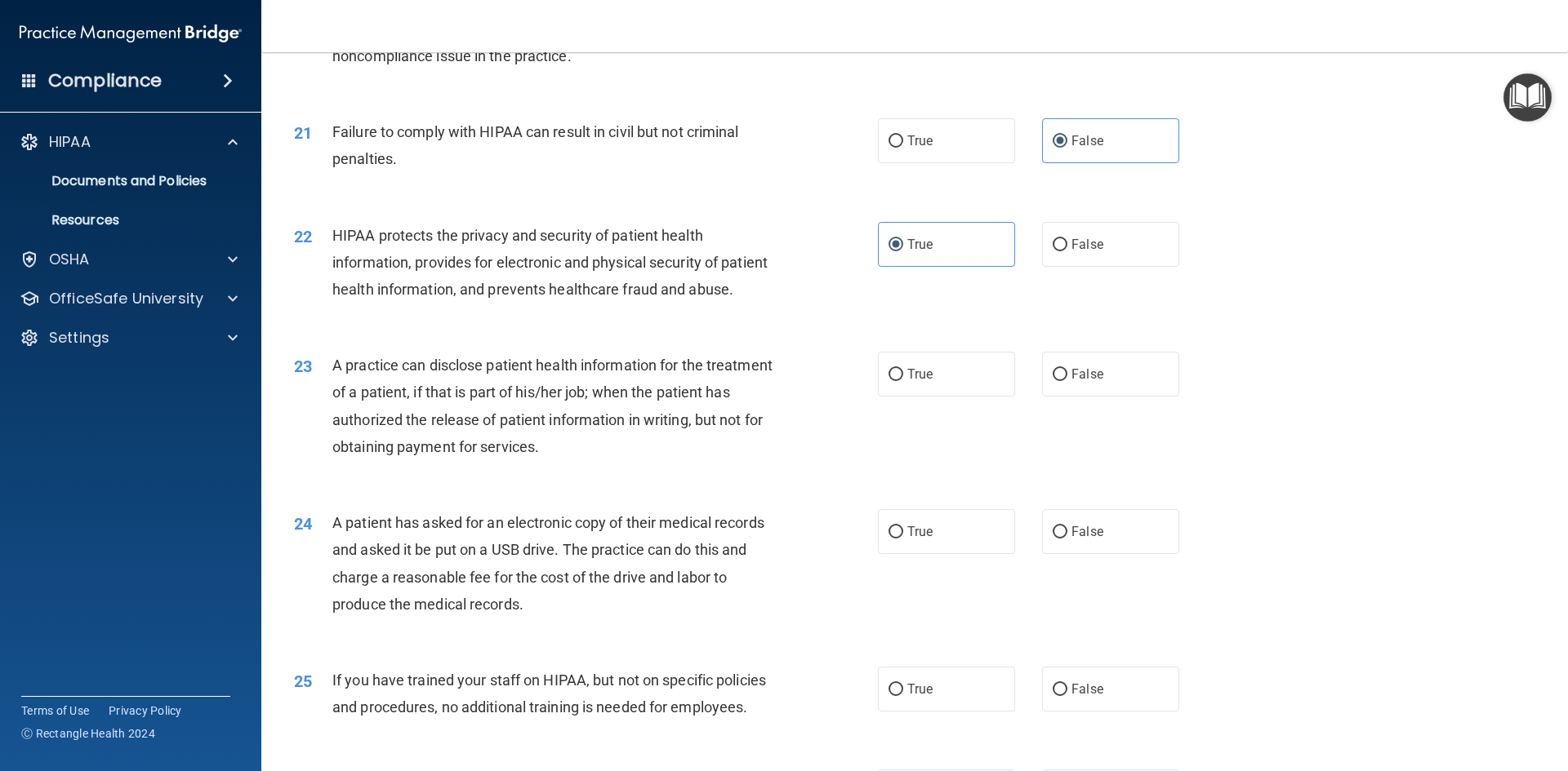
scroll to position [2357, 0]
click at [913, 381] on span "True" at bounding box center [919, 373] width 25 height 16
click at [904, 380] on input "True" at bounding box center [896, 374] width 15 height 12
radio input "true"
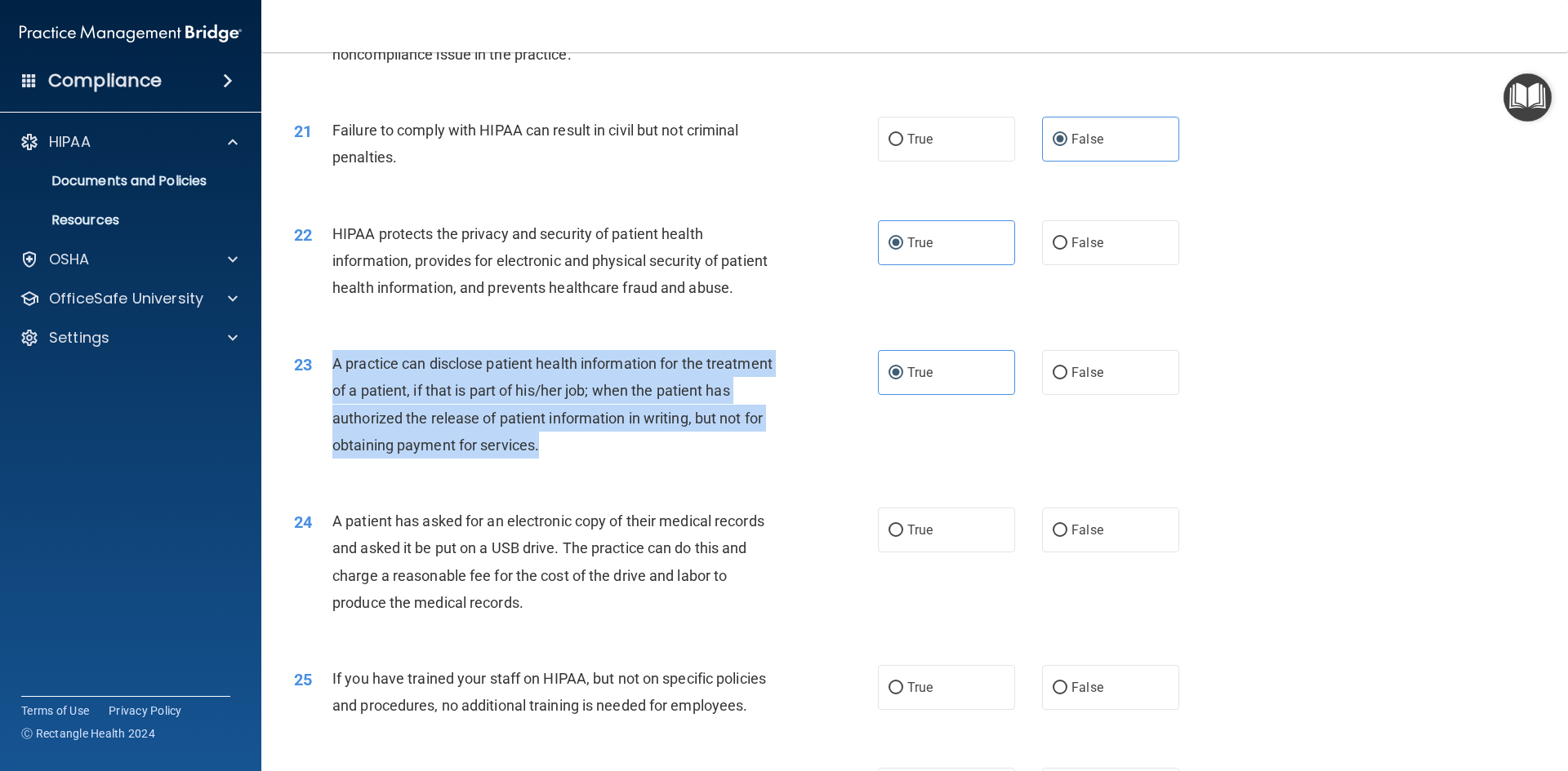
drag, startPoint x: 695, startPoint y: 502, endPoint x: 337, endPoint y: 418, distance: 367.7
click at [337, 418] on div "A practice can disclose patient health information for the treatment of a patie…" at bounding box center [560, 404] width 457 height 109
copy span "A practice can disclose patient health information for the treatment of a patie…"
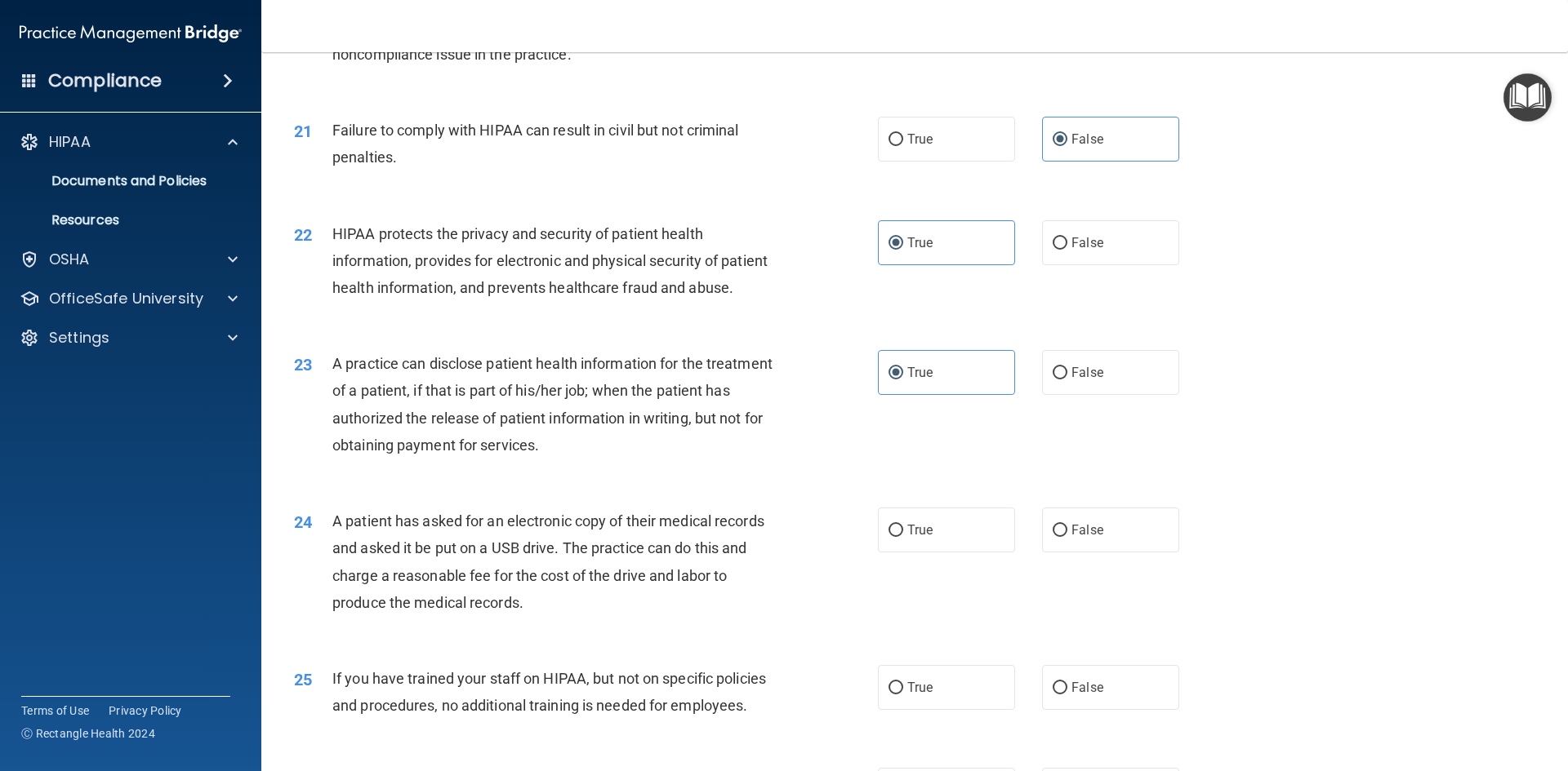
click at [742, 488] on div "23 A practice can disclose patient health information for the treatment of a pa…" at bounding box center [915, 408] width 1266 height 157
click at [1085, 538] on span "False" at bounding box center [1087, 530] width 32 height 16
click at [1067, 537] on input "False" at bounding box center [1060, 531] width 15 height 12
radio input "true"
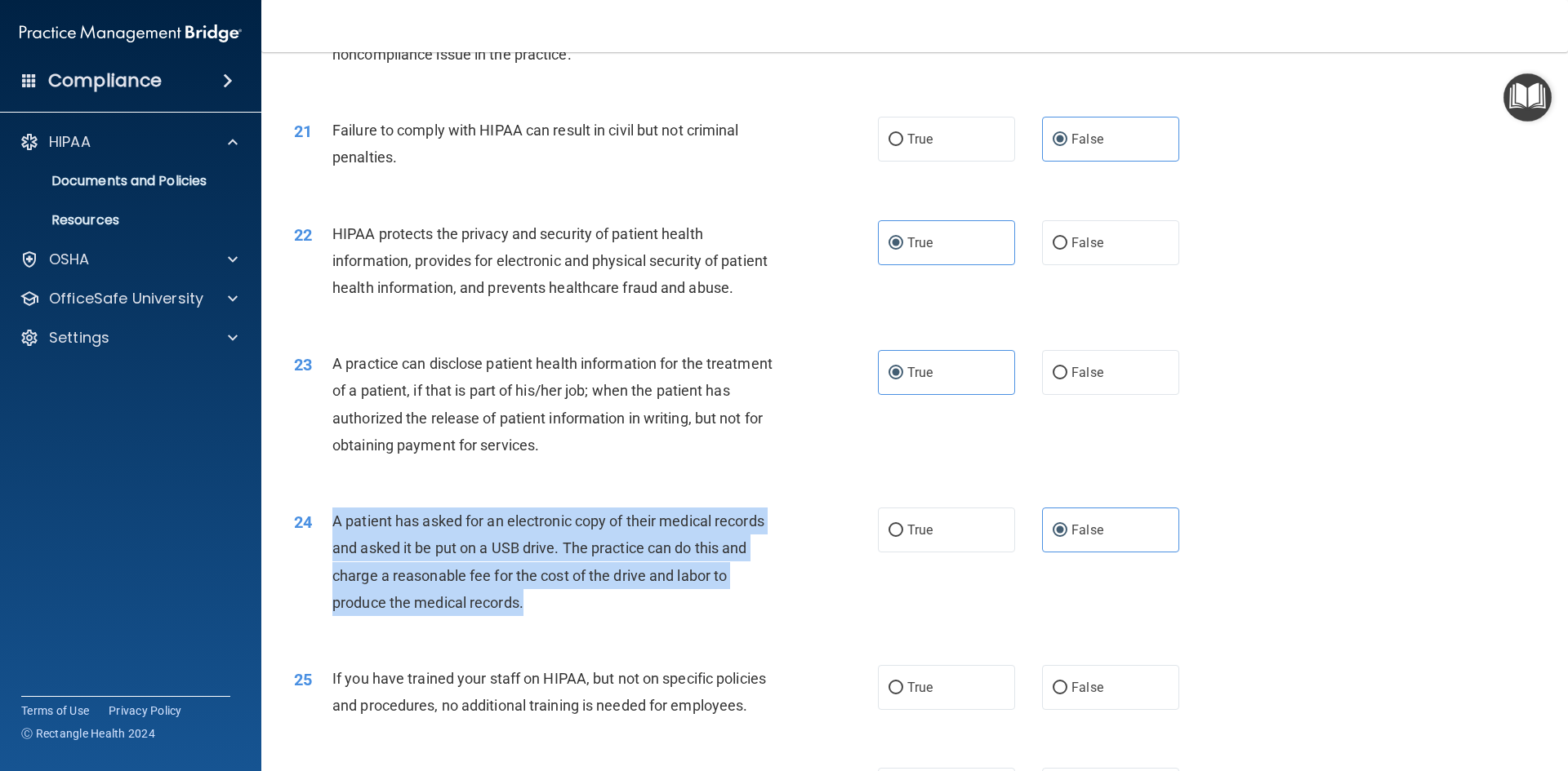
drag, startPoint x: 574, startPoint y: 655, endPoint x: 331, endPoint y: 583, distance: 253.4
click at [332, 583] on div "A patient has asked for an electronic copy of their medical records and asked i…" at bounding box center [560, 562] width 457 height 109
copy span "A patient has asked for an electronic copy of their medical records and asked i…"
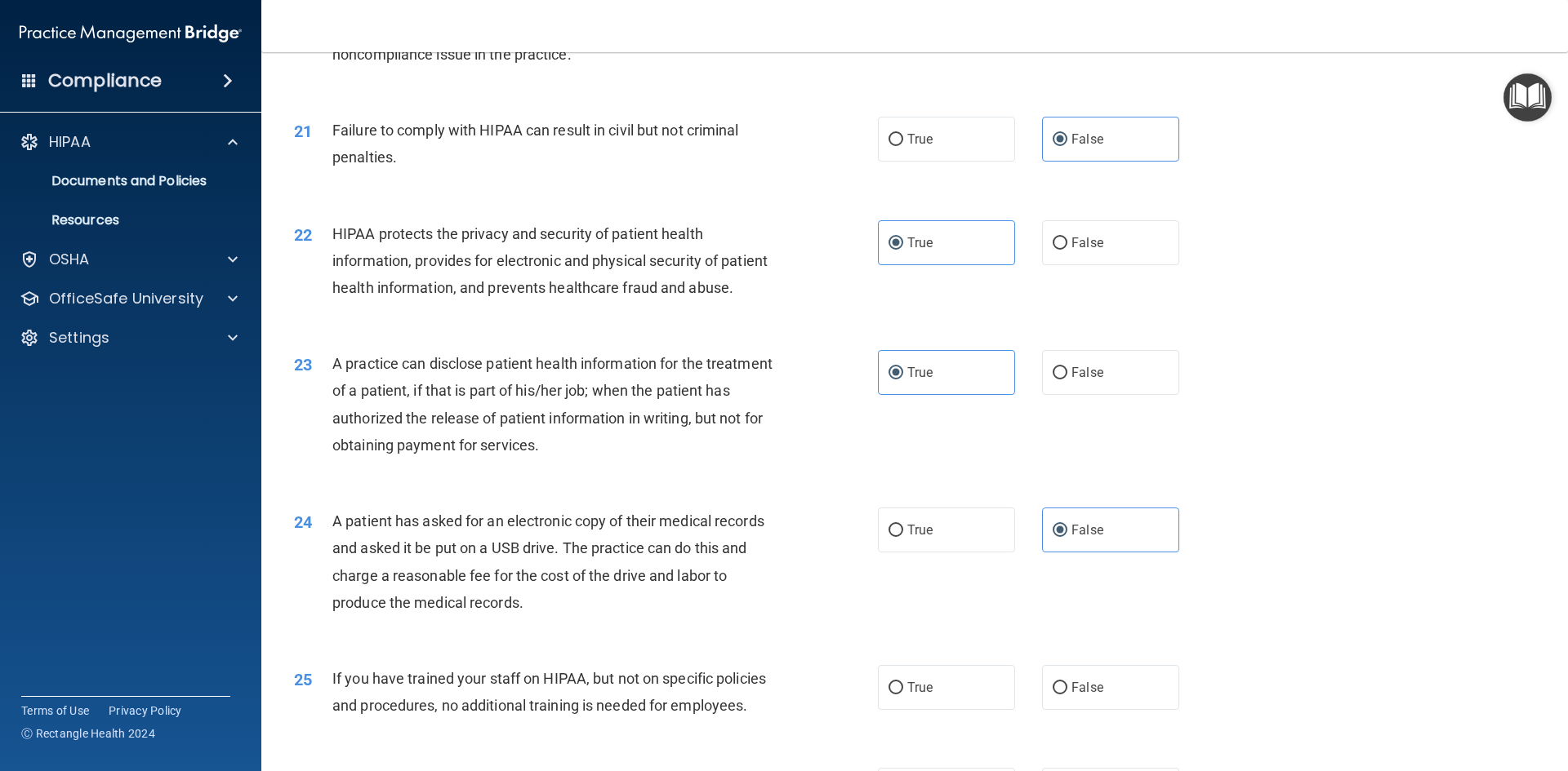
click at [782, 552] on div "24 A patient has asked for an electronic copy of their medical records and aske…" at bounding box center [915, 566] width 1266 height 157
click at [889, 553] on label "True" at bounding box center [947, 530] width 137 height 45
click at [889, 537] on input "True" at bounding box center [896, 531] width 15 height 12
radio input "true"
radio input "false"
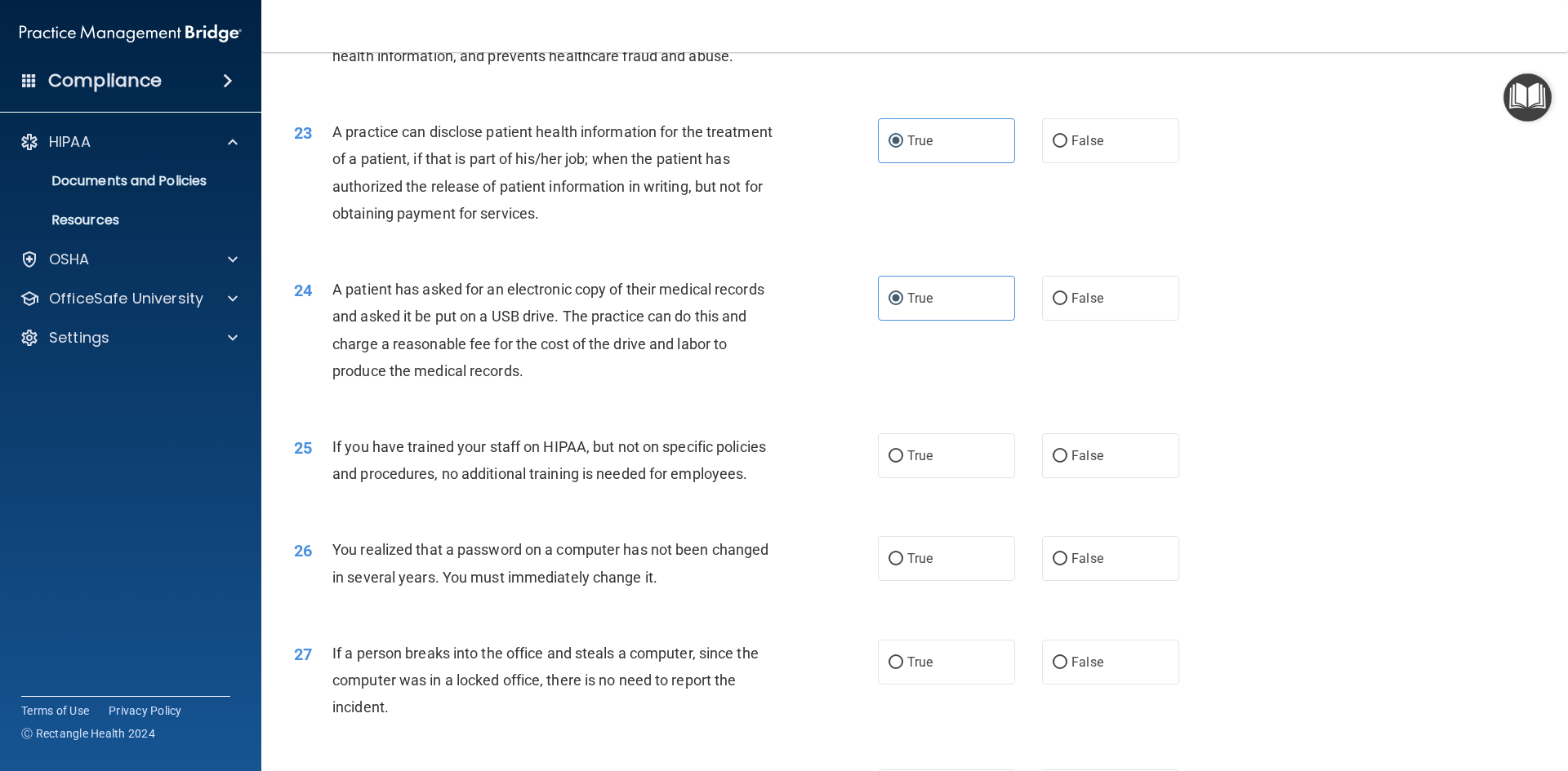
scroll to position [2684, 0]
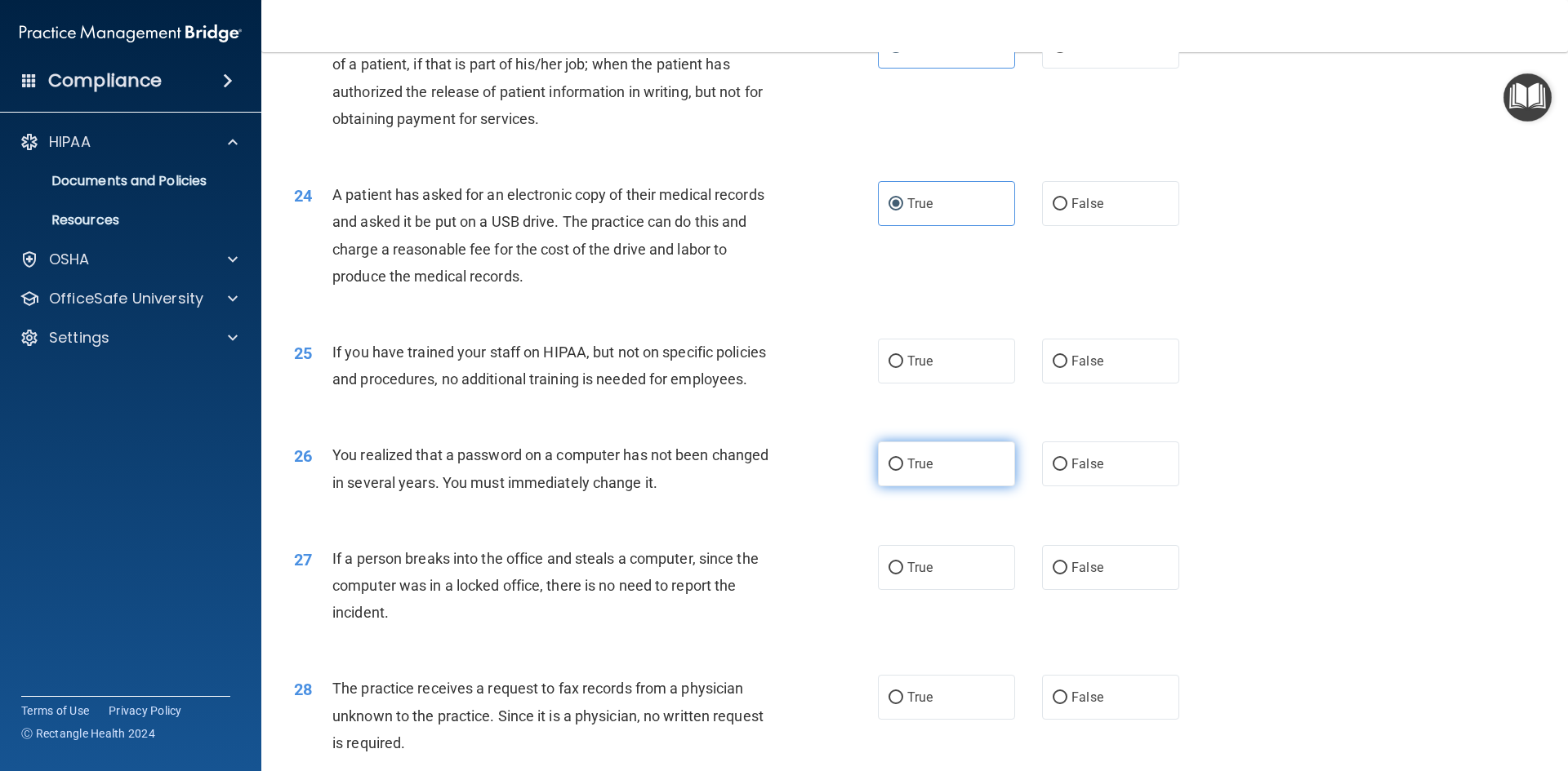
click at [919, 487] on label "True" at bounding box center [947, 464] width 137 height 45
click at [904, 471] on input "True" at bounding box center [896, 465] width 15 height 12
radio input "true"
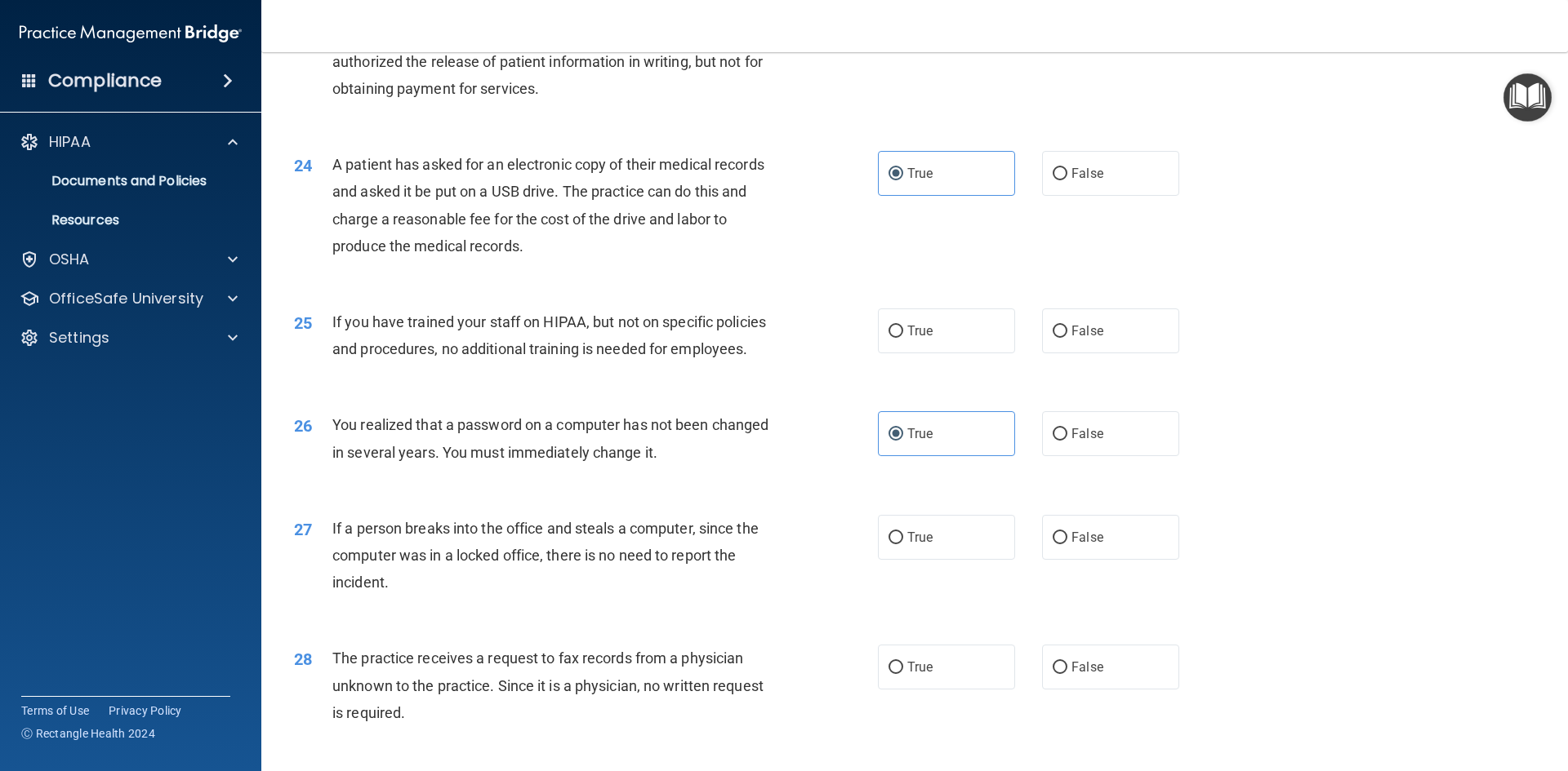
scroll to position [2766, 0]
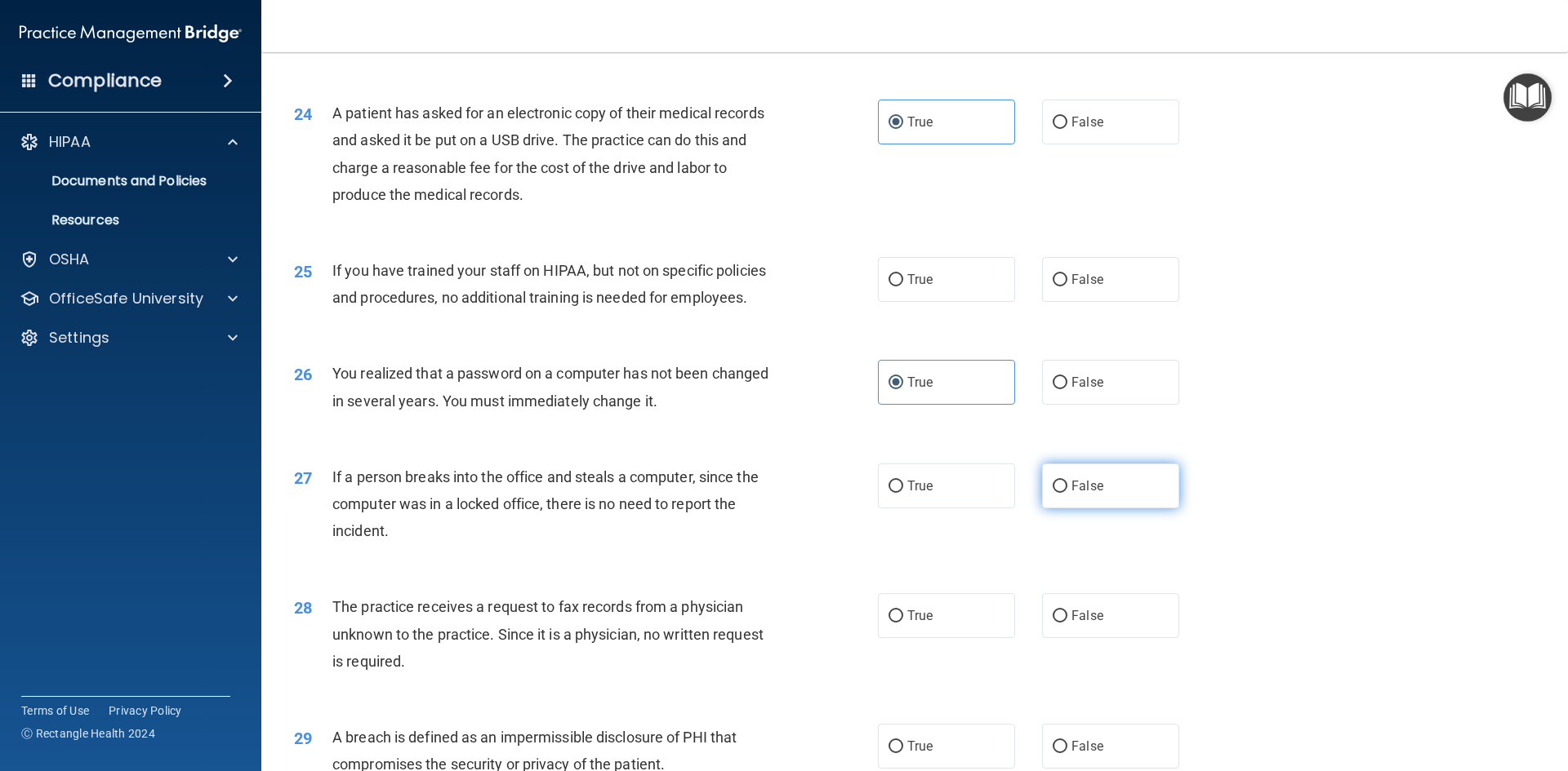
click at [1071, 494] on span "False" at bounding box center [1087, 486] width 32 height 16
click at [1067, 493] on input "False" at bounding box center [1060, 487] width 15 height 12
radio input "true"
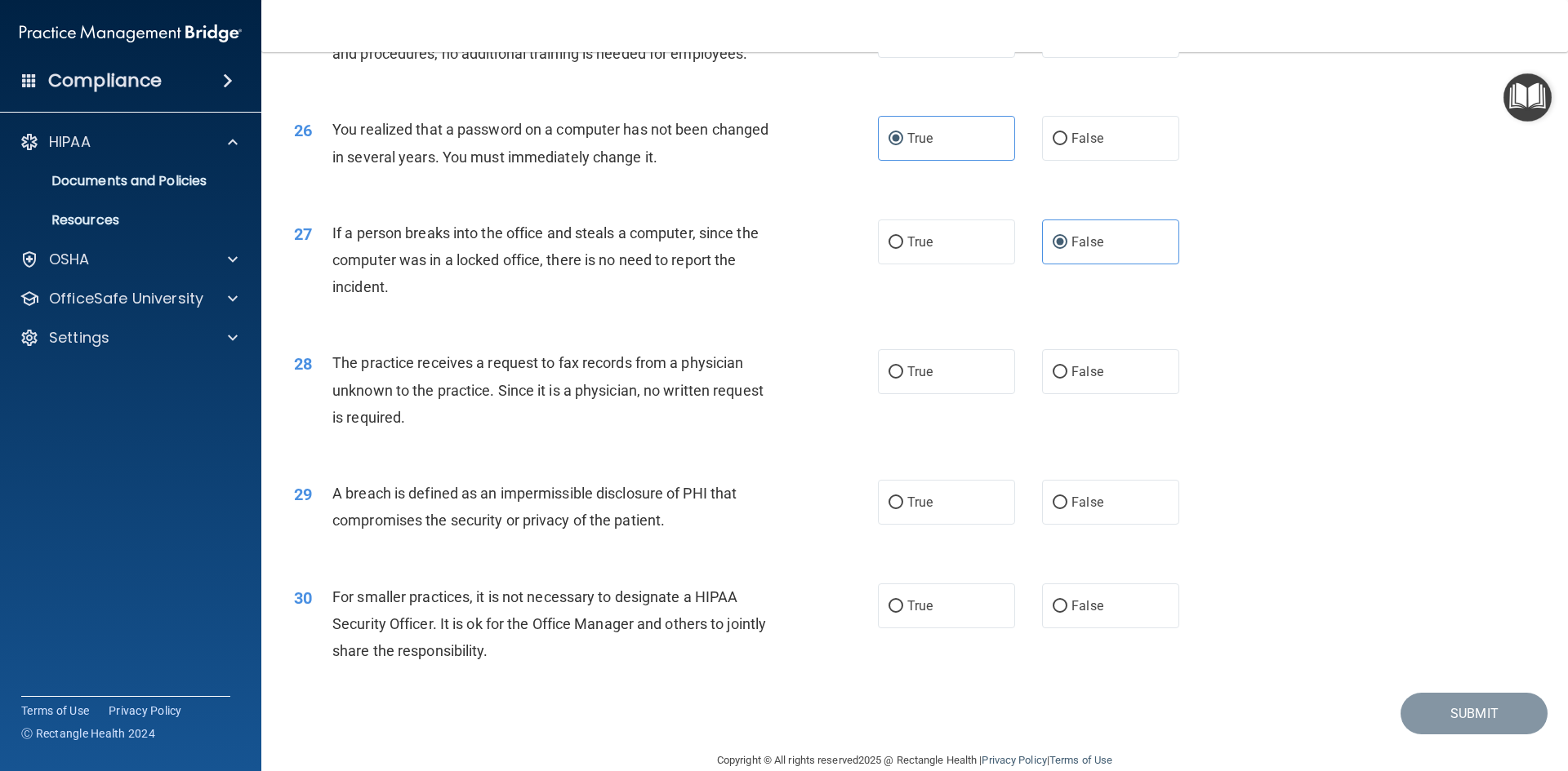
scroll to position [3010, 0]
click at [1068, 394] on label "False" at bounding box center [1111, 371] width 137 height 45
click at [1067, 378] on input "False" at bounding box center [1060, 372] width 15 height 12
radio input "true"
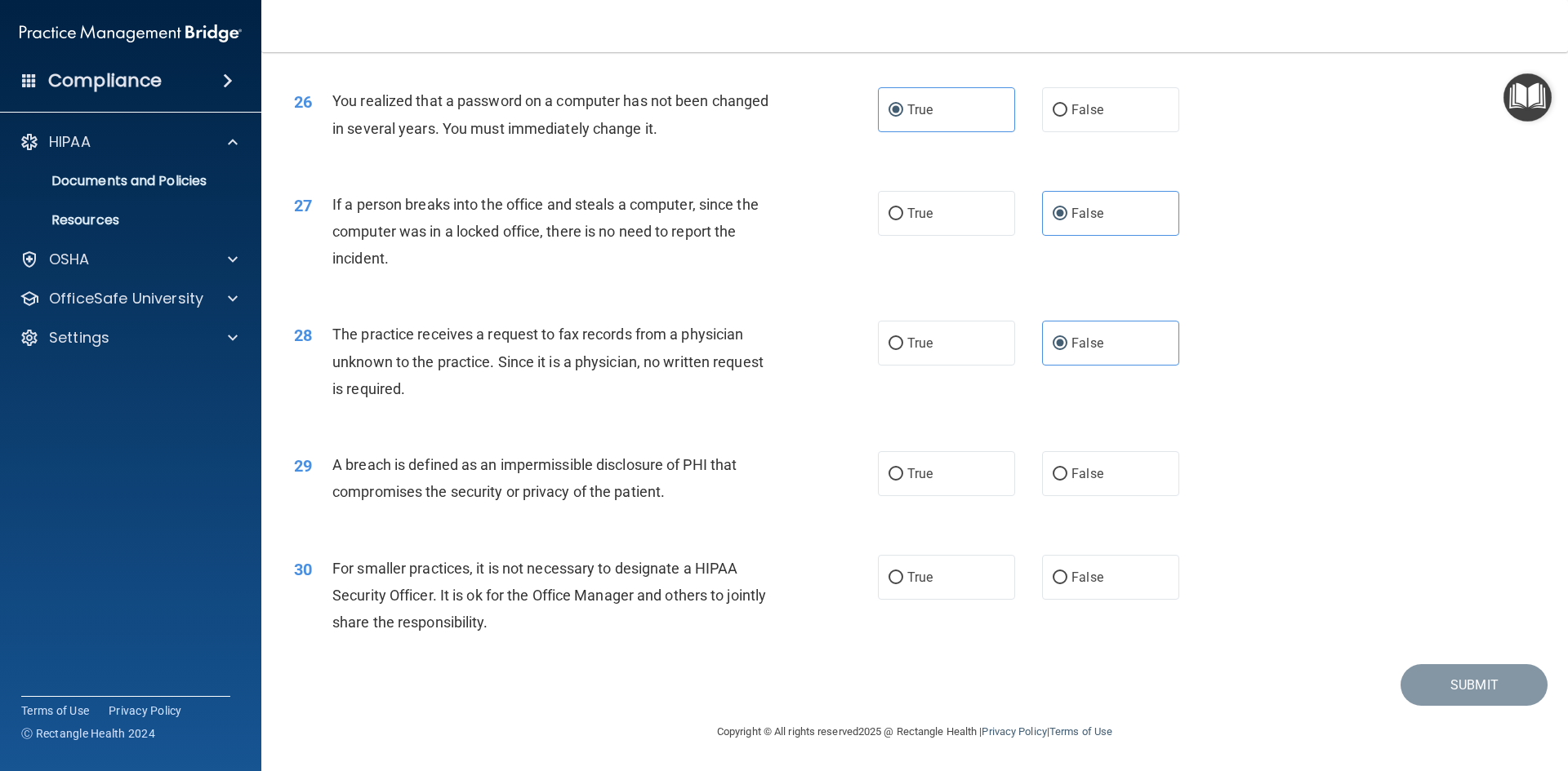
scroll to position [3092, 0]
click at [916, 483] on label "True" at bounding box center [947, 474] width 137 height 45
click at [904, 481] on input "True" at bounding box center [896, 475] width 15 height 12
radio input "true"
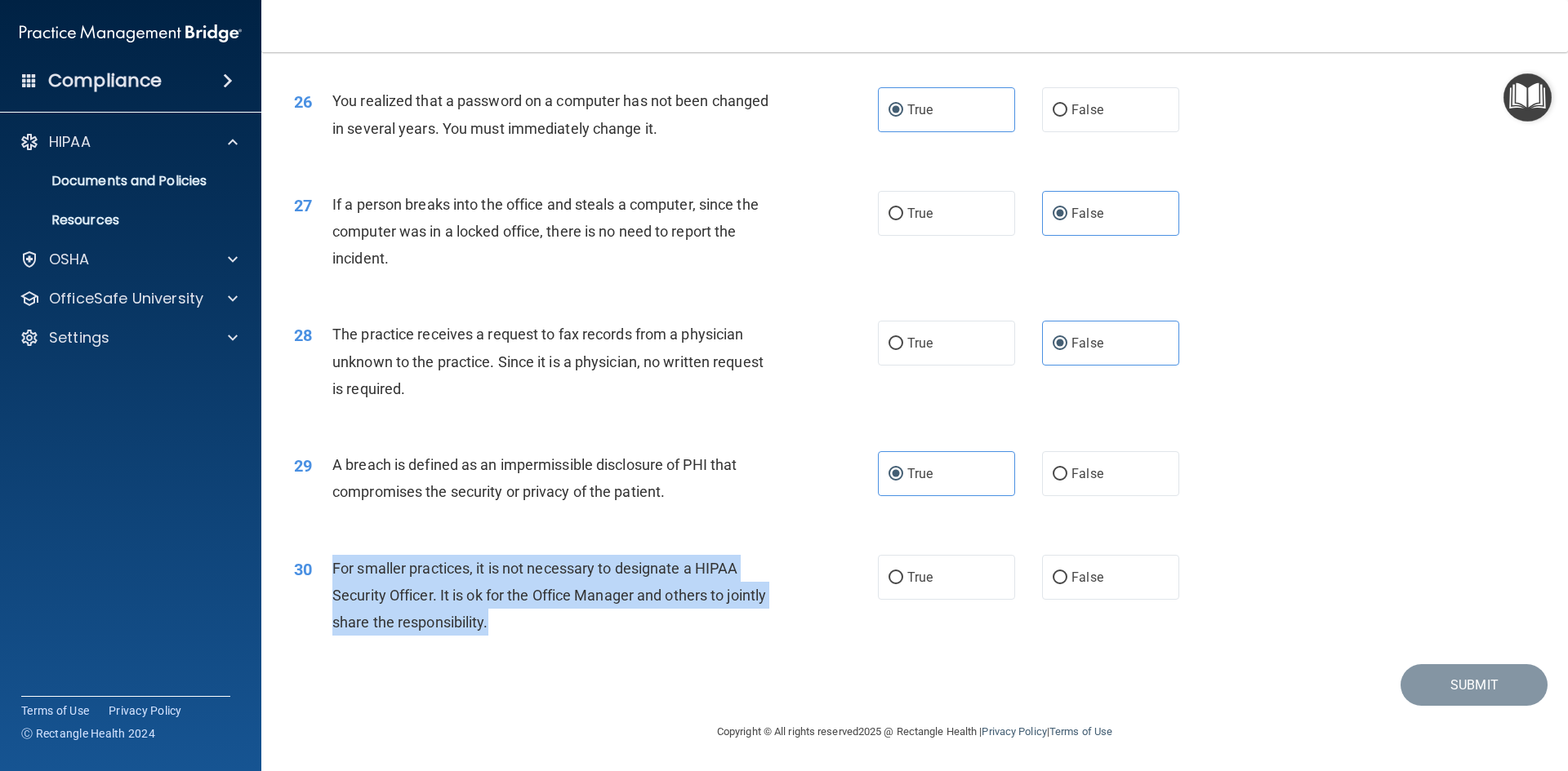
drag, startPoint x: 556, startPoint y: 634, endPoint x: 330, endPoint y: 570, distance: 234.9
click at [330, 570] on div "30 For smaller practices, it is not necessary to designate a HIPAA Security Off…" at bounding box center [586, 600] width 633 height 90
copy div "For smaller practices, it is not necessary to designate a HIPAA Security Office…"
click at [825, 617] on div "30 For smaller practices, it is not necessary to designate a HIPAA Security Off…" at bounding box center [586, 600] width 633 height 90
click at [1053, 581] on input "False" at bounding box center [1060, 578] width 15 height 12
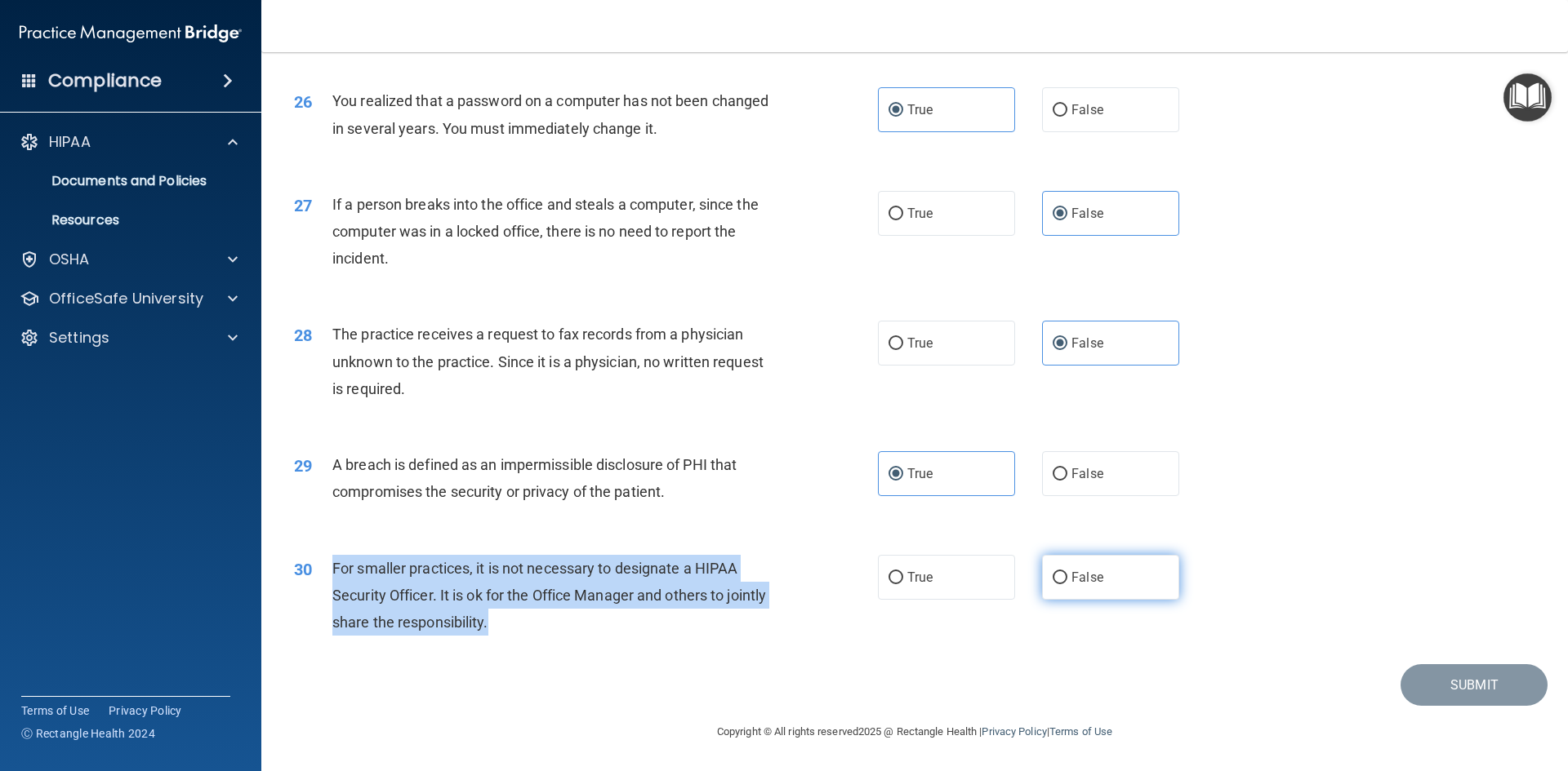
radio input "true"
click at [664, 571] on span "For smaller practices, it is not necessary to designate a HIPAA Security Office…" at bounding box center [549, 595] width 434 height 71
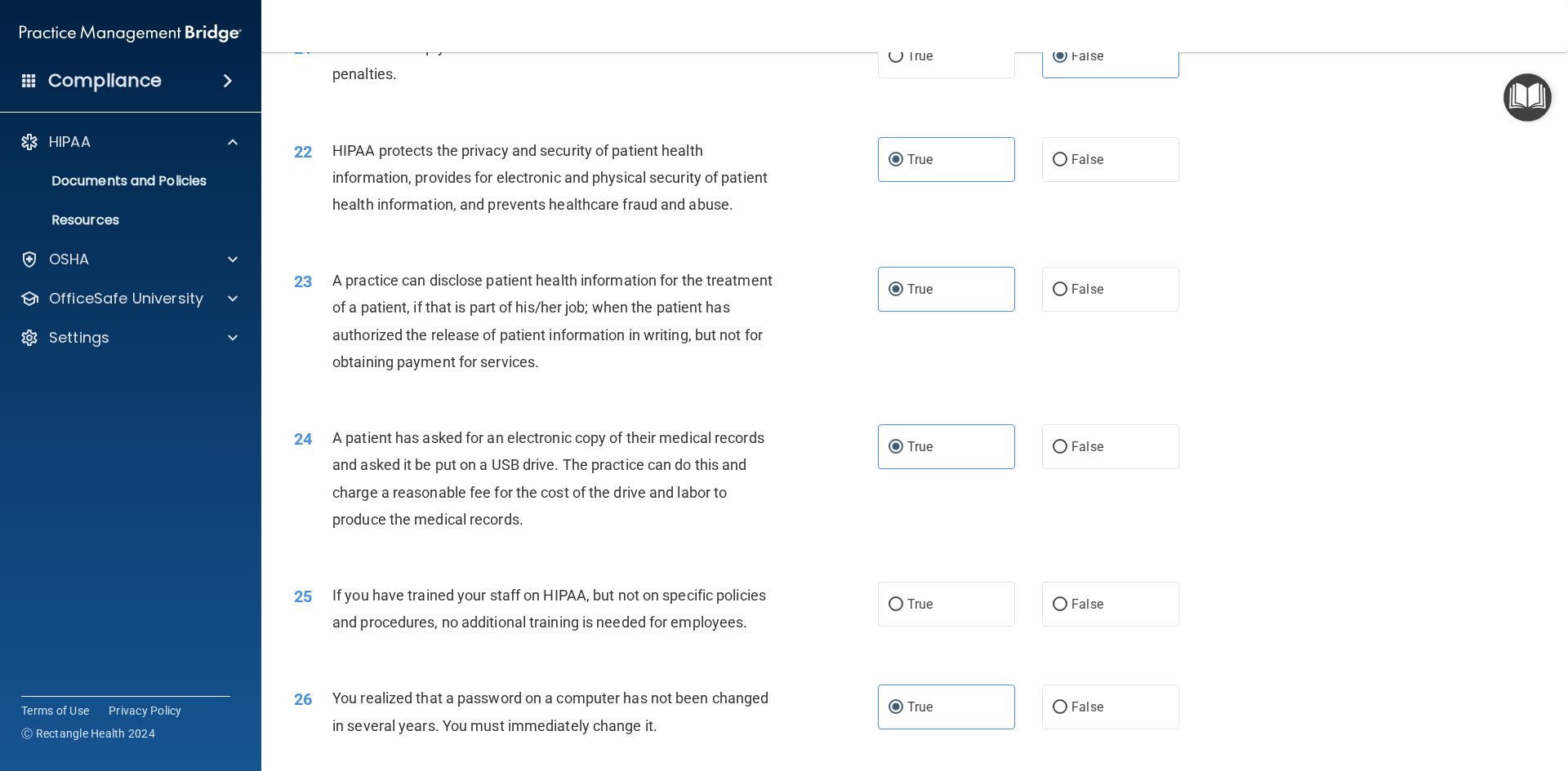
scroll to position [2439, 0]
click at [1053, 613] on input "False" at bounding box center [1060, 607] width 15 height 12
radio input "true"
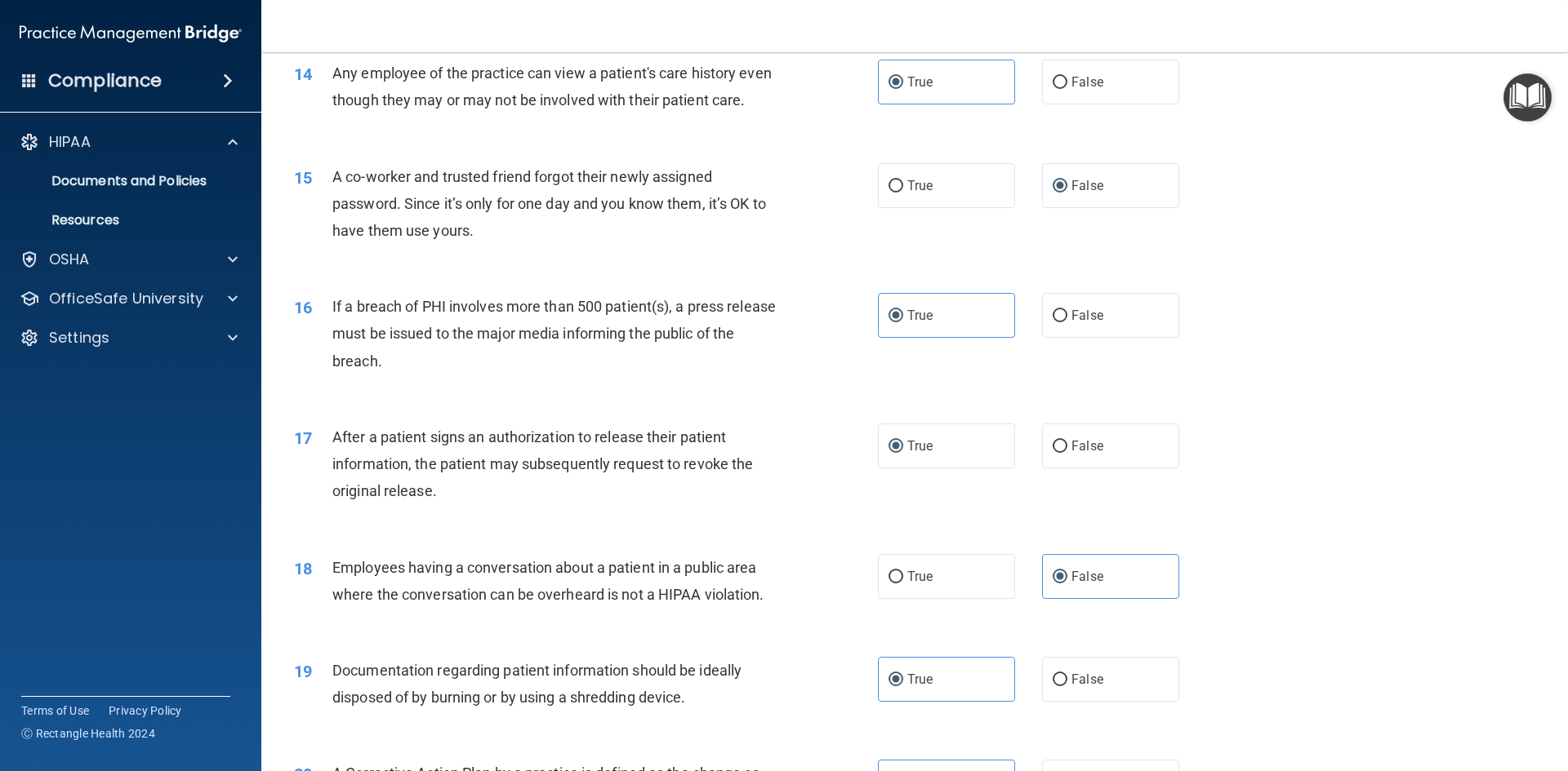
scroll to position [1541, 0]
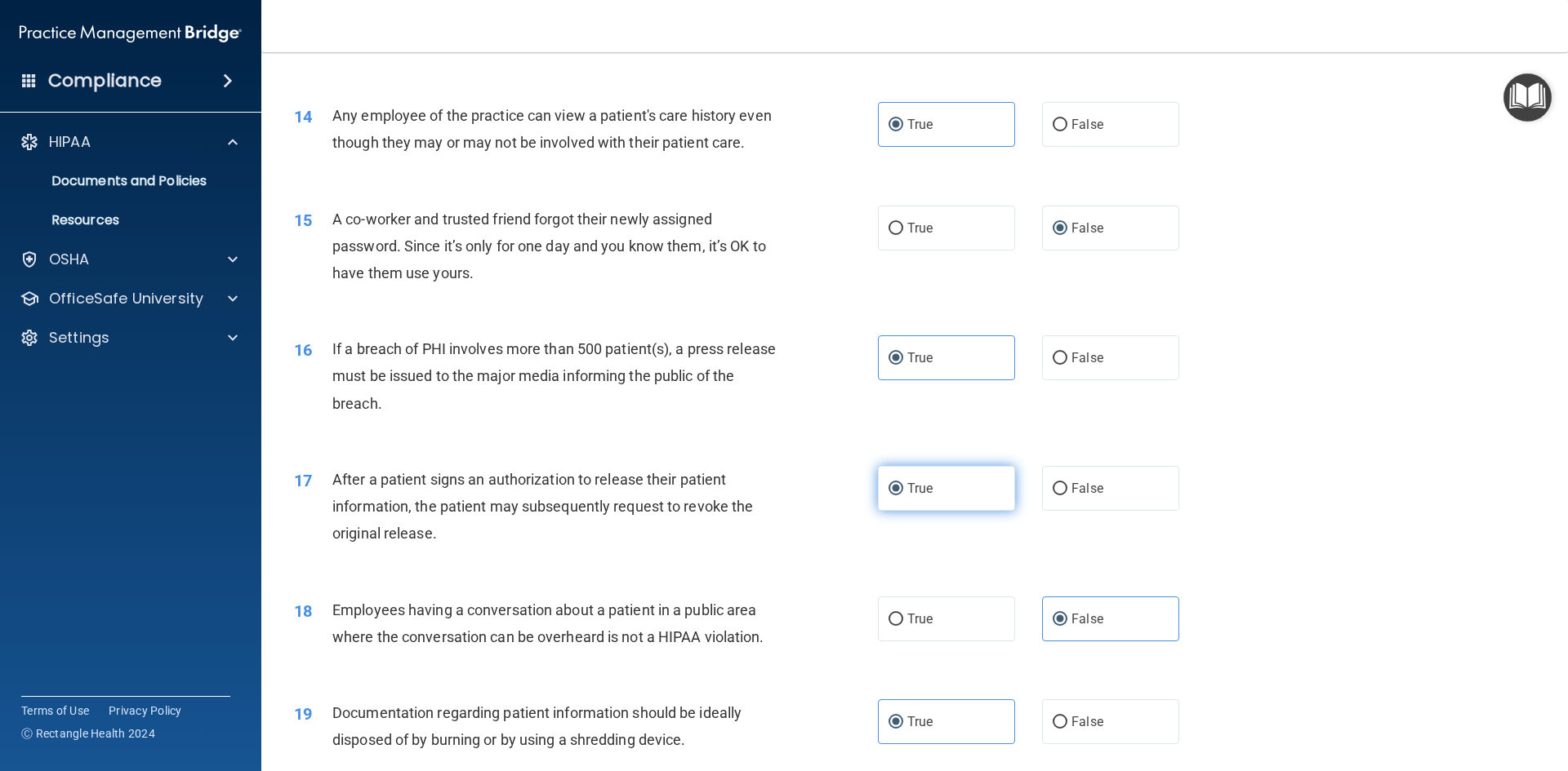
click at [968, 511] on label "True" at bounding box center [947, 489] width 137 height 45
click at [904, 495] on input "True" at bounding box center [896, 489] width 15 height 12
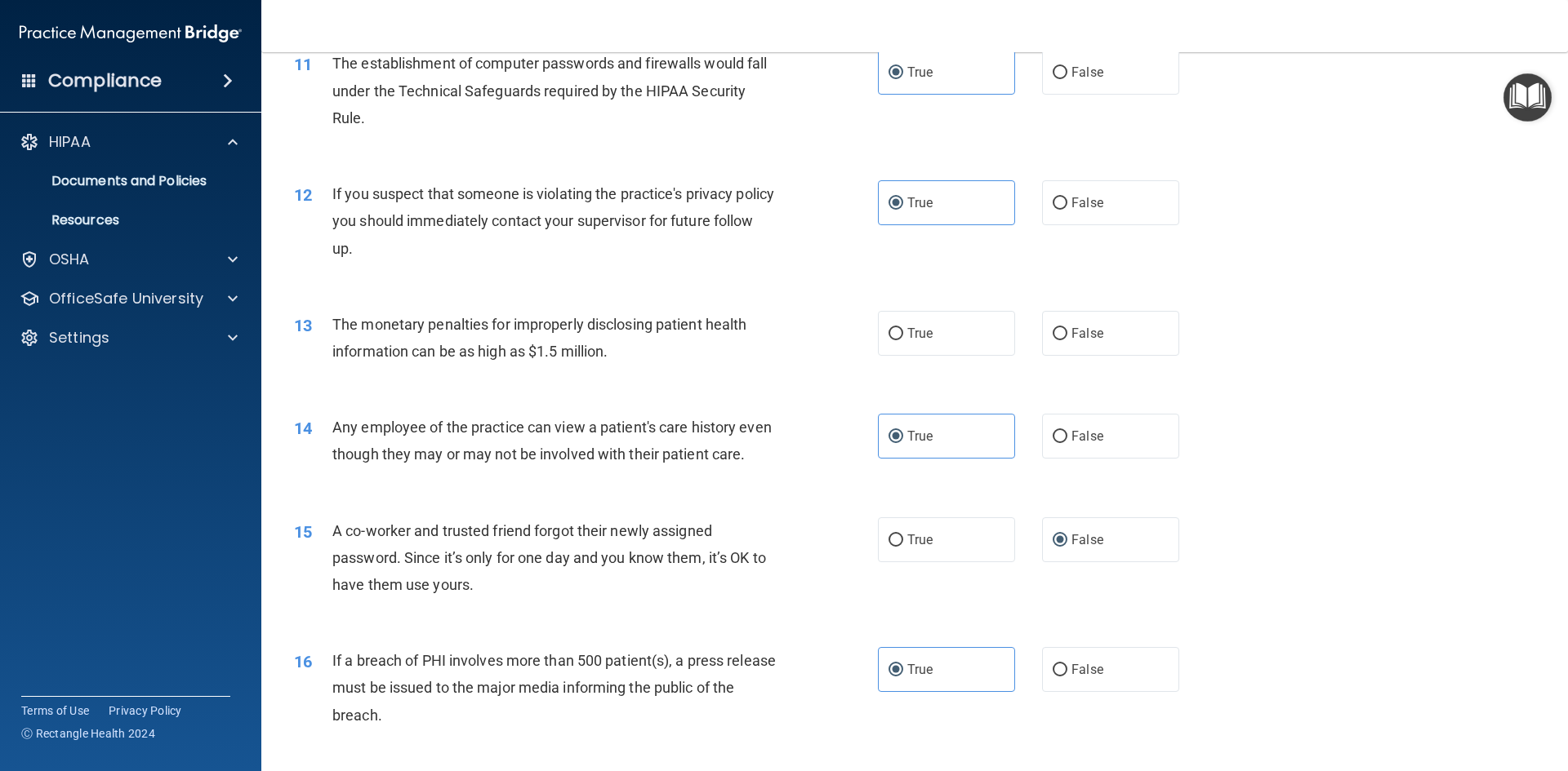
scroll to position [1214, 0]
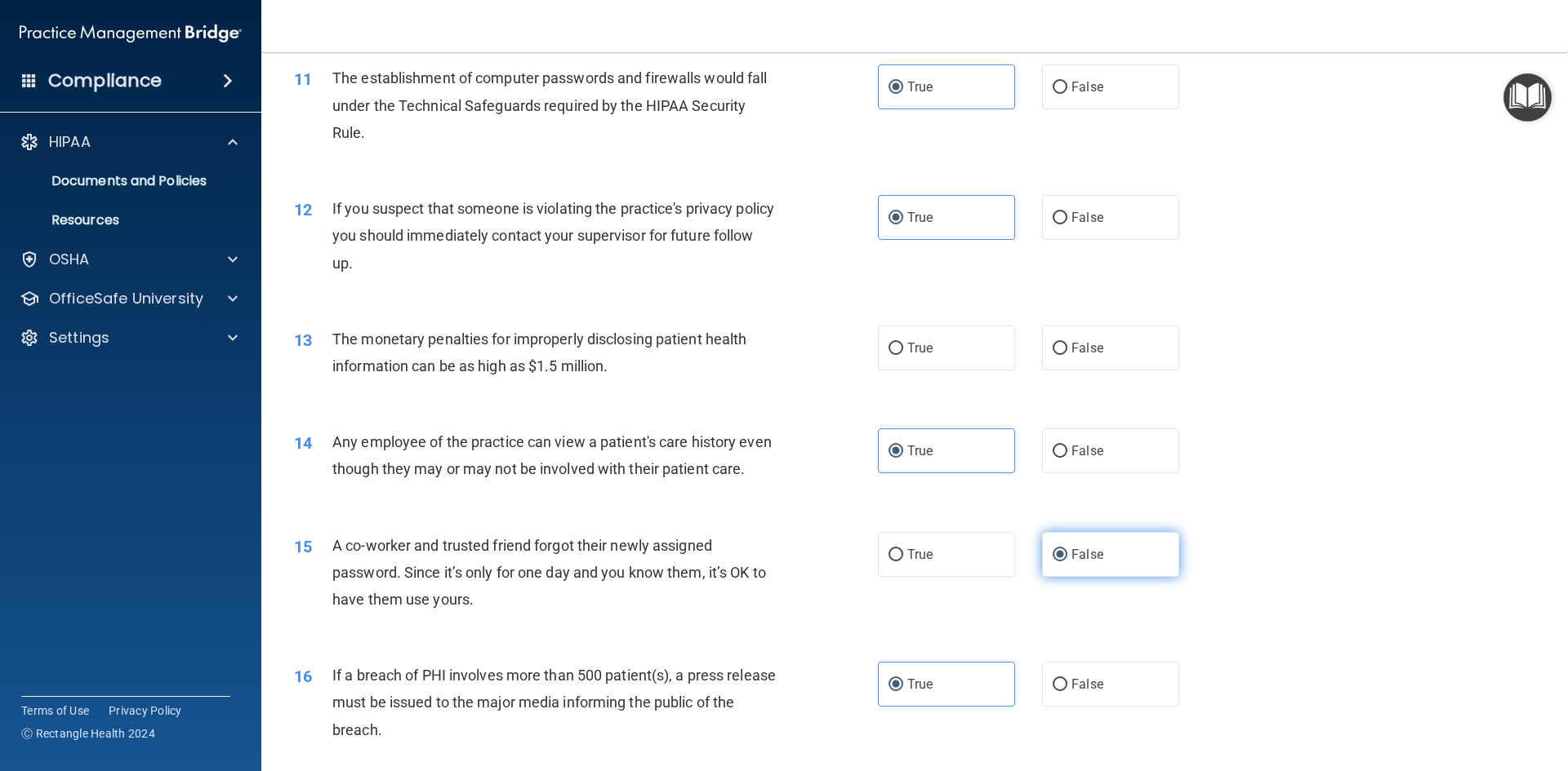
click at [1103, 577] on label "False" at bounding box center [1111, 555] width 137 height 45
click at [1067, 562] on input "False" at bounding box center [1060, 555] width 15 height 12
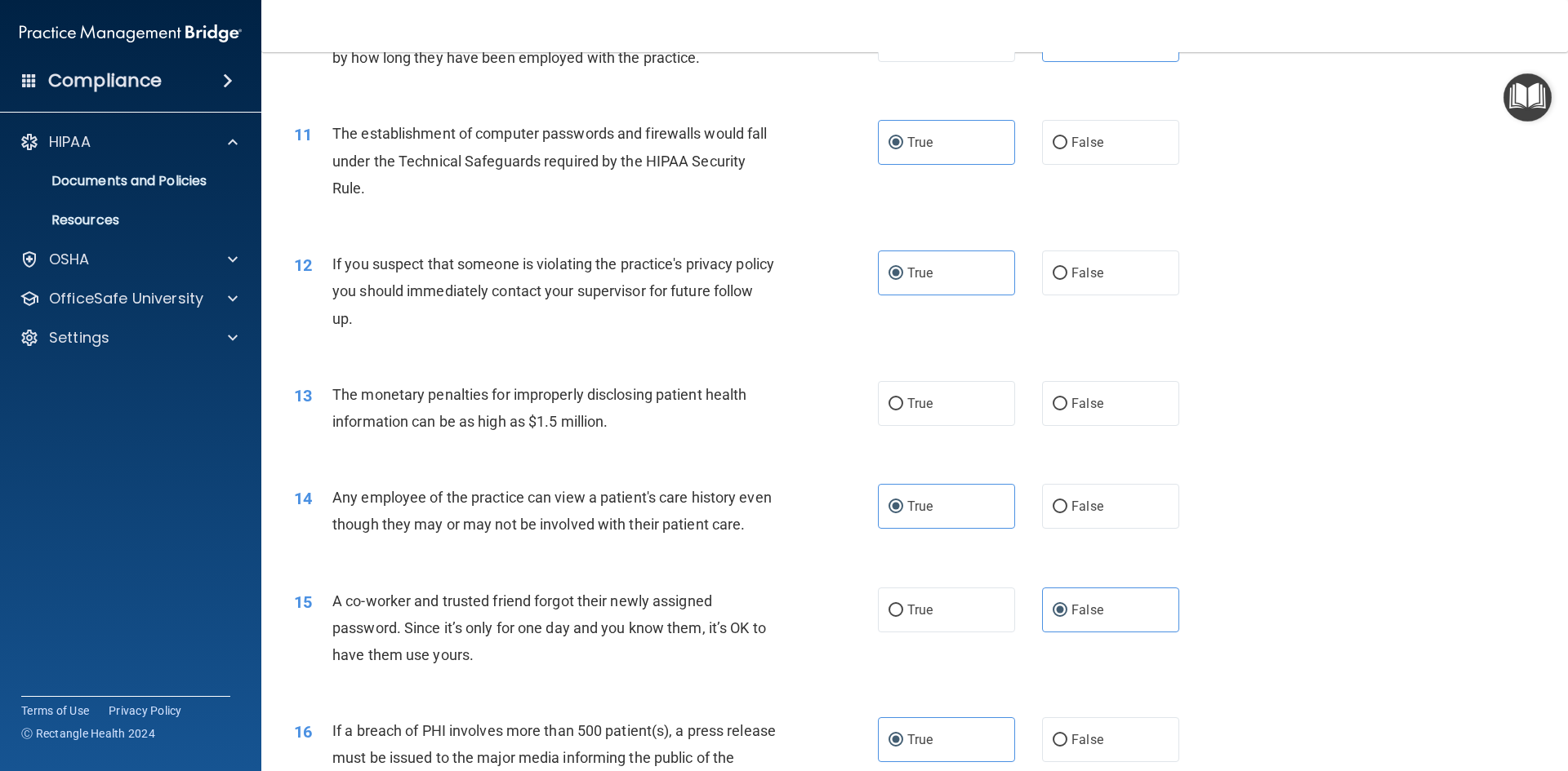
scroll to position [1133, 0]
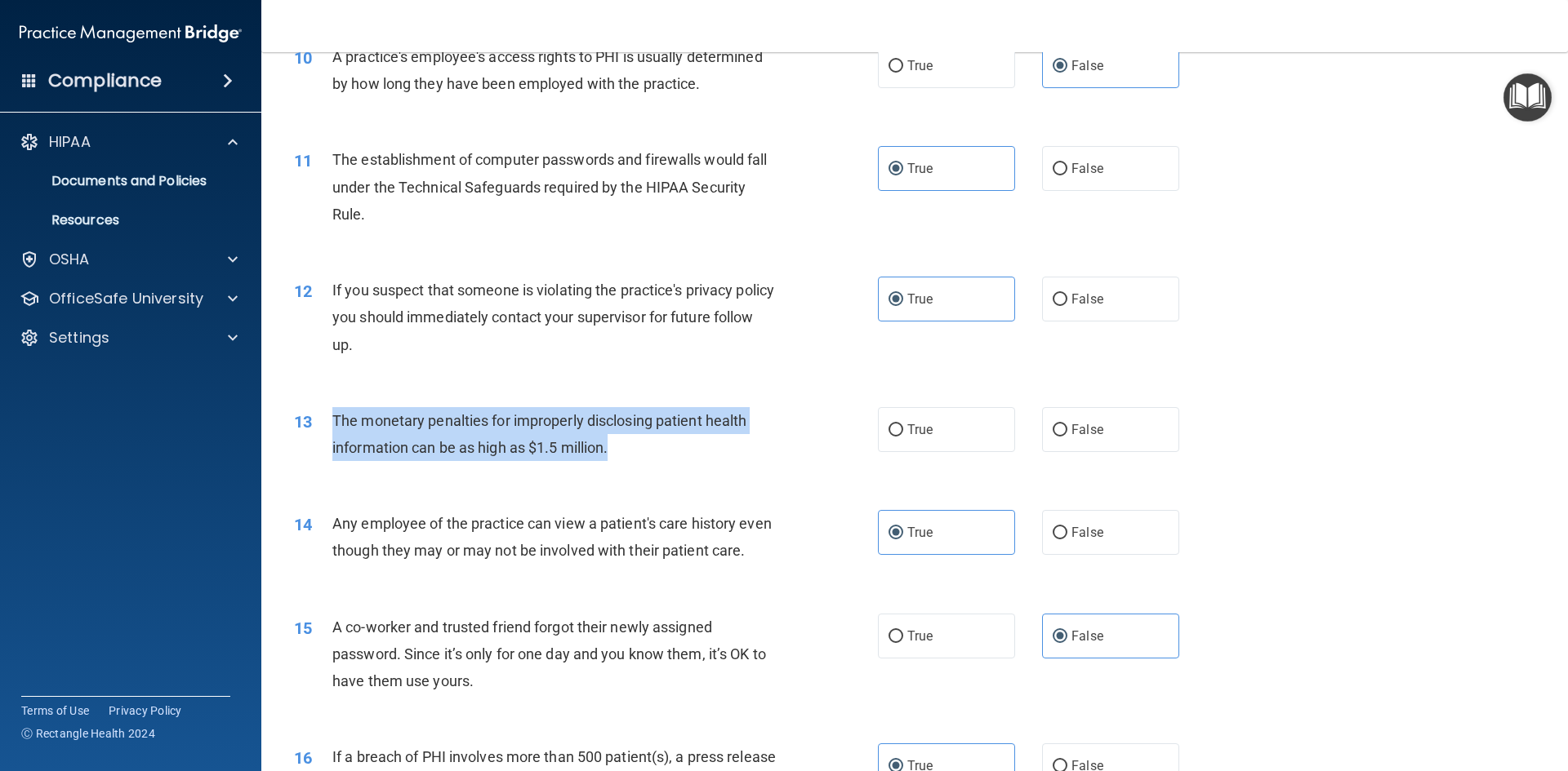
drag, startPoint x: 616, startPoint y: 449, endPoint x: 326, endPoint y: 422, distance: 291.3
click at [326, 422] on div "13 The monetary penalties for improperly disclosing patient health information …" at bounding box center [586, 438] width 633 height 62
copy div "The monetary penalties for improperly disclosing patient health information can…"
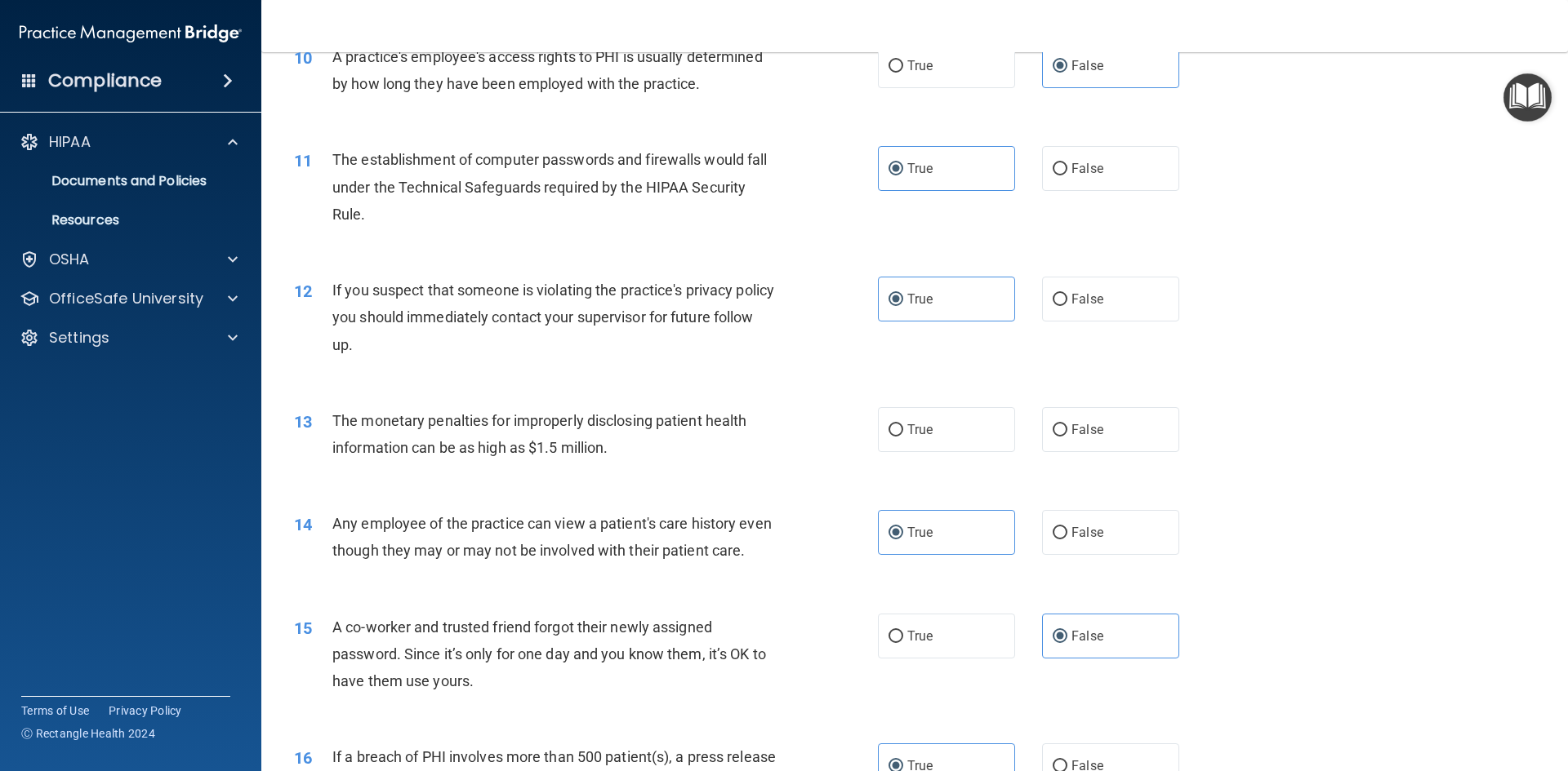
click at [592, 329] on div "If you suspect that someone is violating the practice's privacy policy you shou…" at bounding box center [560, 317] width 457 height 82
click at [947, 435] on label "True" at bounding box center [947, 430] width 137 height 45
click at [904, 435] on input "True" at bounding box center [896, 430] width 15 height 12
radio input "true"
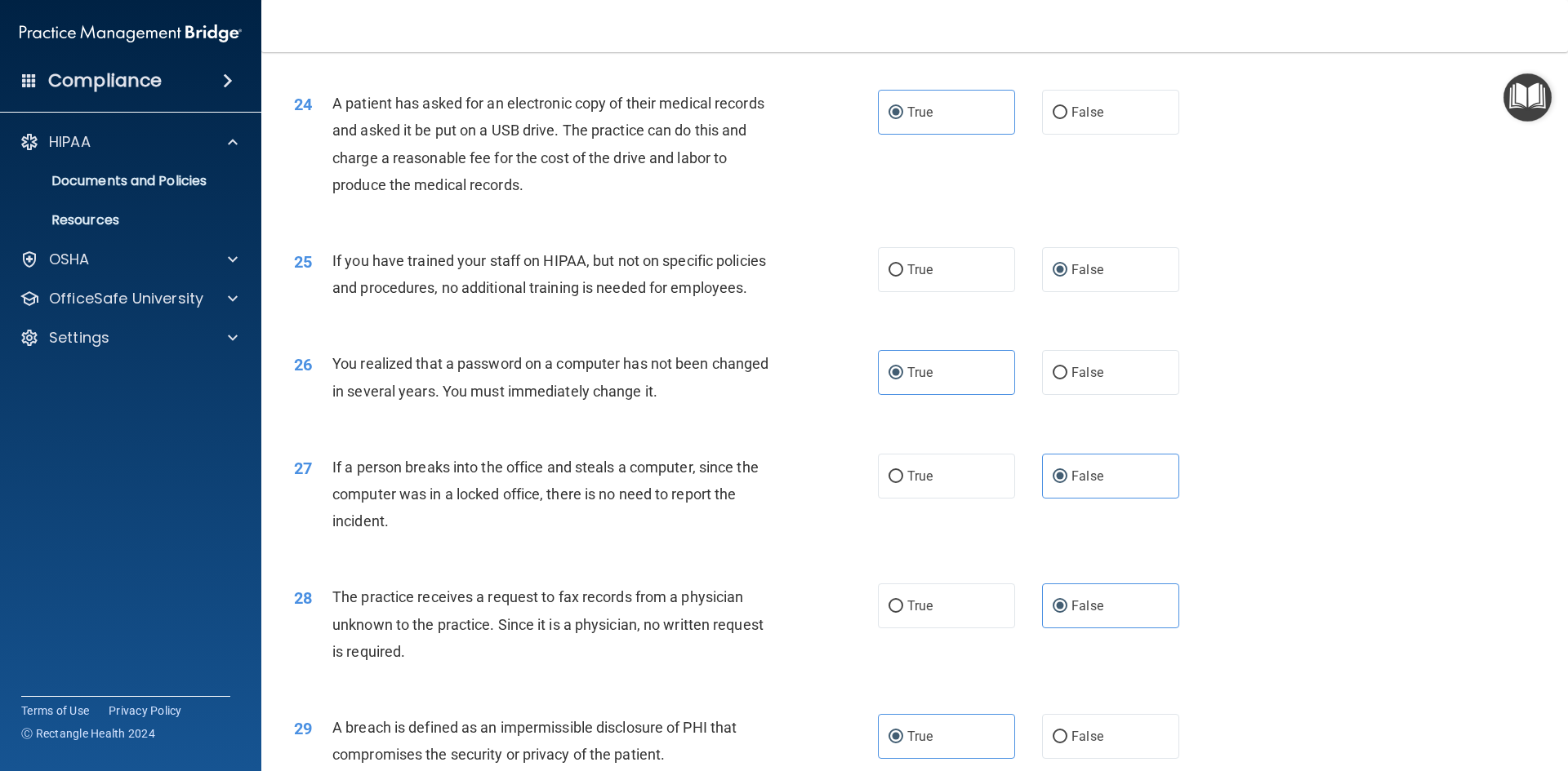
scroll to position [3092, 0]
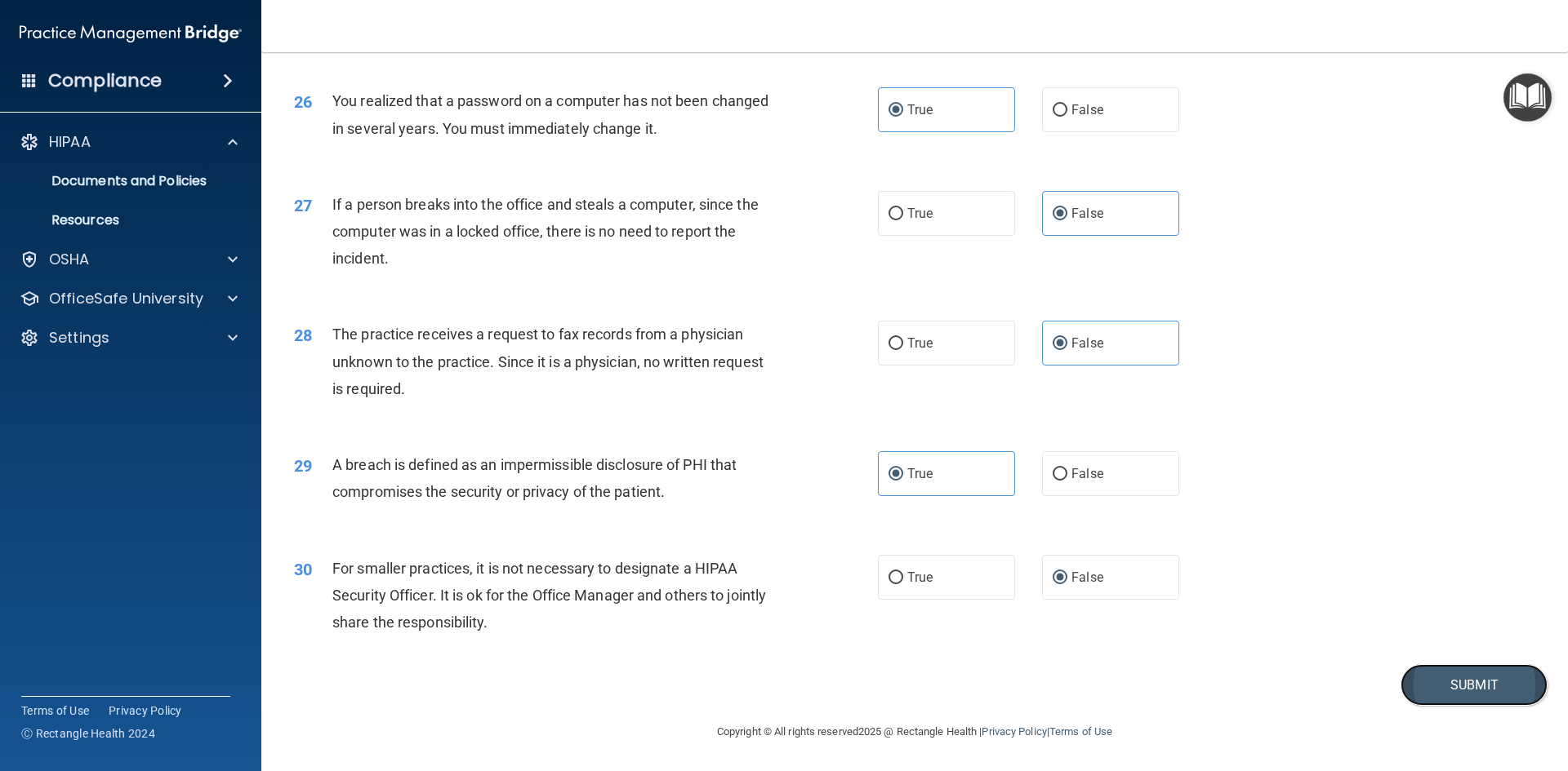
click at [1468, 688] on button "Submit" at bounding box center [1474, 685] width 147 height 42
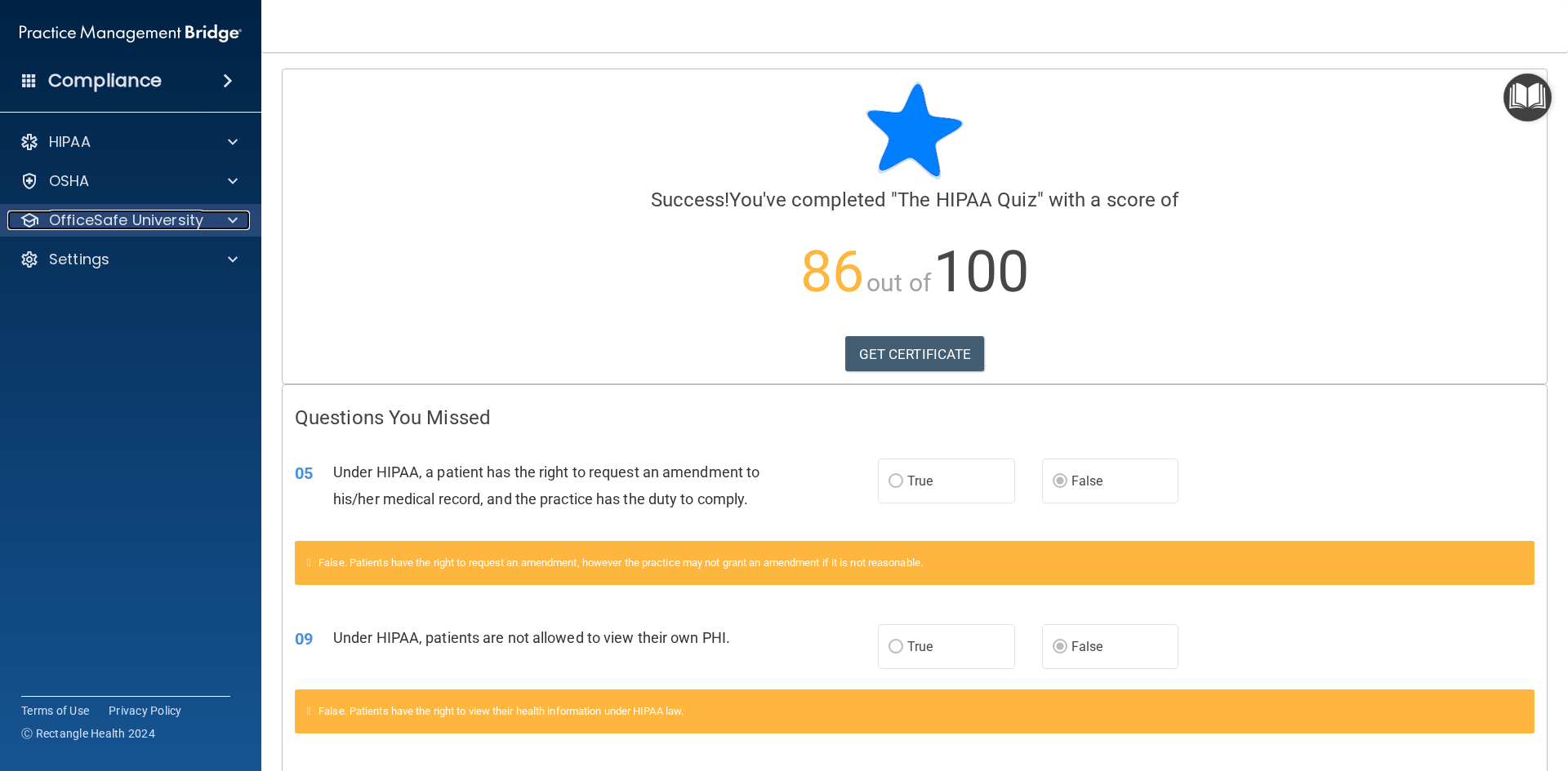
click at [153, 217] on p "OfficeSafe University" at bounding box center [125, 220] width 154 height 20
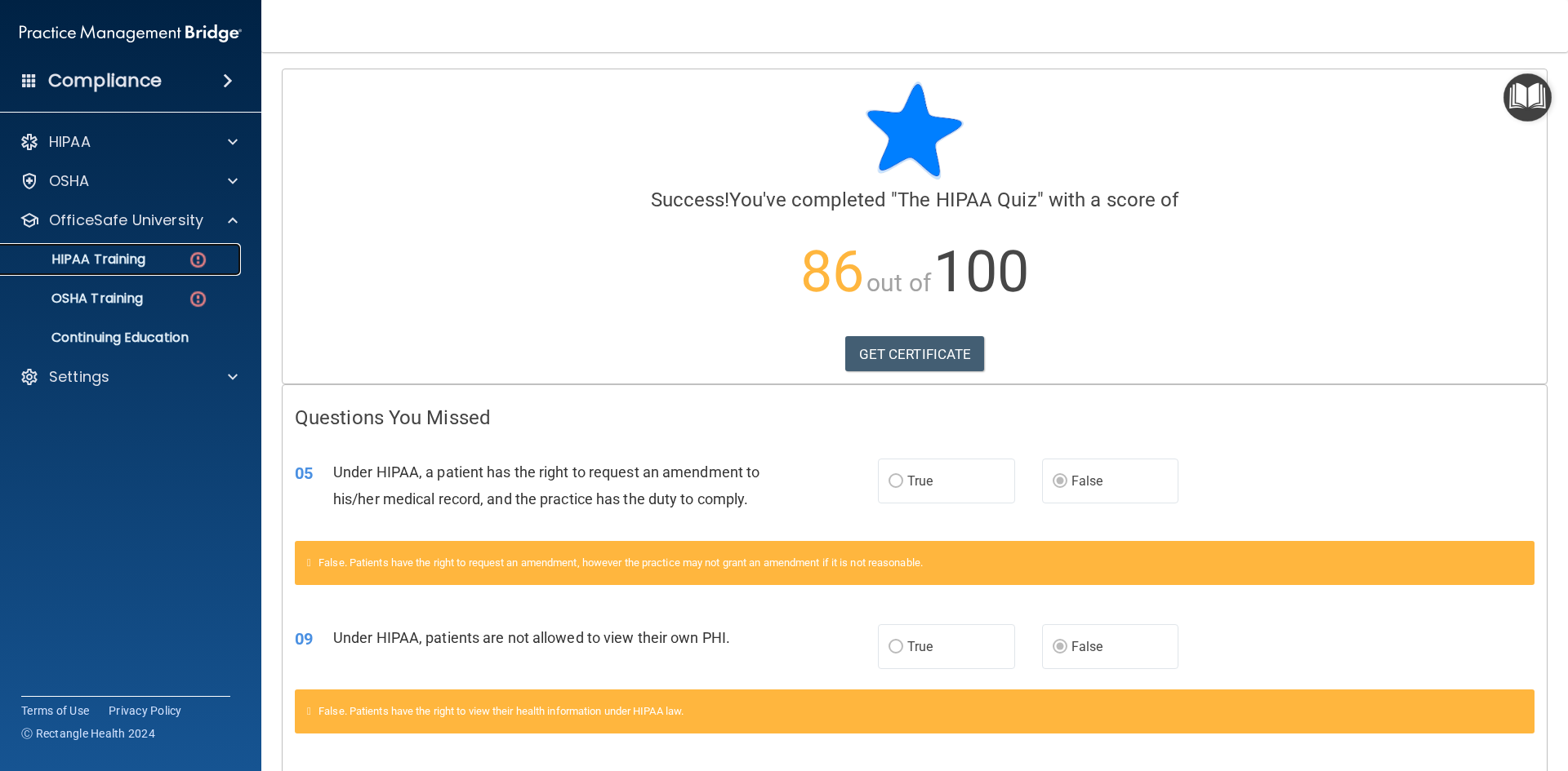
click at [128, 263] on p "HIPAA Training" at bounding box center [77, 259] width 135 height 17
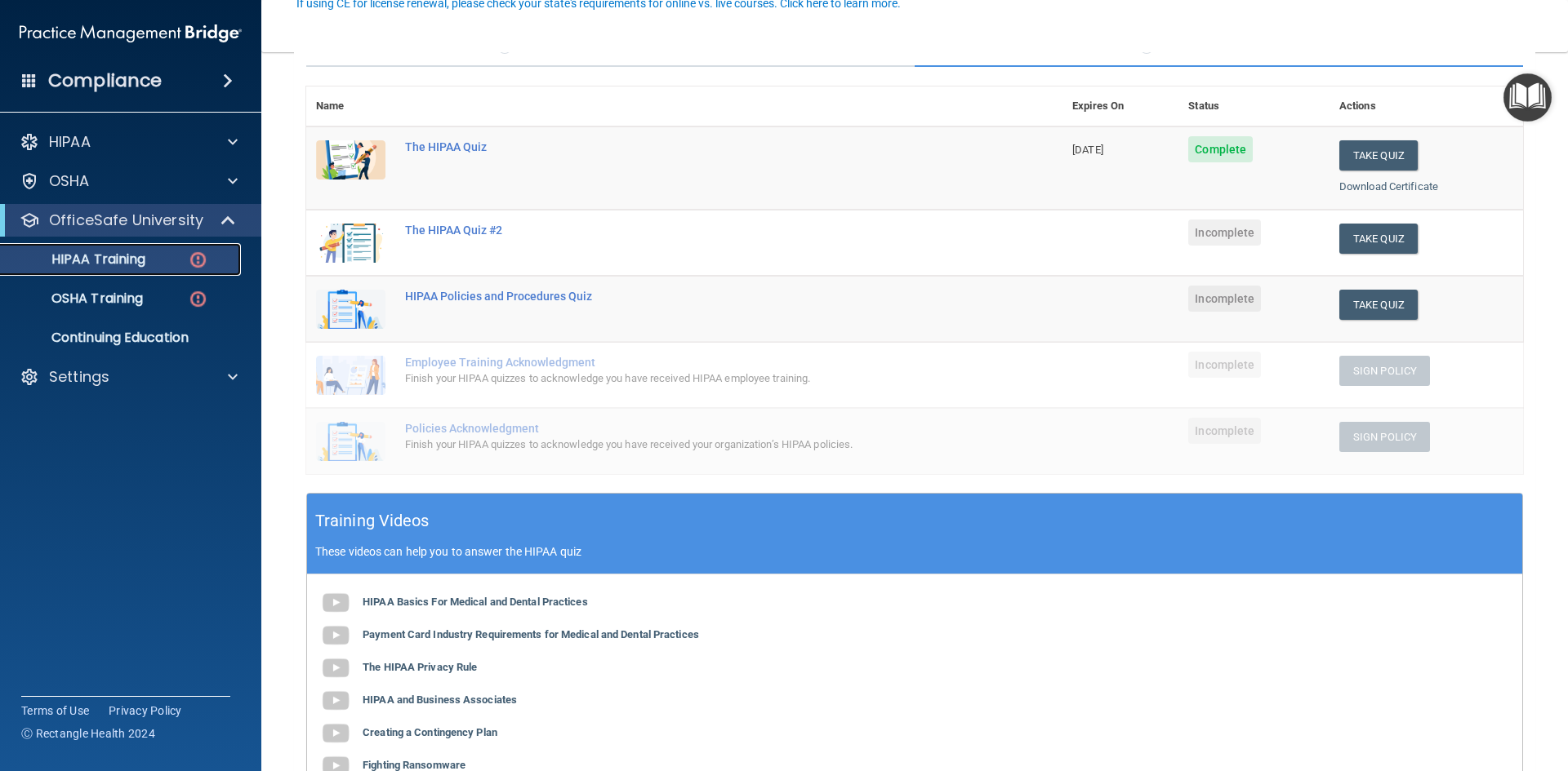
scroll to position [163, 0]
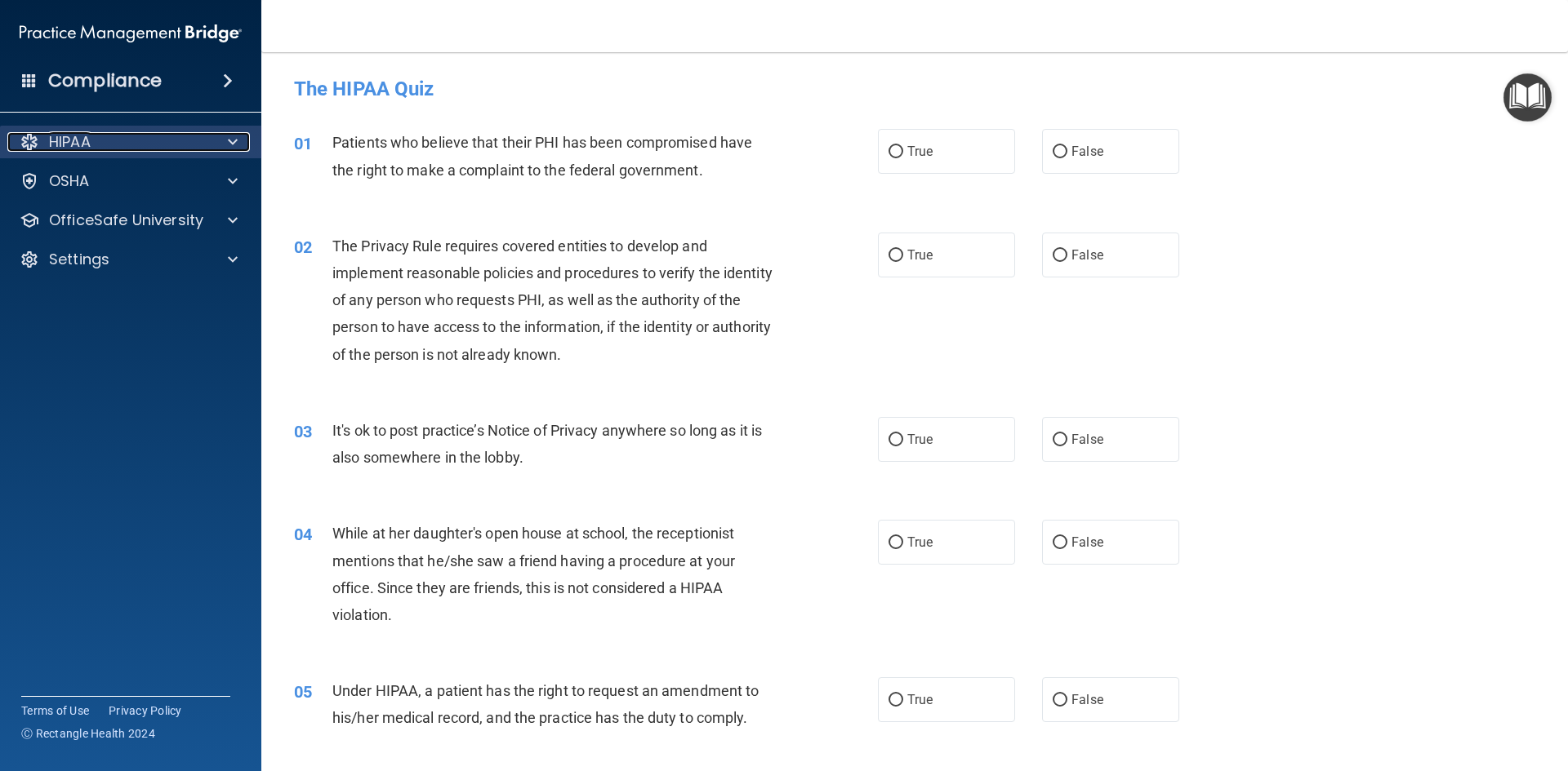
click at [203, 143] on div "HIPAA" at bounding box center [108, 142] width 203 height 20
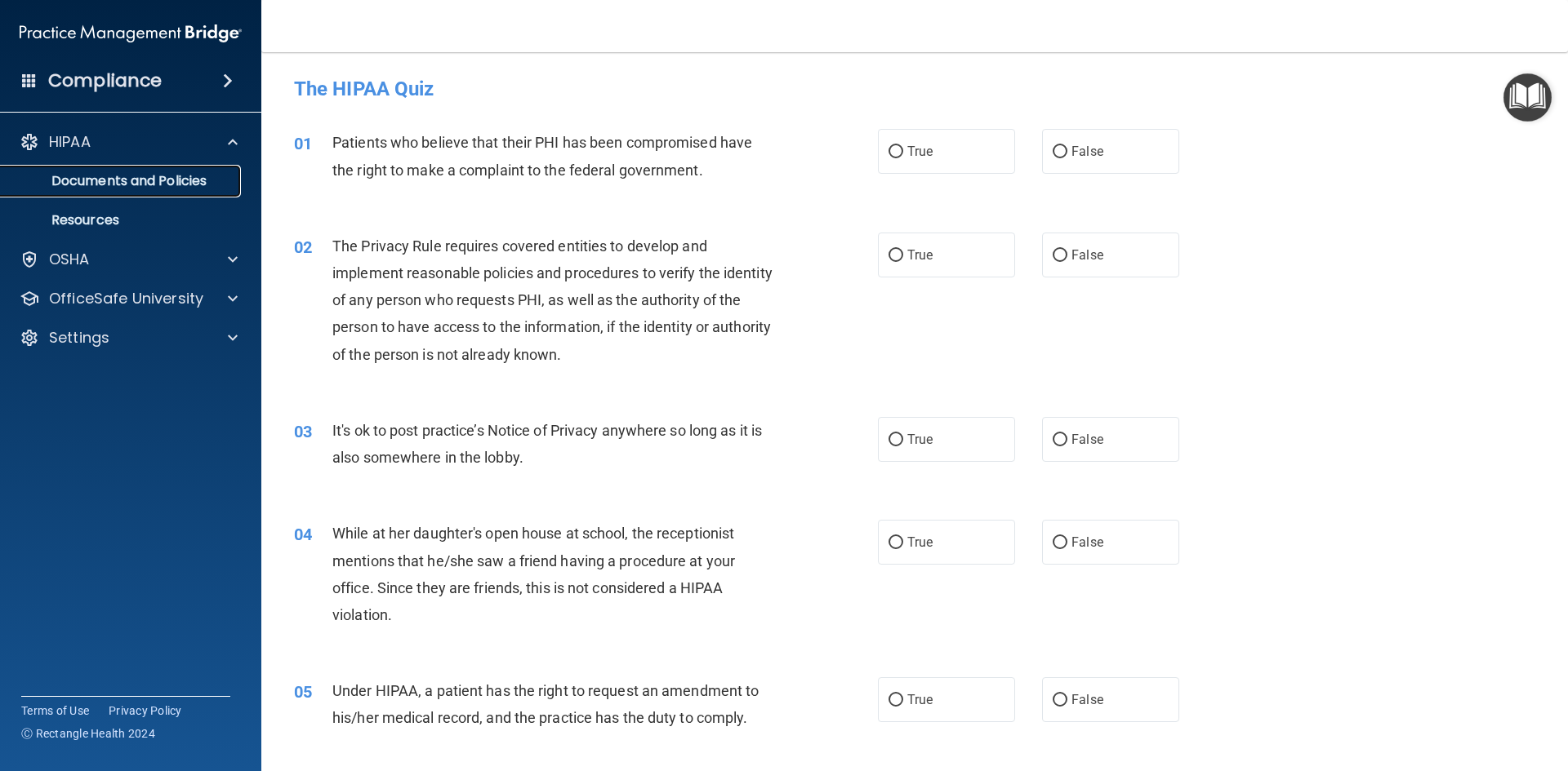
click at [178, 190] on link "Documents and Policies" at bounding box center [112, 182] width 257 height 33
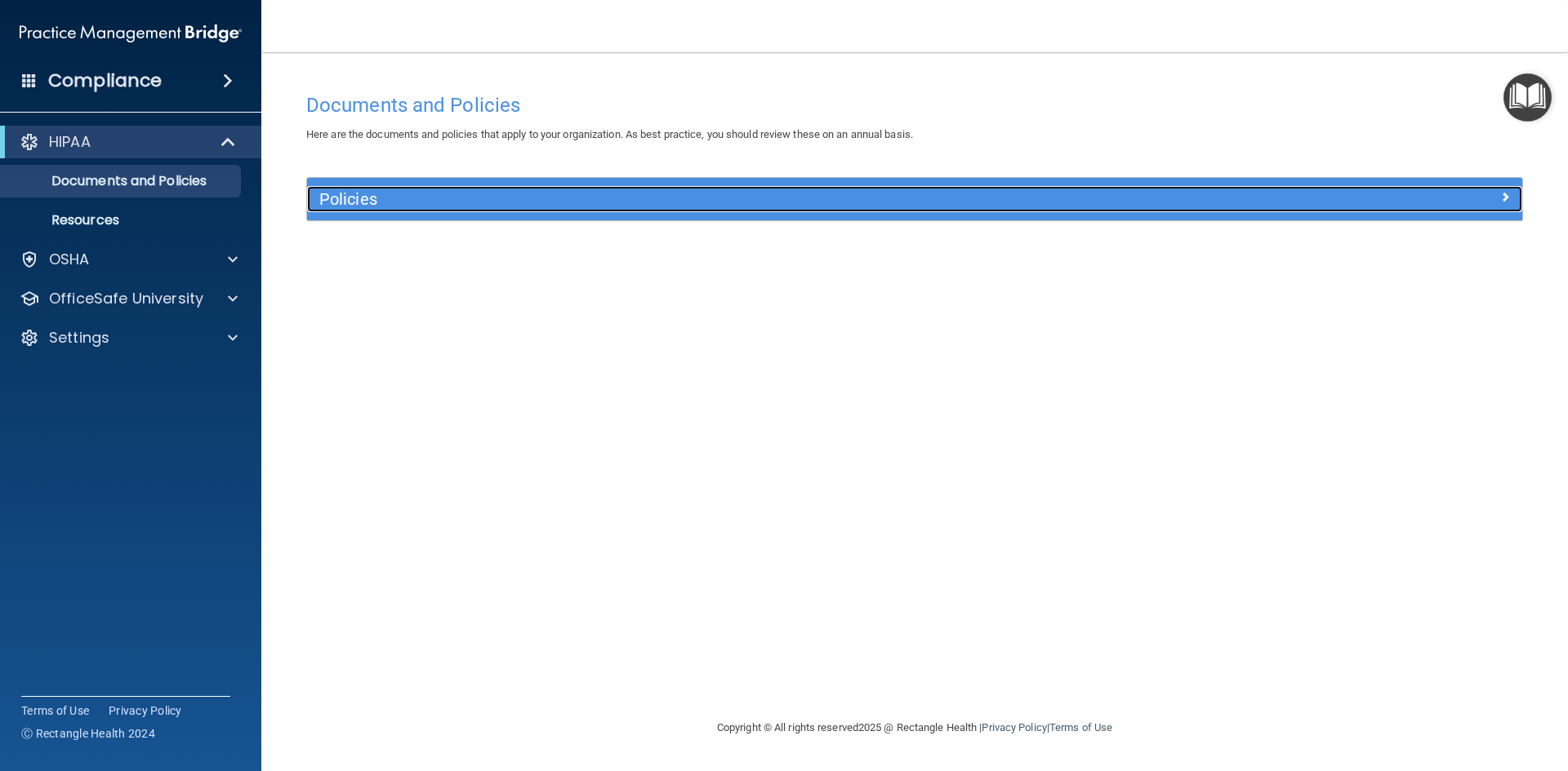
click at [675, 212] on div "Policies" at bounding box center [763, 199] width 911 height 26
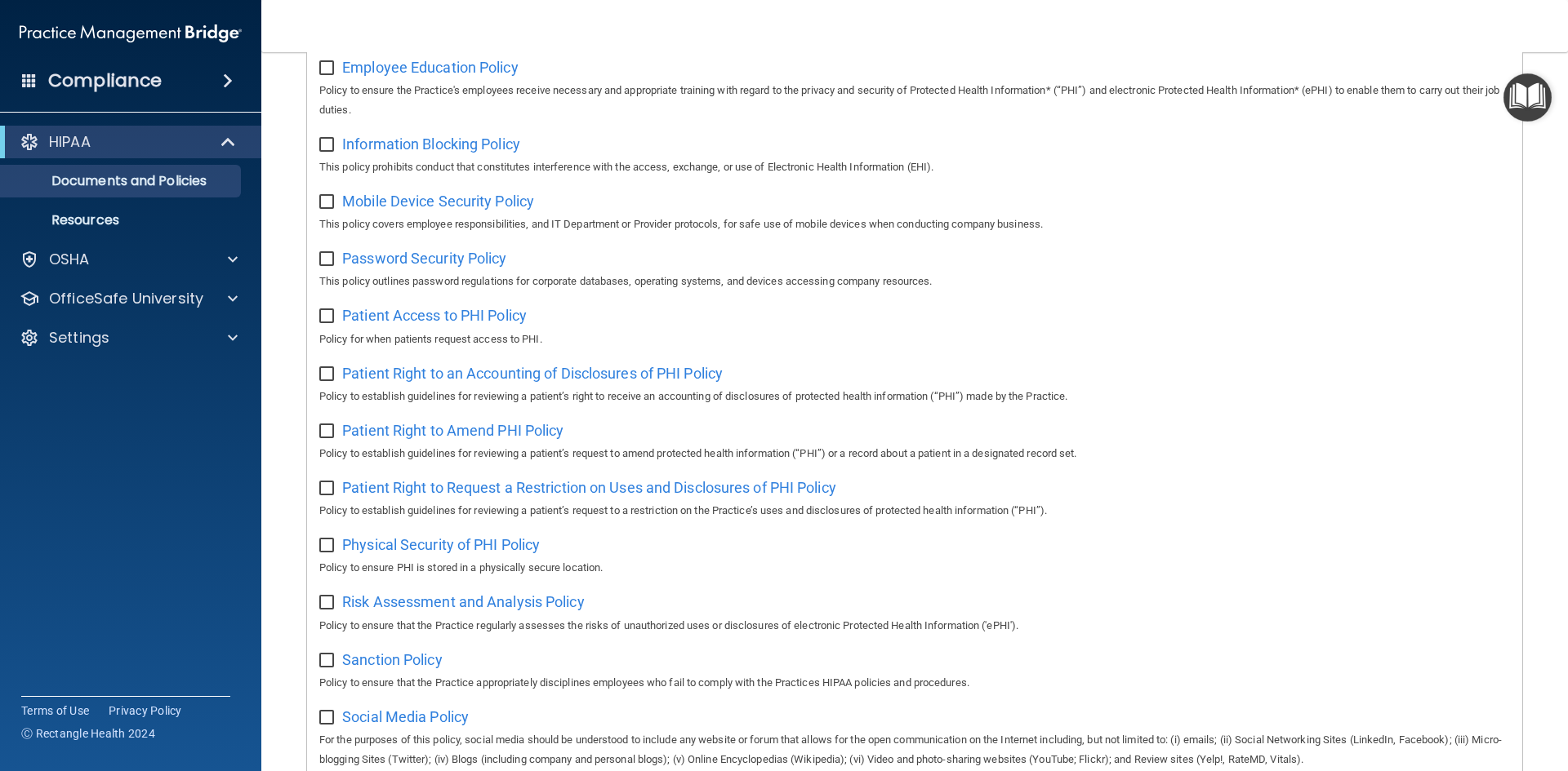
scroll to position [571, 0]
click at [525, 438] on span "Patient Right to Amend PHI Policy" at bounding box center [452, 430] width 222 height 17
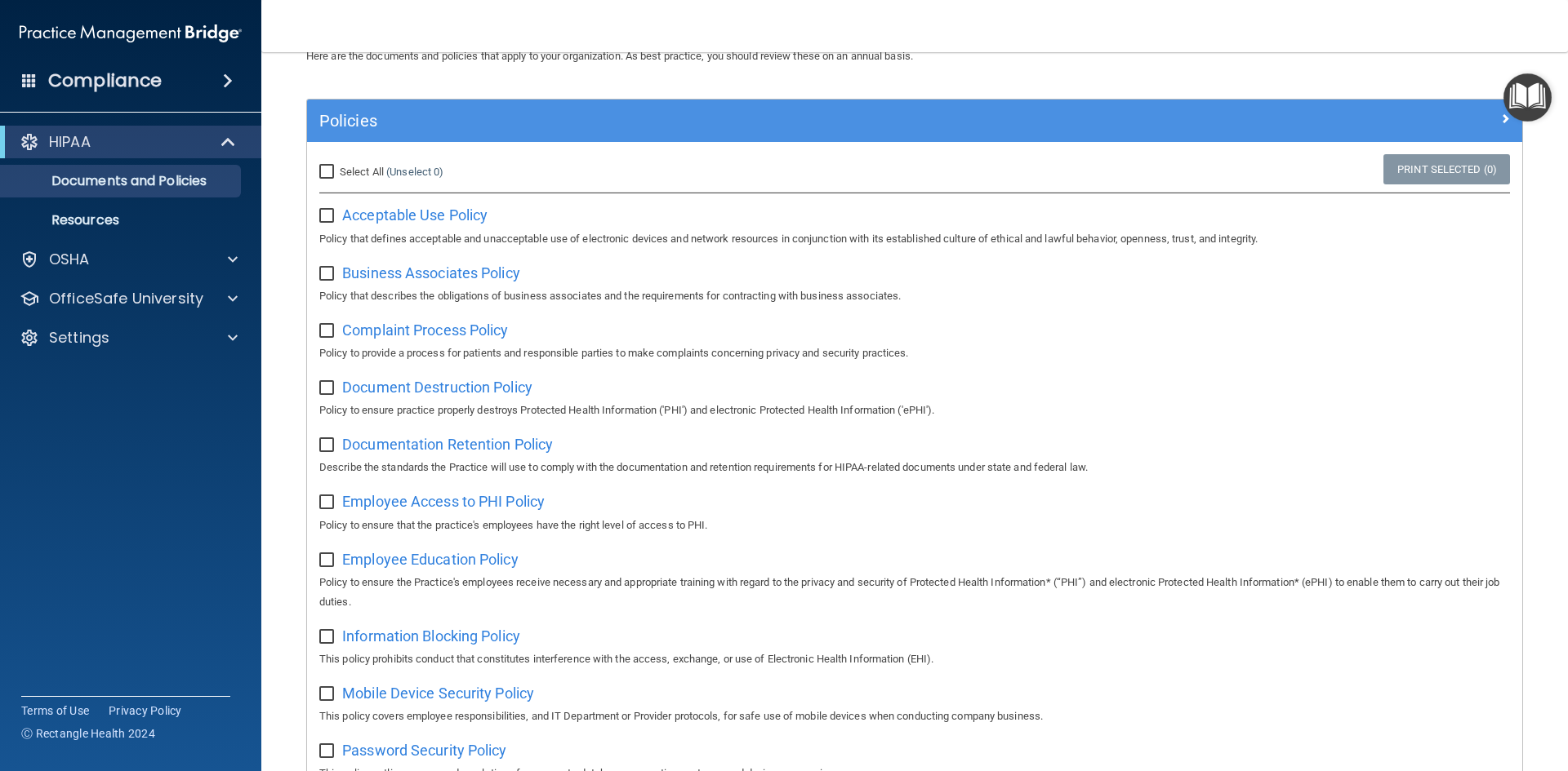
scroll to position [50, 0]
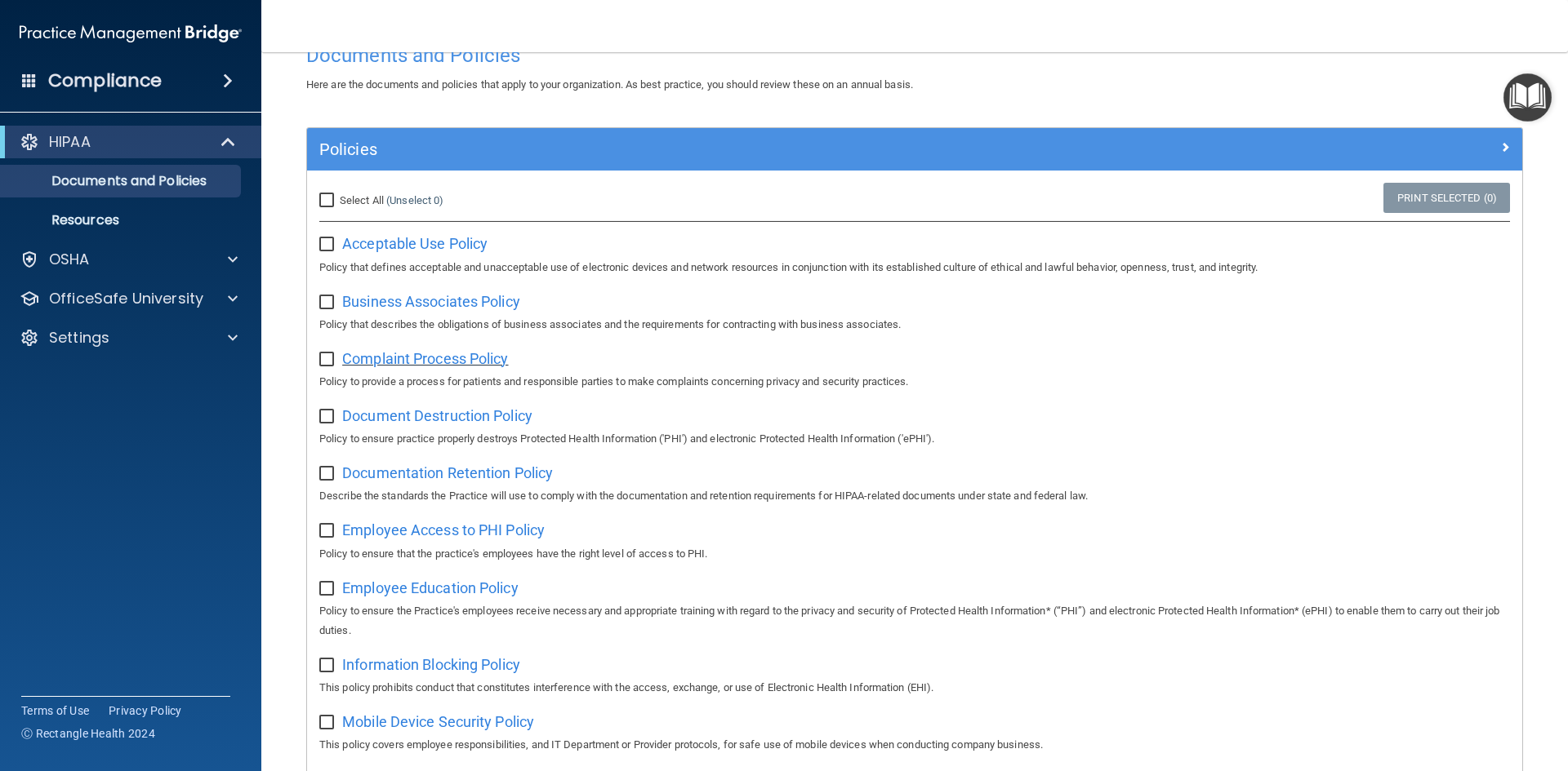
click at [482, 362] on span "Complaint Process Policy" at bounding box center [424, 359] width 166 height 17
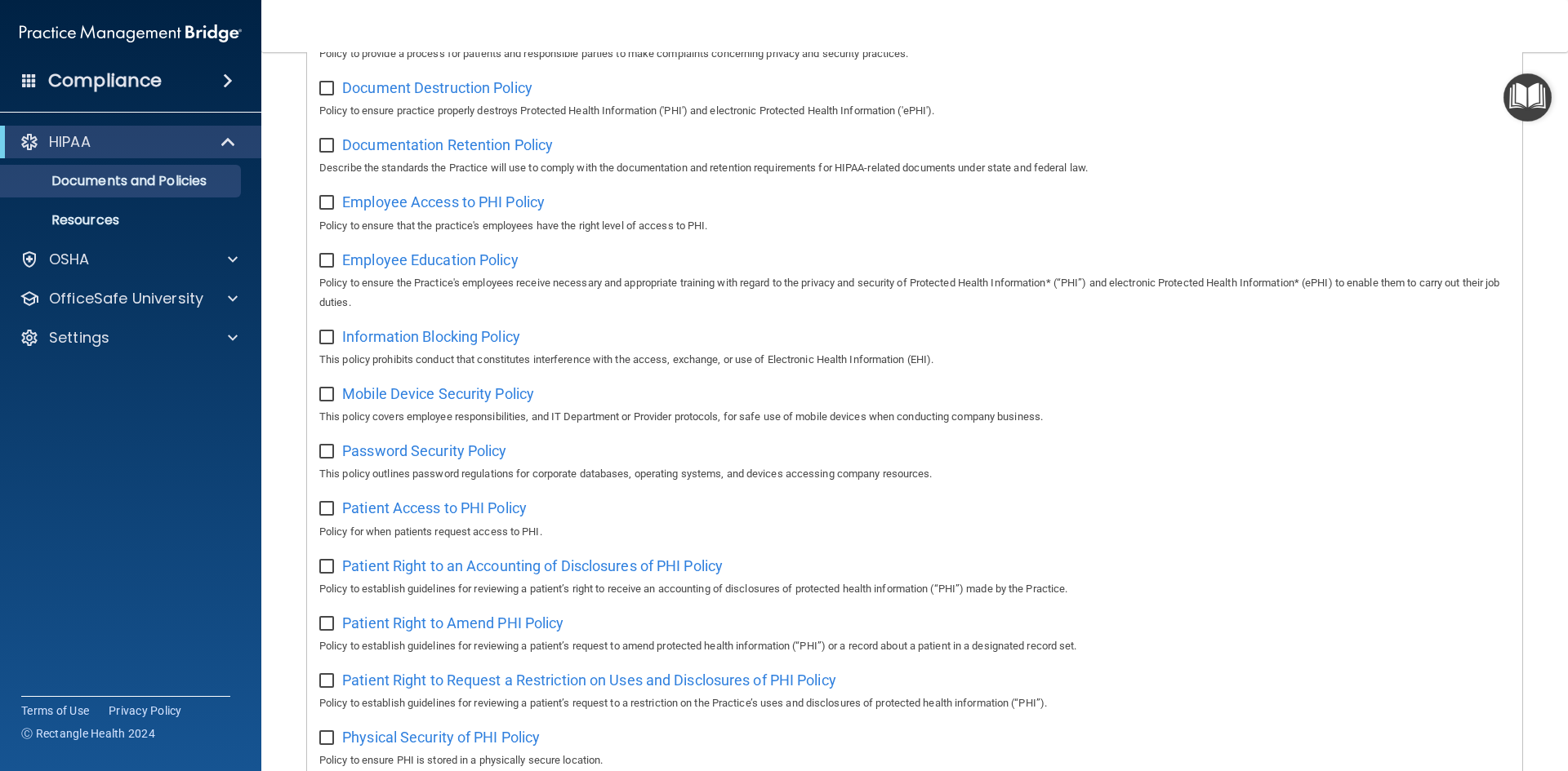
scroll to position [376, 0]
click at [439, 343] on span "Information Blocking Policy" at bounding box center [430, 338] width 178 height 17
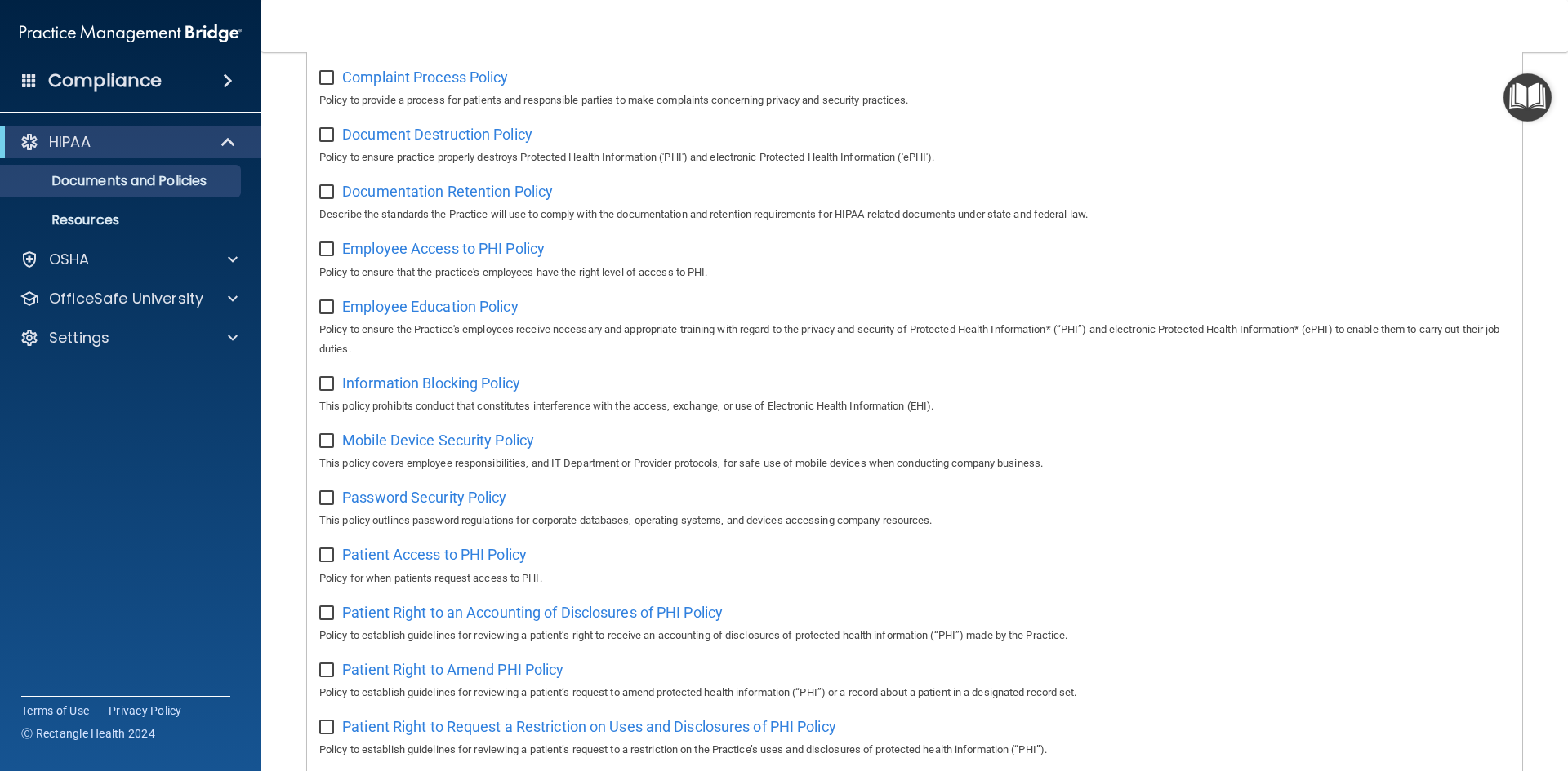
scroll to position [295, 0]
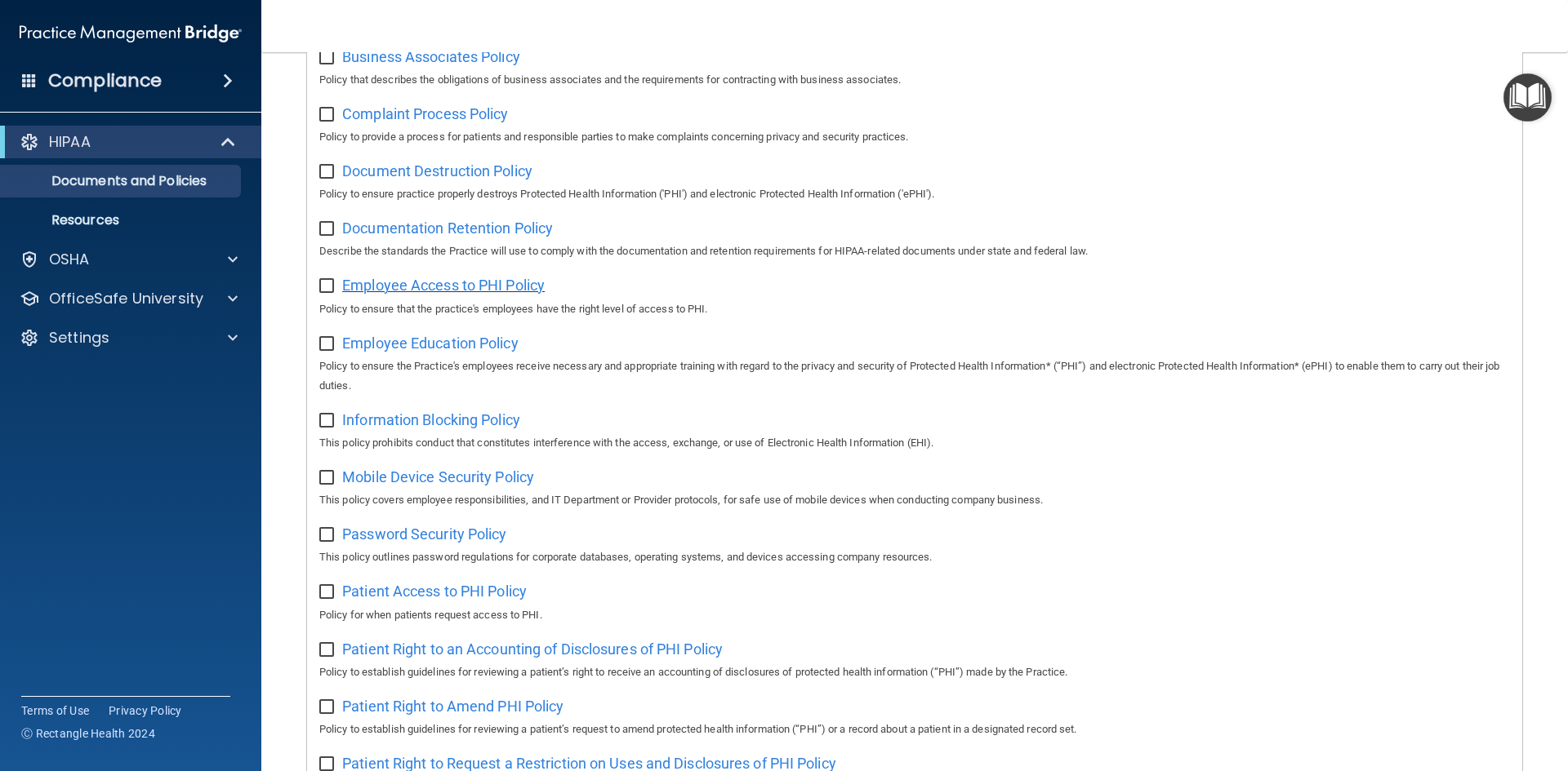
click at [517, 285] on span "Employee Access to PHI Policy" at bounding box center [443, 285] width 203 height 17
